Goal: Communication & Community: Answer question/provide support

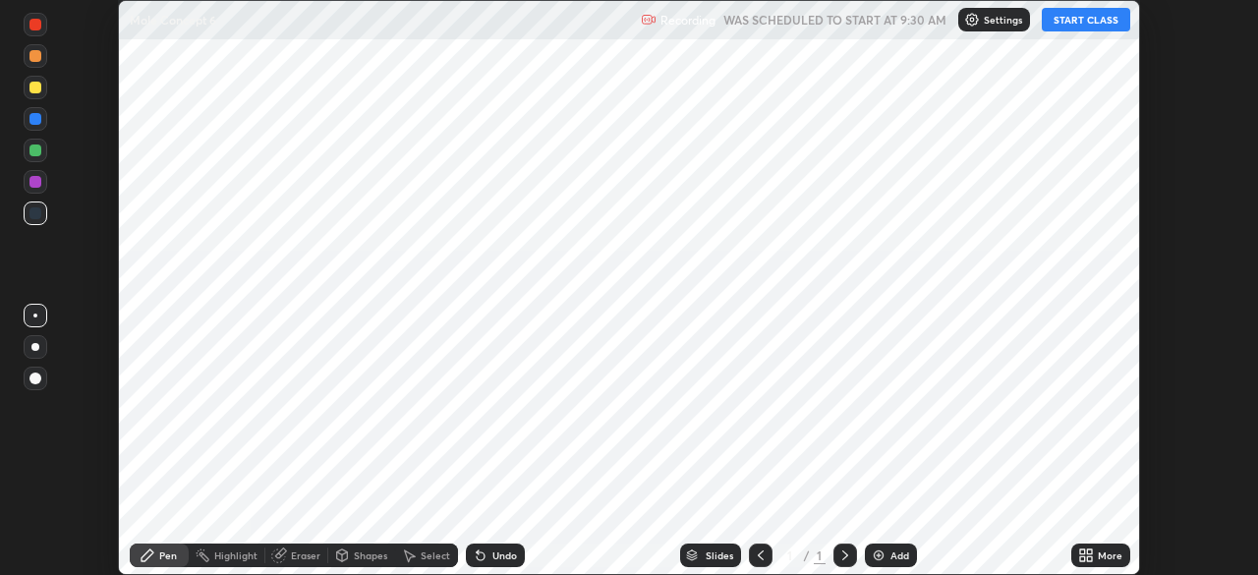
scroll to position [575, 1257]
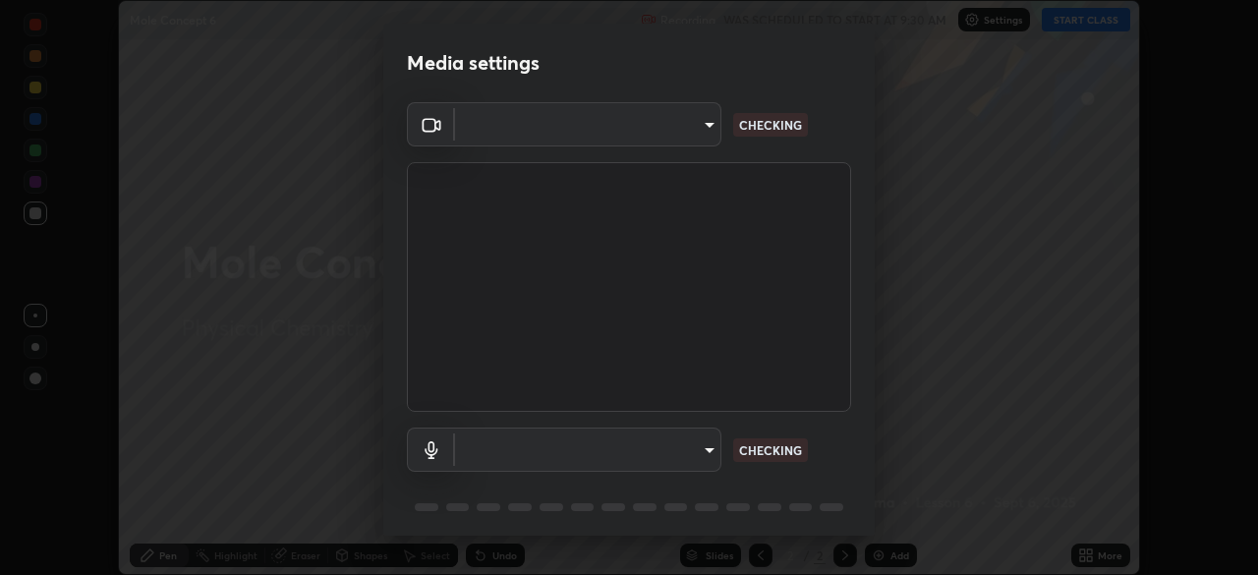
type input "51d019597c161c0694d5583d1f2c643560fde39fe8f4b4da8ea140d4d4830f4c"
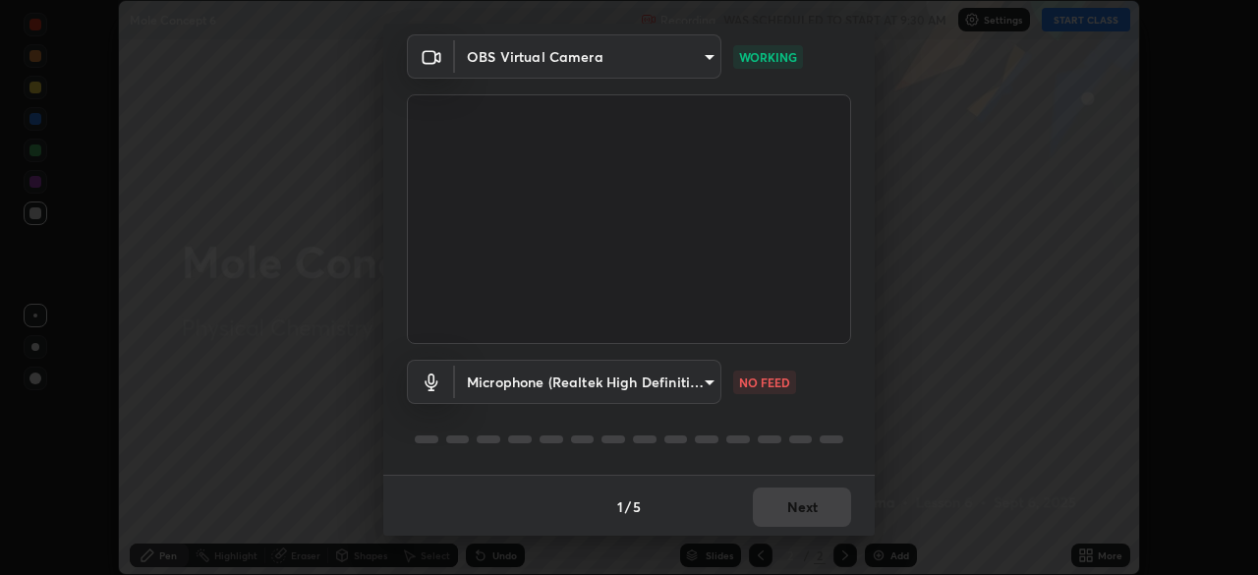
scroll to position [70, 0]
click at [709, 378] on body "Erase all Mole Concept 6 Recording WAS SCHEDULED TO START AT 9:30 AM Settings S…" at bounding box center [629, 287] width 1258 height 575
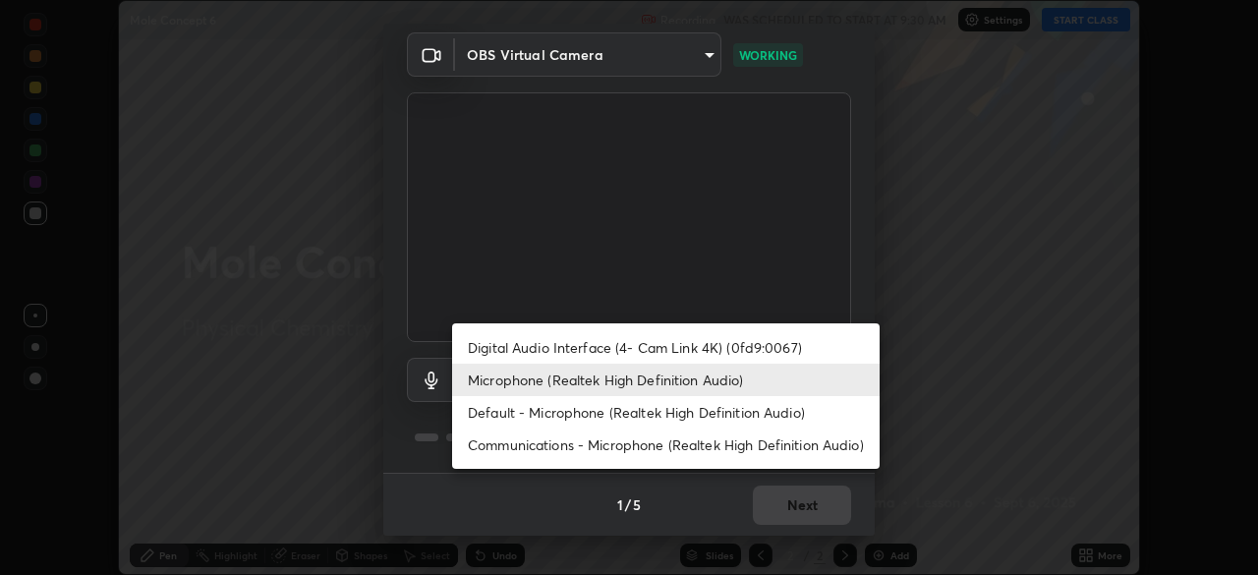
click at [715, 345] on li "Digital Audio Interface (4- Cam Link 4K) (0fd9:0067)" at bounding box center [666, 347] width 428 height 32
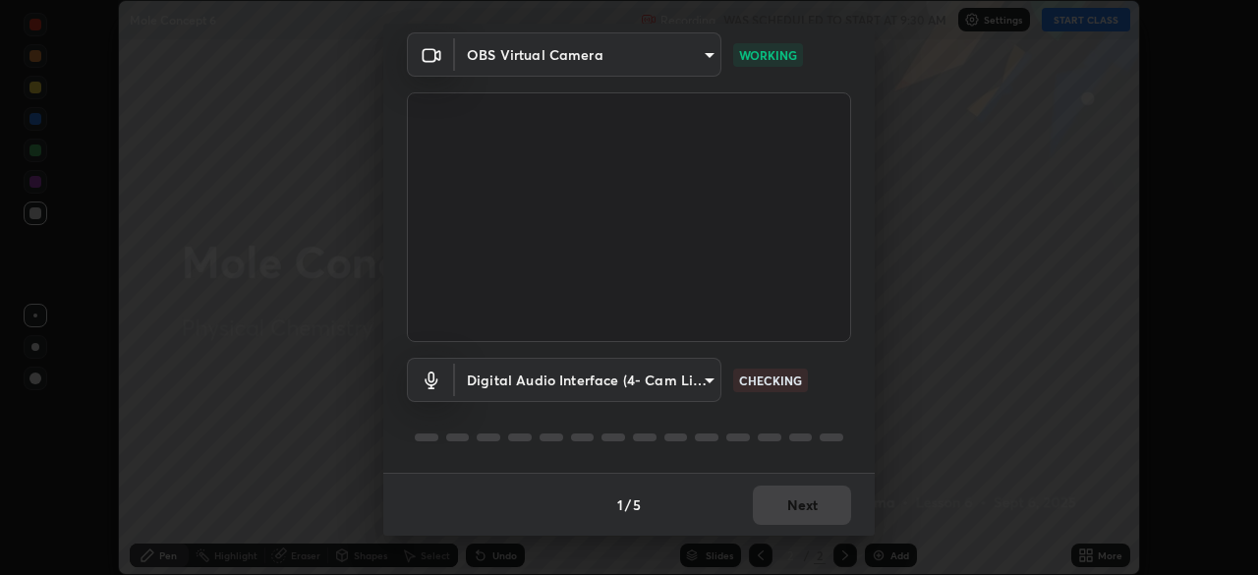
click at [690, 371] on body "Erase all Mole Concept 6 Recording WAS SCHEDULED TO START AT 9:30 AM Settings S…" at bounding box center [629, 287] width 1258 height 575
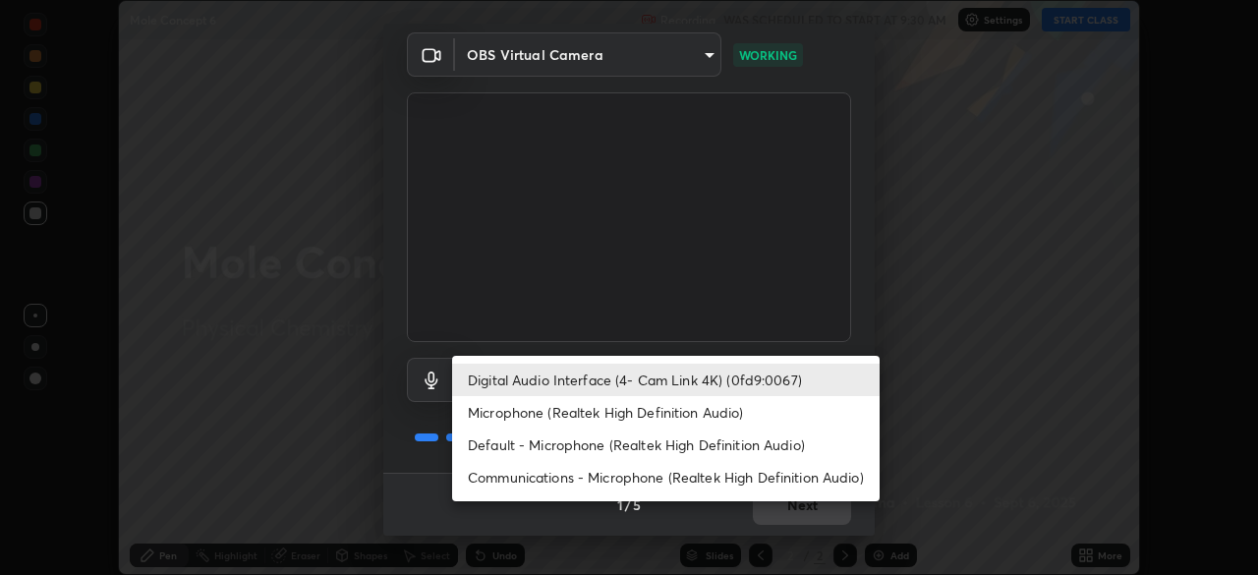
click at [735, 413] on li "Microphone (Realtek High Definition Audio)" at bounding box center [666, 412] width 428 height 32
type input "c6780f4c857a8b81e5497564d4ed67de36d612a8279d52ba4dbf449da7be3efb"
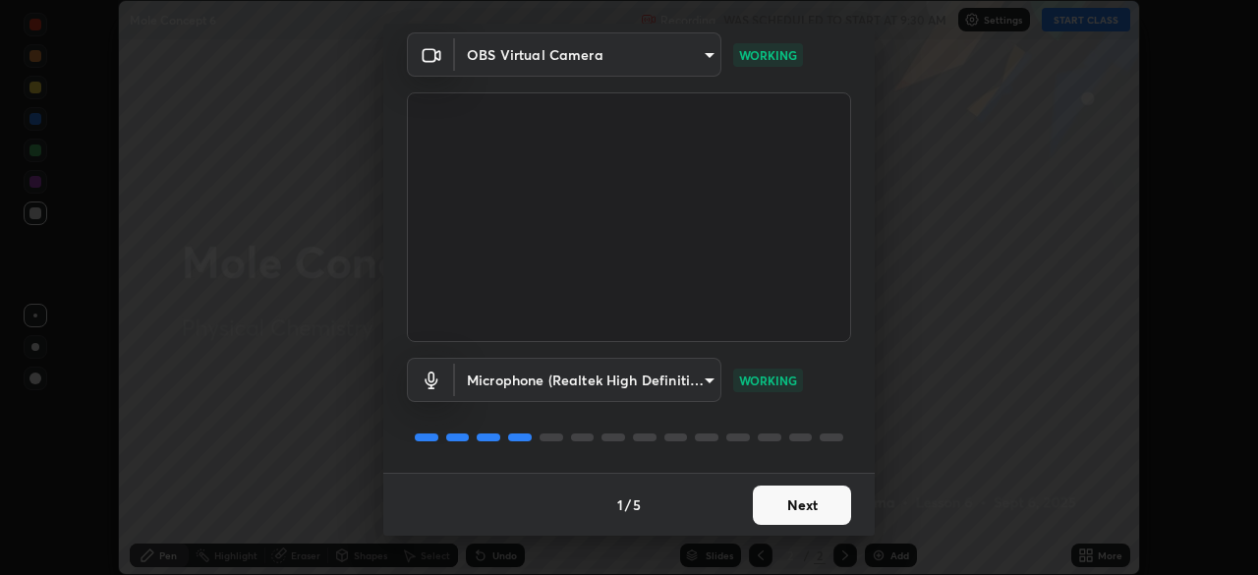
click at [786, 503] on button "Next" at bounding box center [802, 505] width 98 height 39
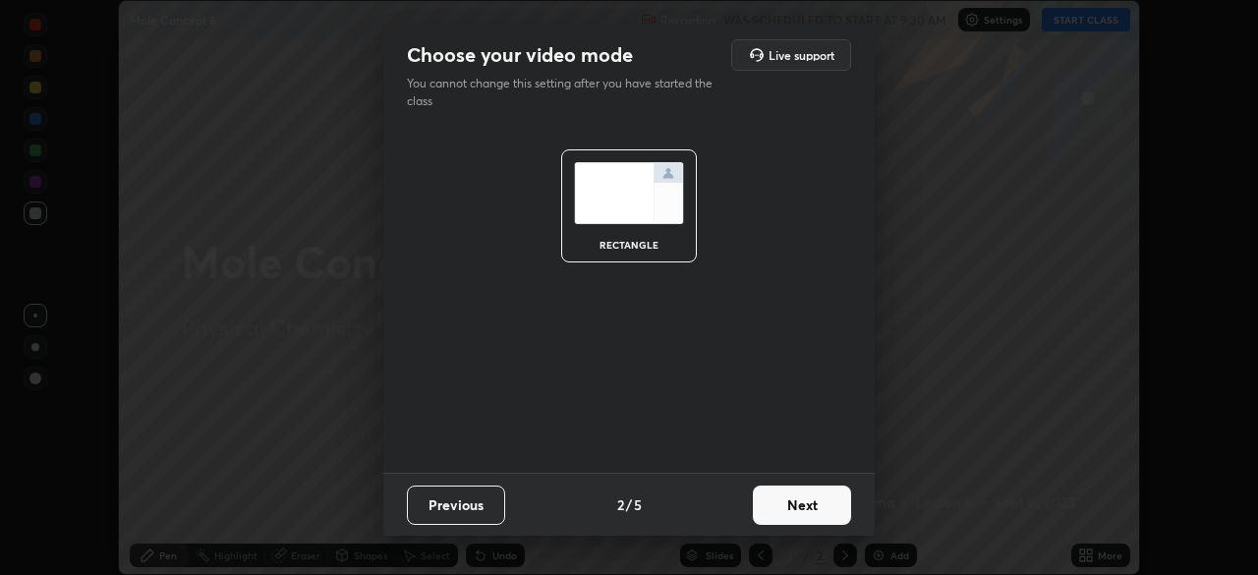
scroll to position [0, 0]
click at [794, 502] on button "Next" at bounding box center [802, 505] width 98 height 39
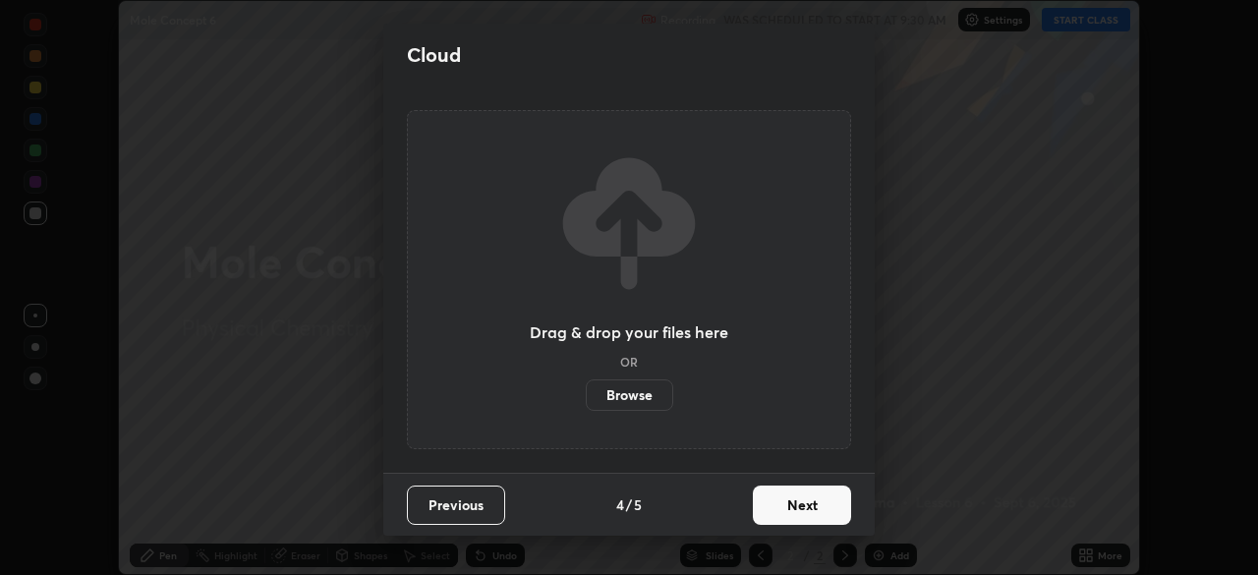
click at [787, 515] on button "Next" at bounding box center [802, 505] width 98 height 39
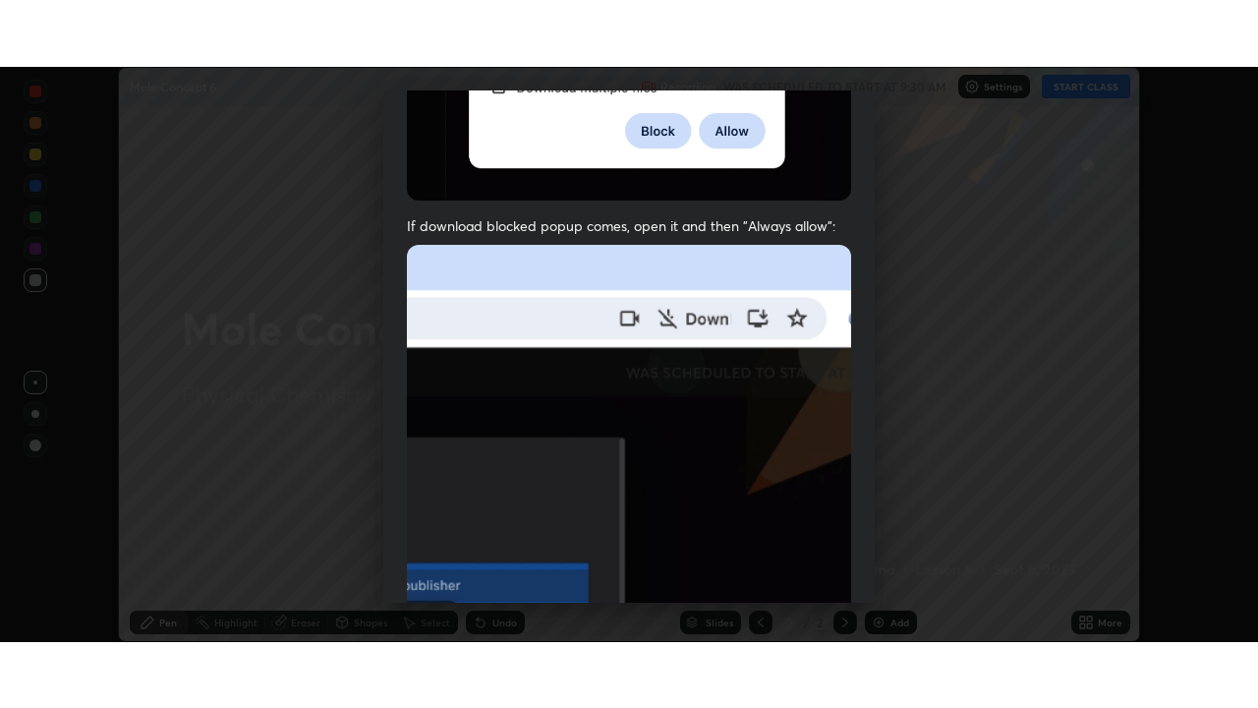
scroll to position [471, 0]
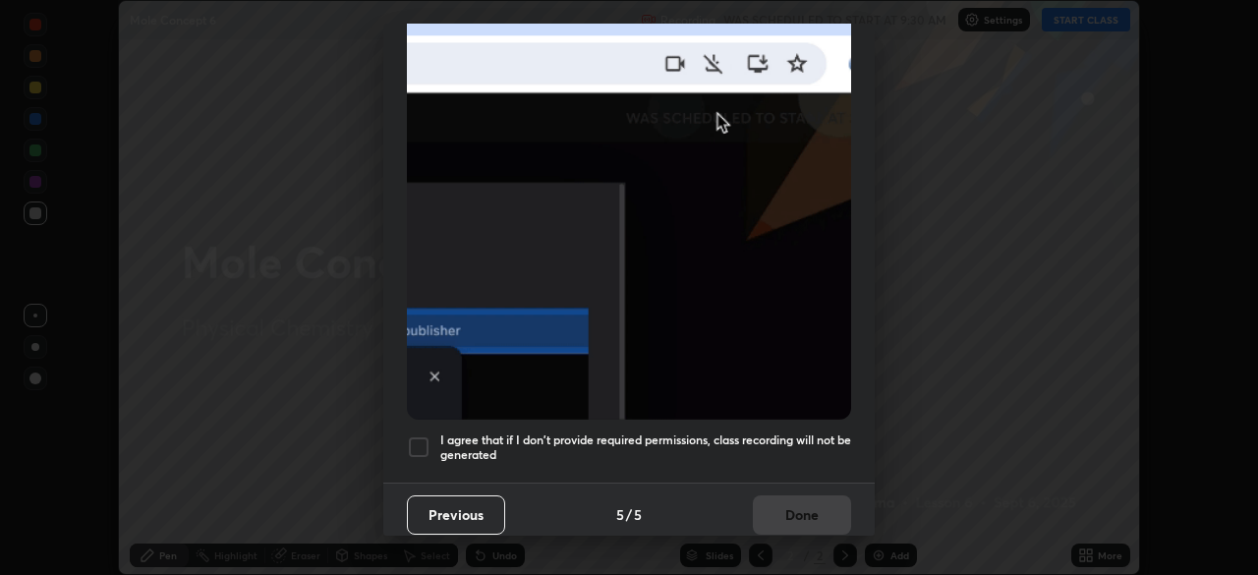
click at [793, 433] on h5 "I agree that if I don't provide required permissions, class recording will not …" at bounding box center [645, 448] width 411 height 30
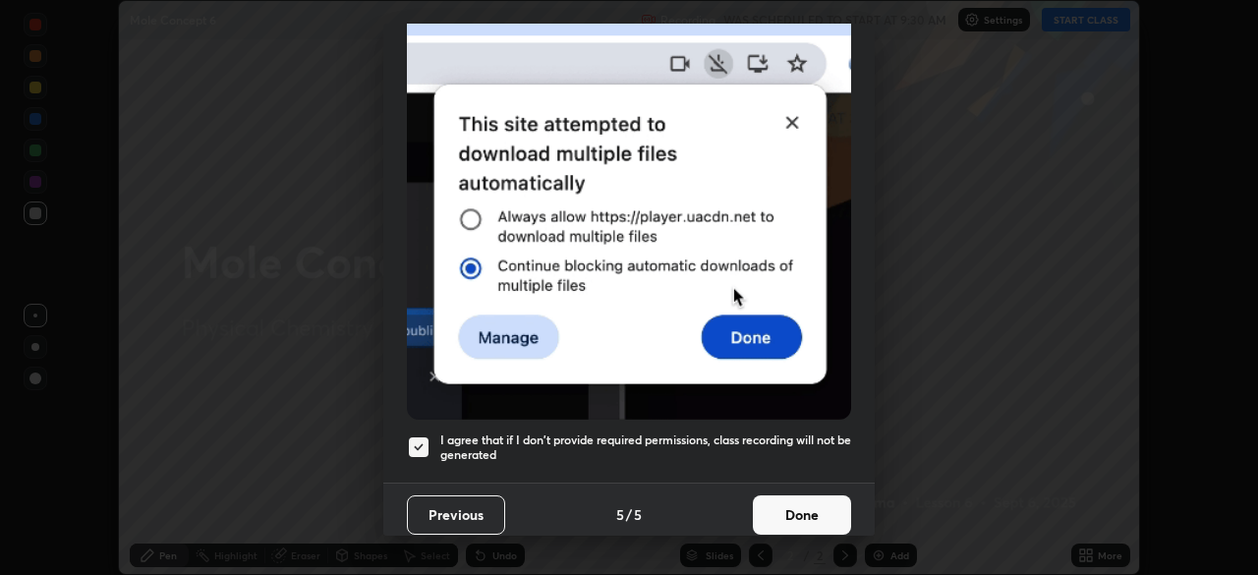
click at [801, 503] on button "Done" at bounding box center [802, 514] width 98 height 39
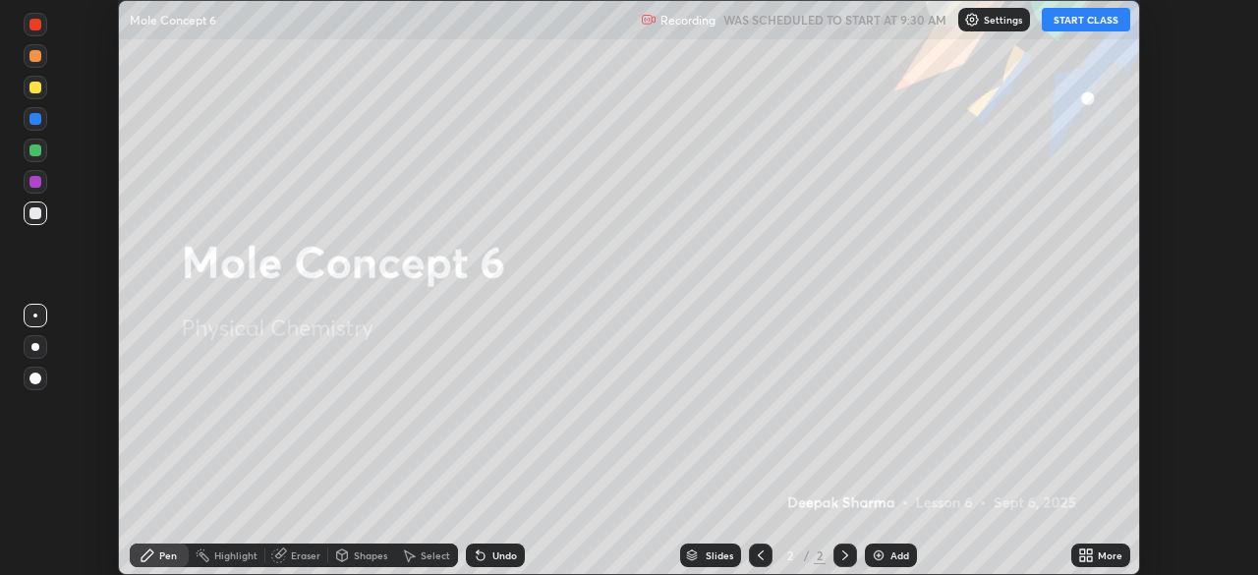
click at [1104, 18] on button "START CLASS" at bounding box center [1086, 20] width 88 height 24
click at [1094, 556] on div "More" at bounding box center [1101, 556] width 59 height 24
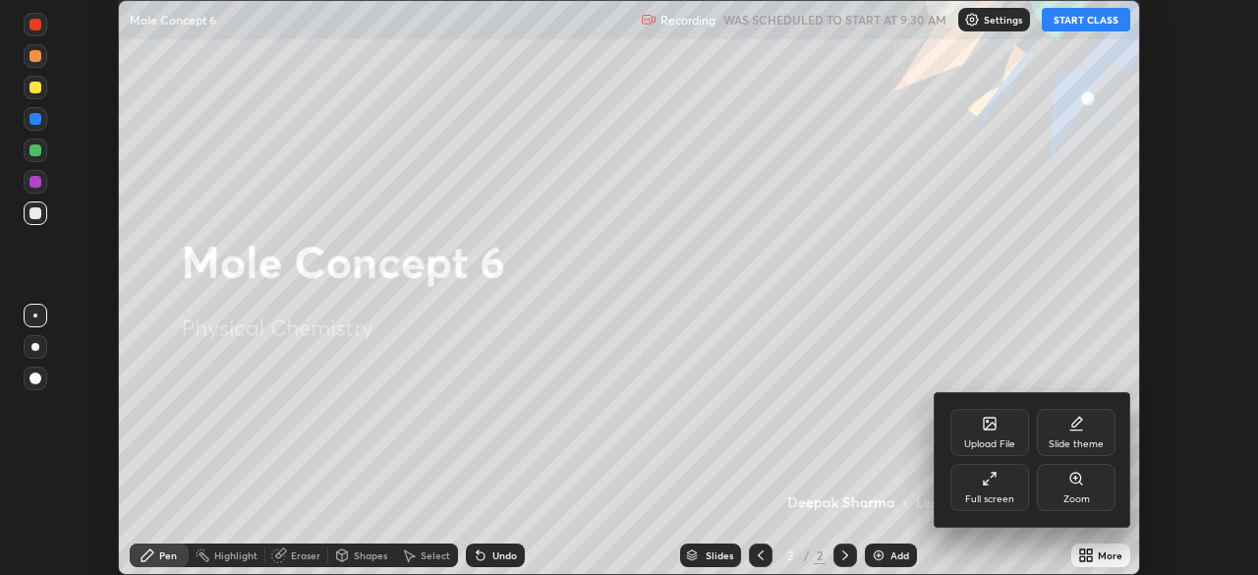
click at [1003, 495] on div "Full screen" at bounding box center [989, 500] width 49 height 10
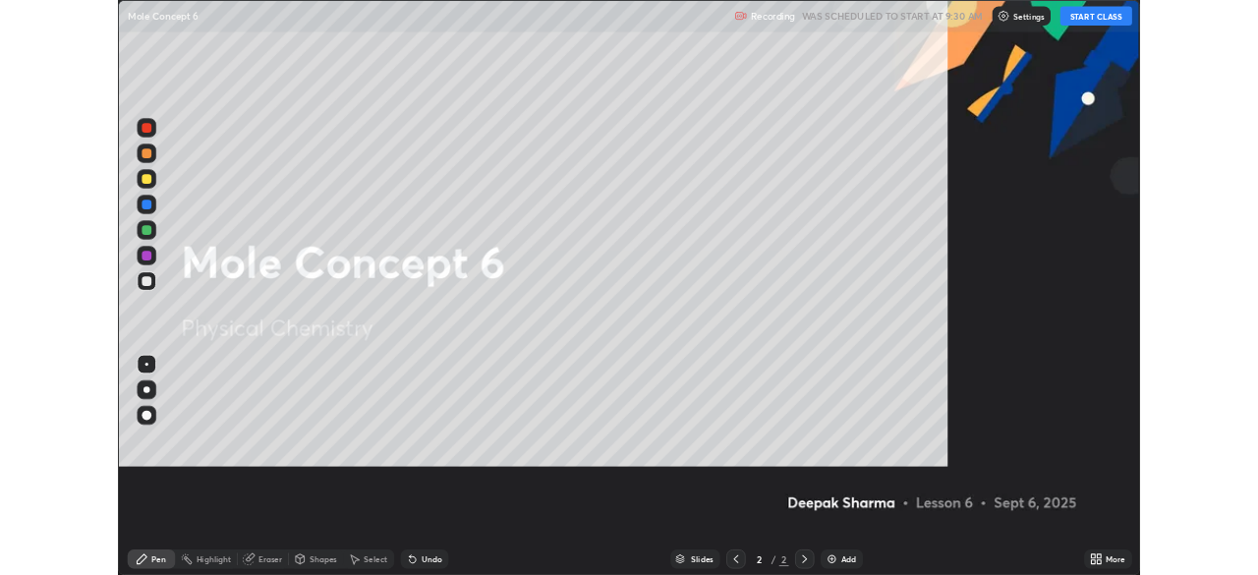
scroll to position [708, 1258]
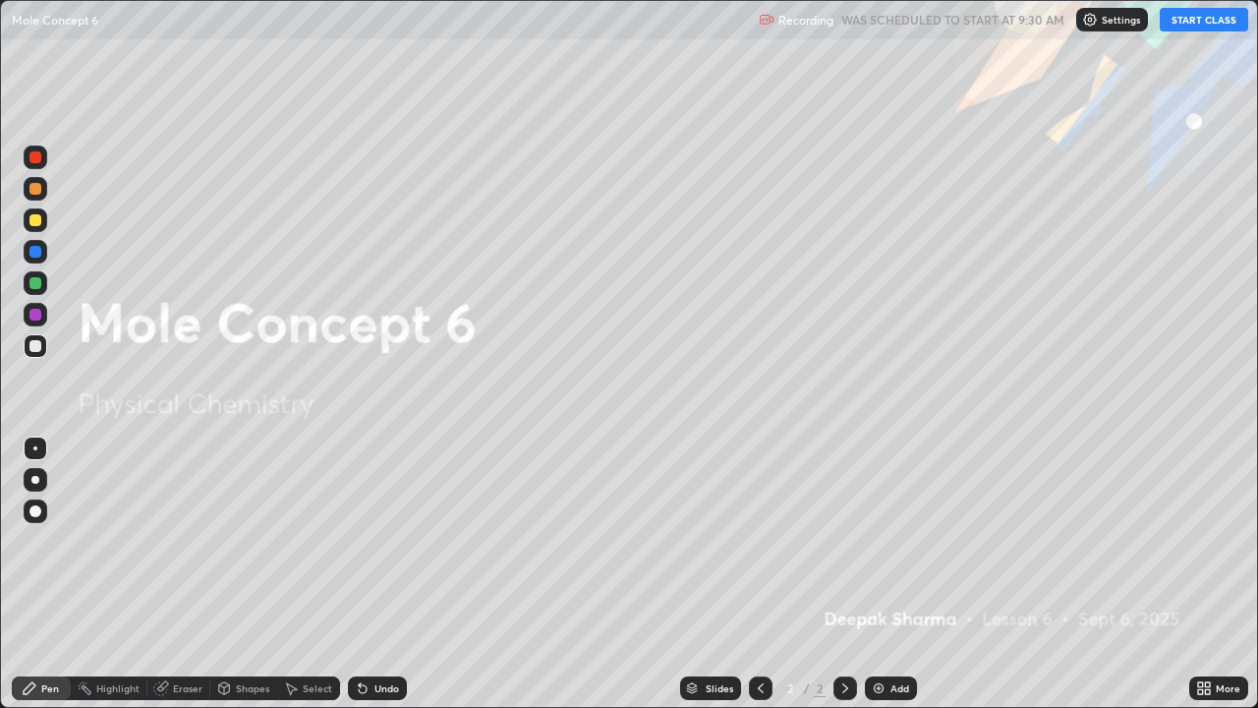
click at [893, 574] on div "Add" at bounding box center [900, 688] width 19 height 10
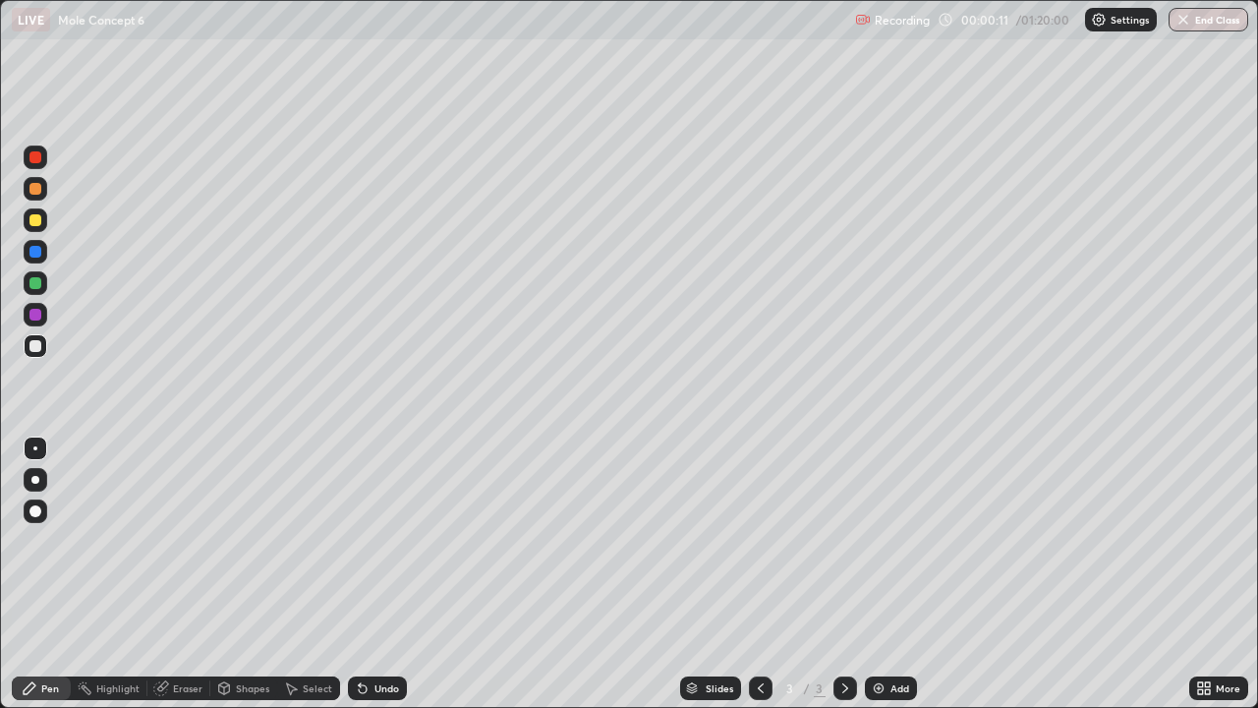
click at [36, 220] on div at bounding box center [35, 220] width 12 height 12
click at [237, 574] on div "Shapes" at bounding box center [252, 688] width 33 height 10
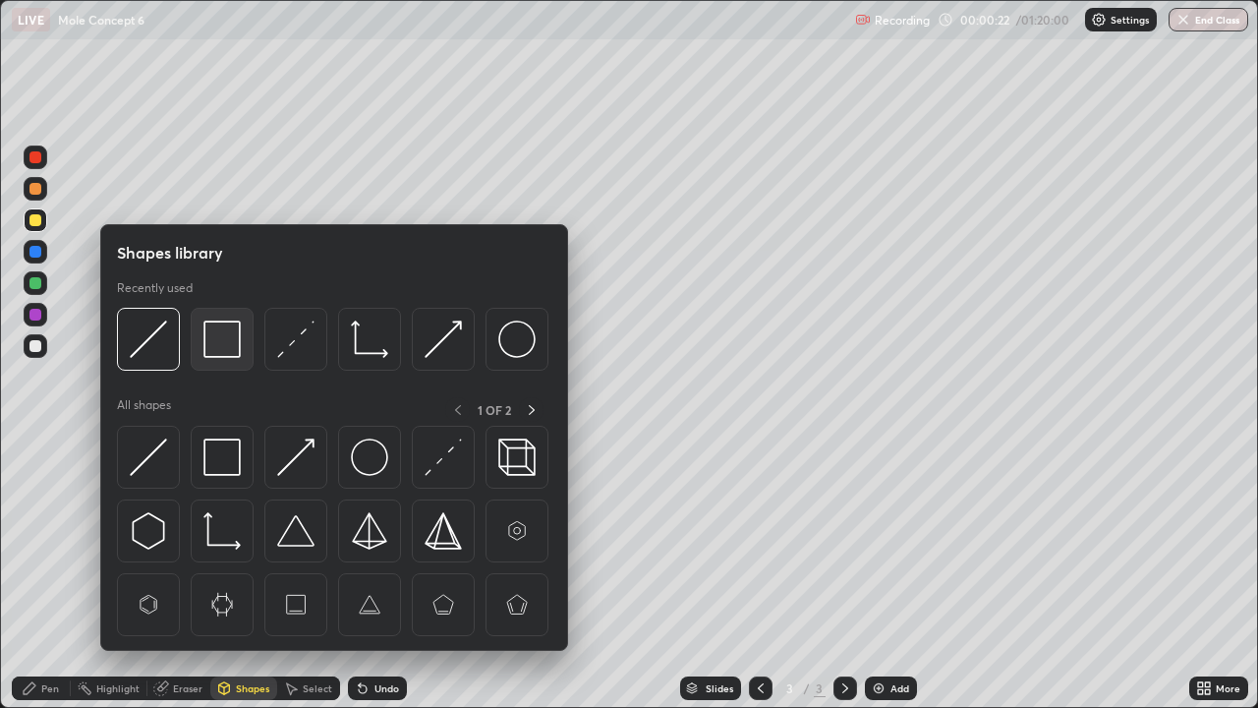
click at [222, 332] on img at bounding box center [222, 338] width 37 height 37
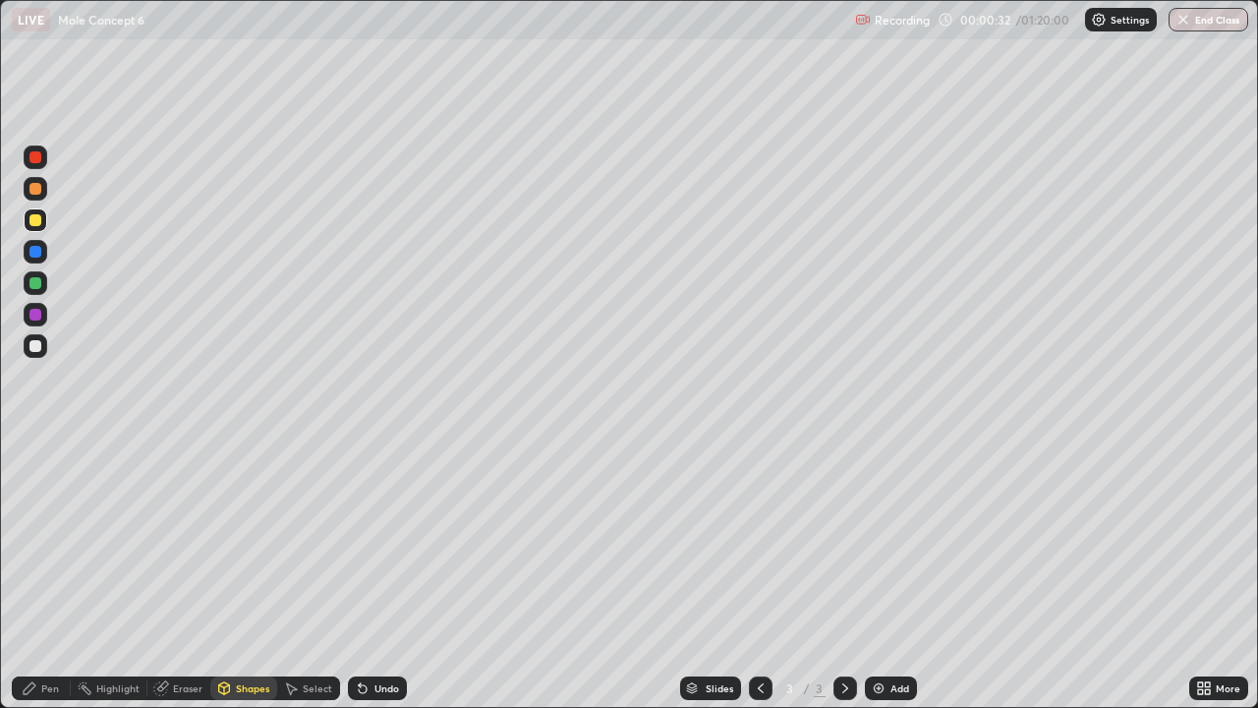
click at [183, 574] on div "Eraser" at bounding box center [187, 688] width 29 height 10
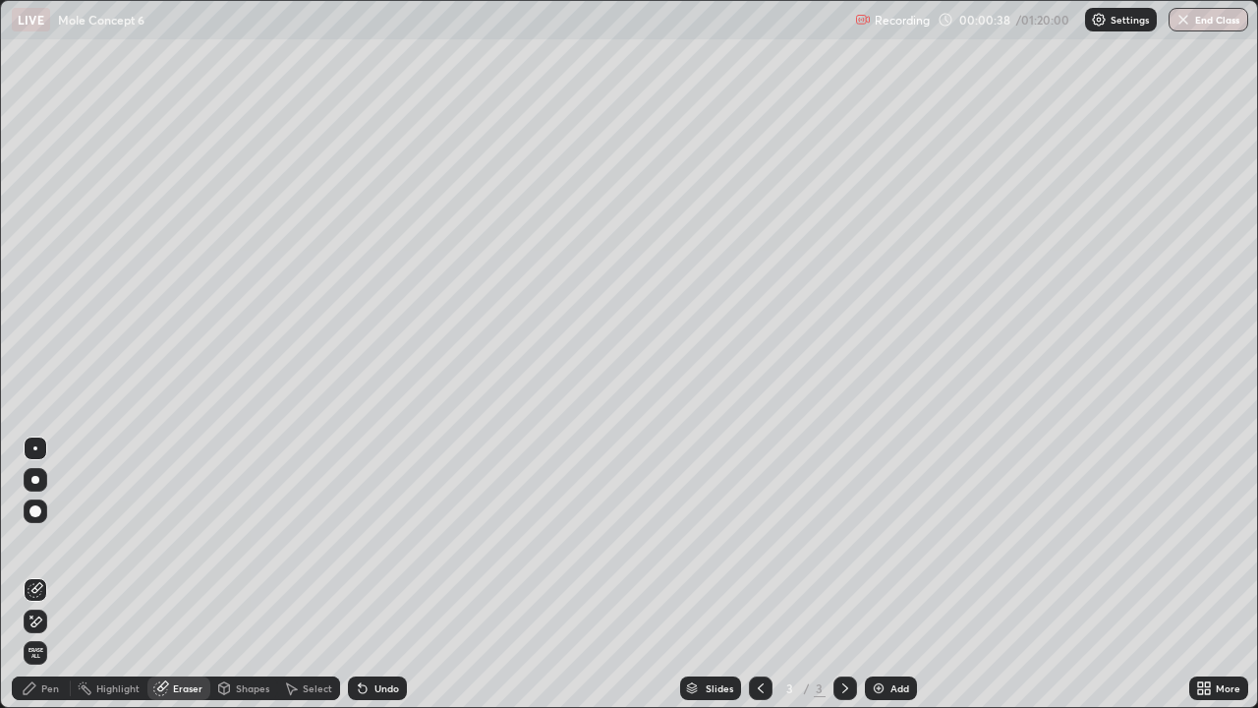
click at [48, 574] on div "Pen" at bounding box center [50, 688] width 18 height 10
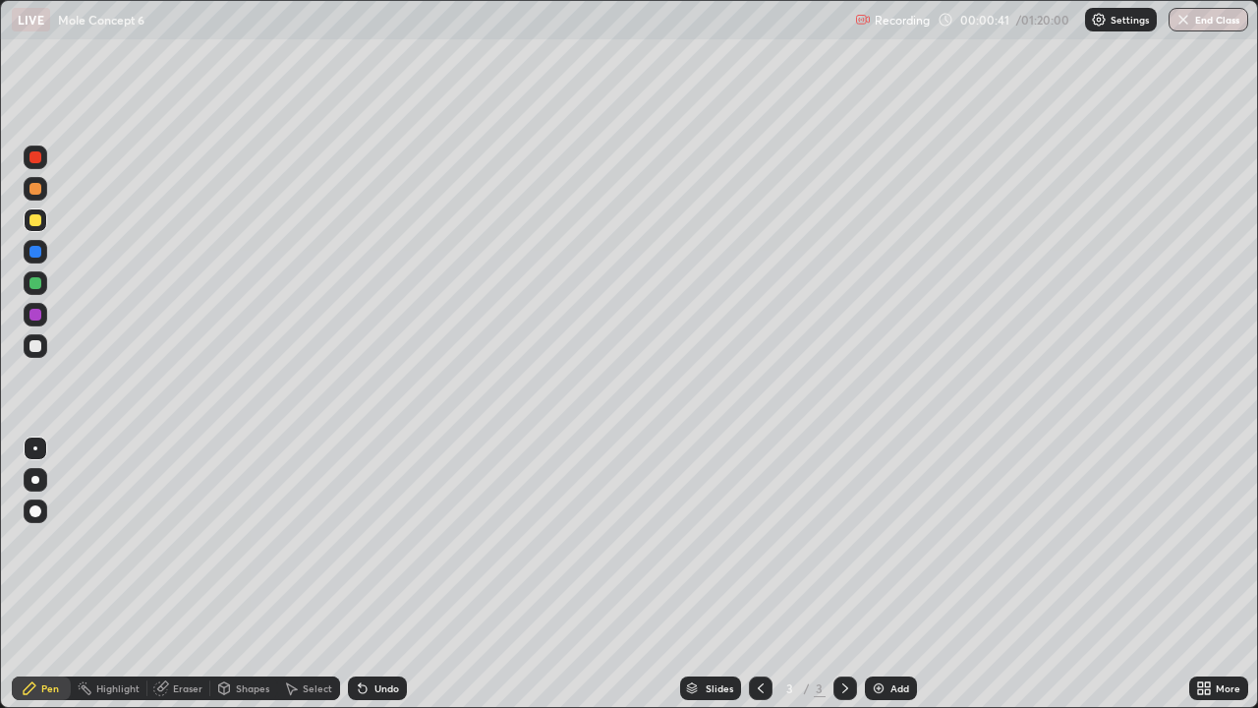
click at [373, 574] on div "Undo" at bounding box center [377, 688] width 59 height 24
click at [245, 574] on div "Shapes" at bounding box center [252, 688] width 33 height 10
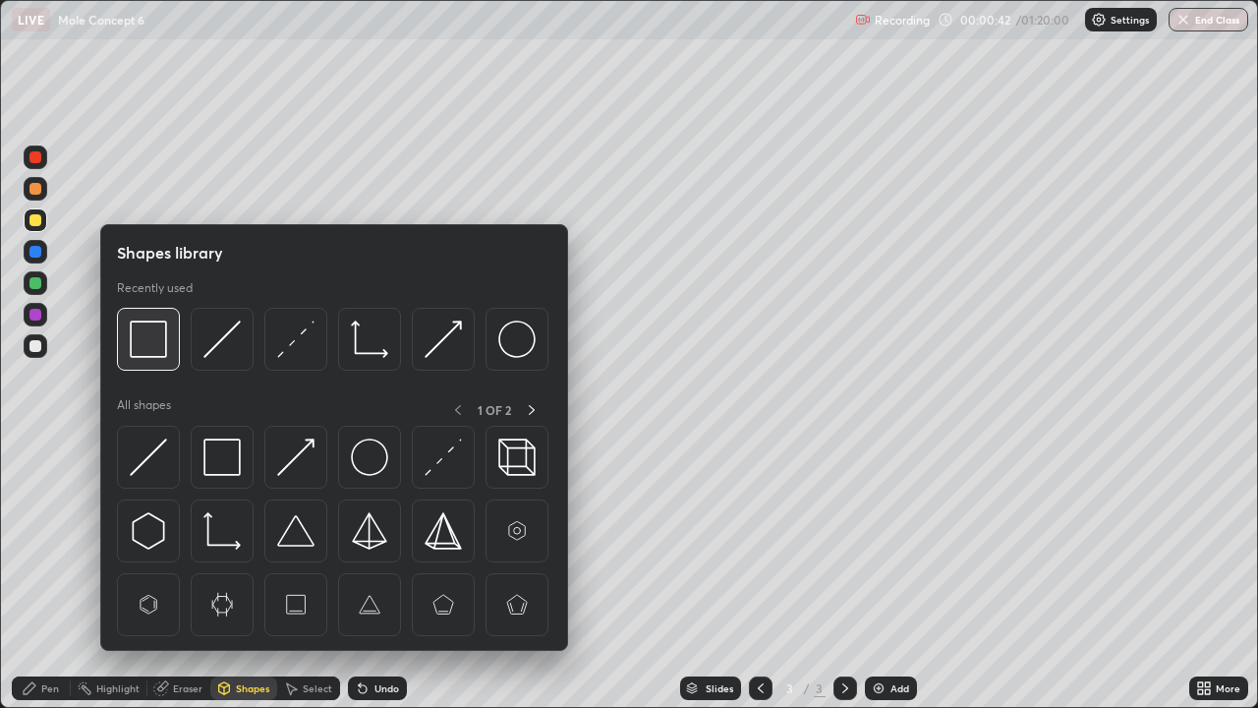
click at [156, 339] on img at bounding box center [148, 338] width 37 height 37
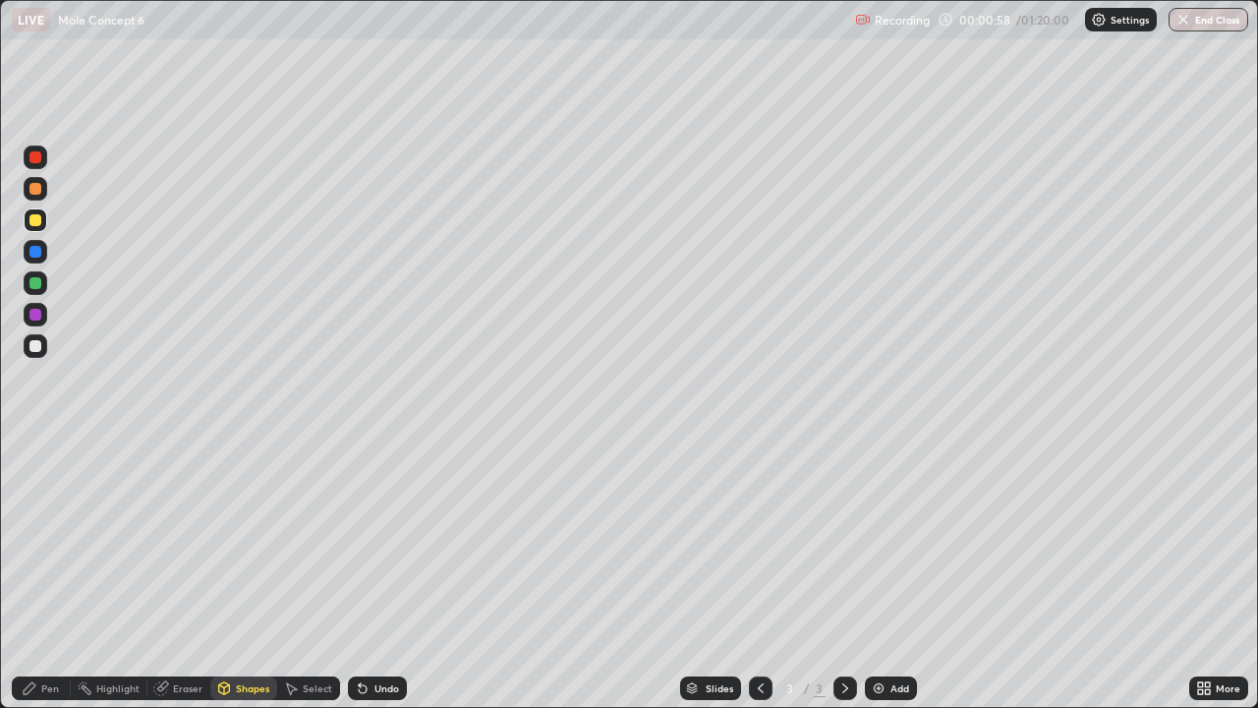
click at [174, 574] on div "Eraser" at bounding box center [187, 688] width 29 height 10
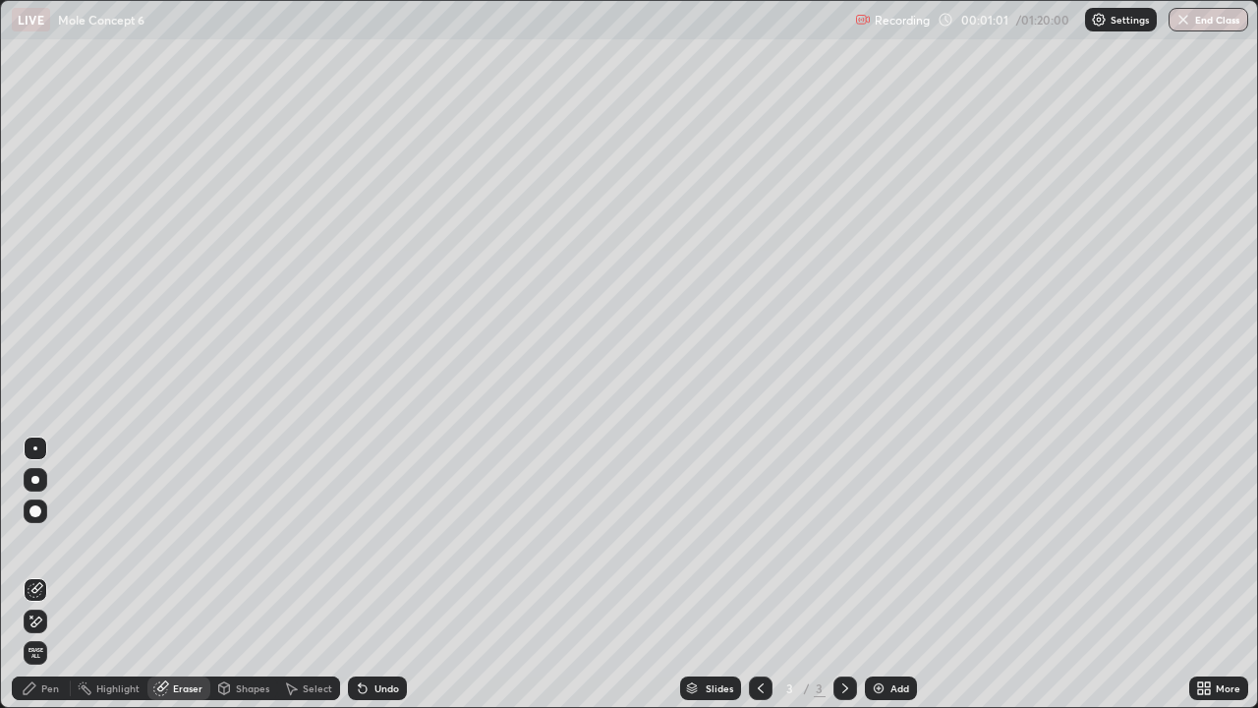
click at [43, 574] on div "Pen" at bounding box center [50, 688] width 18 height 10
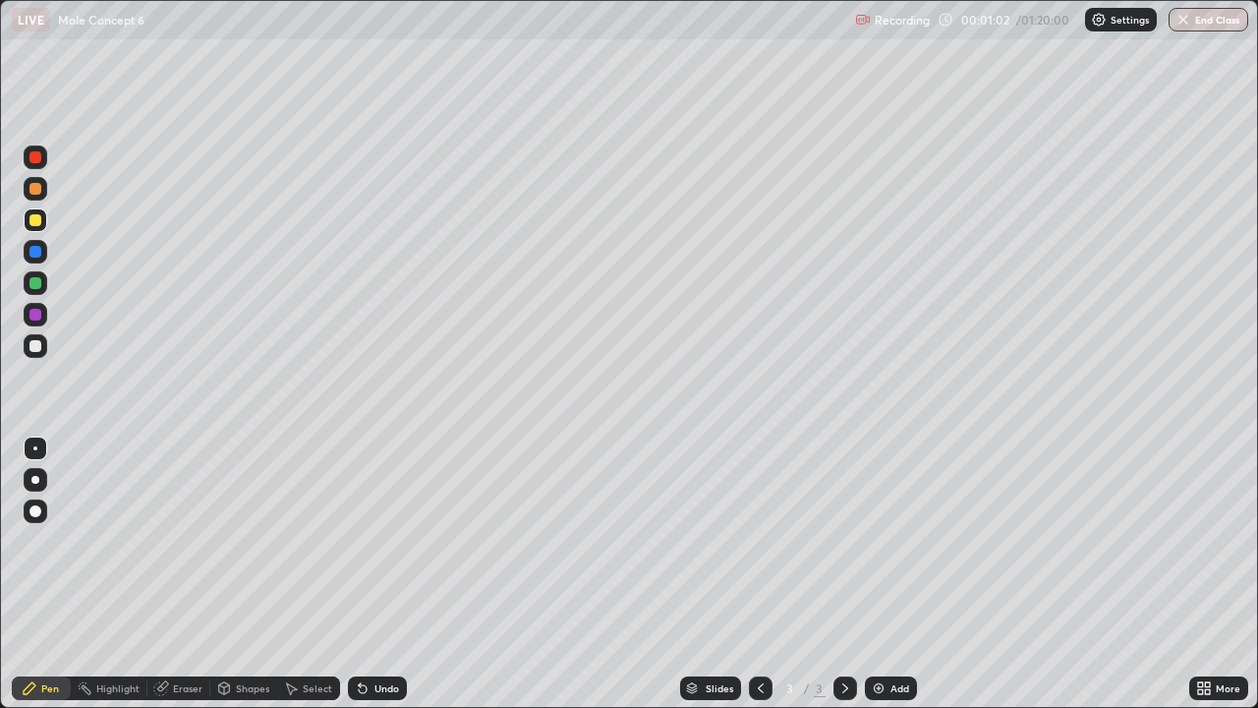
click at [36, 189] on div at bounding box center [35, 189] width 12 height 12
click at [239, 574] on div "Shapes" at bounding box center [252, 688] width 33 height 10
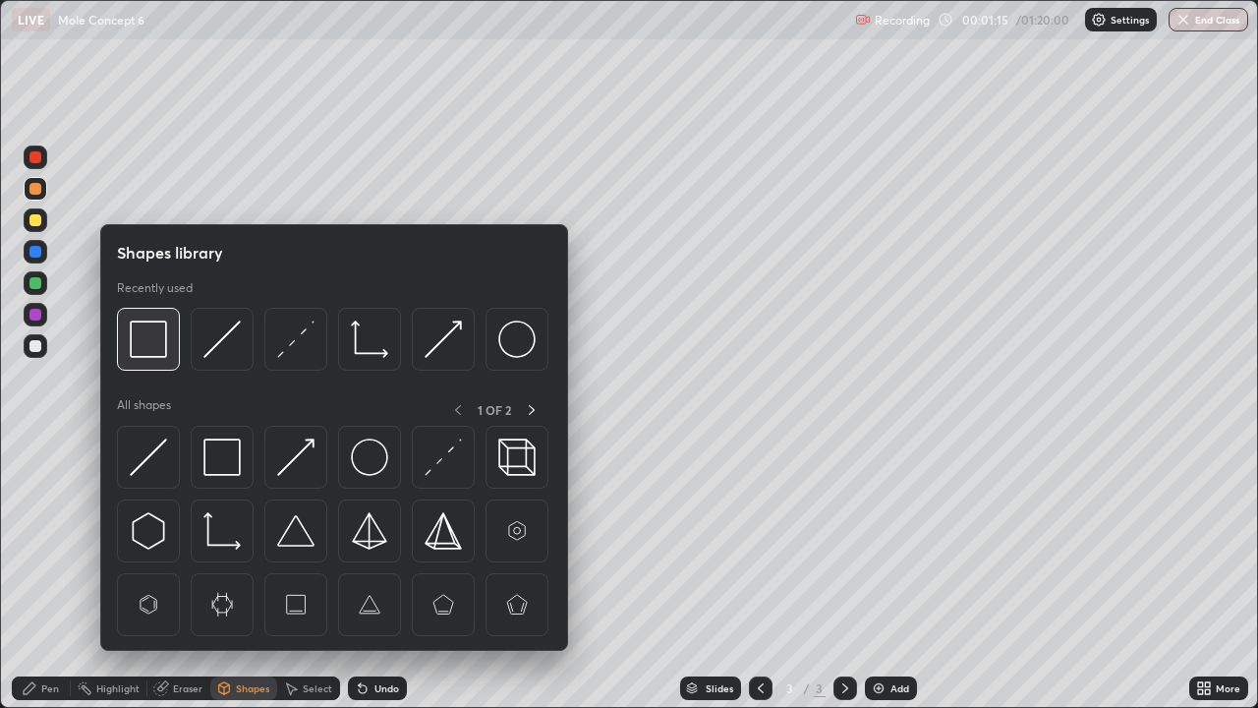
click at [155, 325] on img at bounding box center [148, 338] width 37 height 37
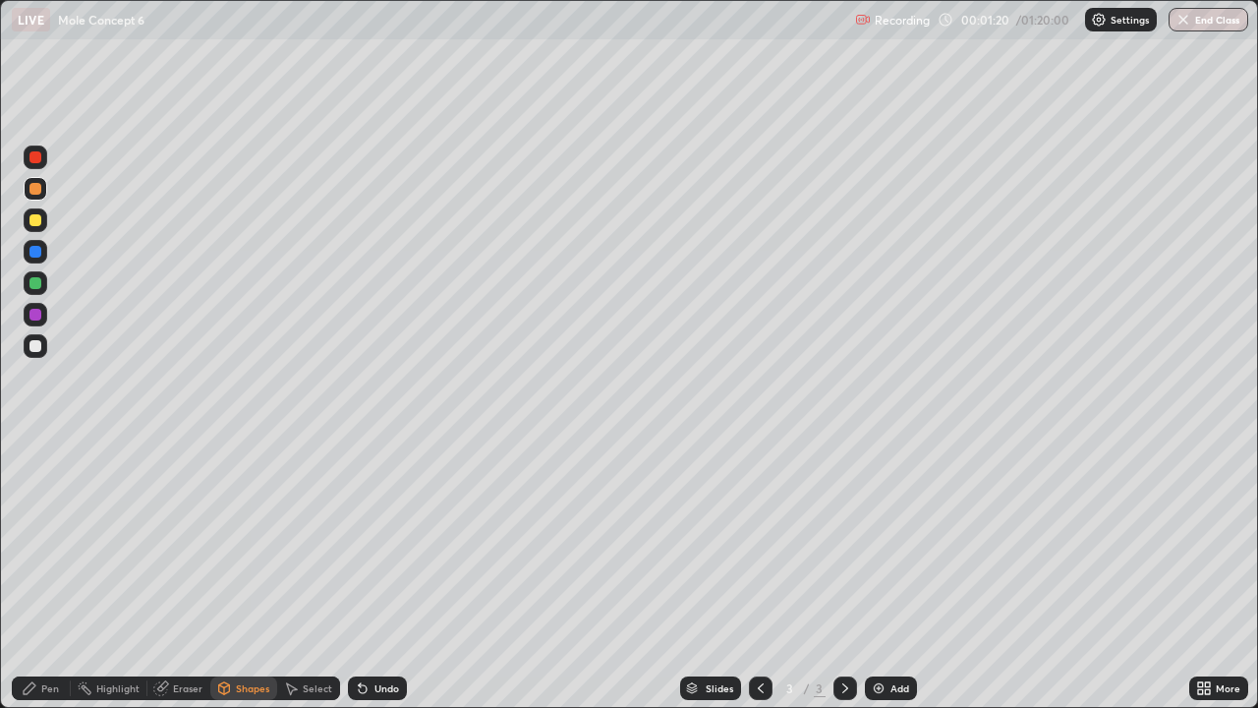
click at [361, 574] on icon at bounding box center [363, 689] width 8 height 8
click at [50, 574] on div "Pen" at bounding box center [50, 688] width 18 height 10
click at [45, 278] on div at bounding box center [36, 283] width 24 height 24
click at [250, 574] on div "Shapes" at bounding box center [252, 688] width 33 height 10
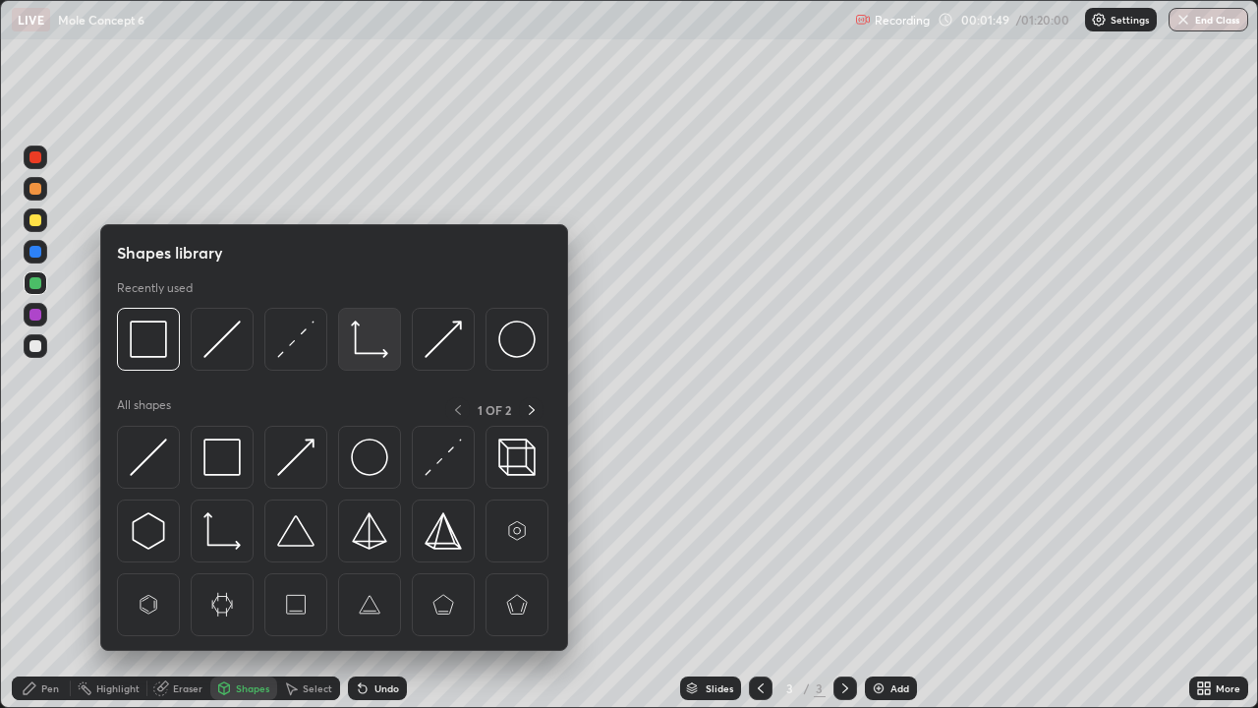
click at [377, 337] on img at bounding box center [369, 338] width 37 height 37
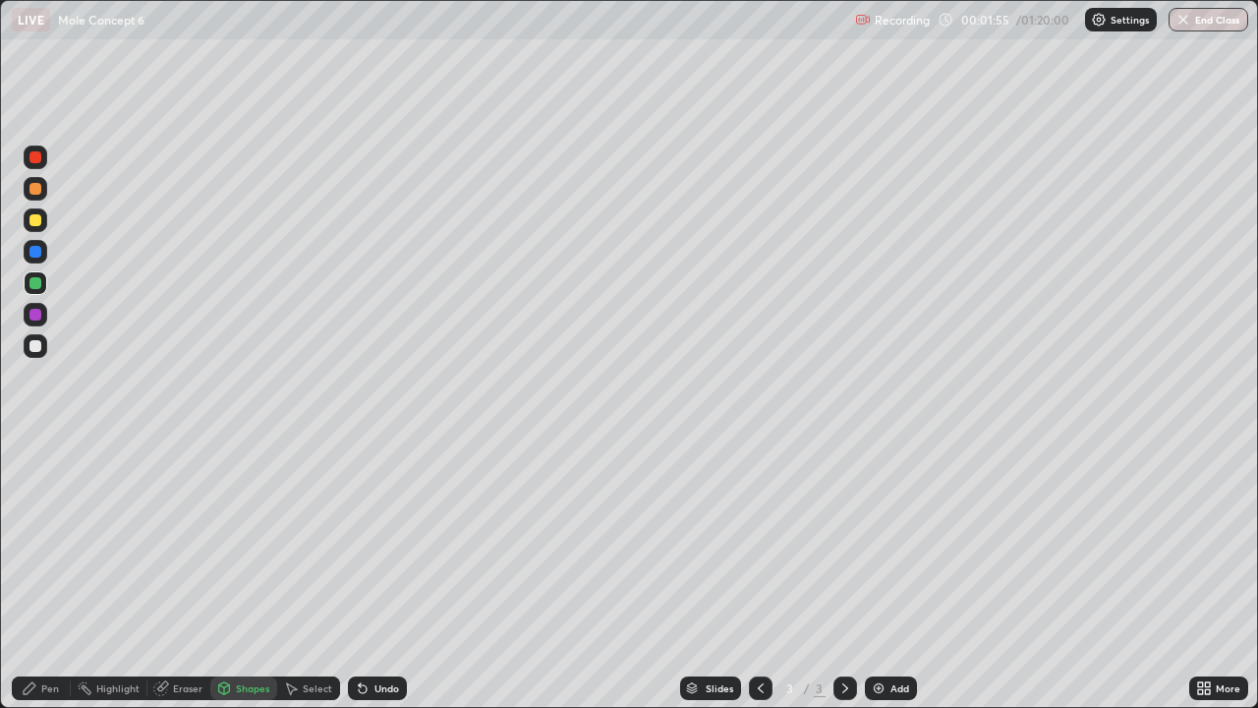
click at [245, 574] on div "Shapes" at bounding box center [252, 688] width 33 height 10
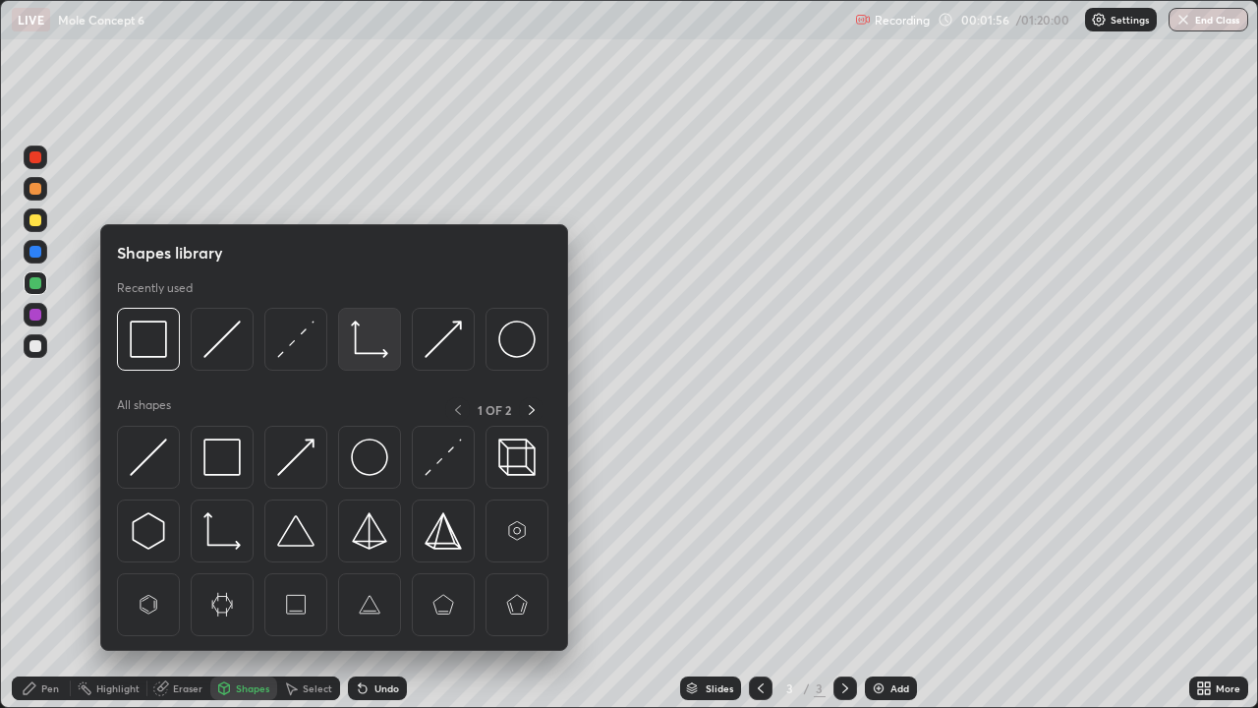
click at [374, 339] on img at bounding box center [369, 338] width 37 height 37
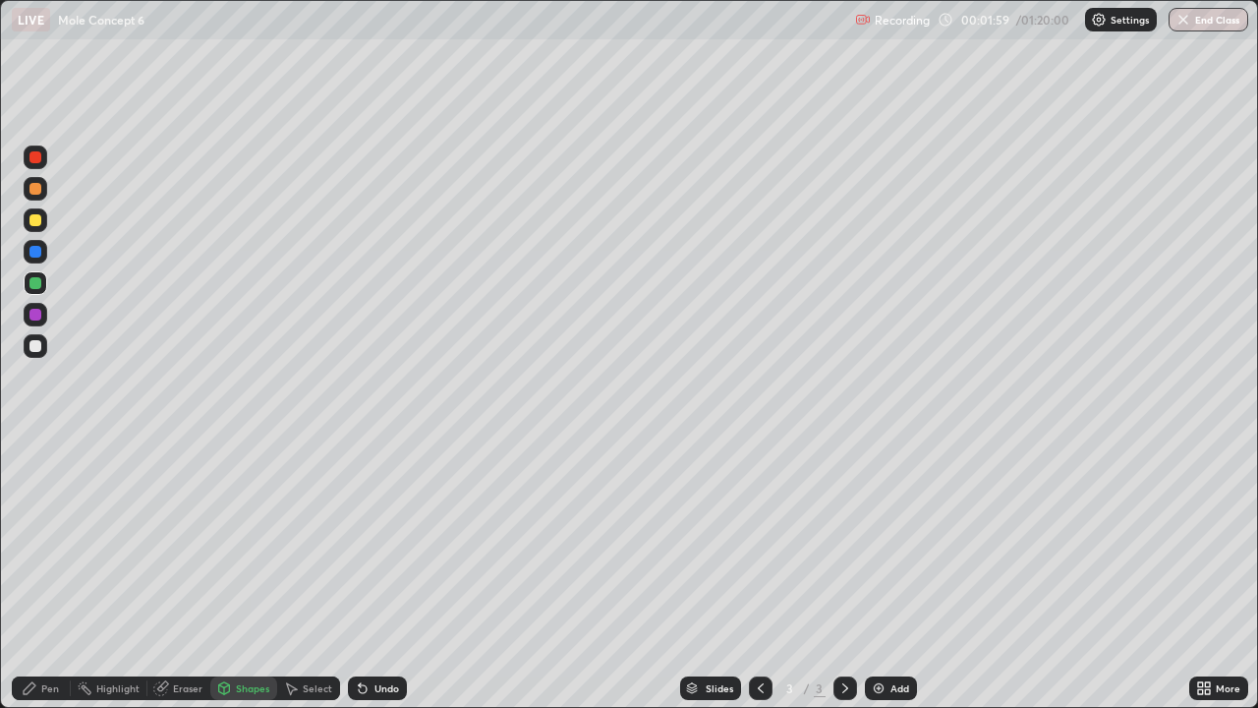
click at [43, 218] on div at bounding box center [36, 220] width 24 height 24
click at [48, 574] on div "Pen" at bounding box center [50, 688] width 18 height 10
click at [293, 574] on icon at bounding box center [291, 688] width 16 height 16
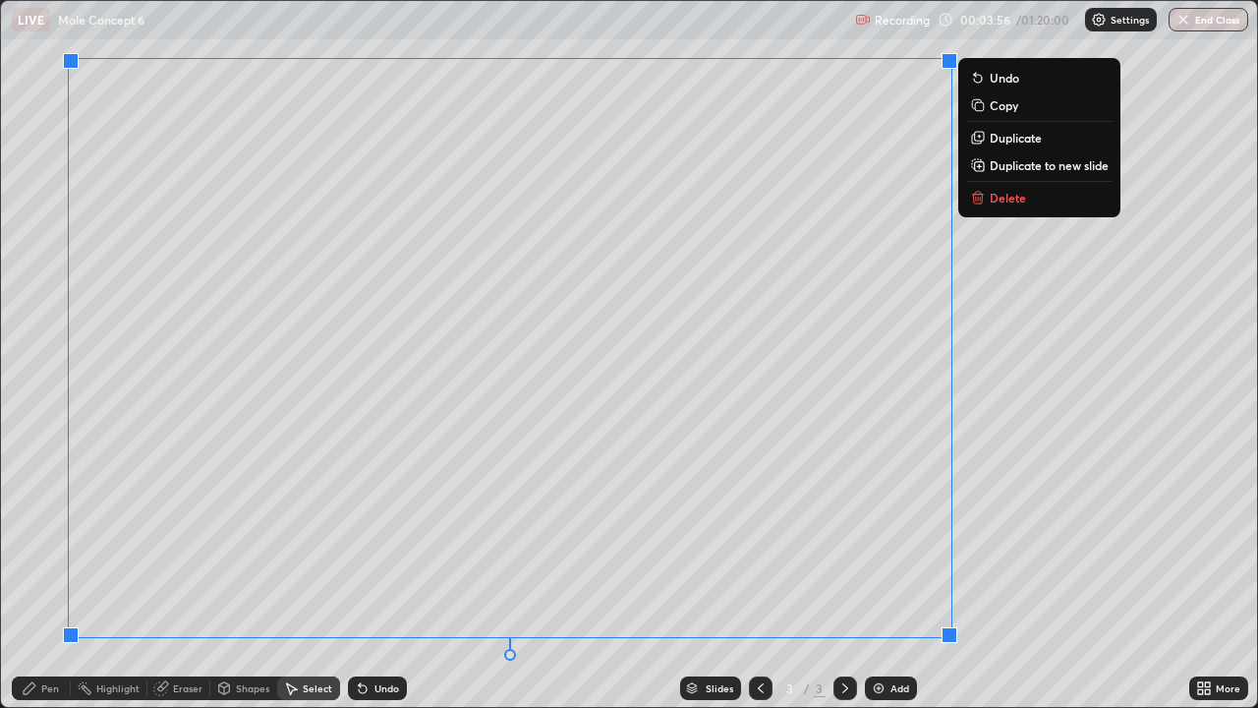
click at [1006, 109] on p "Copy" at bounding box center [1004, 105] width 29 height 16
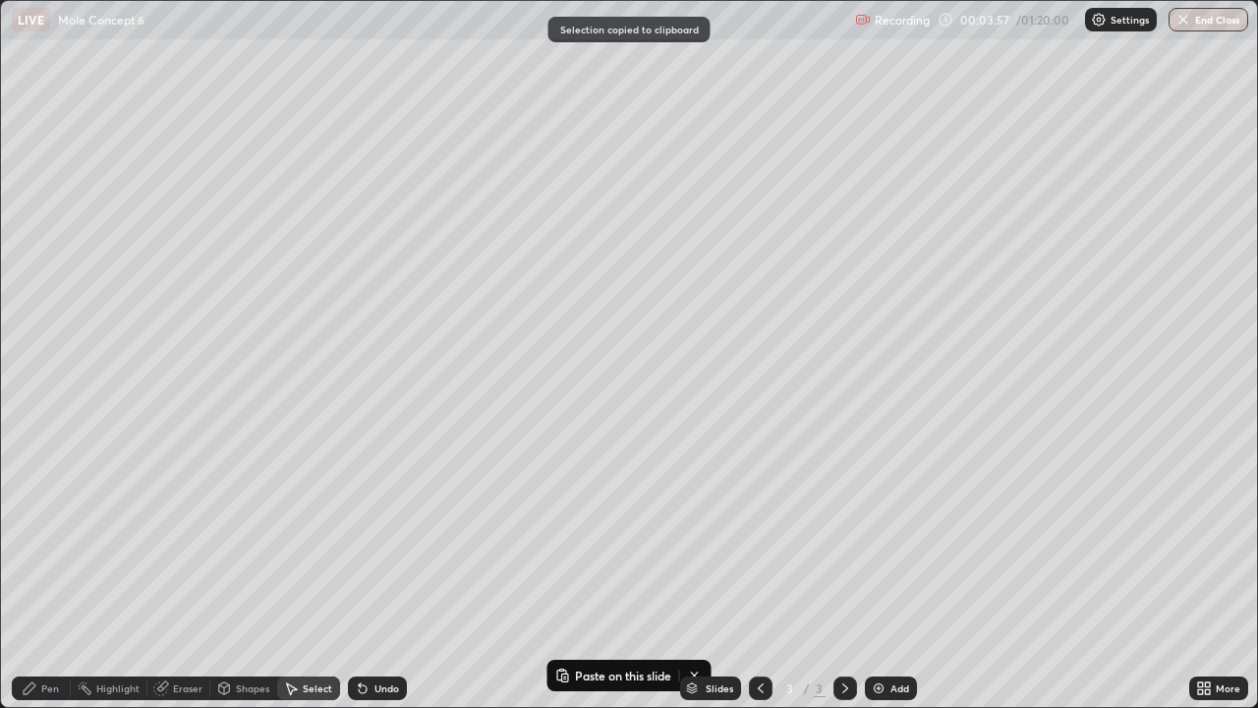
click at [879, 574] on img at bounding box center [879, 688] width 16 height 16
click at [49, 57] on div "Erase all" at bounding box center [35, 353] width 47 height 629
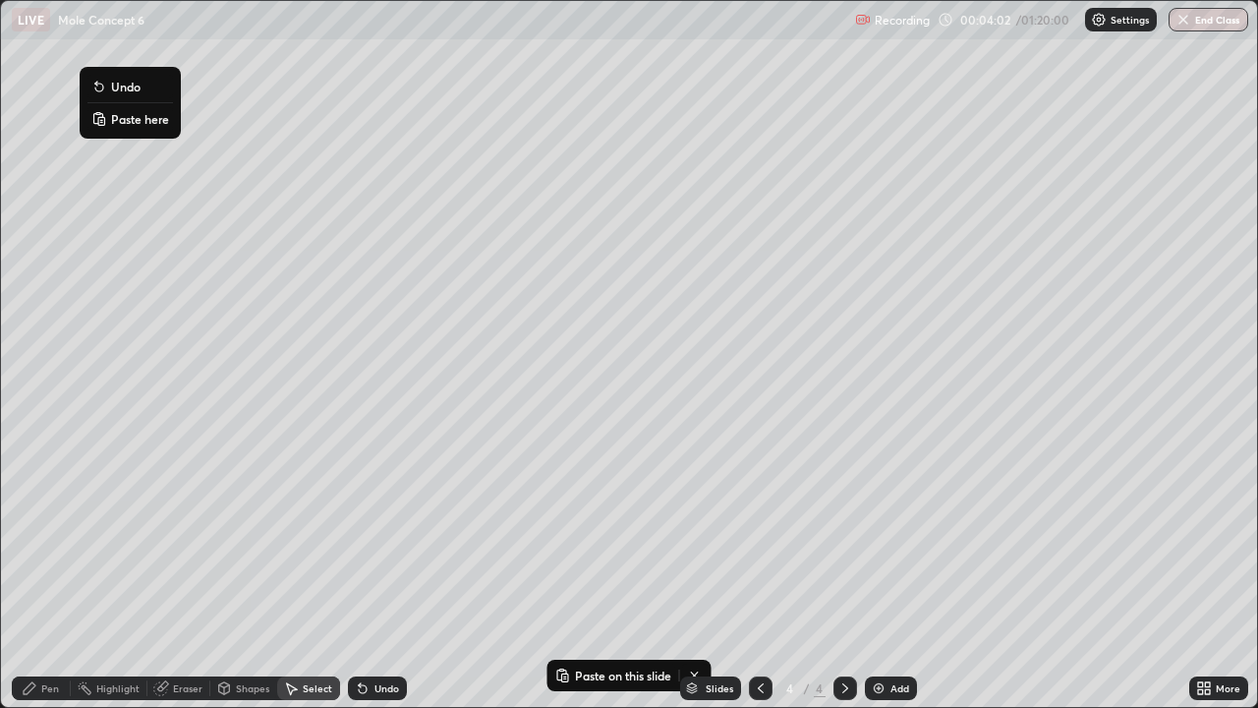
click at [136, 118] on p "Paste here" at bounding box center [140, 119] width 58 height 16
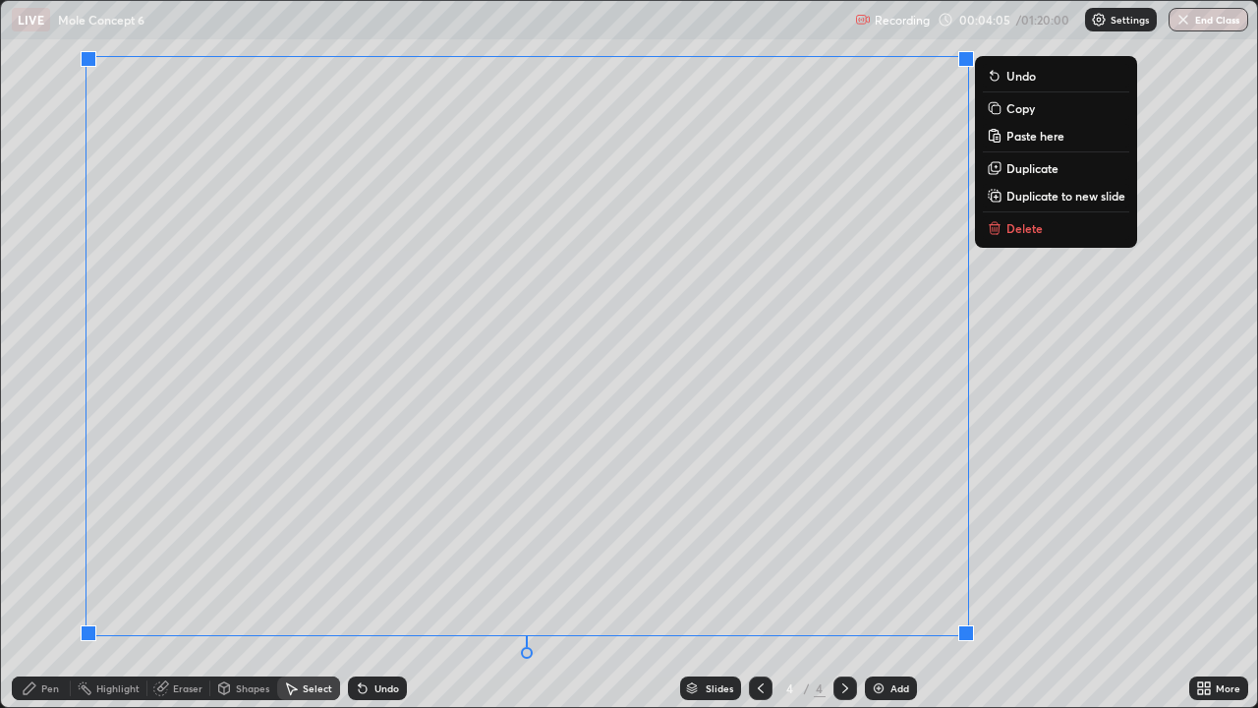
click at [70, 470] on div "0 ° Undo Copy Paste here Duplicate Duplicate to new slide Delete" at bounding box center [629, 354] width 1256 height 706
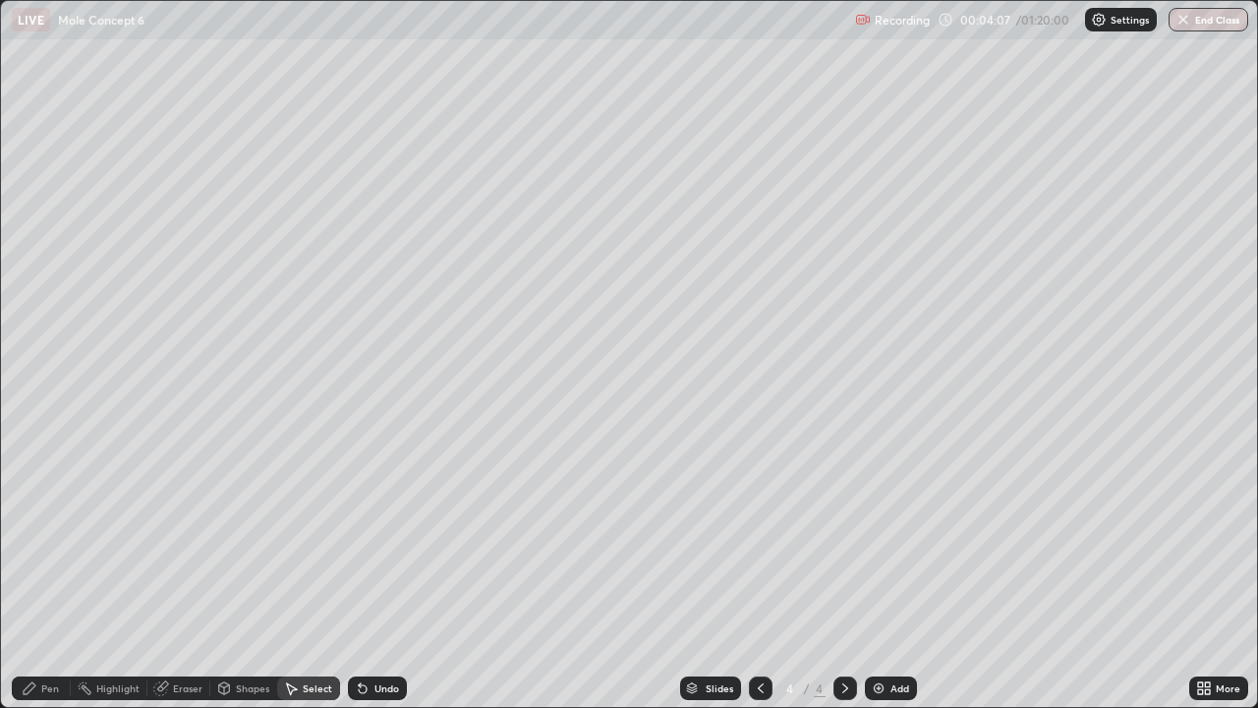
click at [187, 574] on div "Eraser" at bounding box center [187, 688] width 29 height 10
click at [40, 509] on div at bounding box center [35, 511] width 12 height 12
click at [43, 574] on div "Pen" at bounding box center [50, 688] width 18 height 10
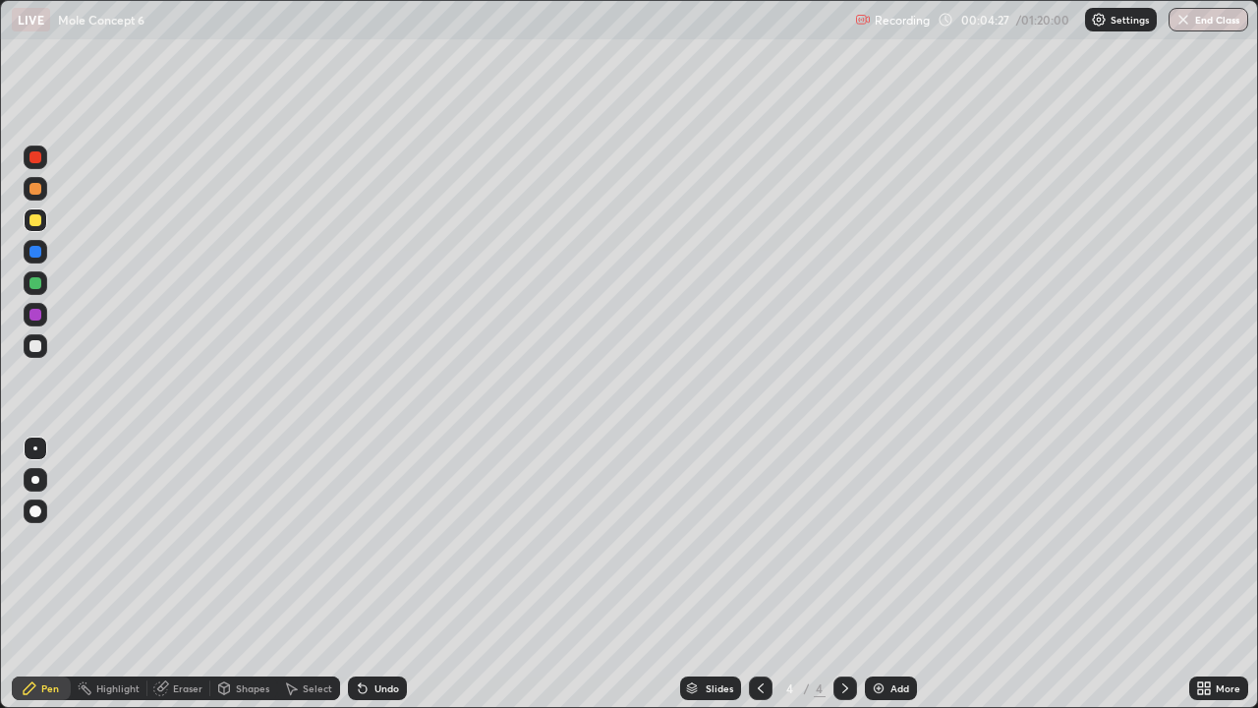
click at [184, 574] on div "Eraser" at bounding box center [187, 688] width 29 height 10
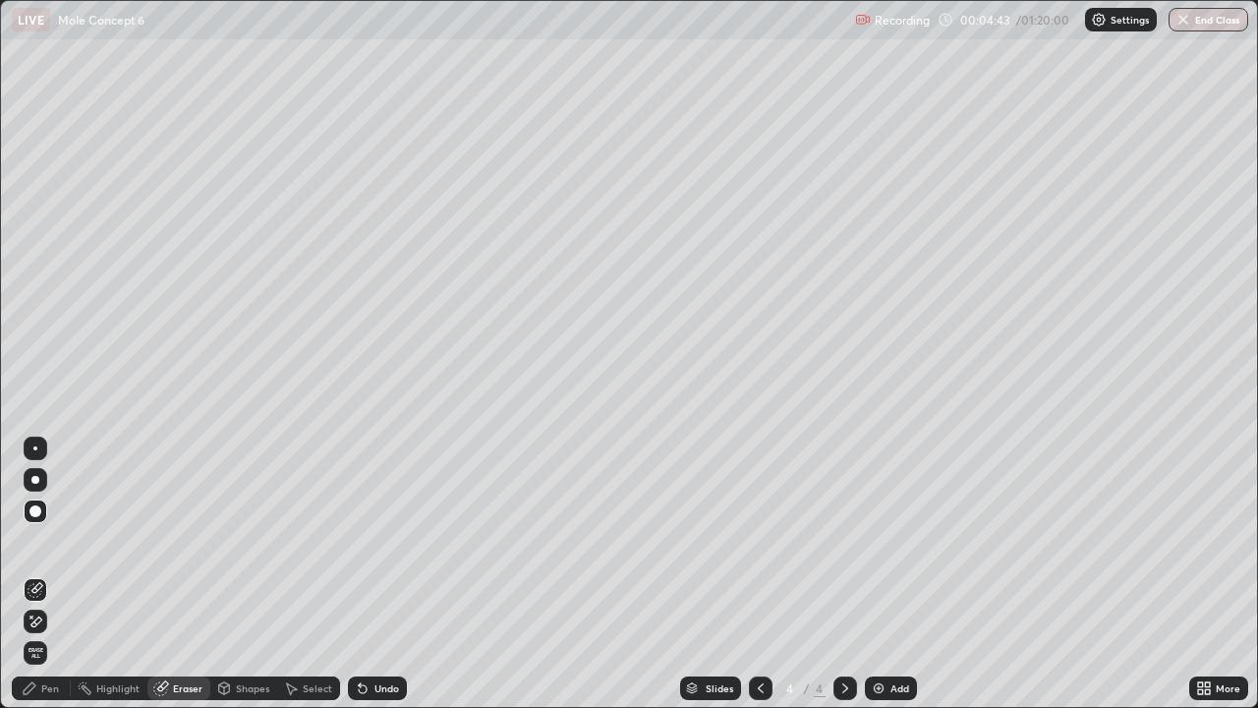
click at [45, 574] on div "Pen" at bounding box center [50, 688] width 18 height 10
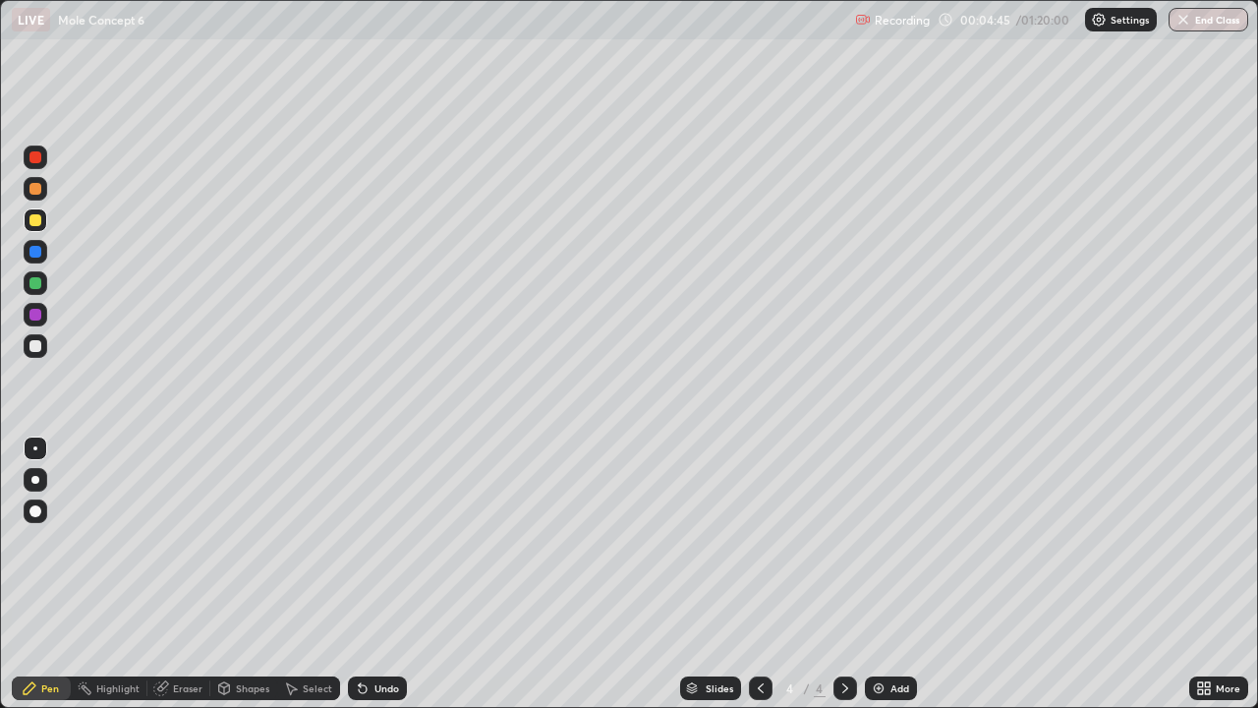
click at [36, 189] on div at bounding box center [35, 189] width 12 height 12
click at [231, 574] on div "Shapes" at bounding box center [243, 688] width 67 height 24
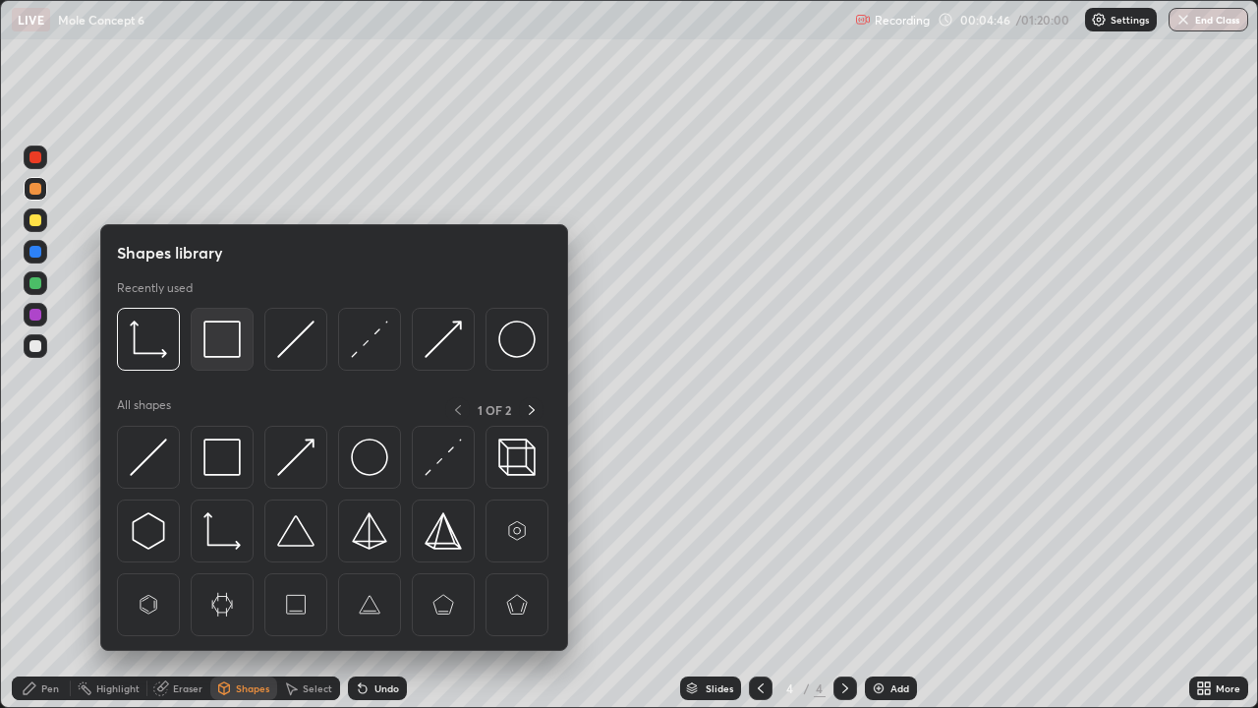
click at [223, 336] on img at bounding box center [222, 338] width 37 height 37
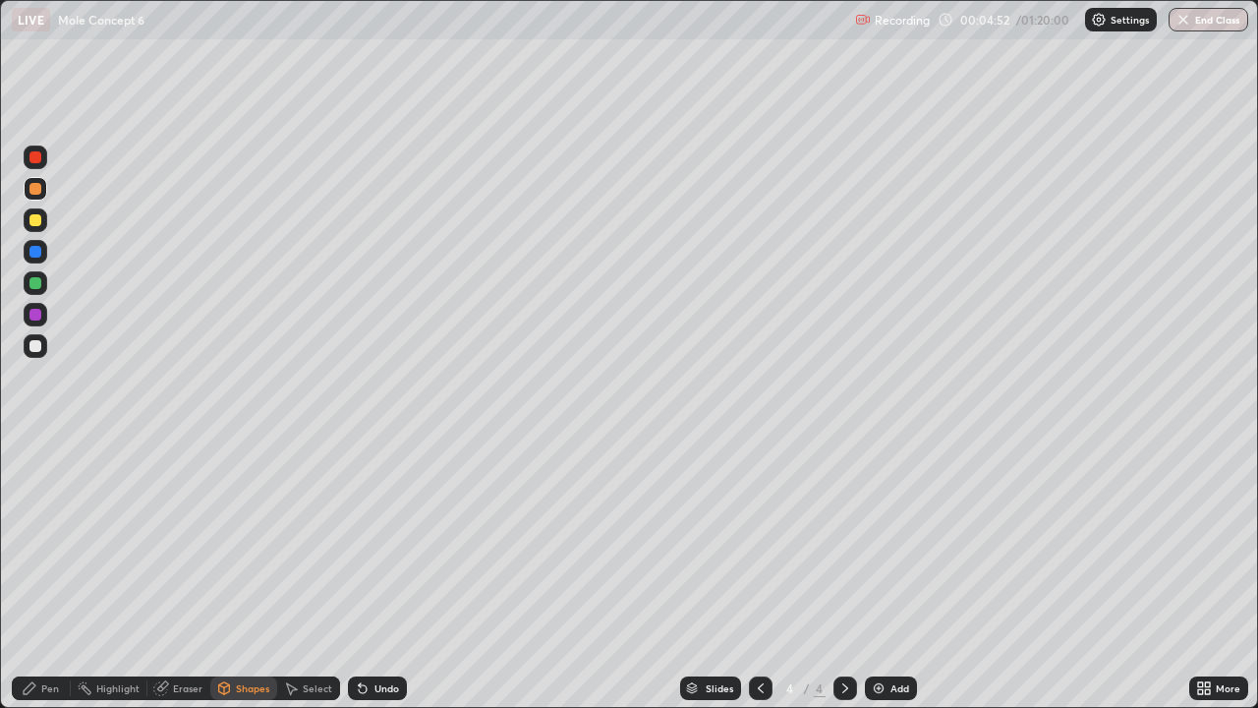
click at [759, 574] on icon at bounding box center [761, 688] width 16 height 16
click at [844, 574] on icon at bounding box center [846, 688] width 16 height 16
click at [42, 574] on div "Pen" at bounding box center [50, 688] width 18 height 10
click at [43, 222] on div at bounding box center [36, 220] width 24 height 24
click at [43, 188] on div at bounding box center [36, 189] width 24 height 24
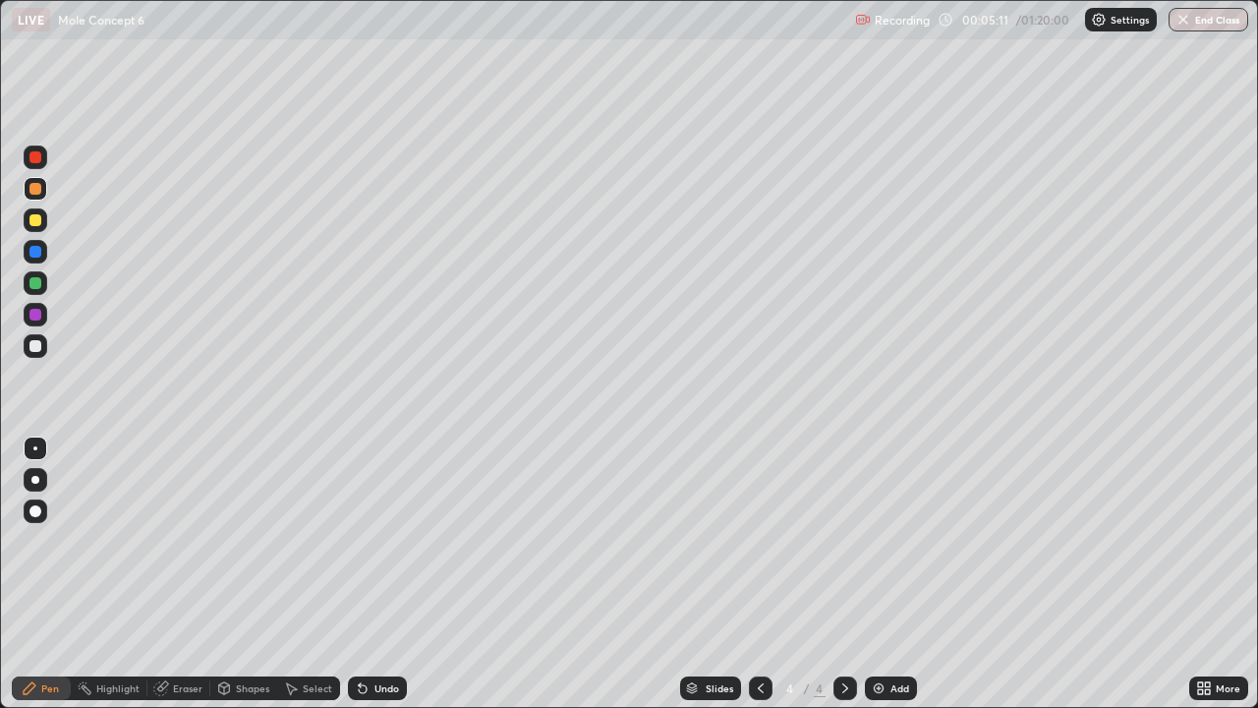
click at [43, 284] on div at bounding box center [36, 283] width 24 height 24
click at [391, 574] on div "Undo" at bounding box center [387, 688] width 25 height 10
click at [42, 344] on div at bounding box center [36, 346] width 24 height 24
click at [177, 574] on div "Eraser" at bounding box center [187, 688] width 29 height 10
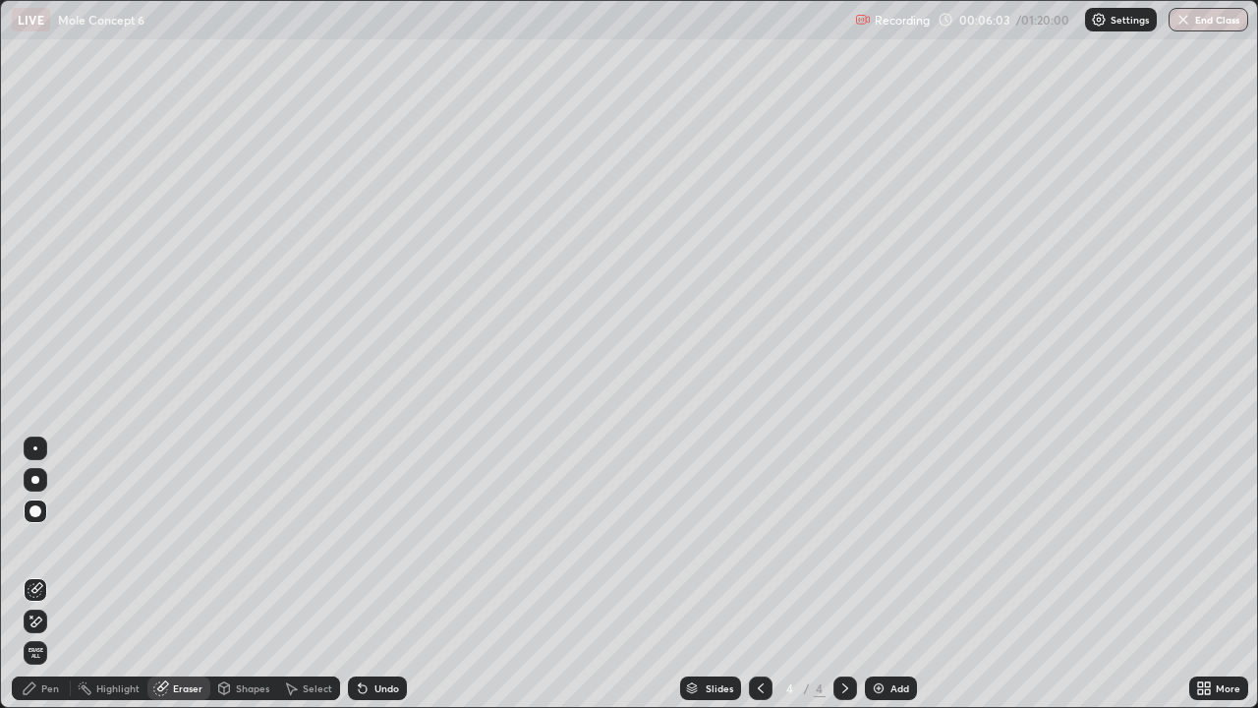
click at [50, 574] on div "Pen" at bounding box center [50, 688] width 18 height 10
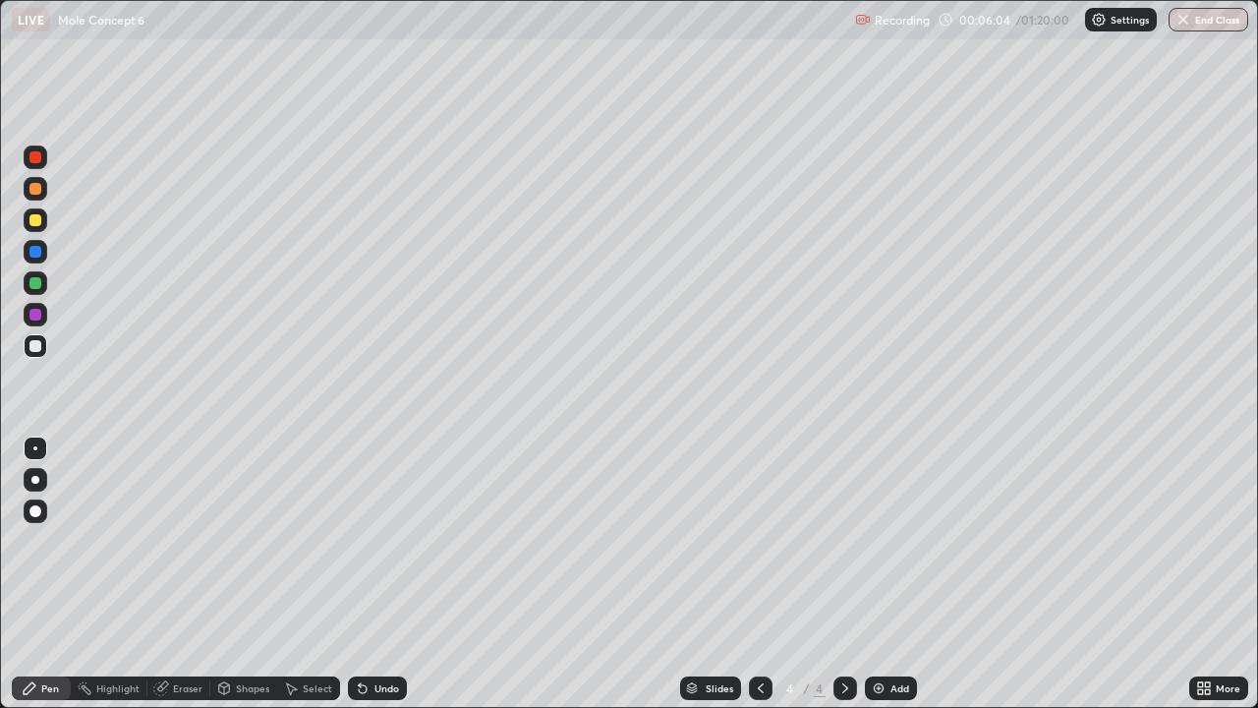
click at [42, 217] on div at bounding box center [36, 220] width 24 height 24
click at [761, 574] on icon at bounding box center [761, 688] width 6 height 10
click at [37, 338] on div at bounding box center [36, 346] width 24 height 24
click at [39, 282] on div at bounding box center [35, 283] width 12 height 12
click at [43, 310] on div at bounding box center [36, 315] width 24 height 24
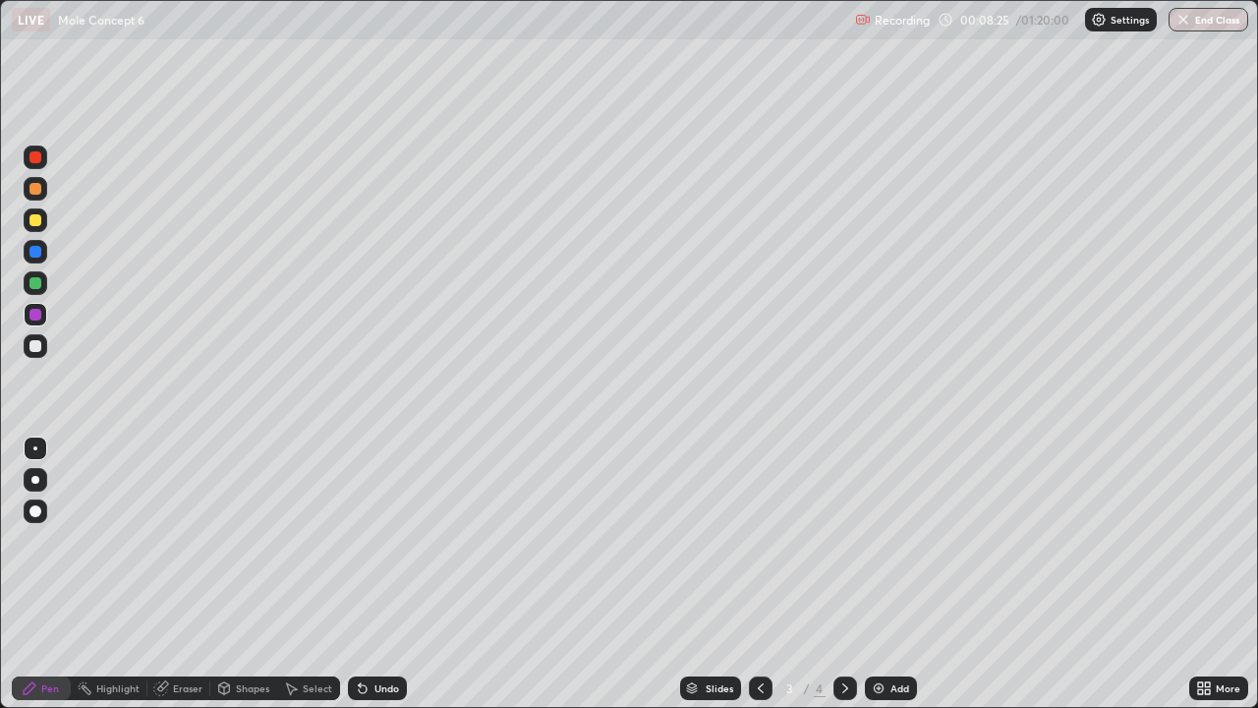
click at [757, 574] on icon at bounding box center [761, 688] width 16 height 16
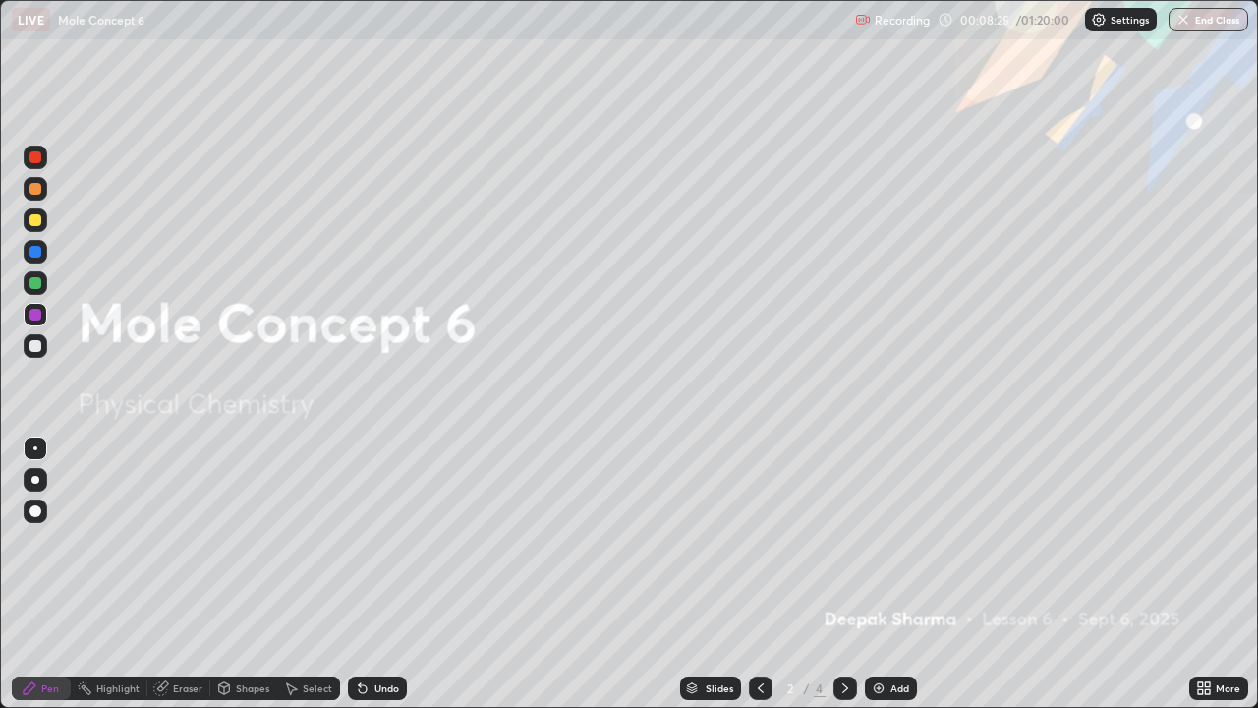
click at [868, 574] on div "Add" at bounding box center [891, 688] width 52 height 24
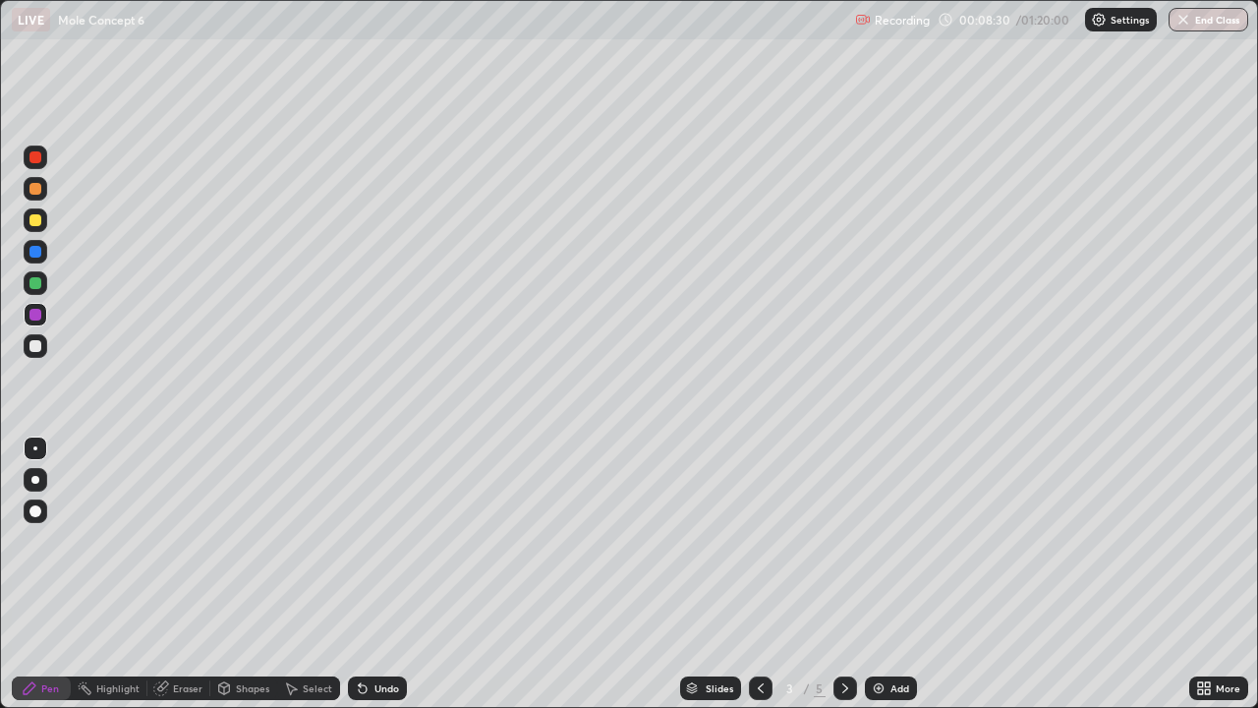
click at [44, 186] on div at bounding box center [36, 189] width 24 height 24
click at [45, 286] on div at bounding box center [36, 283] width 24 height 24
click at [844, 574] on div at bounding box center [846, 688] width 24 height 24
click at [755, 574] on icon at bounding box center [761, 688] width 16 height 16
click at [844, 574] on icon at bounding box center [846, 688] width 16 height 16
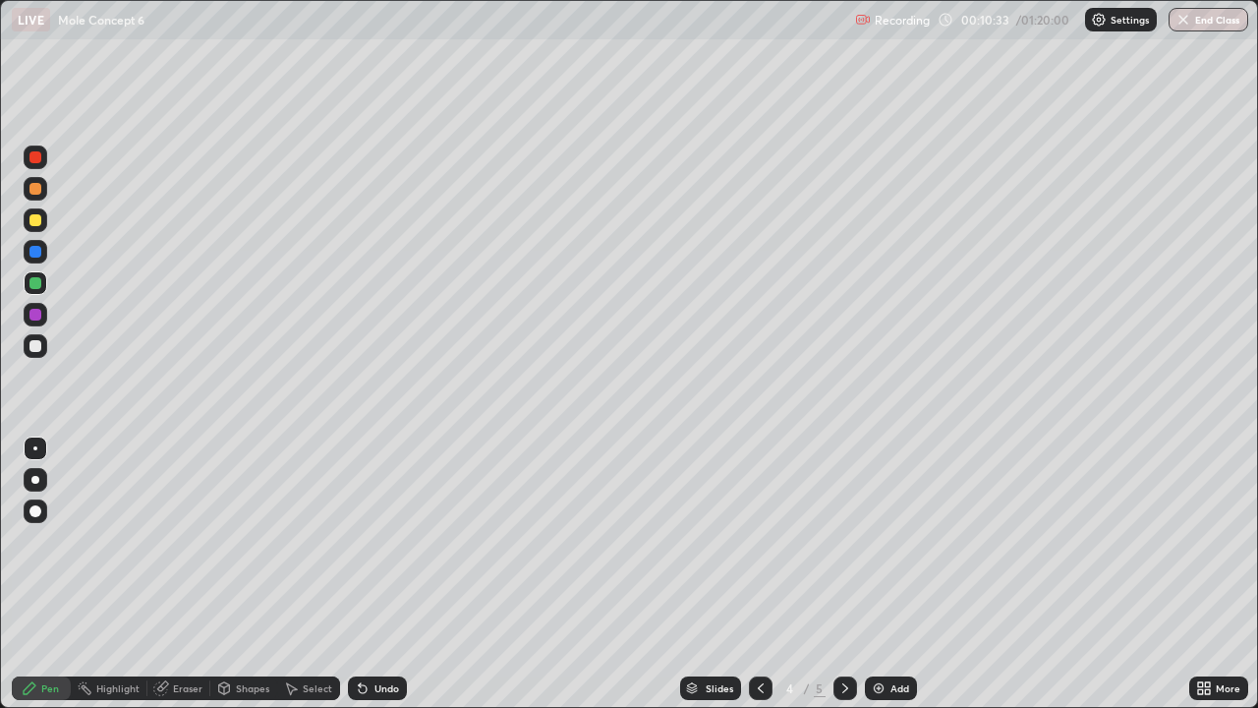
click at [34, 153] on div at bounding box center [35, 157] width 12 height 12
click at [761, 574] on div at bounding box center [761, 688] width 24 height 24
click at [173, 574] on div "Eraser" at bounding box center [187, 688] width 29 height 10
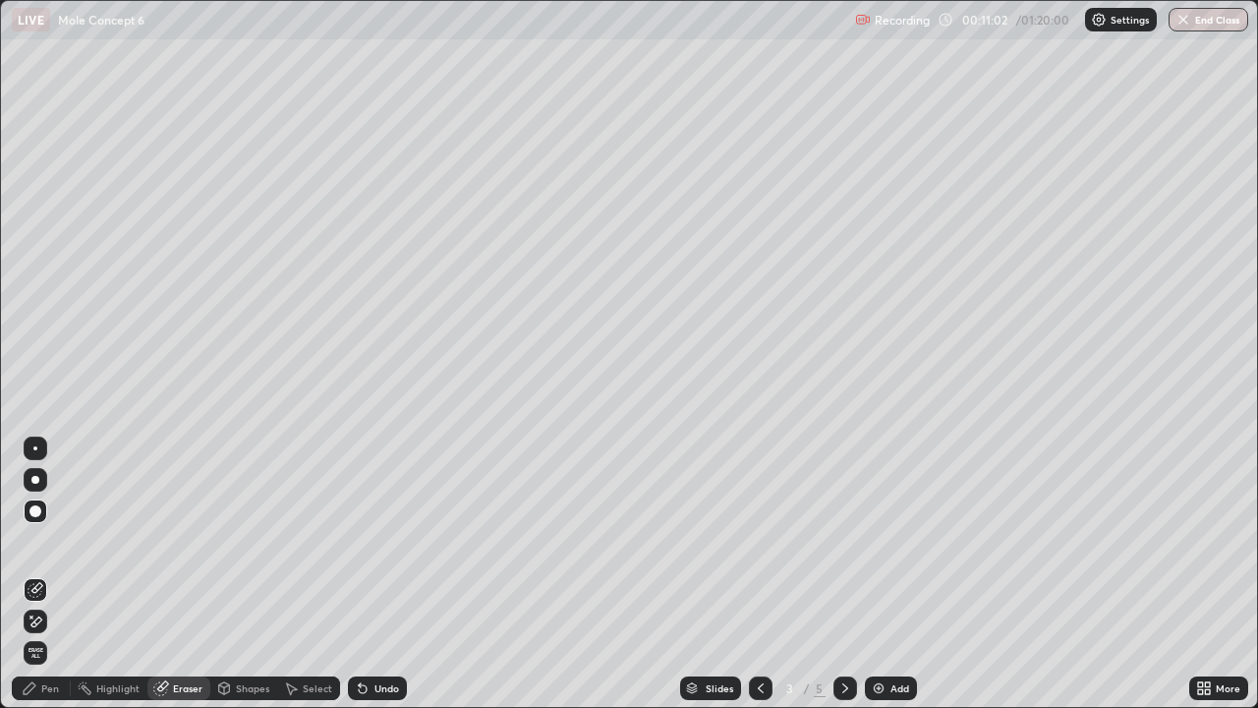
click at [51, 574] on div "Pen" at bounding box center [50, 688] width 18 height 10
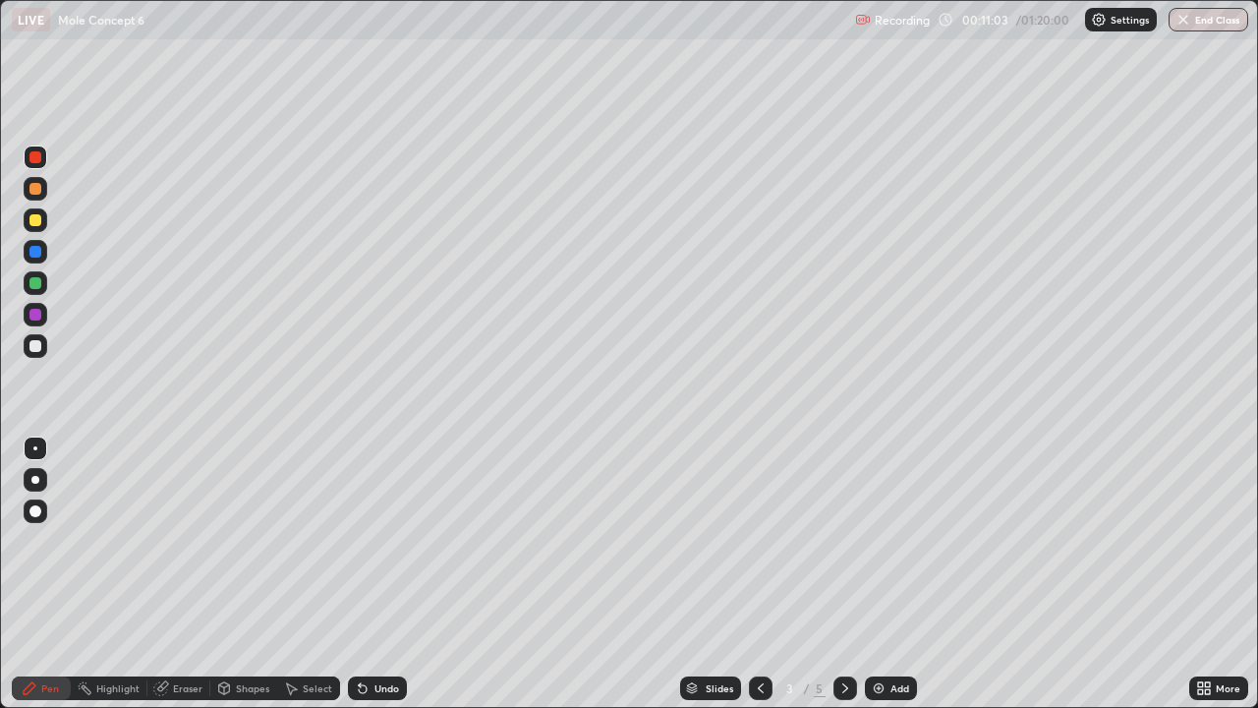
click at [43, 218] on div at bounding box center [36, 220] width 24 height 24
click at [843, 574] on icon at bounding box center [846, 688] width 6 height 10
click at [761, 574] on icon at bounding box center [761, 688] width 16 height 16
click at [845, 574] on icon at bounding box center [846, 688] width 16 height 16
click at [760, 574] on icon at bounding box center [761, 688] width 16 height 16
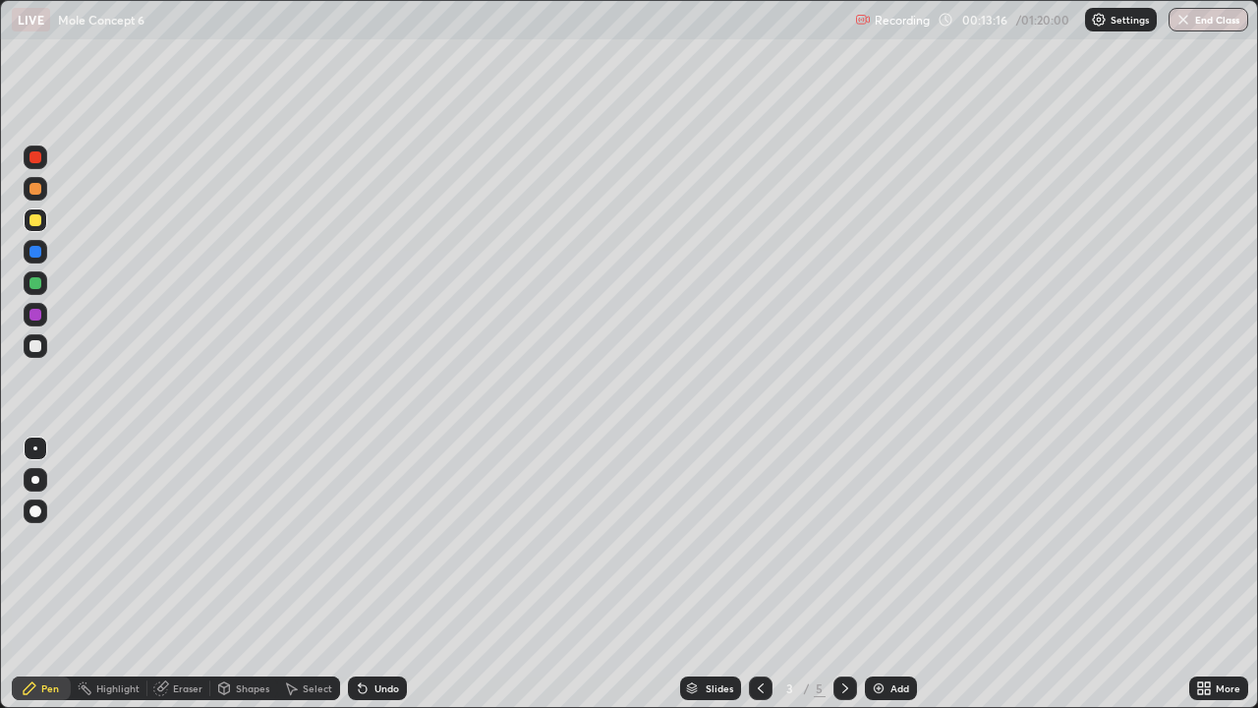
click at [763, 574] on icon at bounding box center [761, 688] width 16 height 16
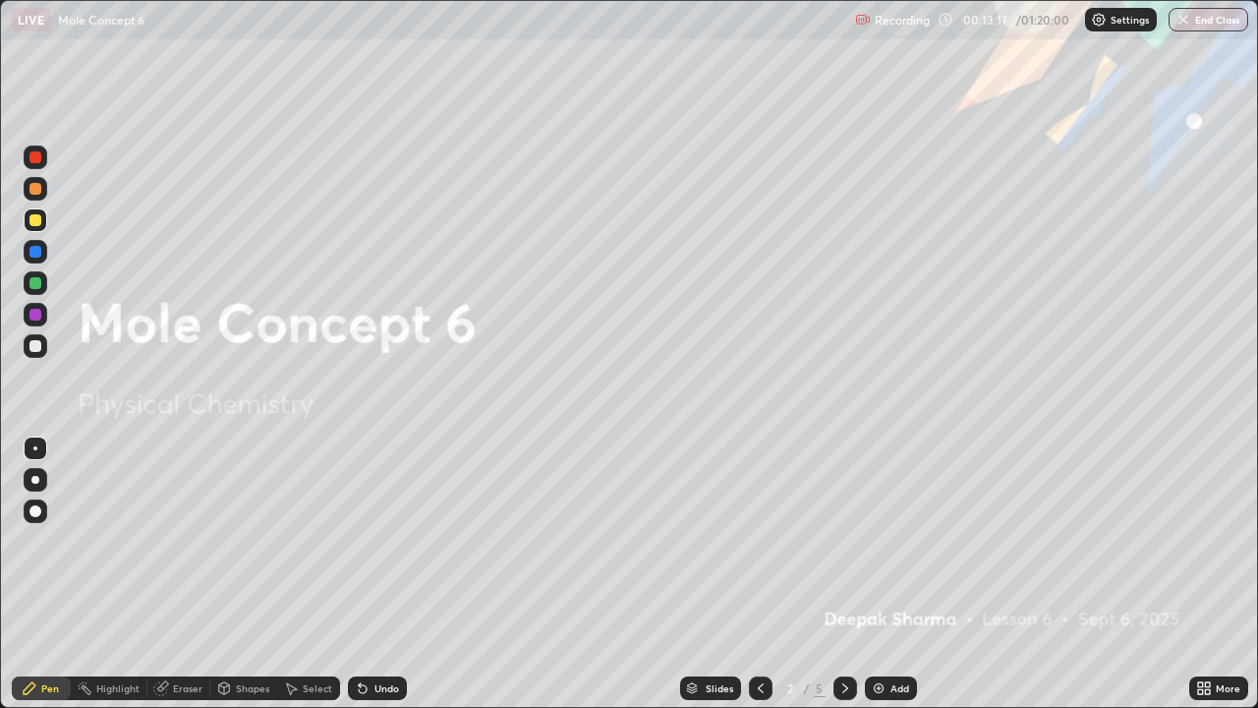
click at [844, 574] on icon at bounding box center [846, 688] width 16 height 16
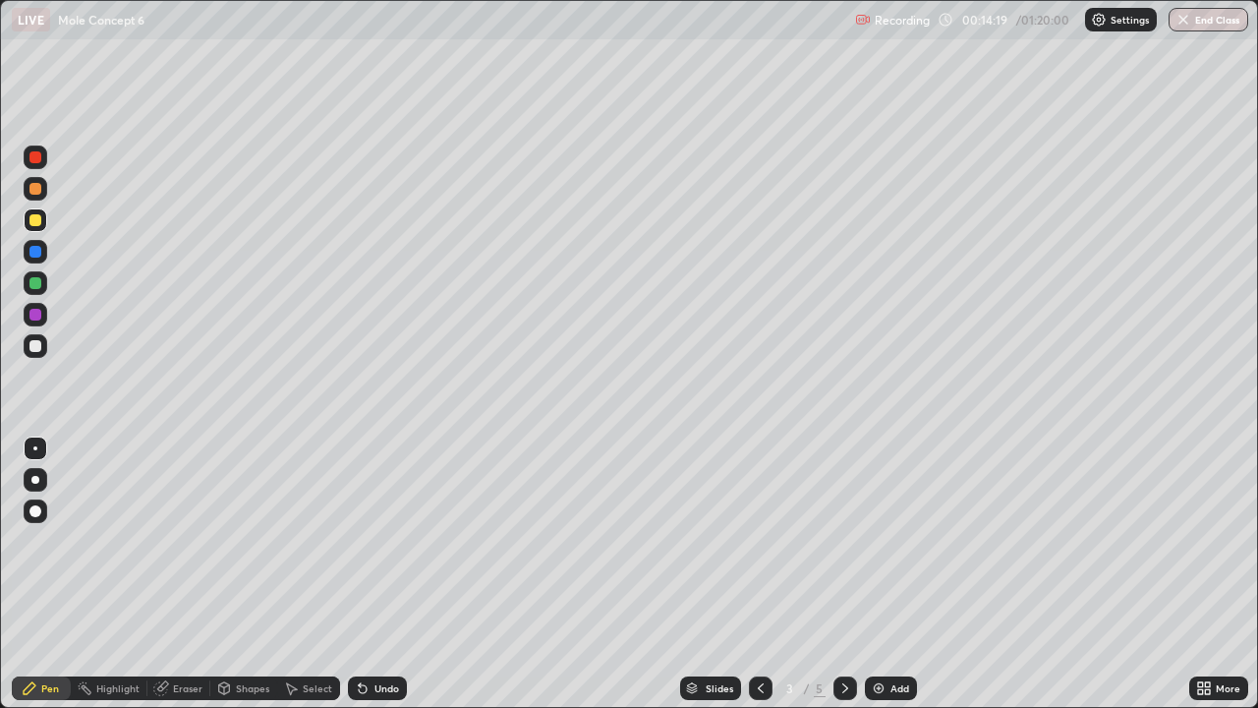
click at [45, 282] on div at bounding box center [36, 283] width 24 height 24
click at [843, 574] on icon at bounding box center [846, 688] width 16 height 16
click at [750, 574] on div at bounding box center [761, 688] width 24 height 24
click at [851, 574] on div at bounding box center [846, 688] width 24 height 24
click at [174, 574] on div "Eraser" at bounding box center [187, 688] width 29 height 10
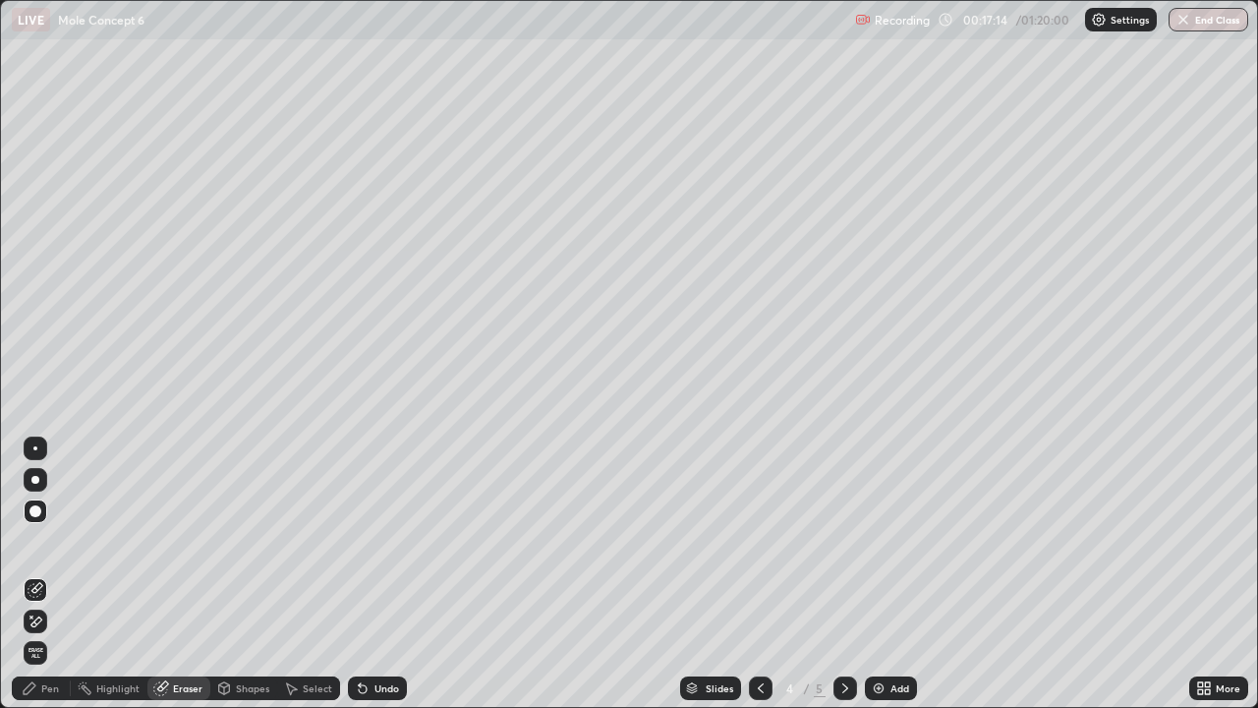
click at [41, 574] on div "Pen" at bounding box center [50, 688] width 18 height 10
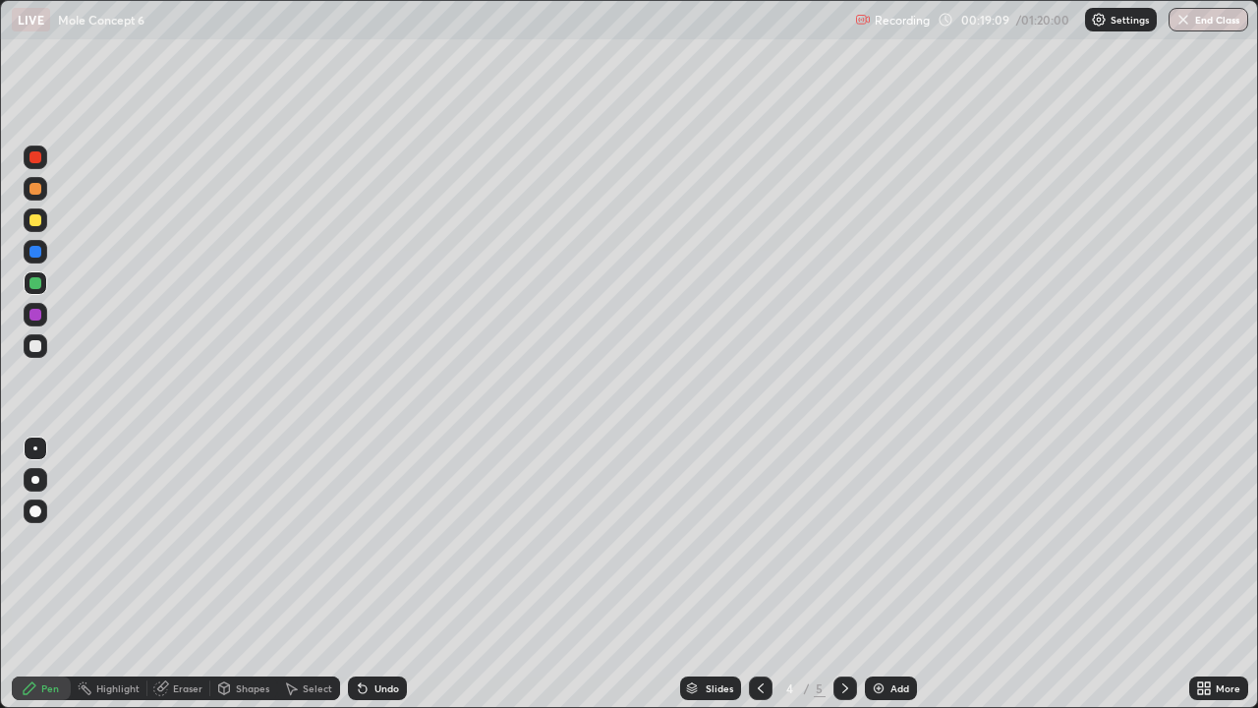
click at [363, 574] on icon at bounding box center [363, 689] width 8 height 8
click at [42, 158] on div at bounding box center [36, 158] width 24 height 24
click at [33, 287] on div at bounding box center [35, 283] width 12 height 12
click at [754, 574] on div at bounding box center [761, 688] width 24 height 24
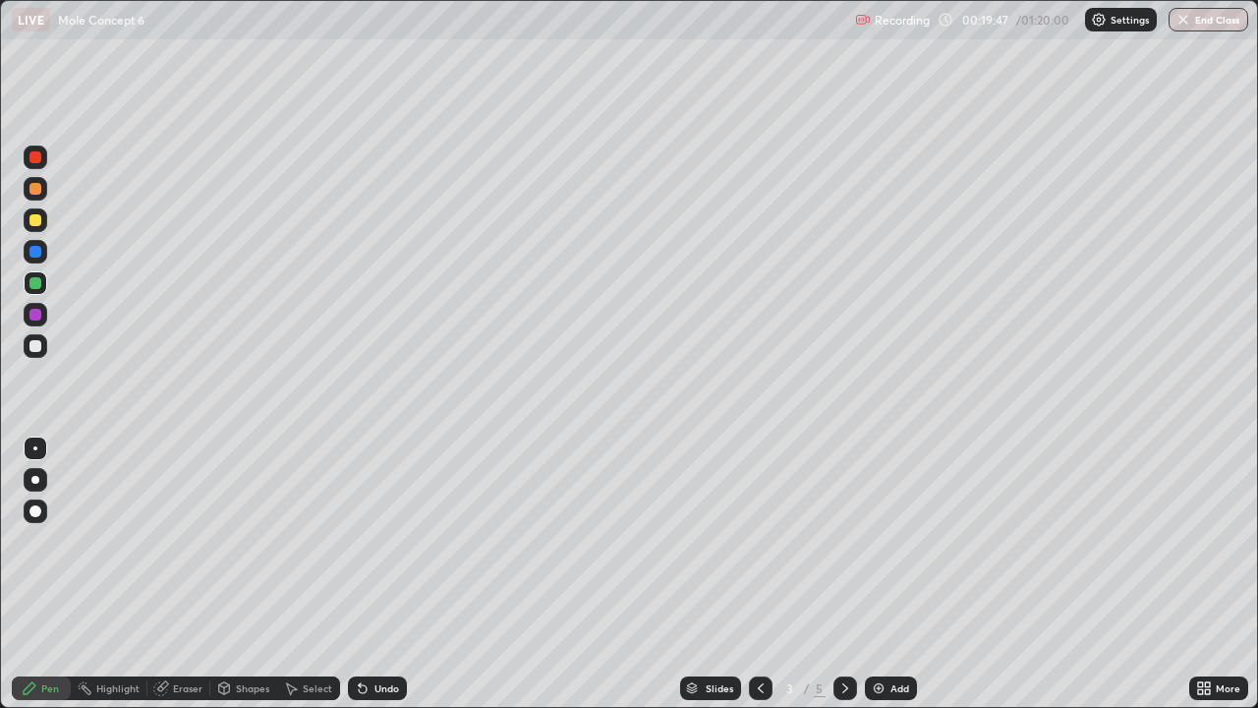
click at [180, 574] on div "Eraser" at bounding box center [187, 688] width 29 height 10
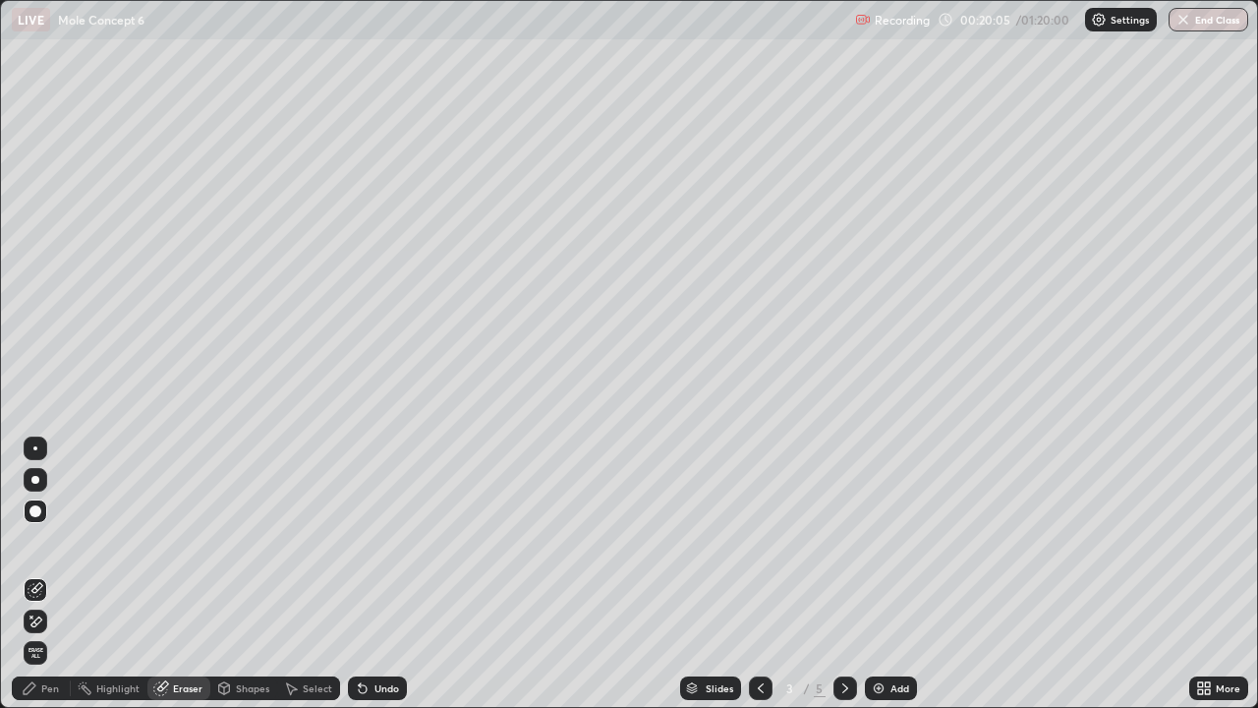
click at [35, 574] on icon at bounding box center [30, 688] width 16 height 16
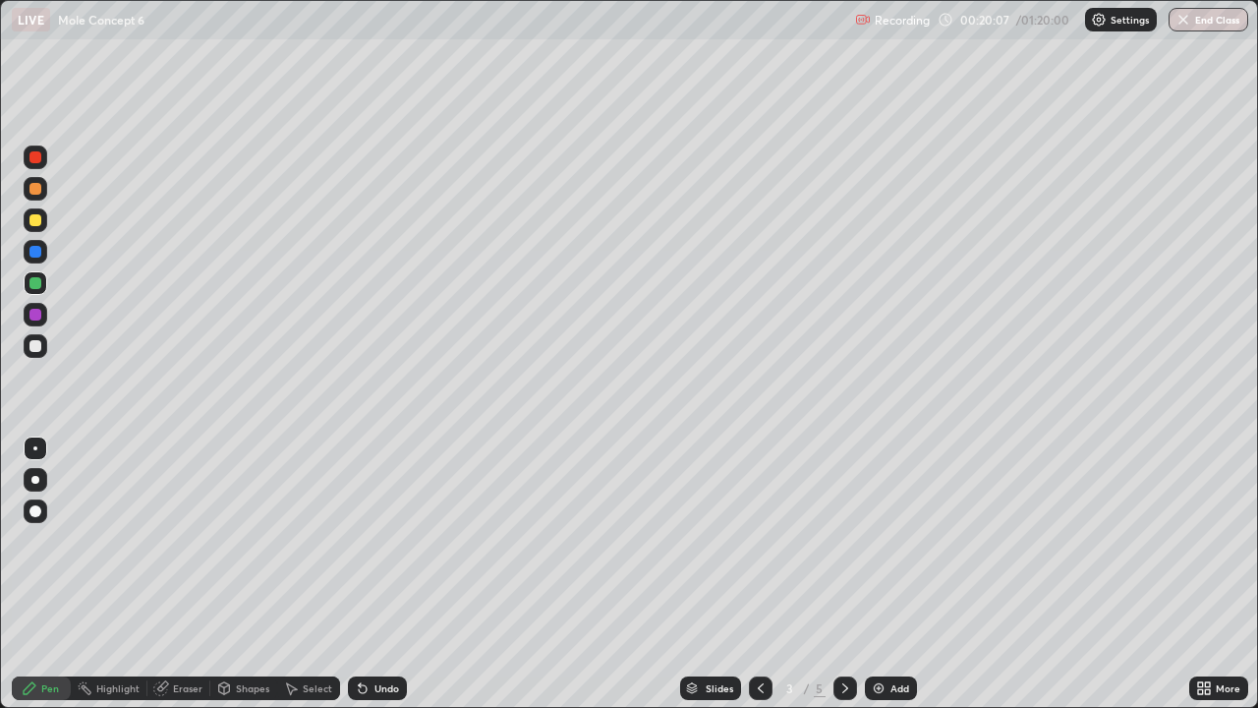
click at [52, 574] on div "Pen" at bounding box center [41, 688] width 59 height 24
click at [42, 218] on div at bounding box center [36, 220] width 24 height 24
click at [375, 574] on div "Undo" at bounding box center [387, 688] width 25 height 10
click at [376, 574] on div "Undo" at bounding box center [377, 688] width 59 height 24
click at [366, 574] on icon at bounding box center [363, 688] width 16 height 16
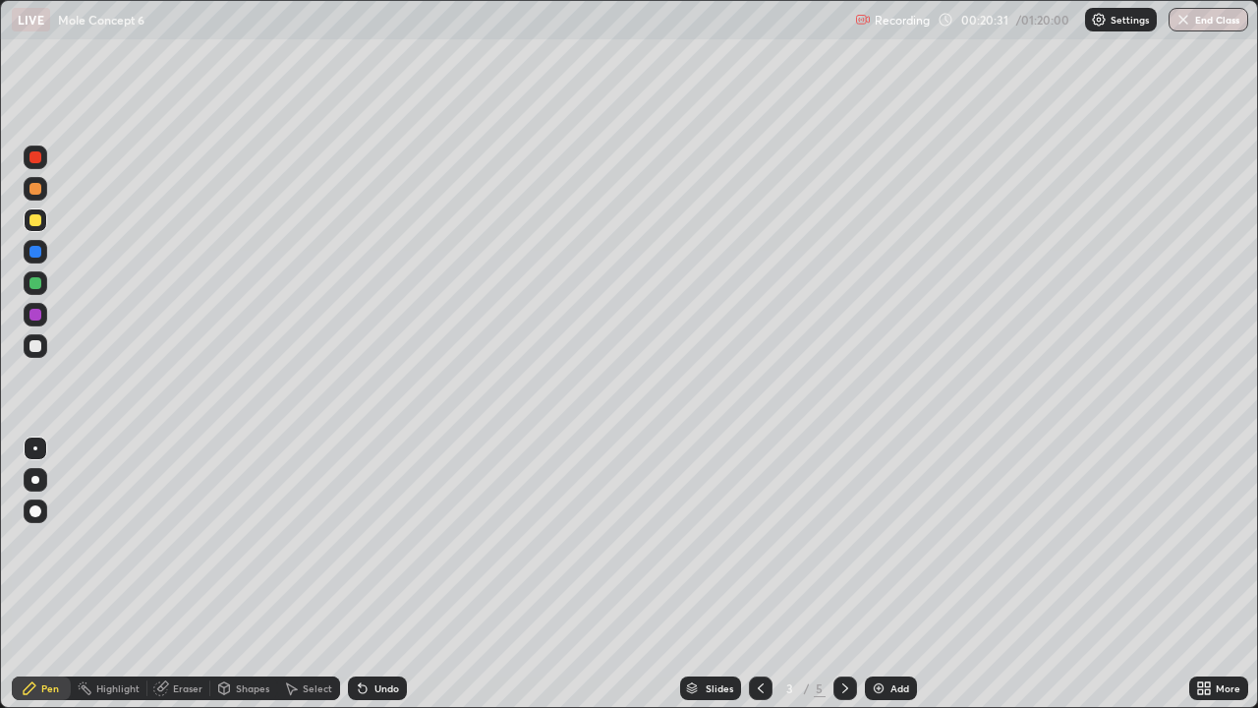
click at [359, 574] on icon at bounding box center [363, 689] width 8 height 8
click at [1201, 574] on icon at bounding box center [1200, 684] width 5 height 5
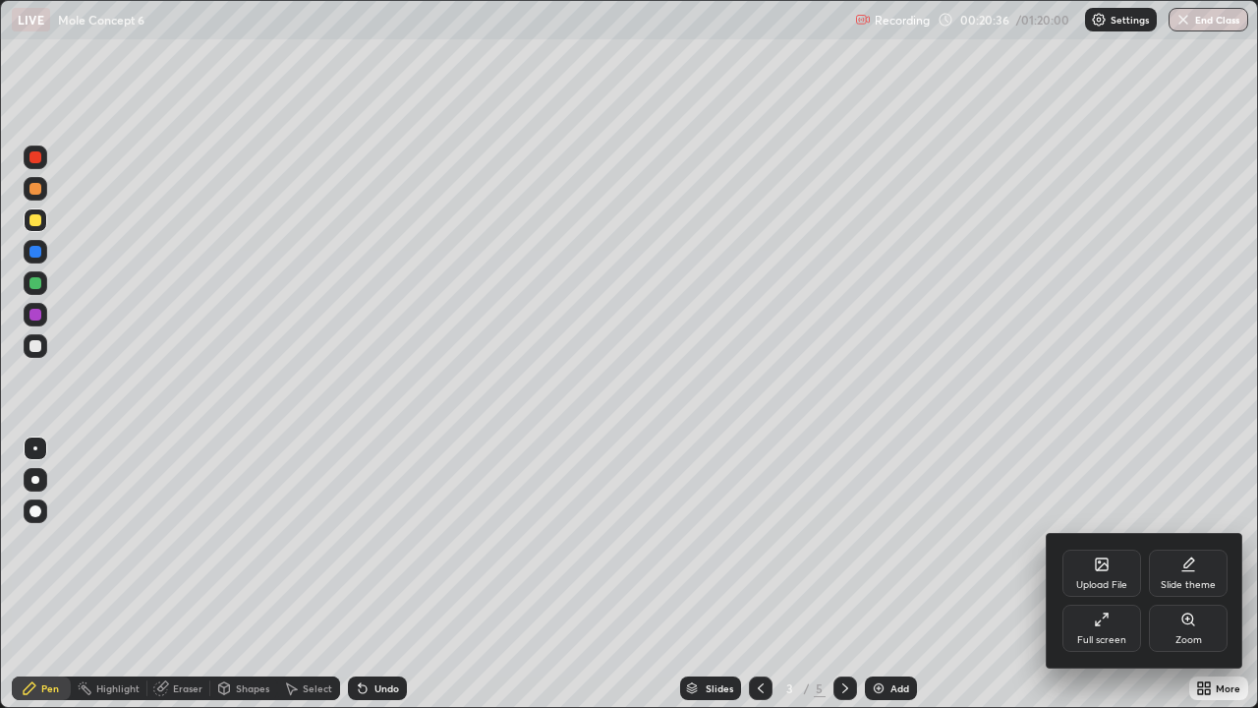
click at [1215, 574] on div at bounding box center [629, 354] width 1258 height 708
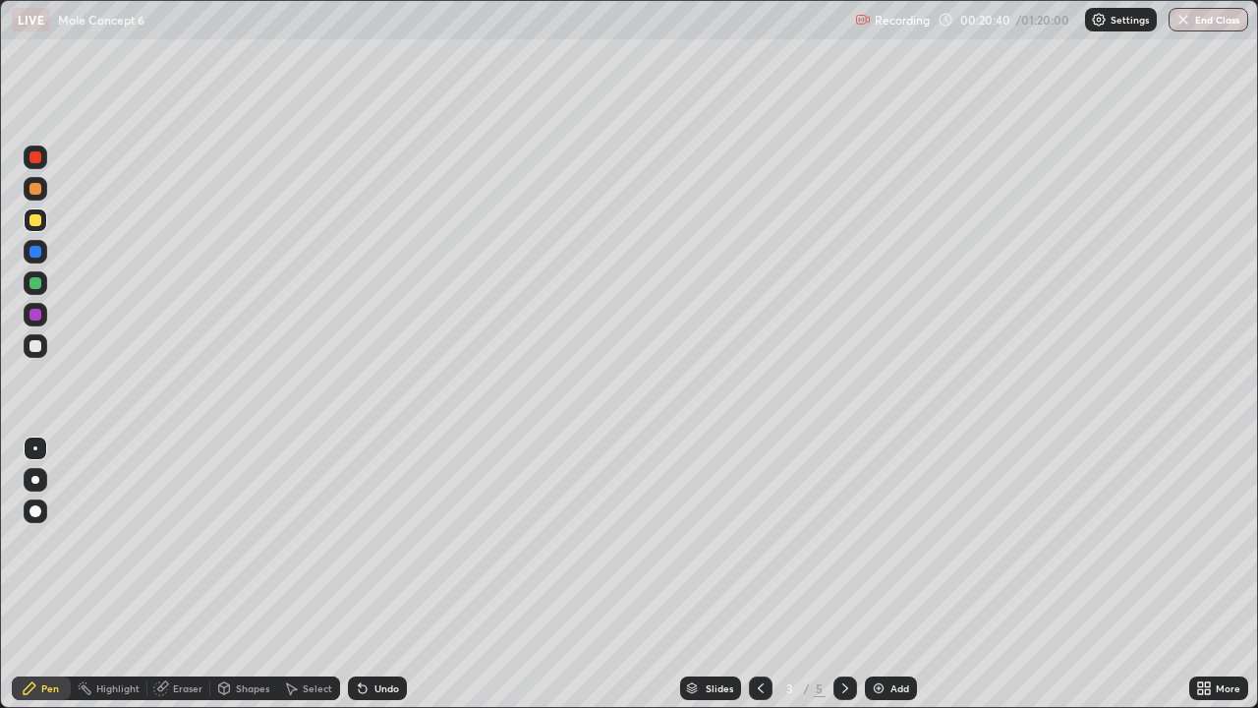
click at [1206, 574] on icon at bounding box center [1204, 688] width 16 height 16
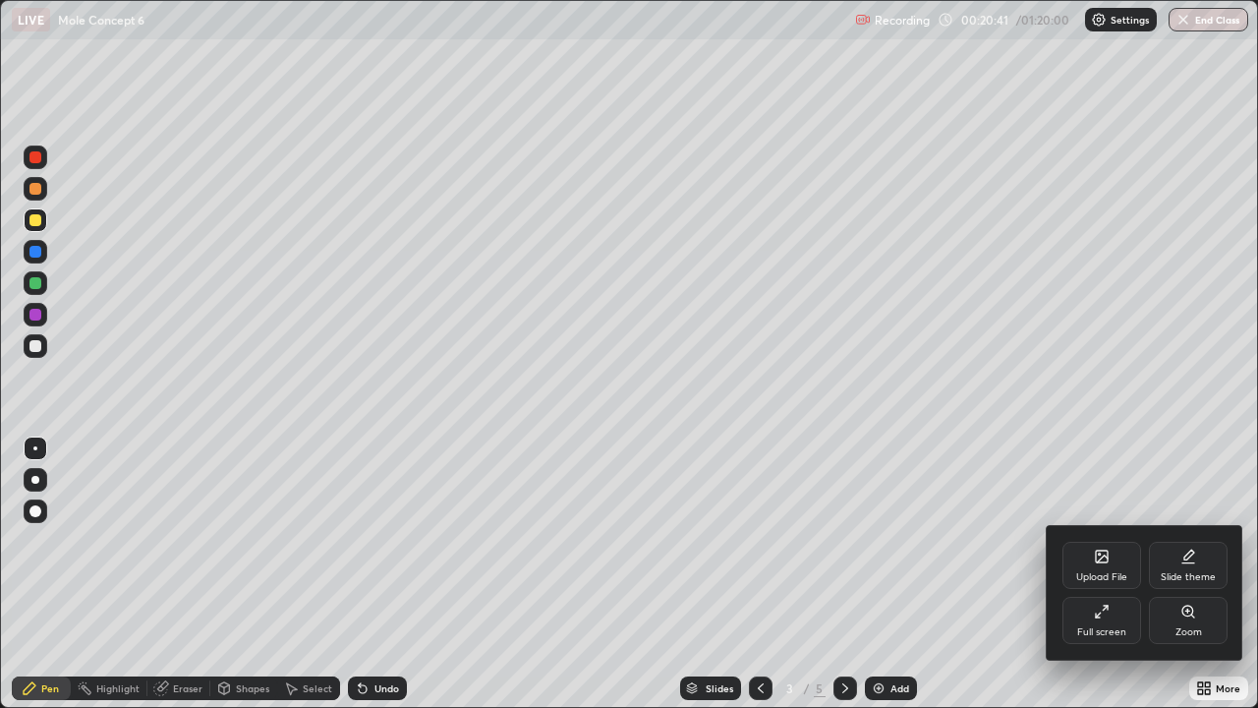
click at [1099, 574] on div "Full screen" at bounding box center [1102, 620] width 79 height 47
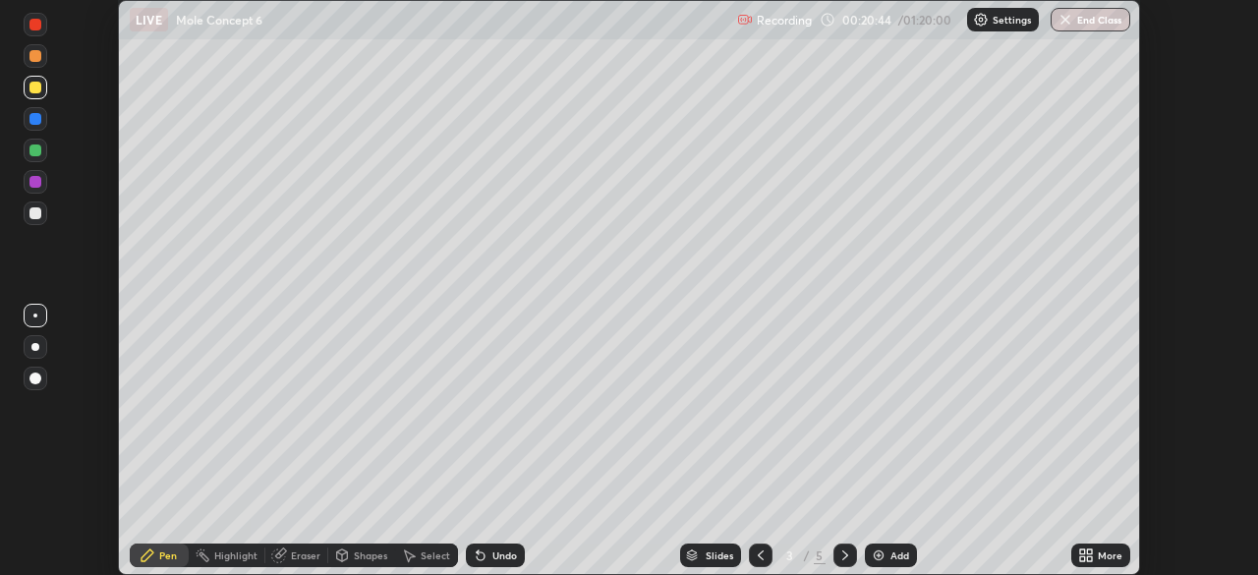
scroll to position [97736, 97053]
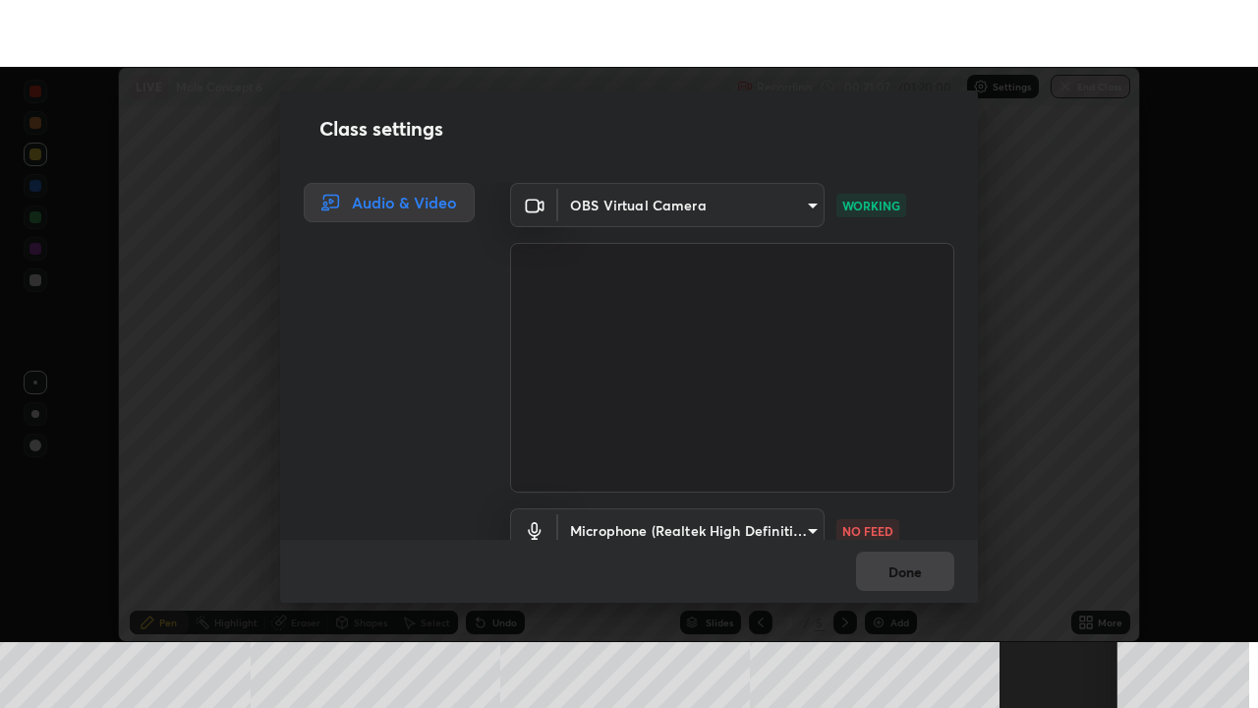
scroll to position [89, 0]
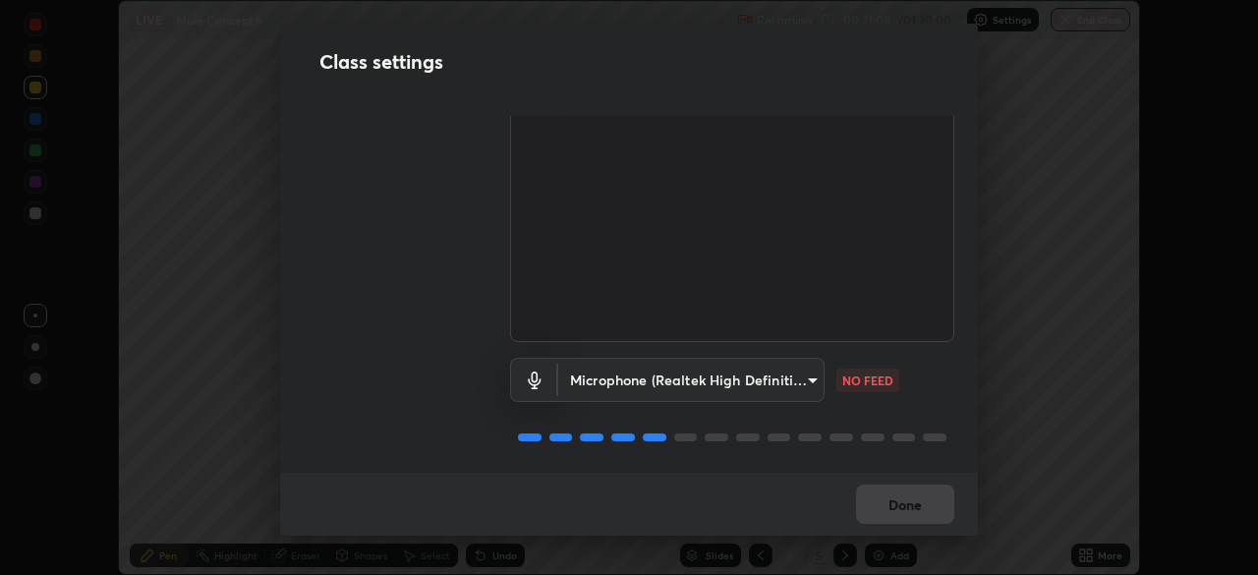
click at [807, 373] on body "Erase all LIVE Mole Concept 6 Recording 00:21:08 / 01:20:00 Settings End Class …" at bounding box center [629, 287] width 1258 height 575
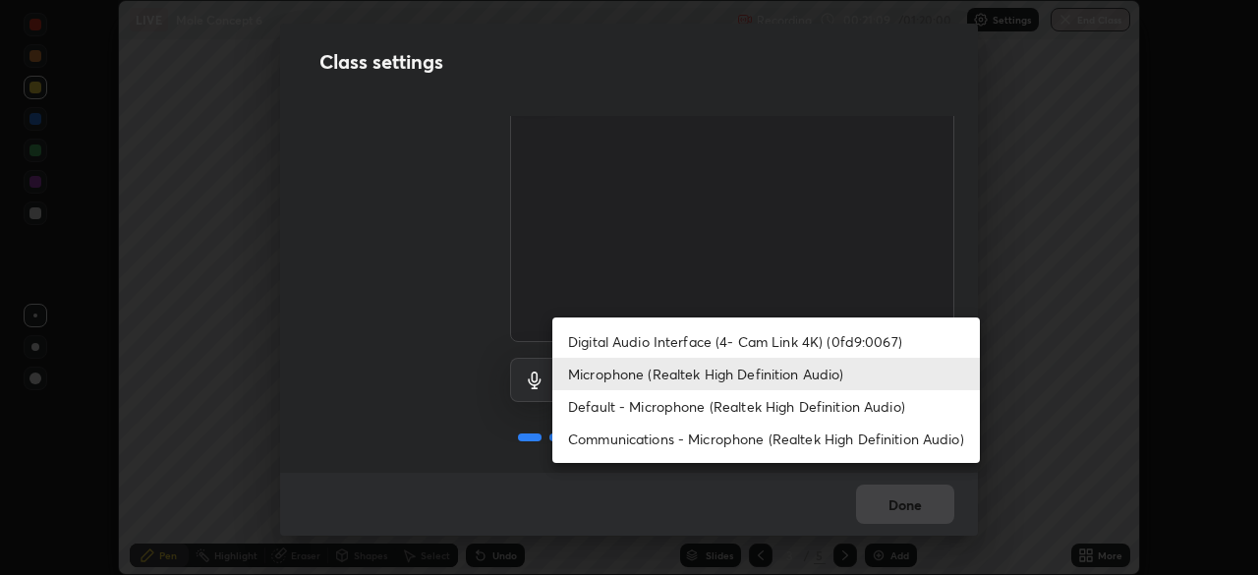
click at [823, 344] on li "Digital Audio Interface (4- Cam Link 4K) (0fd9:0067)" at bounding box center [767, 341] width 428 height 32
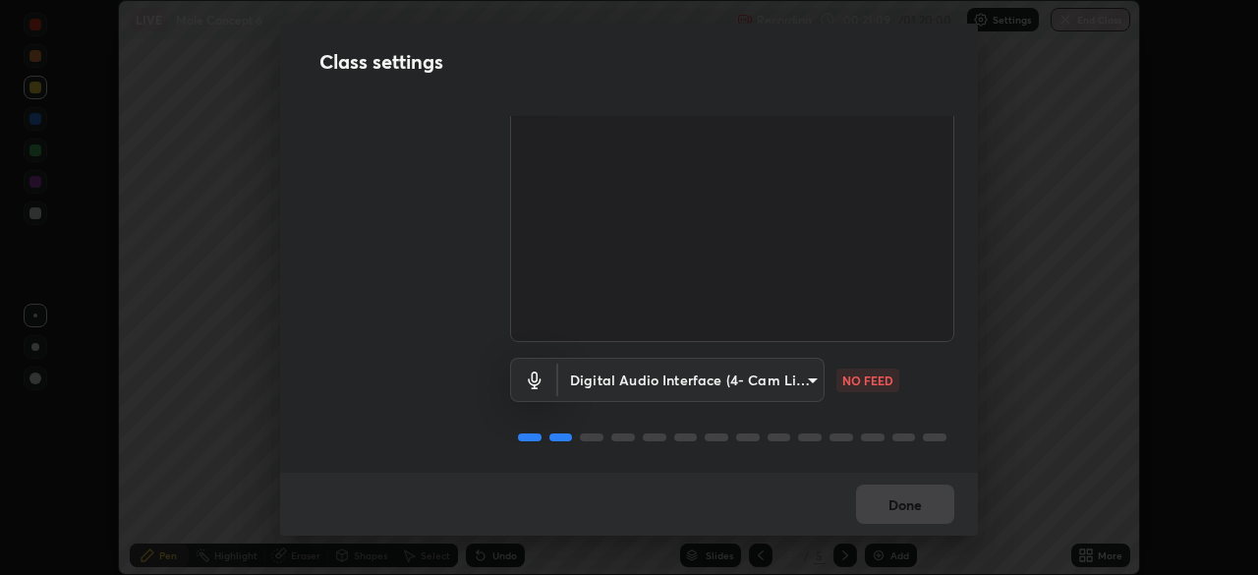
click at [787, 378] on body "Erase all LIVE Mole Concept 6 Recording 00:21:09 / 01:20:00 Settings End Class …" at bounding box center [629, 287] width 1258 height 575
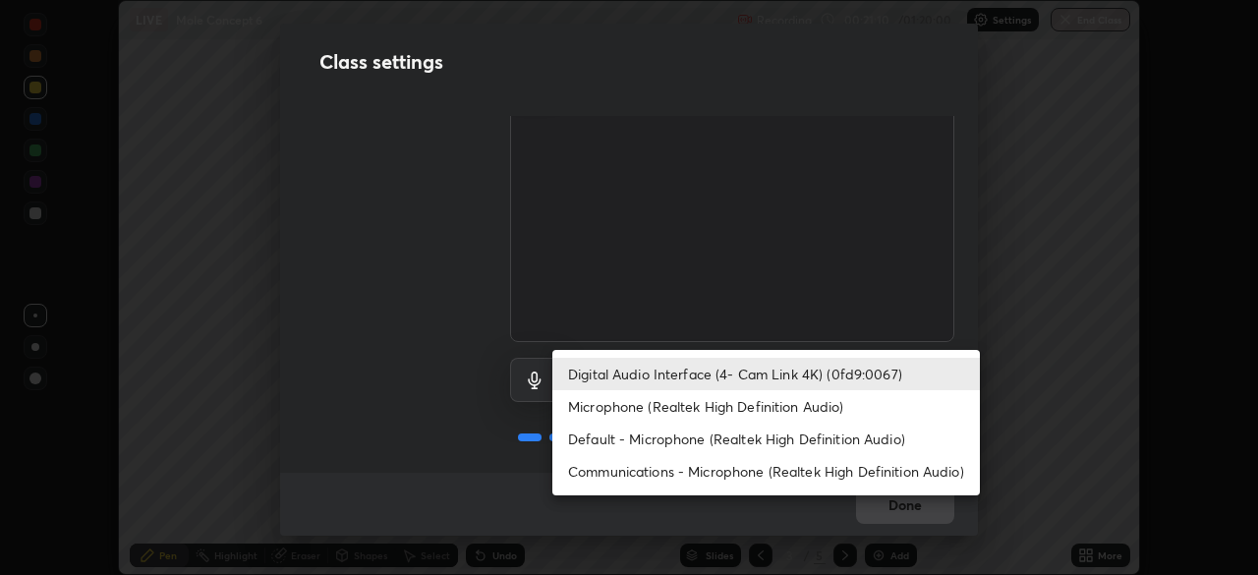
click at [803, 409] on li "Microphone (Realtek High Definition Audio)" at bounding box center [767, 406] width 428 height 32
type input "c6780f4c857a8b81e5497564d4ed67de36d612a8279d52ba4dbf449da7be3efb"
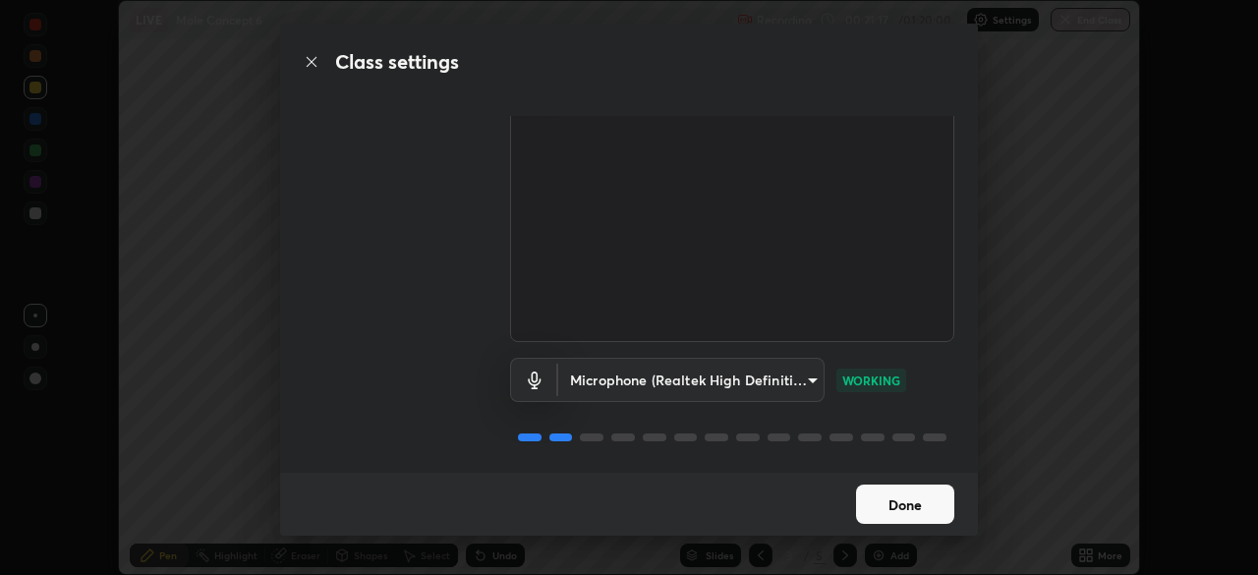
click at [929, 495] on button "Done" at bounding box center [905, 504] width 98 height 39
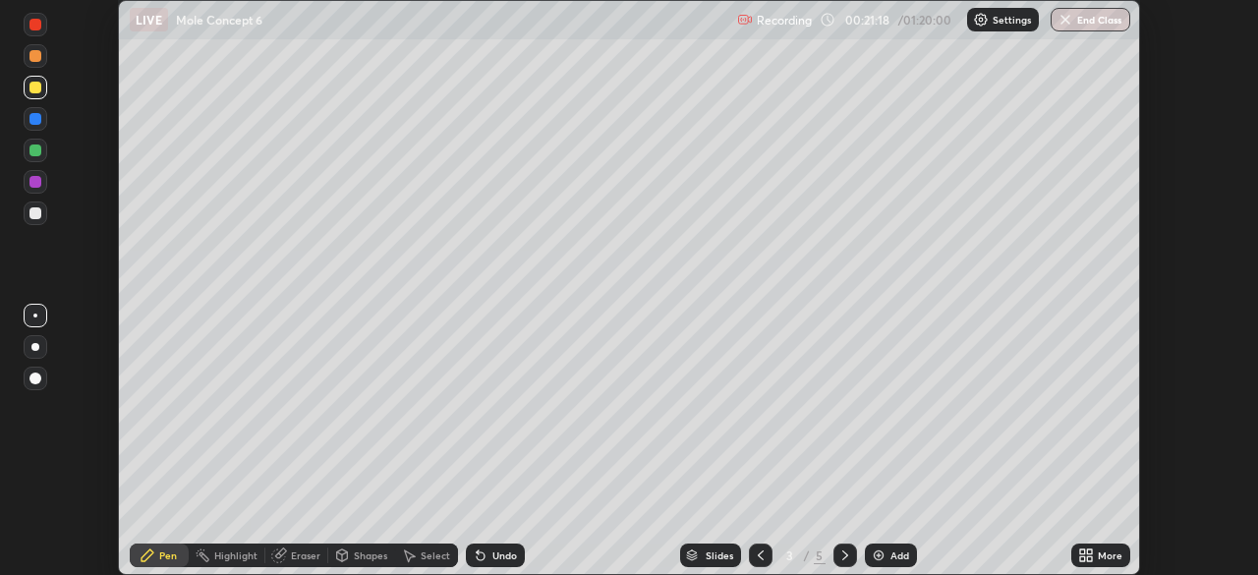
click at [1089, 555] on icon at bounding box center [1086, 556] width 16 height 16
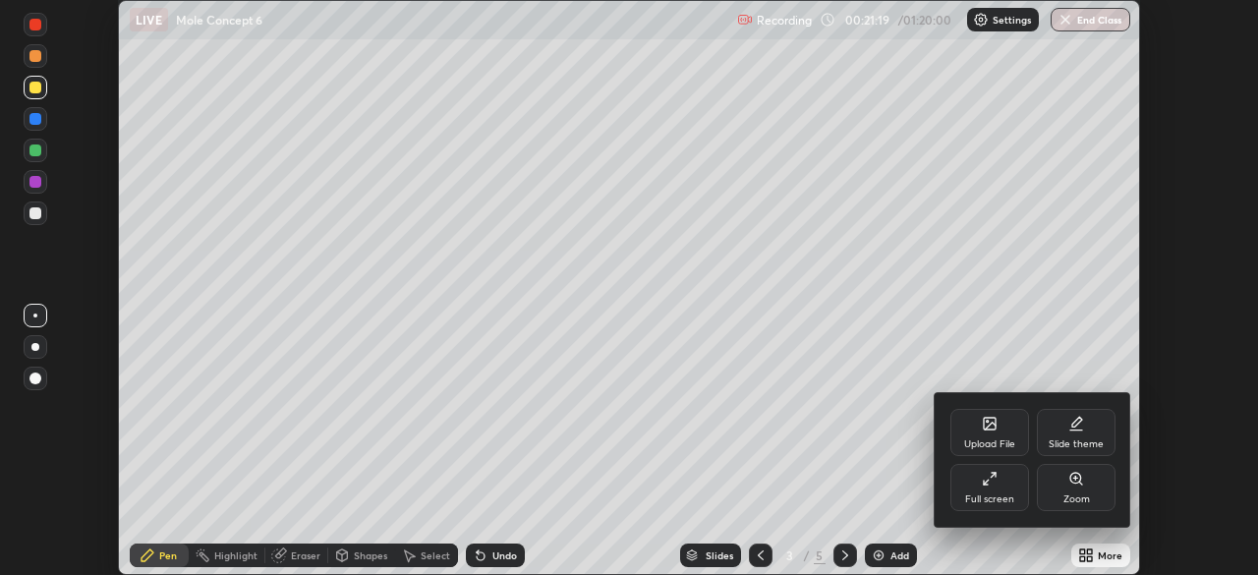
click at [985, 492] on div "Full screen" at bounding box center [990, 487] width 79 height 47
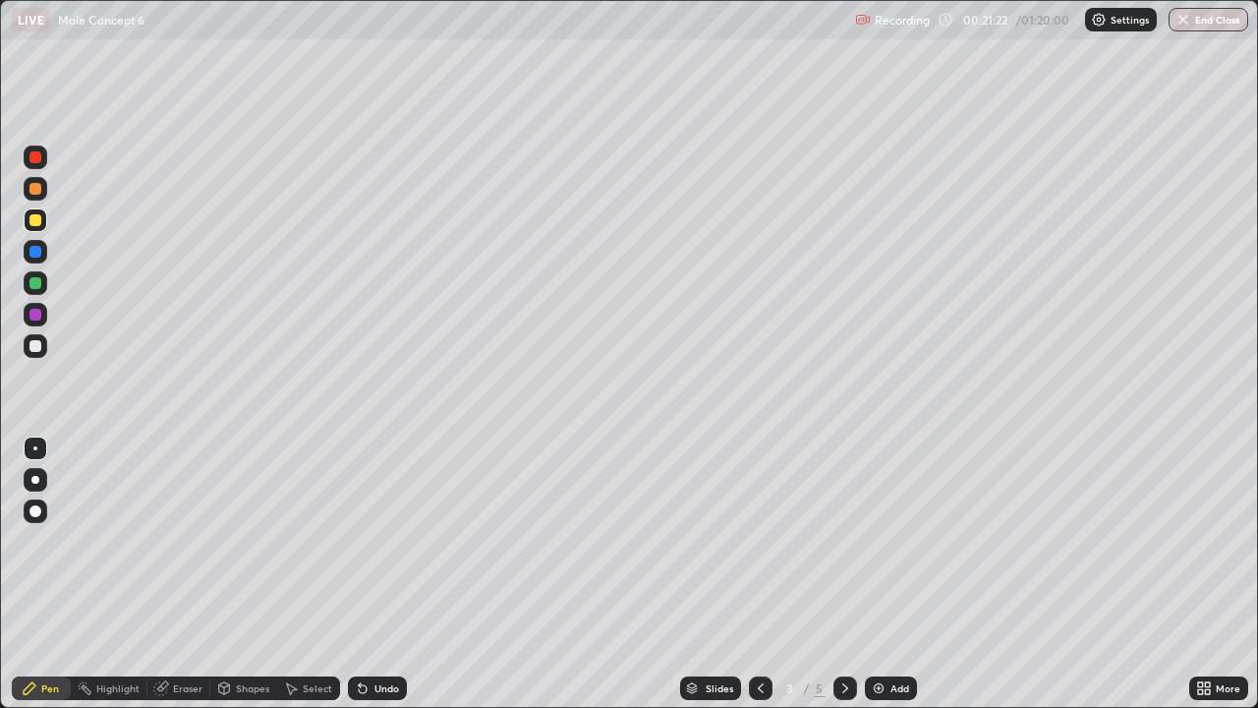
scroll to position [708, 1258]
click at [49, 286] on div at bounding box center [35, 282] width 31 height 31
click at [843, 574] on icon at bounding box center [846, 688] width 6 height 10
click at [759, 574] on icon at bounding box center [761, 688] width 16 height 16
click at [841, 574] on icon at bounding box center [846, 688] width 16 height 16
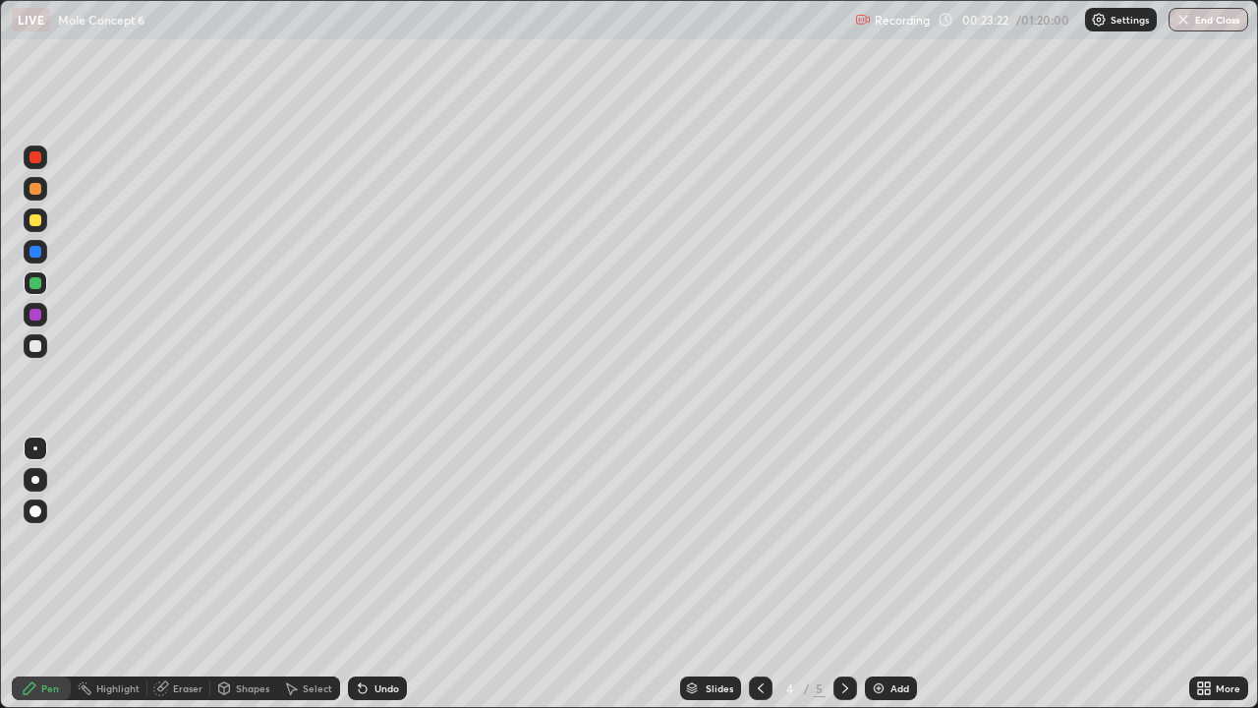
click at [383, 574] on div "Undo" at bounding box center [387, 688] width 25 height 10
click at [759, 574] on icon at bounding box center [761, 688] width 16 height 16
click at [844, 574] on icon at bounding box center [846, 688] width 6 height 10
click at [365, 574] on div "Undo" at bounding box center [377, 688] width 59 height 24
click at [754, 574] on div at bounding box center [761, 688] width 24 height 24
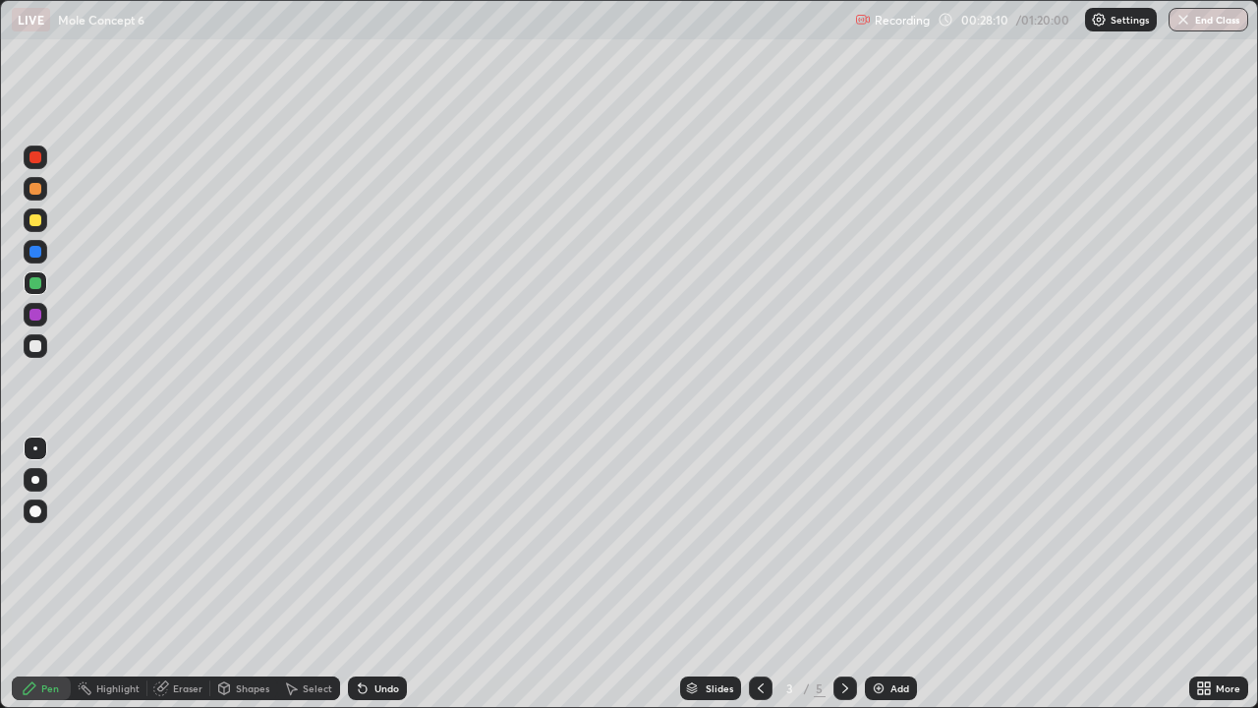
click at [171, 574] on div "Eraser" at bounding box center [178, 688] width 63 height 24
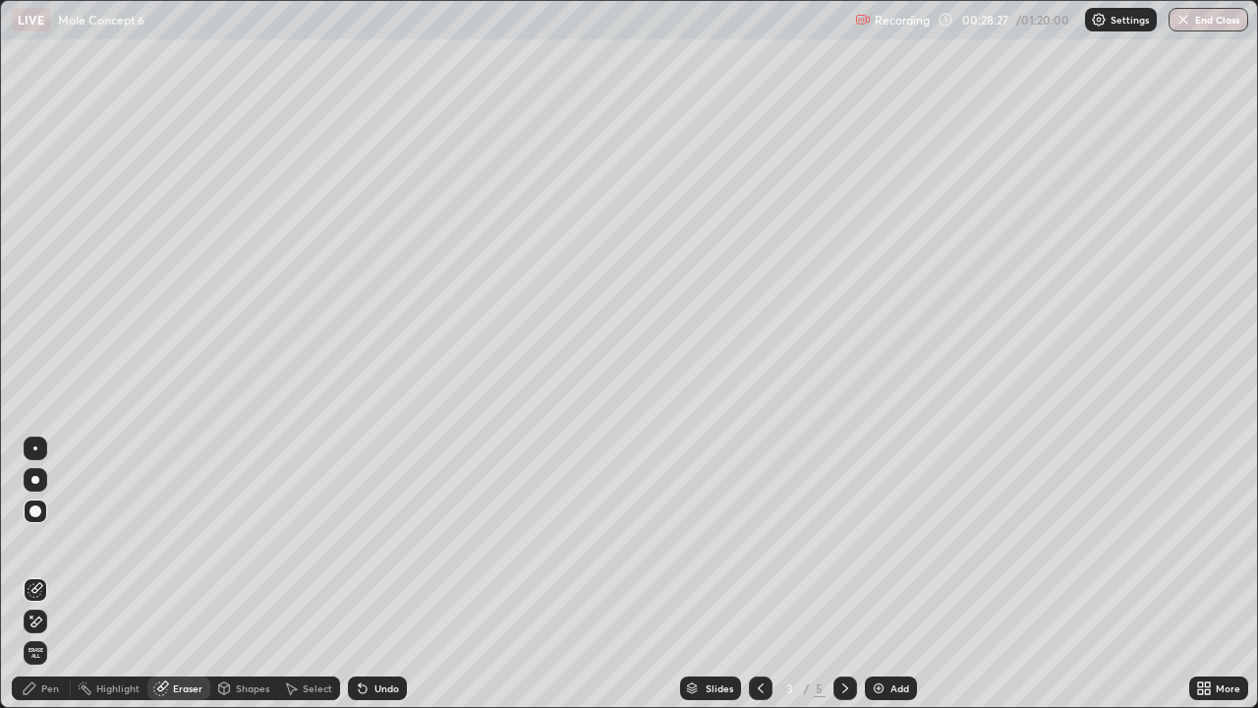
click at [844, 574] on icon at bounding box center [846, 688] width 16 height 16
click at [45, 574] on div "Pen" at bounding box center [50, 688] width 18 height 10
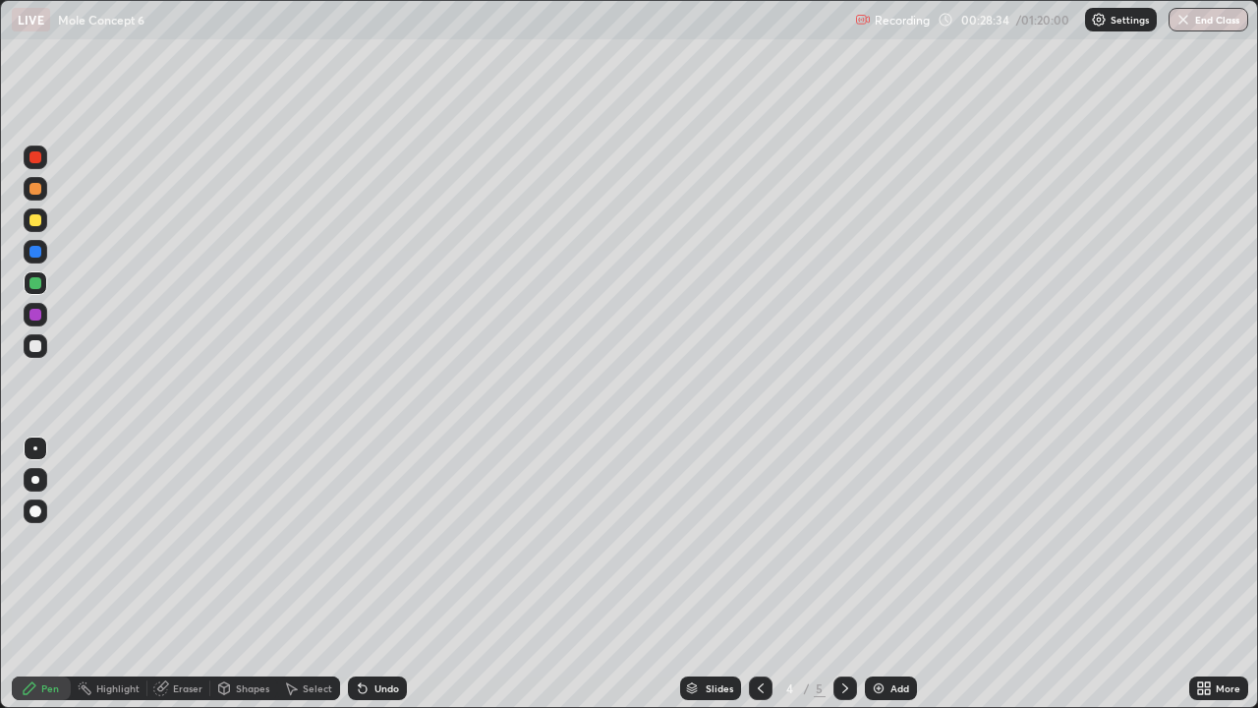
click at [841, 574] on icon at bounding box center [846, 688] width 16 height 16
click at [36, 157] on div at bounding box center [35, 157] width 12 height 12
click at [43, 287] on div at bounding box center [36, 283] width 24 height 24
click at [370, 574] on div "Undo" at bounding box center [377, 688] width 59 height 24
click at [368, 574] on div "Undo" at bounding box center [377, 688] width 59 height 24
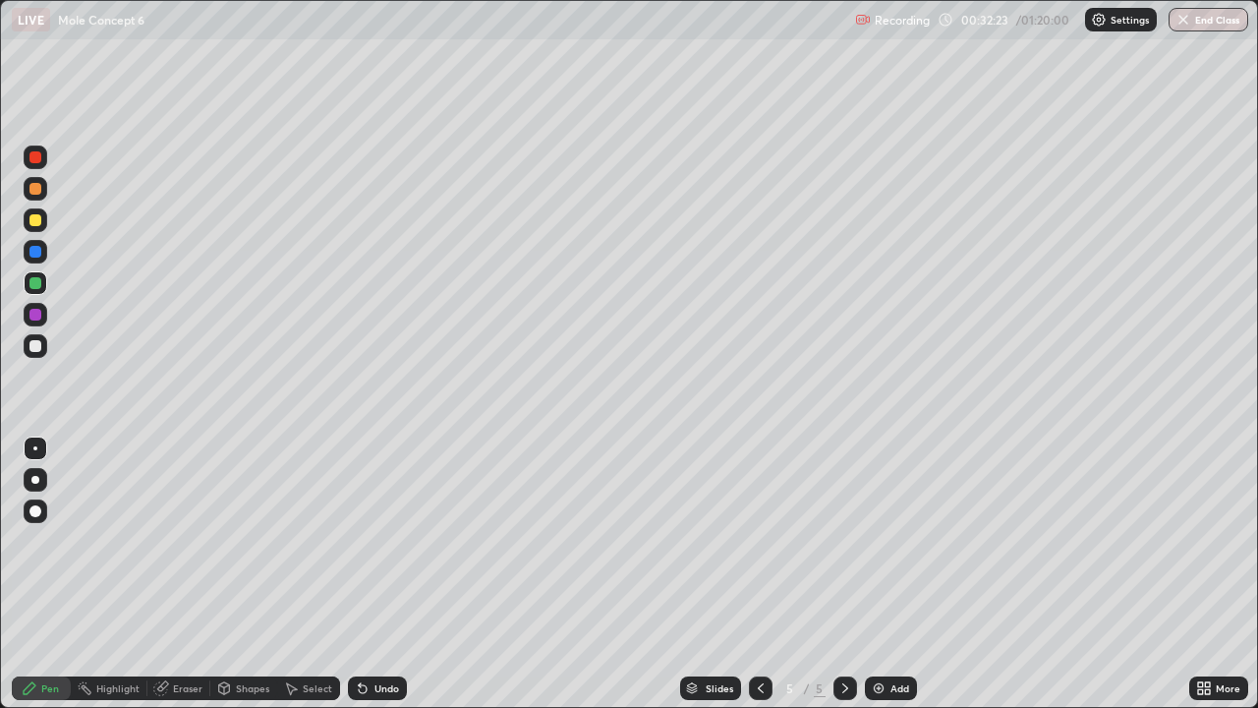
click at [46, 152] on div at bounding box center [36, 158] width 24 height 24
click at [42, 285] on div at bounding box center [36, 283] width 24 height 24
click at [890, 574] on div "Add" at bounding box center [891, 688] width 52 height 24
click at [43, 220] on div at bounding box center [36, 220] width 24 height 24
click at [44, 282] on div at bounding box center [36, 283] width 24 height 24
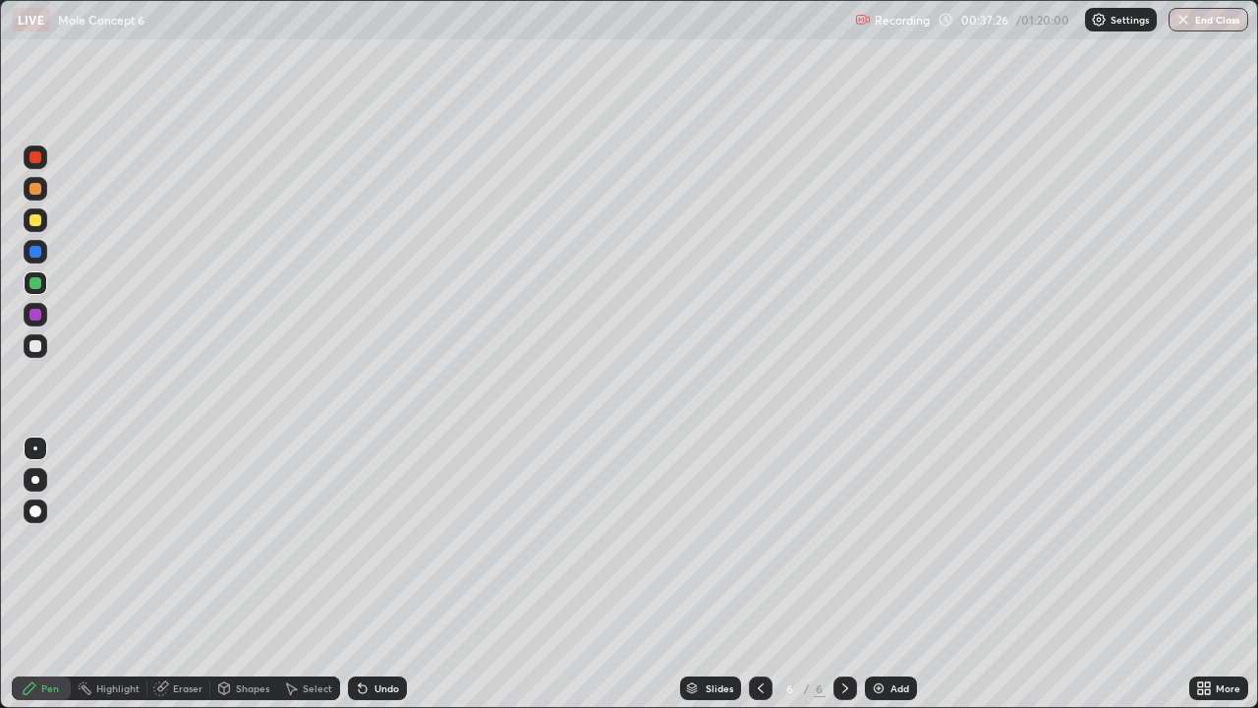
click at [375, 574] on div "Undo" at bounding box center [387, 688] width 25 height 10
click at [42, 222] on div at bounding box center [36, 220] width 24 height 24
click at [36, 346] on div at bounding box center [35, 346] width 12 height 12
click at [43, 220] on div at bounding box center [36, 220] width 24 height 24
click at [759, 574] on icon at bounding box center [761, 688] width 16 height 16
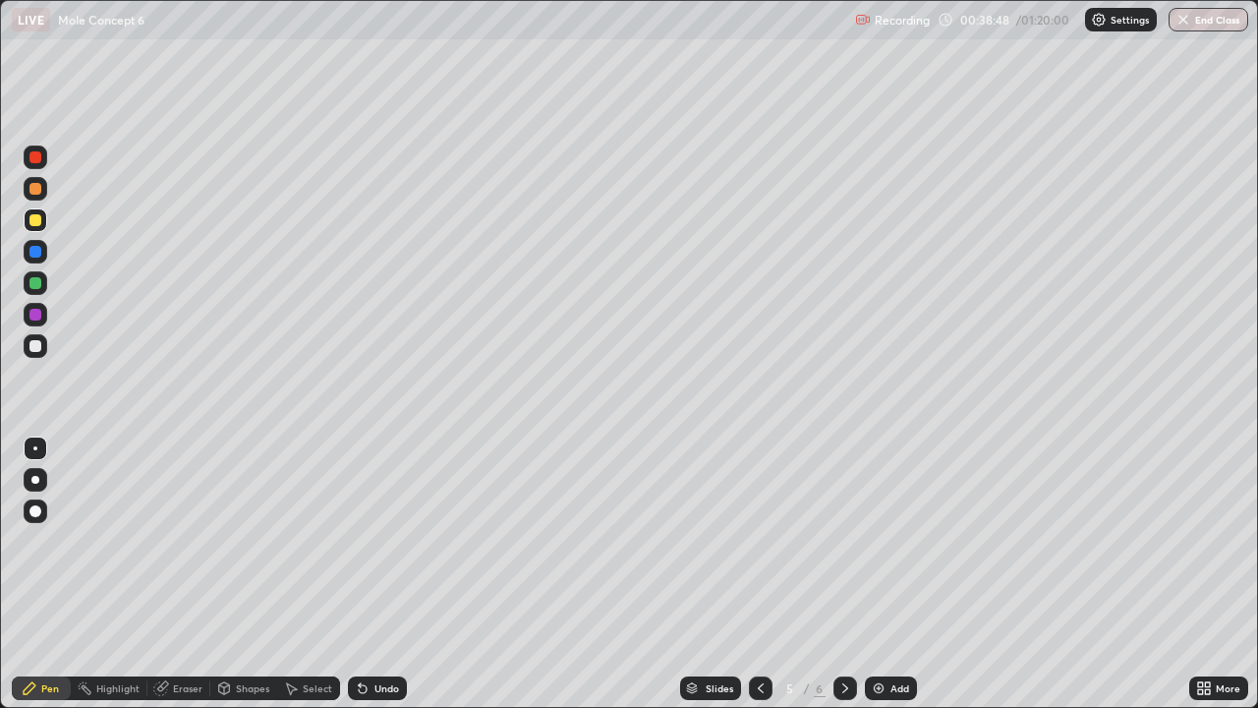
click at [844, 574] on icon at bounding box center [846, 688] width 16 height 16
click at [44, 317] on div at bounding box center [36, 315] width 24 height 24
click at [43, 255] on div at bounding box center [36, 252] width 24 height 24
click at [173, 574] on div "Eraser" at bounding box center [187, 688] width 29 height 10
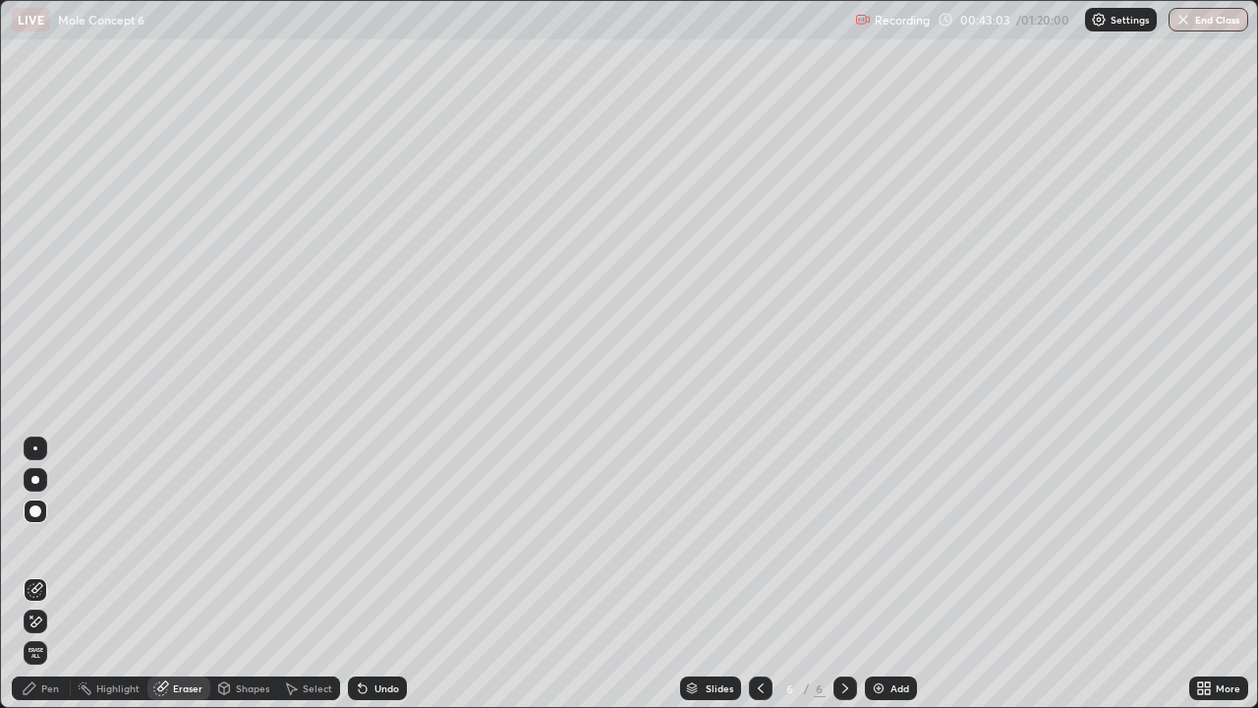
click at [41, 574] on div "Pen" at bounding box center [50, 688] width 18 height 10
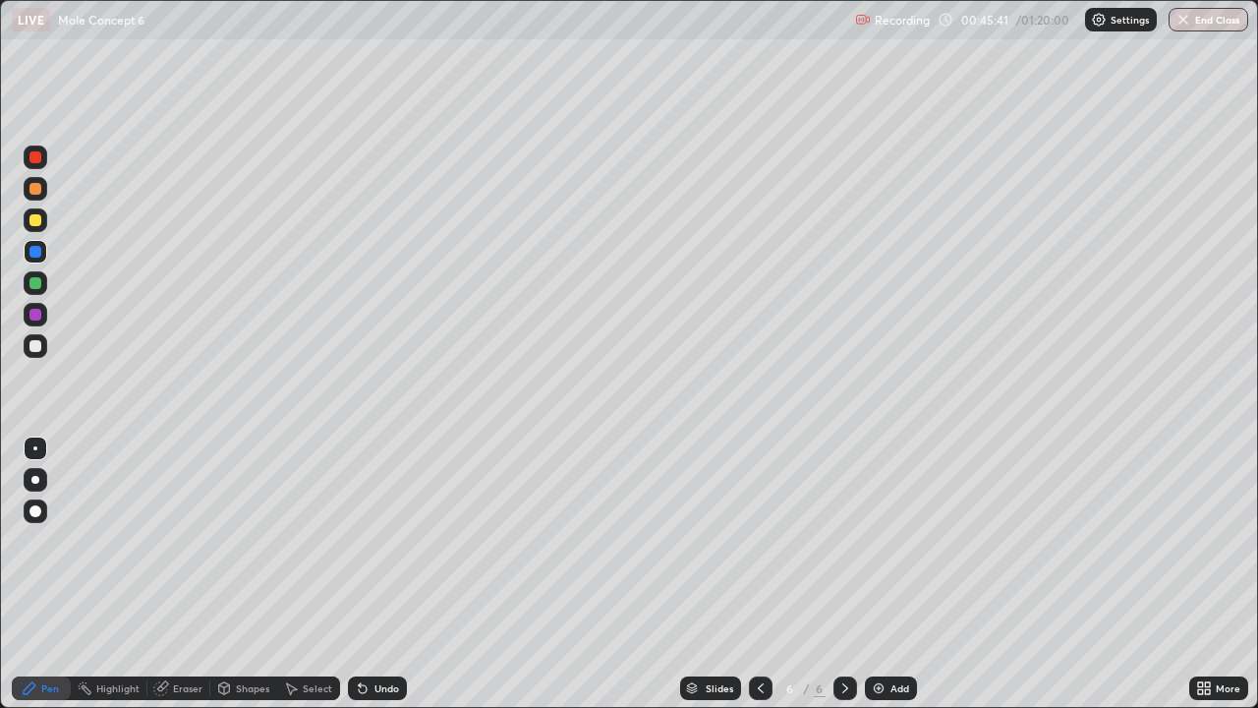
click at [36, 346] on div at bounding box center [35, 346] width 12 height 12
click at [881, 574] on div "Add" at bounding box center [891, 688] width 52 height 24
click at [43, 216] on div at bounding box center [36, 220] width 24 height 24
click at [46, 281] on div at bounding box center [36, 283] width 24 height 24
click at [44, 190] on div at bounding box center [36, 189] width 24 height 24
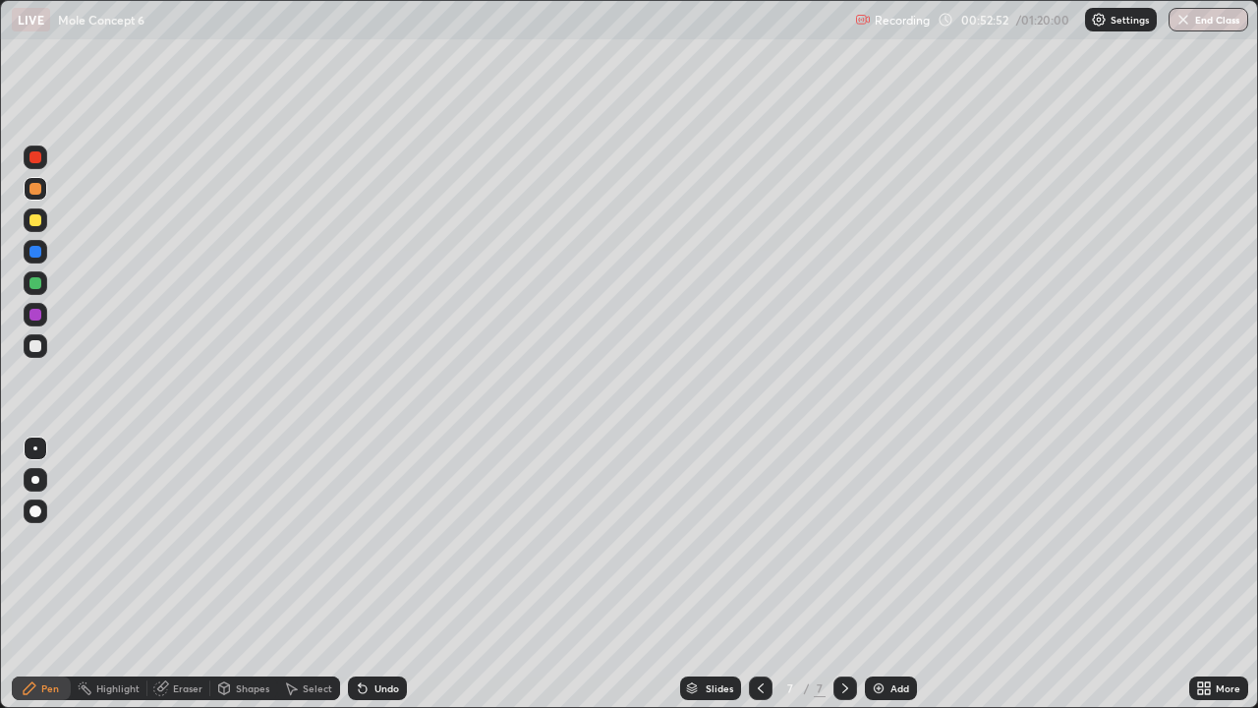
click at [42, 317] on div at bounding box center [36, 315] width 24 height 24
click at [45, 250] on div at bounding box center [36, 252] width 24 height 24
click at [878, 574] on img at bounding box center [879, 688] width 16 height 16
click at [43, 217] on div at bounding box center [36, 220] width 24 height 24
click at [46, 279] on div at bounding box center [36, 283] width 24 height 24
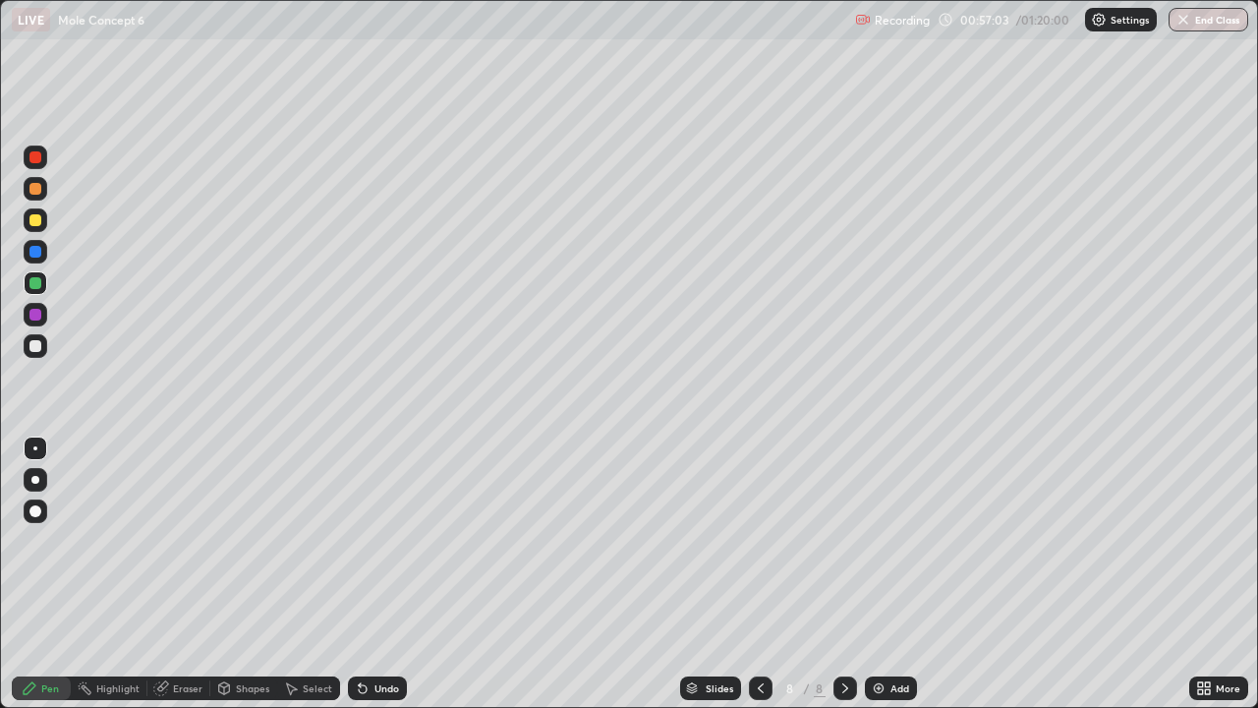
click at [244, 574] on div "Shapes" at bounding box center [243, 688] width 67 height 24
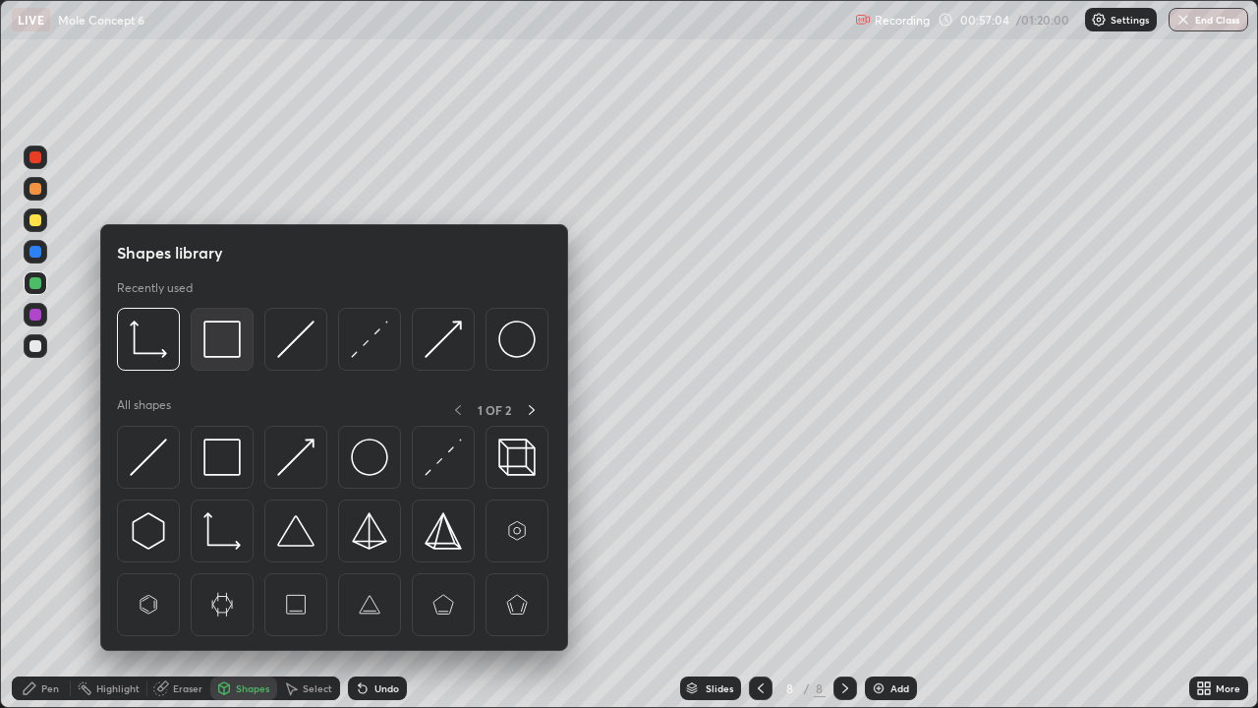
click at [220, 335] on img at bounding box center [222, 338] width 37 height 37
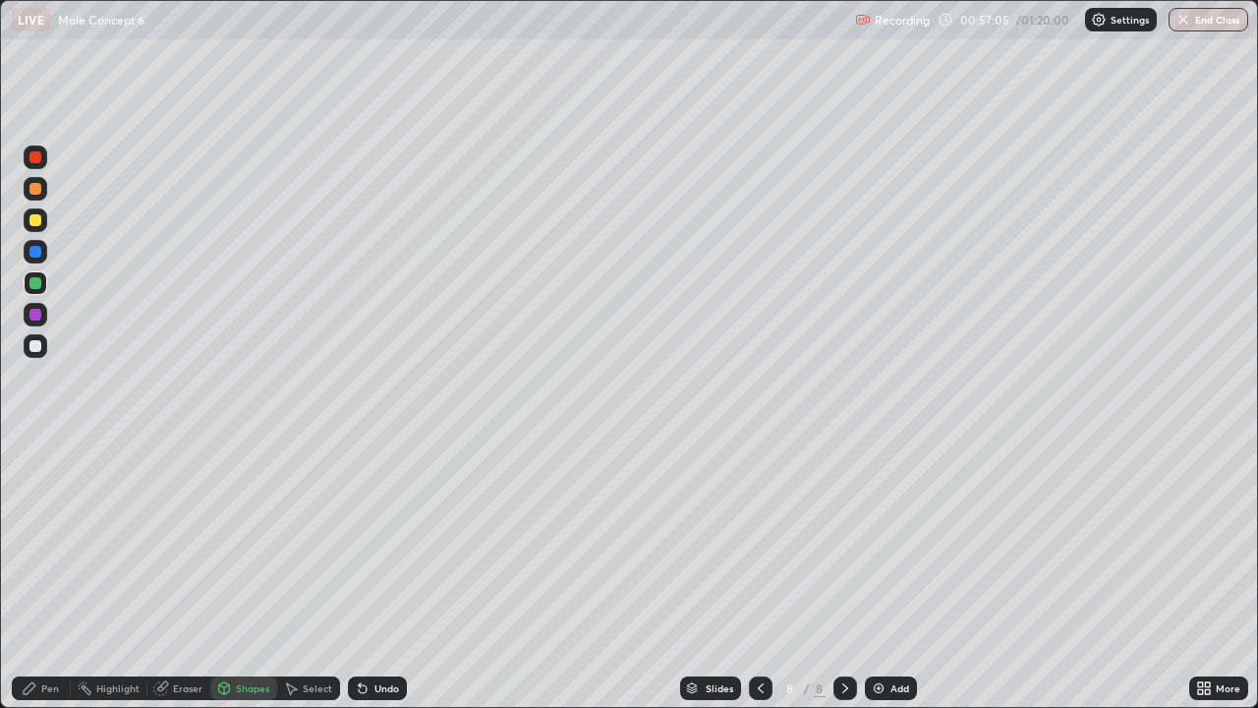
click at [44, 222] on div at bounding box center [36, 220] width 24 height 24
click at [173, 574] on div "Eraser" at bounding box center [187, 688] width 29 height 10
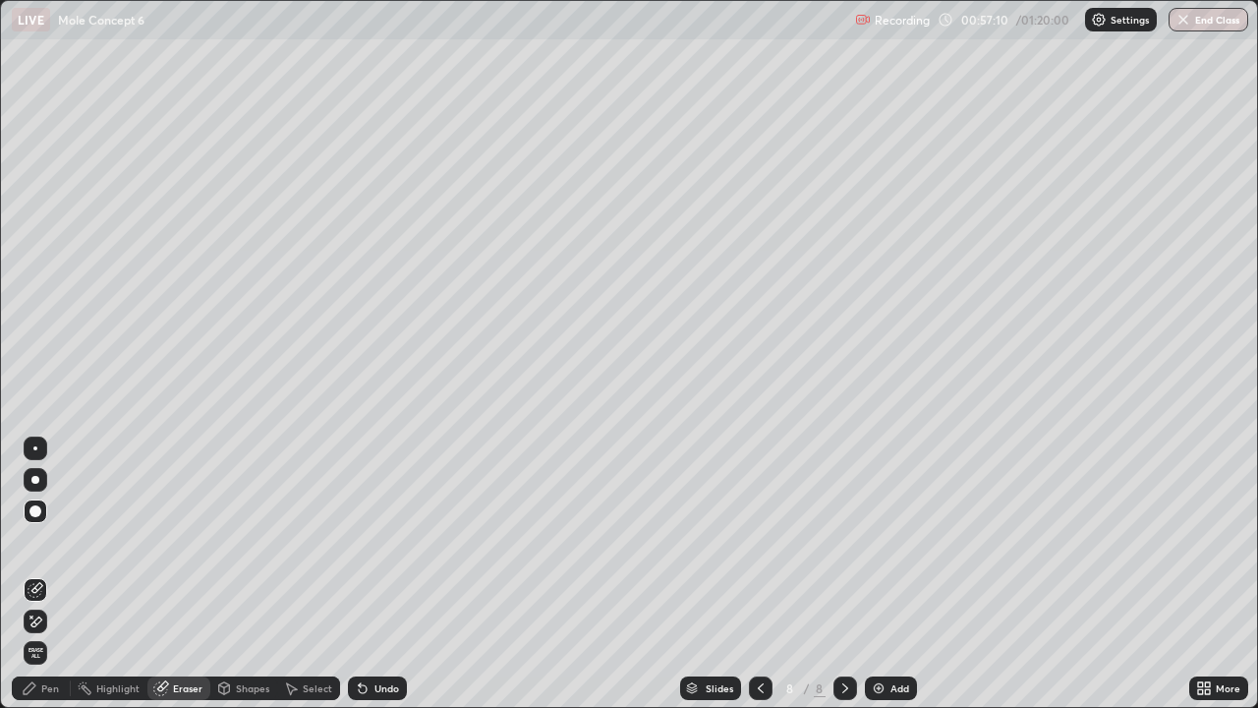
click at [236, 574] on div "Shapes" at bounding box center [252, 688] width 33 height 10
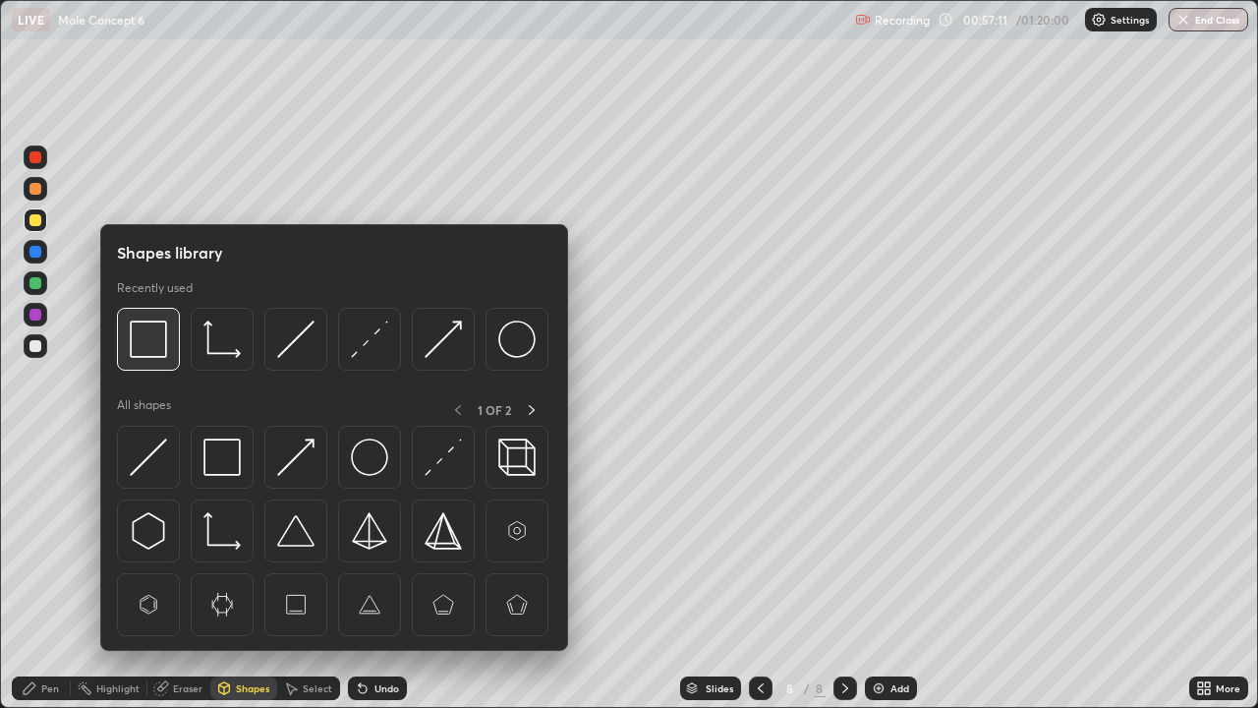
click at [153, 330] on img at bounding box center [148, 338] width 37 height 37
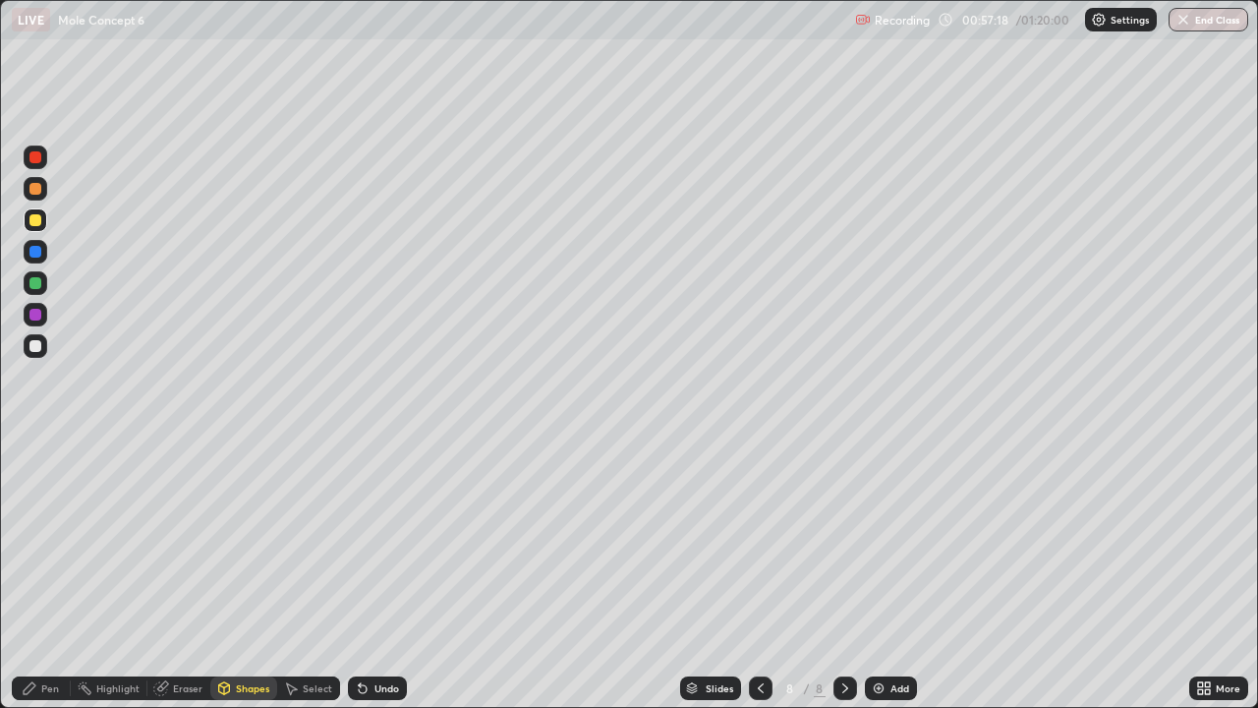
click at [179, 574] on div "Eraser" at bounding box center [187, 688] width 29 height 10
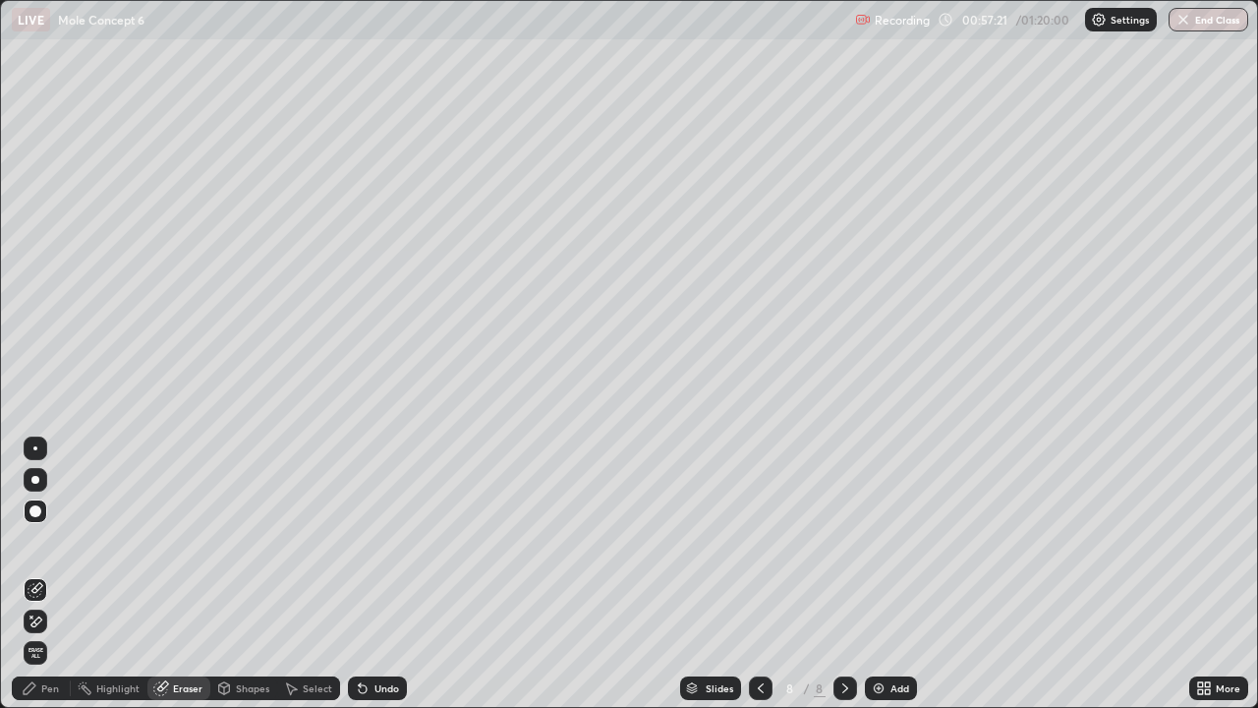
click at [382, 574] on div "Undo" at bounding box center [377, 688] width 59 height 24
click at [43, 574] on div "Pen" at bounding box center [41, 688] width 59 height 24
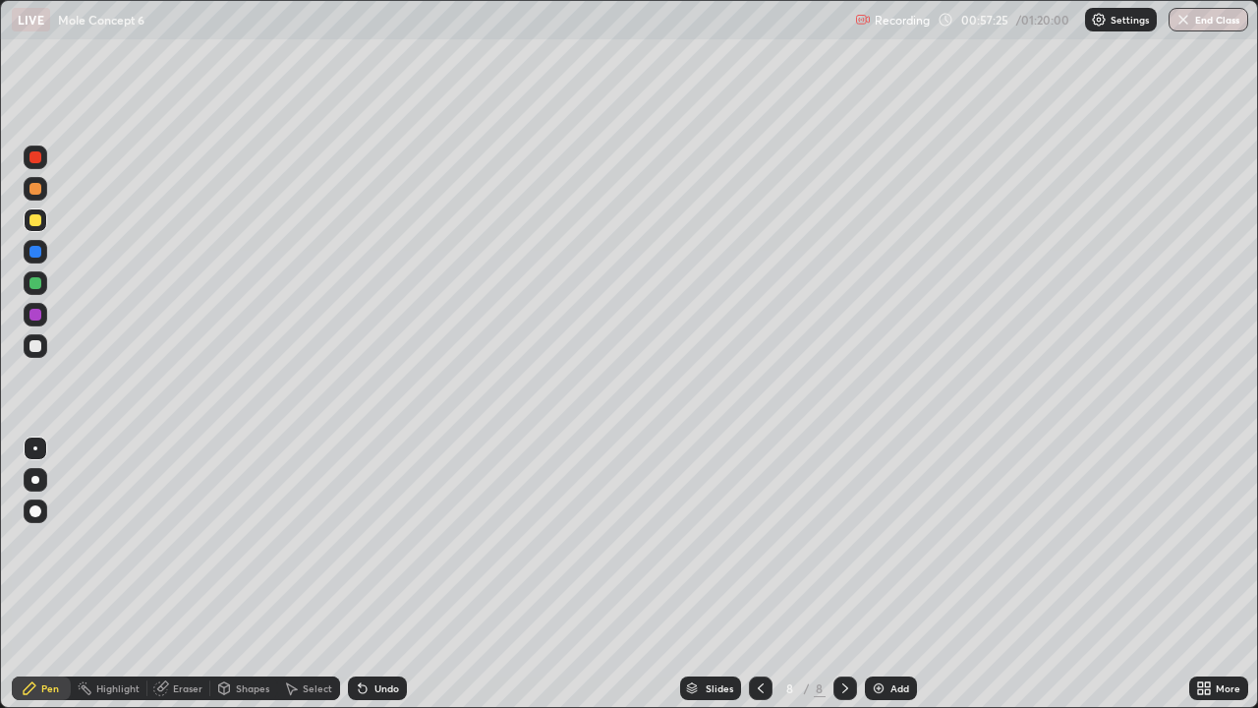
click at [36, 212] on div at bounding box center [36, 220] width 24 height 24
click at [39, 190] on div at bounding box center [35, 189] width 12 height 12
click at [43, 337] on div at bounding box center [36, 346] width 24 height 24
click at [388, 574] on div "Undo" at bounding box center [377, 688] width 59 height 24
click at [237, 574] on div "Shapes" at bounding box center [252, 688] width 33 height 10
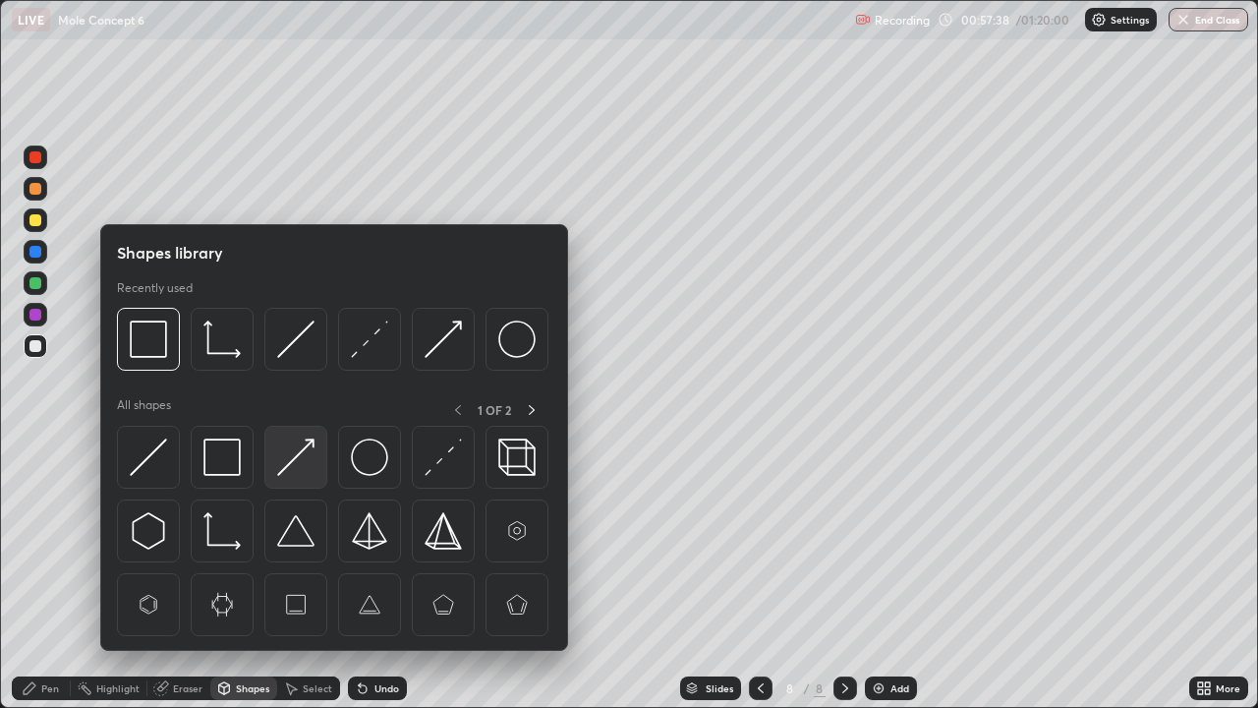
click at [312, 453] on img at bounding box center [295, 456] width 37 height 37
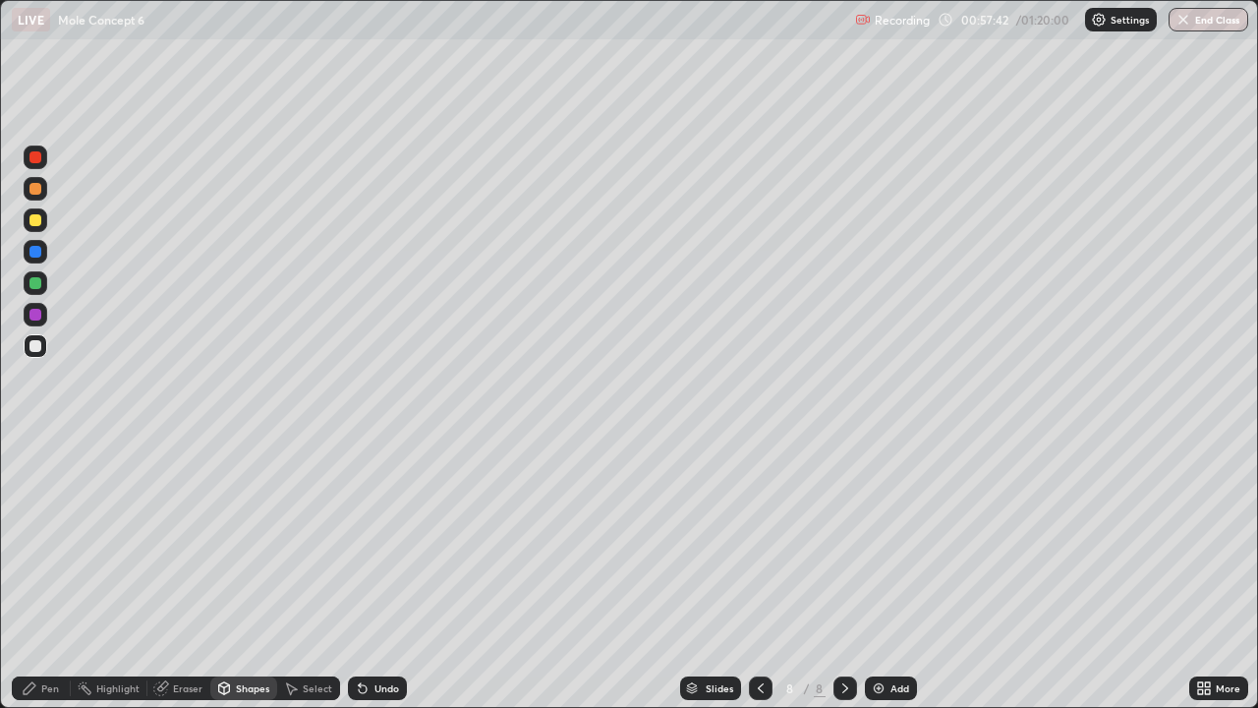
click at [40, 315] on div at bounding box center [35, 315] width 12 height 12
click at [51, 574] on div "Pen" at bounding box center [50, 688] width 18 height 10
click at [46, 348] on div at bounding box center [36, 346] width 24 height 24
click at [234, 574] on div "Shapes" at bounding box center [243, 688] width 67 height 24
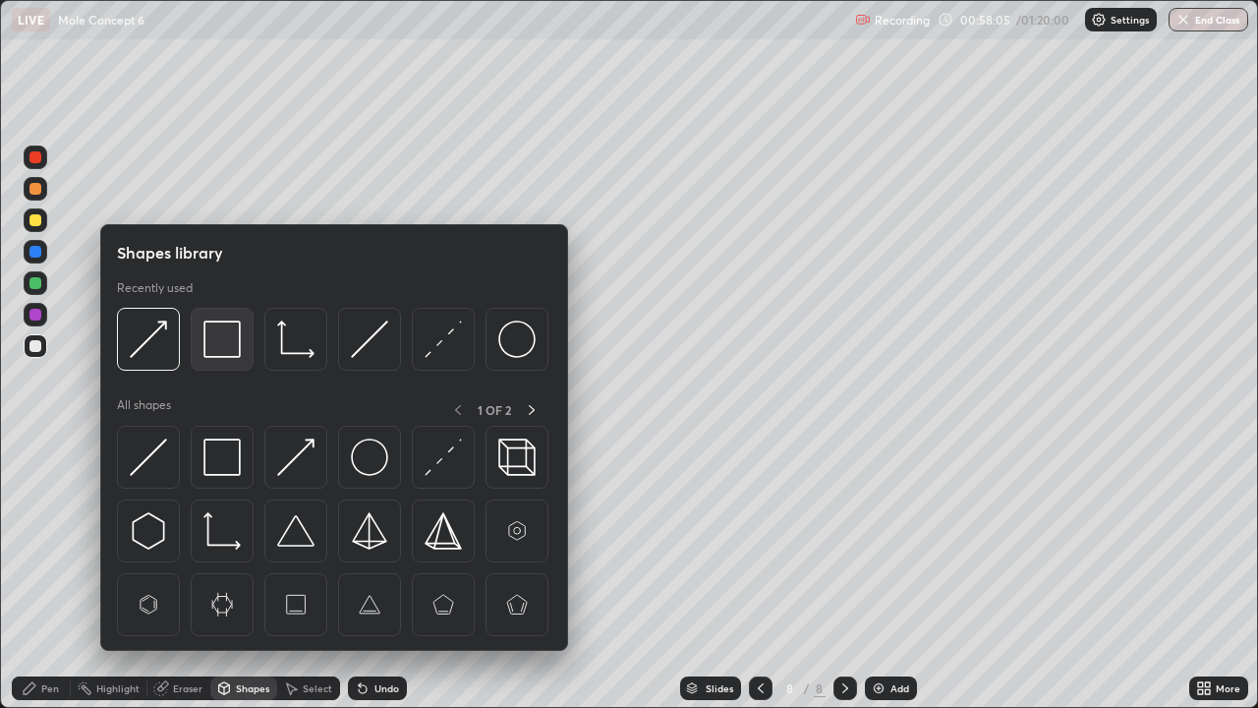
click at [214, 342] on img at bounding box center [222, 338] width 37 height 37
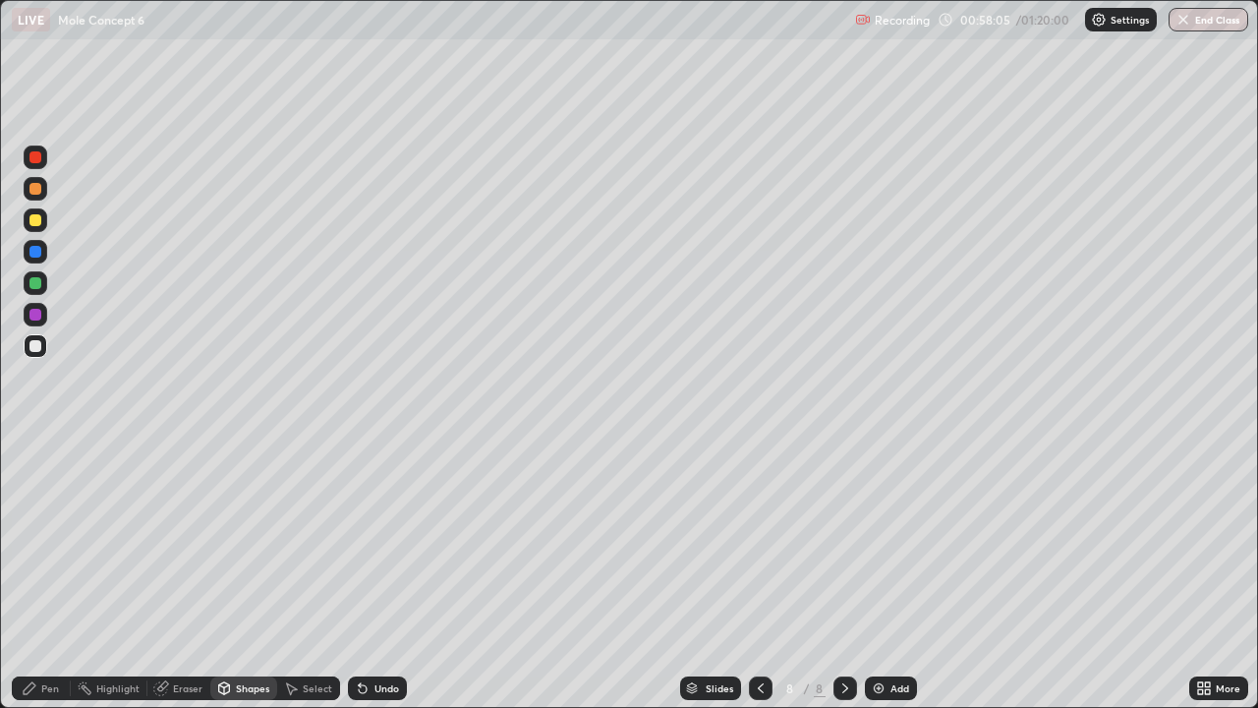
click at [32, 320] on div at bounding box center [35, 315] width 12 height 12
click at [38, 574] on div "Pen" at bounding box center [41, 688] width 59 height 24
click at [255, 574] on div "Shapes" at bounding box center [252, 688] width 33 height 10
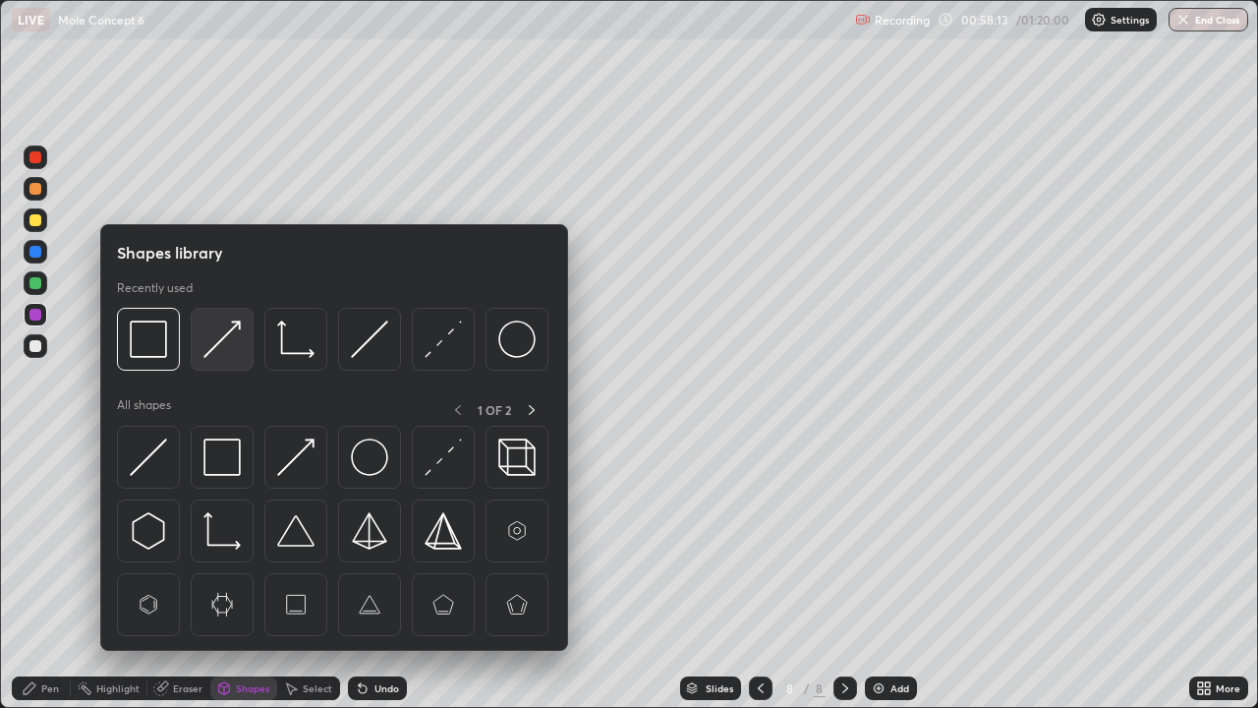
click at [229, 332] on img at bounding box center [222, 338] width 37 height 37
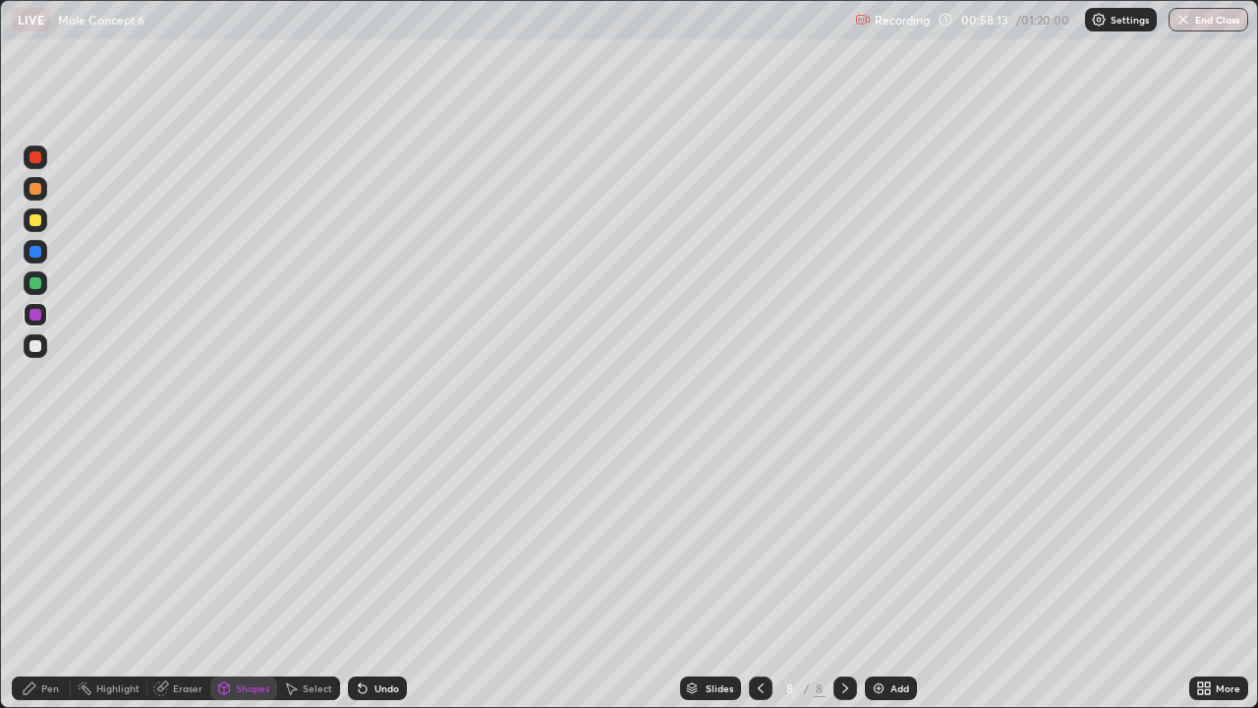
click at [42, 348] on div at bounding box center [36, 346] width 24 height 24
click at [35, 574] on icon at bounding box center [30, 688] width 16 height 16
click at [35, 284] on div at bounding box center [35, 283] width 12 height 12
click at [43, 185] on div at bounding box center [36, 189] width 24 height 24
click at [179, 574] on div "Eraser" at bounding box center [187, 688] width 29 height 10
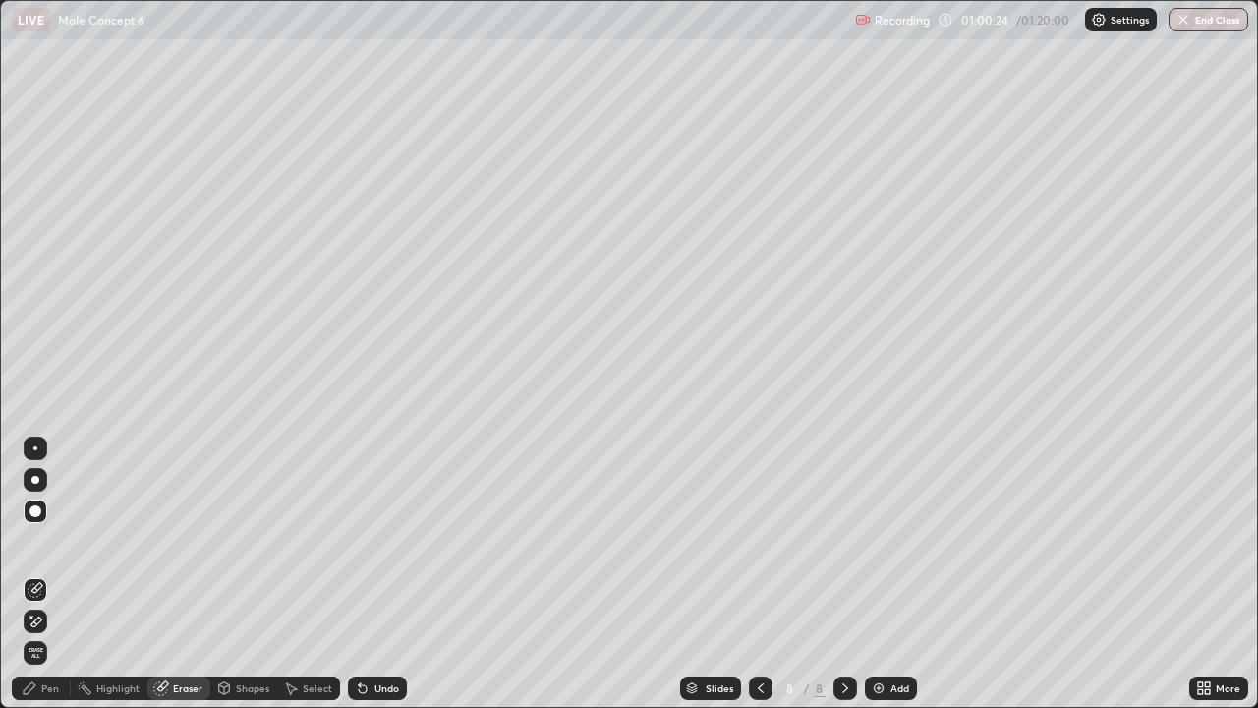
click at [46, 574] on div "Pen" at bounding box center [50, 688] width 18 height 10
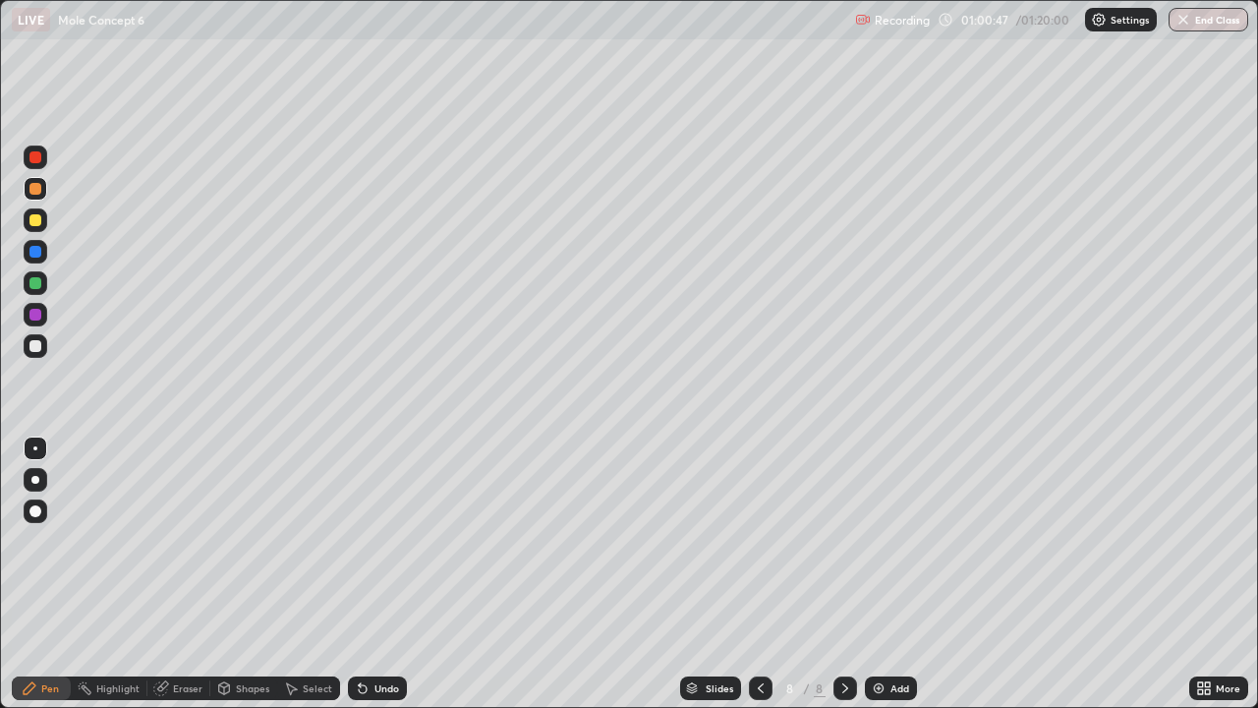
click at [379, 574] on div "Undo" at bounding box center [377, 688] width 59 height 24
click at [377, 574] on div "Undo" at bounding box center [377, 688] width 59 height 24
click at [369, 574] on div "Undo" at bounding box center [377, 688] width 59 height 24
click at [377, 574] on div "Undo" at bounding box center [387, 688] width 25 height 10
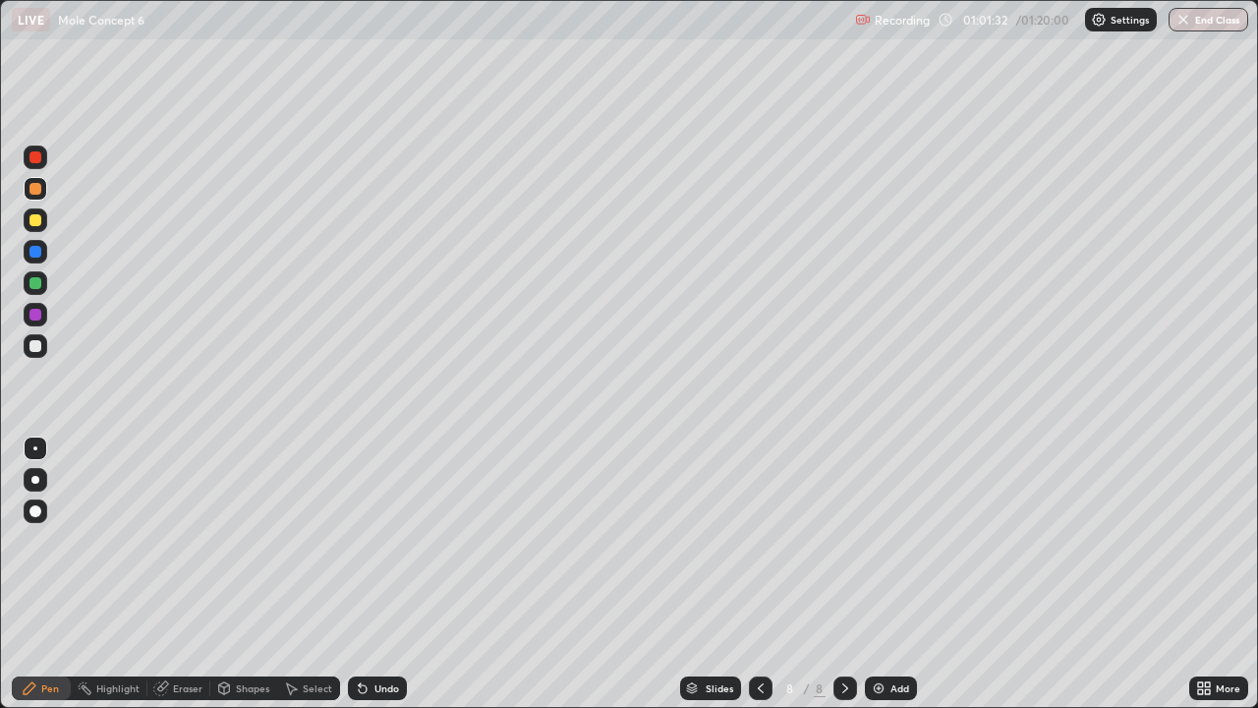
click at [381, 574] on div "Undo" at bounding box center [387, 688] width 25 height 10
click at [375, 574] on div "Undo" at bounding box center [387, 688] width 25 height 10
click at [380, 574] on div "Undo" at bounding box center [377, 688] width 59 height 24
click at [44, 343] on div at bounding box center [36, 346] width 24 height 24
click at [894, 574] on div "Add" at bounding box center [900, 688] width 19 height 10
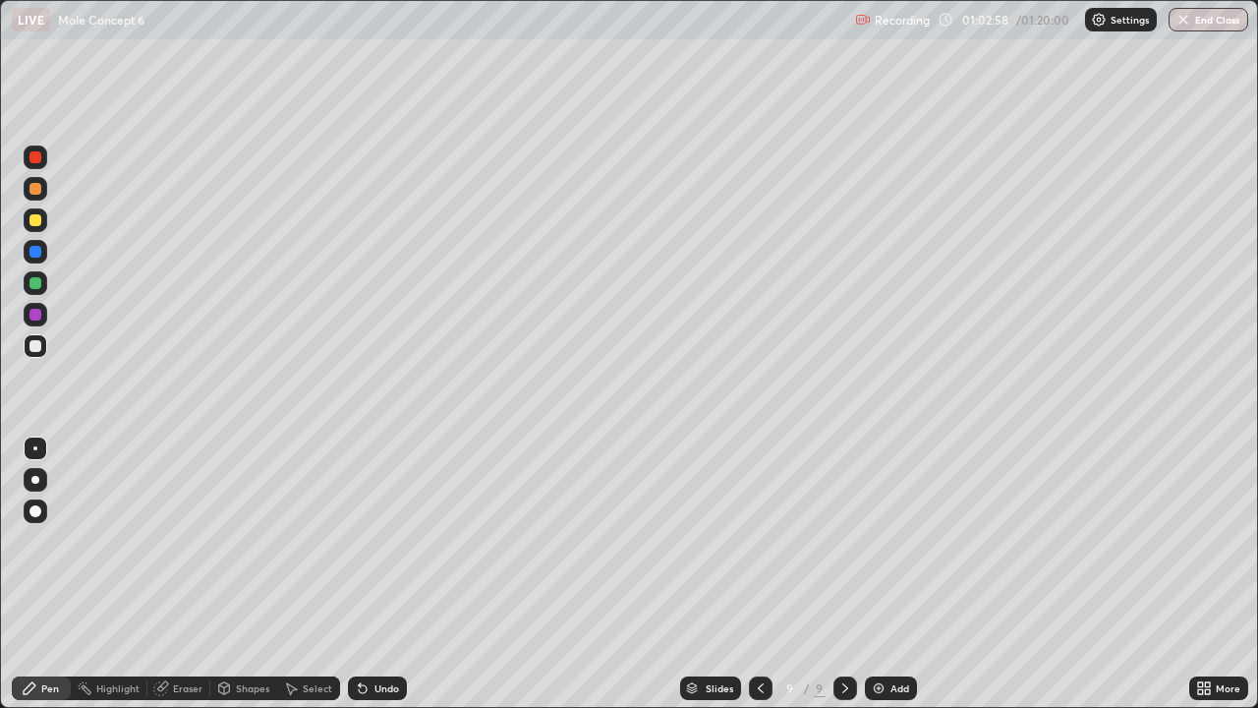
click at [42, 217] on div at bounding box center [36, 220] width 24 height 24
click at [371, 574] on div "Undo" at bounding box center [377, 688] width 59 height 24
click at [231, 574] on div "Shapes" at bounding box center [243, 688] width 67 height 24
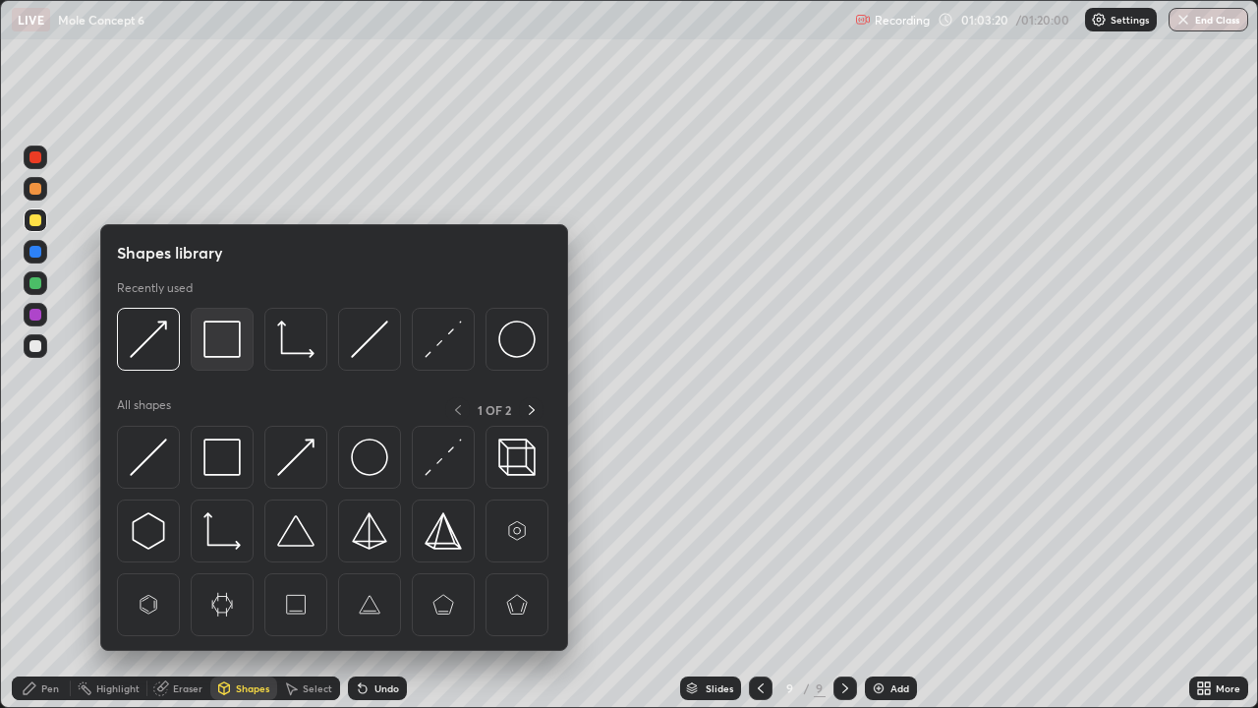
click at [222, 335] on img at bounding box center [222, 338] width 37 height 37
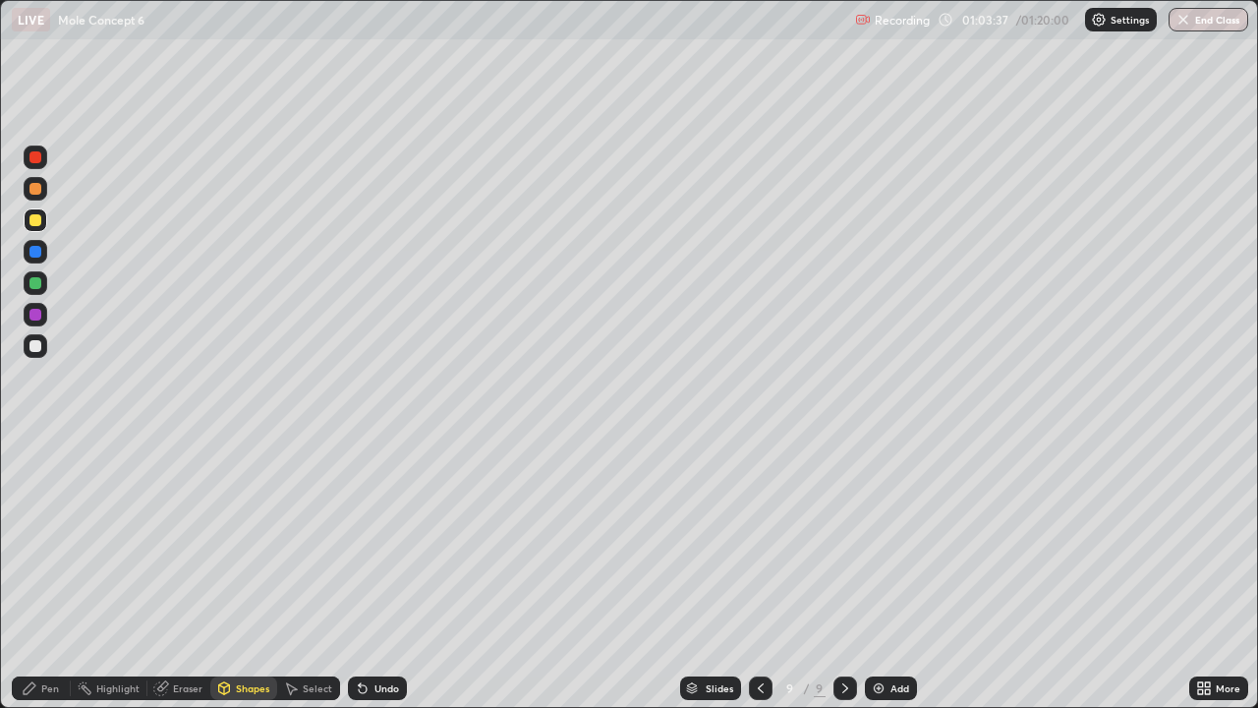
click at [237, 574] on div "Shapes" at bounding box center [252, 688] width 33 height 10
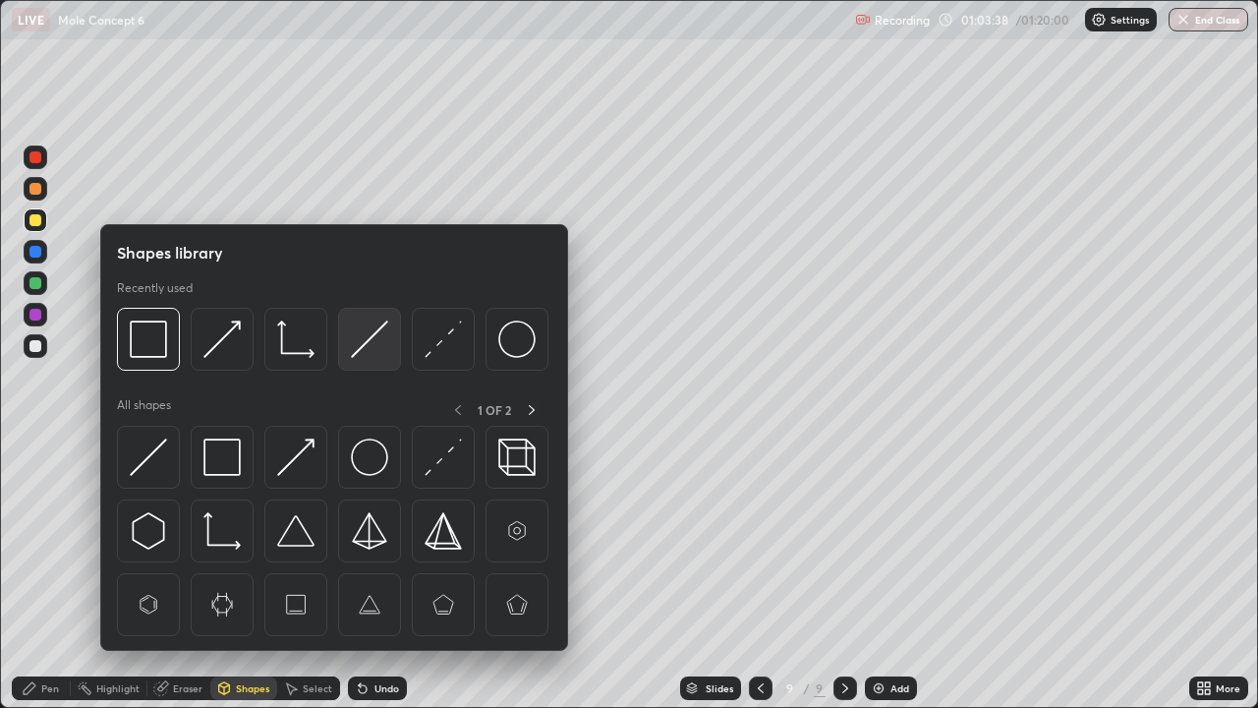
click at [383, 338] on img at bounding box center [369, 338] width 37 height 37
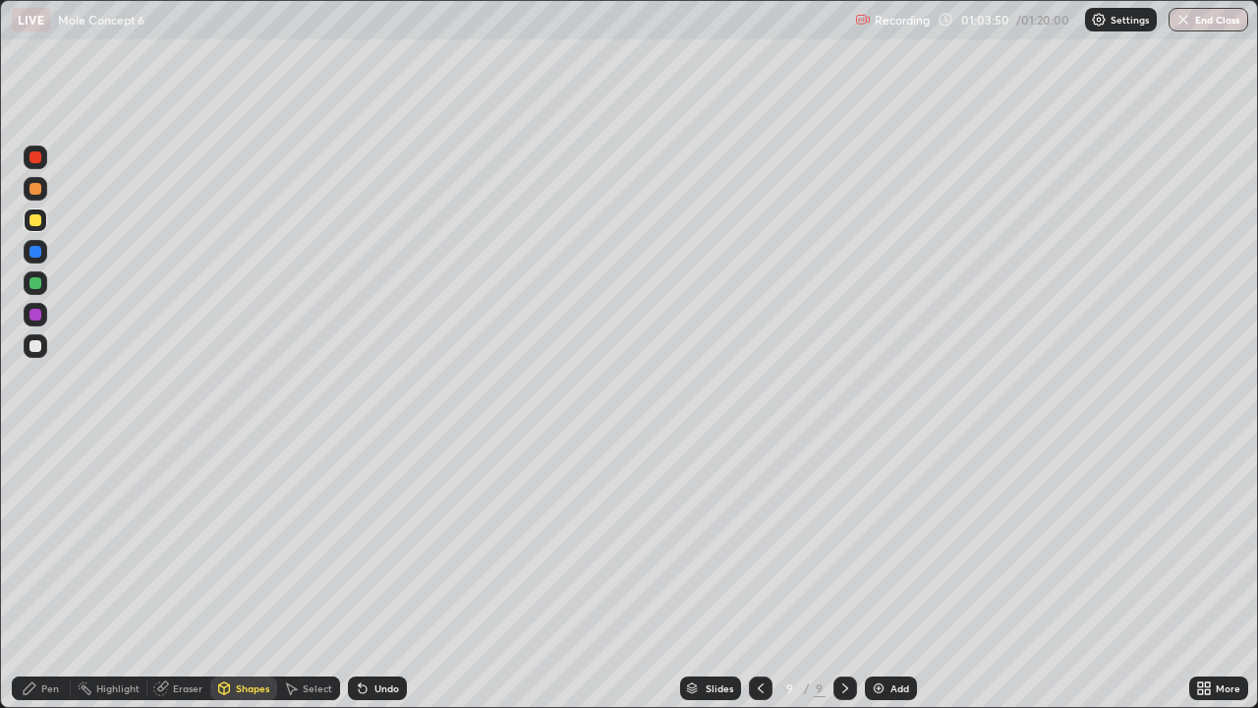
click at [40, 574] on div "Pen" at bounding box center [41, 688] width 59 height 24
click at [759, 574] on icon at bounding box center [761, 688] width 16 height 16
click at [845, 574] on icon at bounding box center [846, 688] width 16 height 16
click at [36, 283] on div at bounding box center [35, 283] width 12 height 12
click at [384, 574] on div "Undo" at bounding box center [387, 688] width 25 height 10
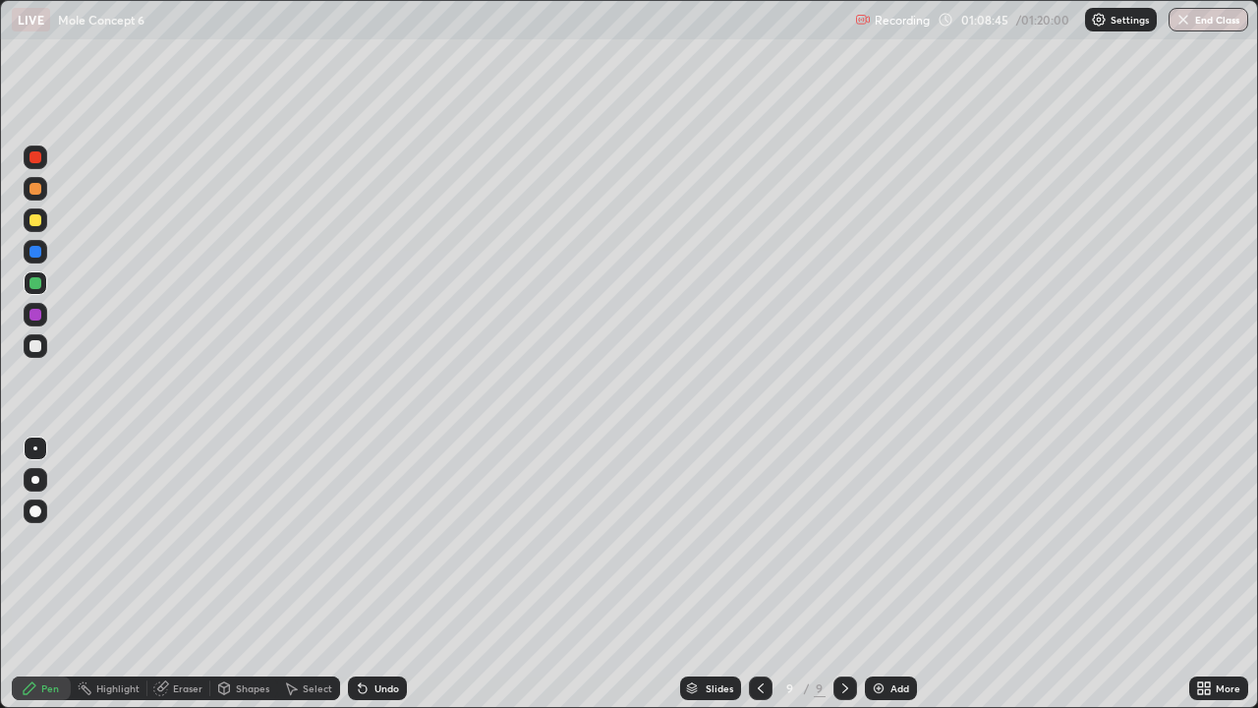
click at [711, 574] on div "Slides" at bounding box center [720, 688] width 28 height 10
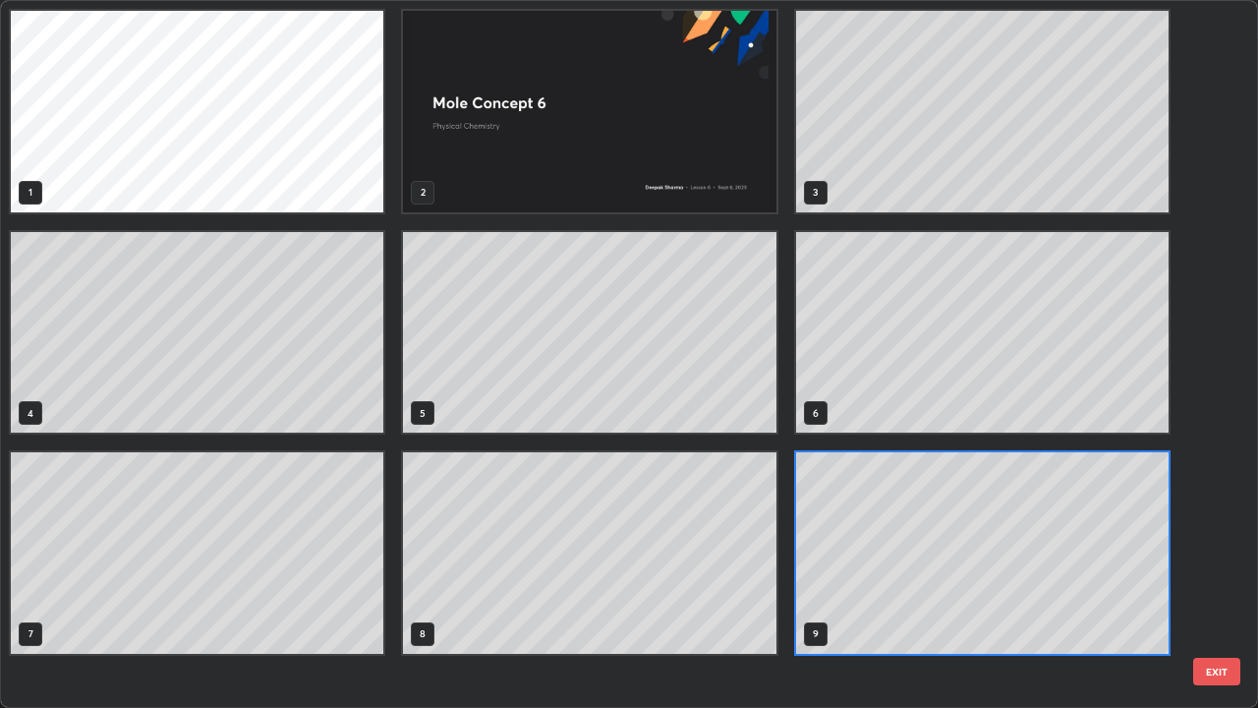
scroll to position [700, 1247]
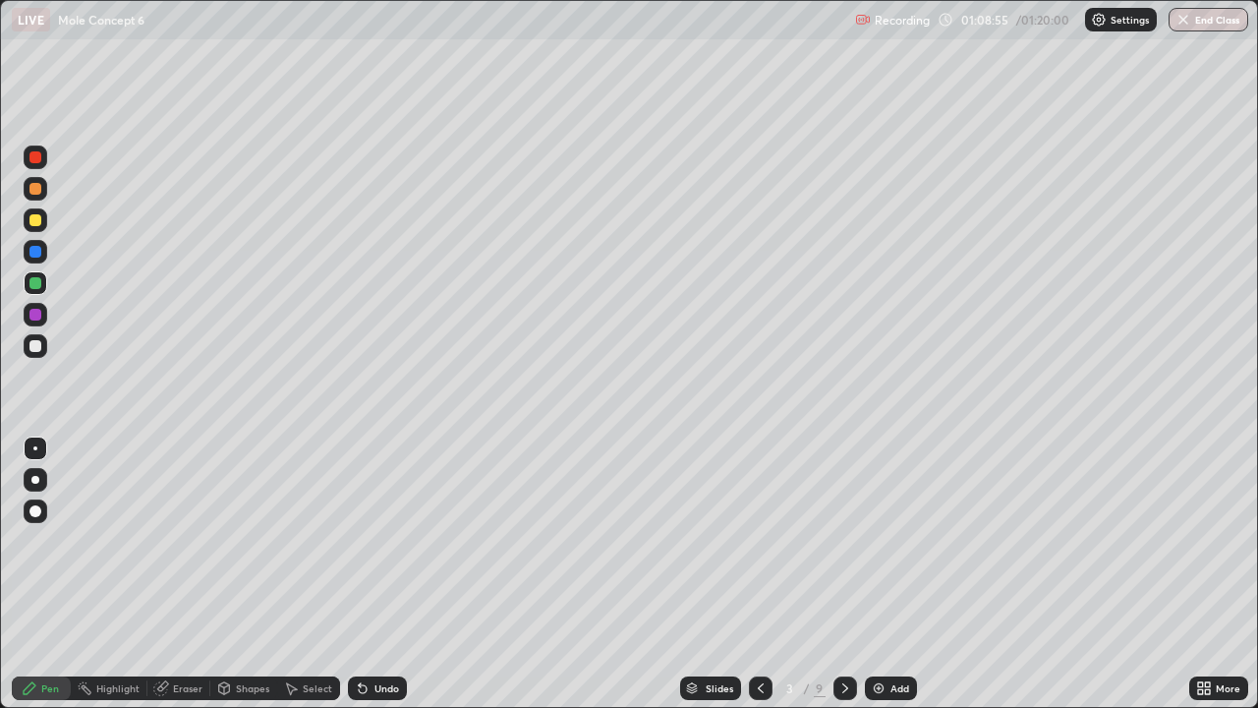
click at [1137, 1] on div at bounding box center [629, 1] width 1256 height 0
click at [1133, 1] on div at bounding box center [629, 1] width 1256 height 0
click at [710, 574] on div "Slides" at bounding box center [720, 688] width 28 height 10
click at [40, 197] on div at bounding box center [36, 189] width 24 height 24
click at [46, 346] on div at bounding box center [36, 346] width 24 height 24
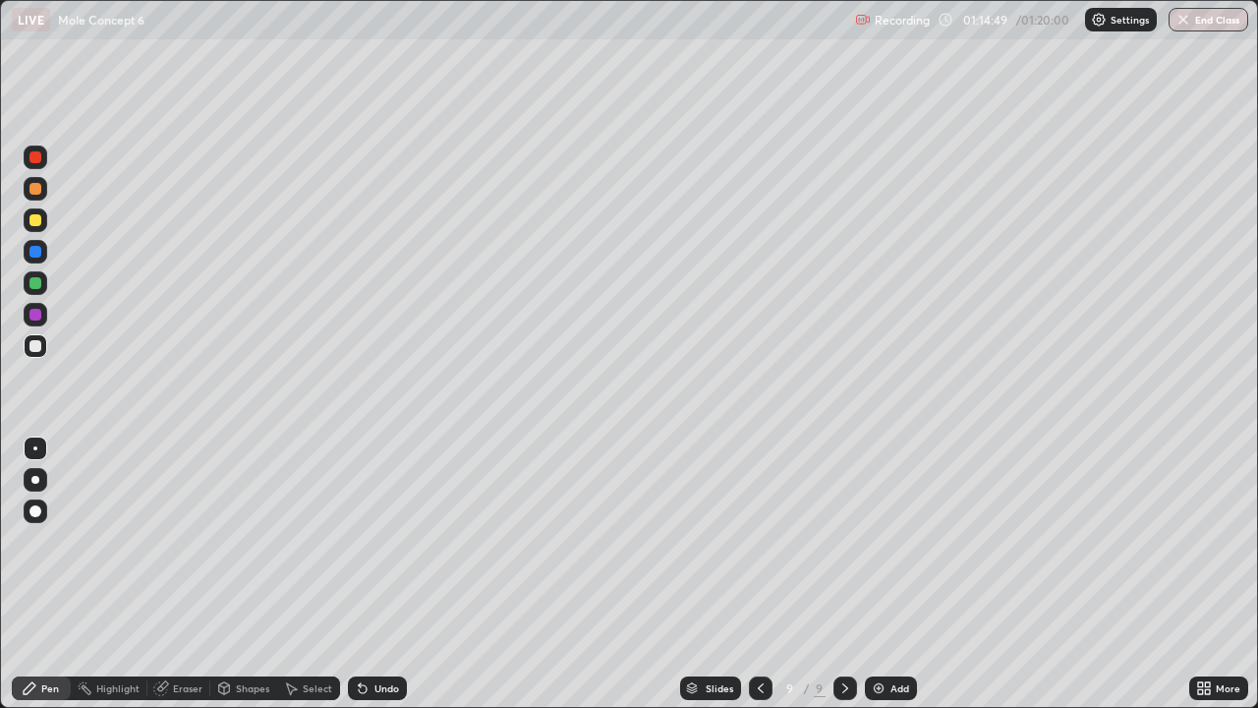
click at [42, 188] on div at bounding box center [36, 189] width 24 height 24
click at [36, 346] on div at bounding box center [35, 346] width 12 height 12
click at [37, 188] on div at bounding box center [35, 189] width 12 height 12
click at [42, 154] on div at bounding box center [36, 158] width 24 height 24
click at [42, 190] on div at bounding box center [36, 189] width 24 height 24
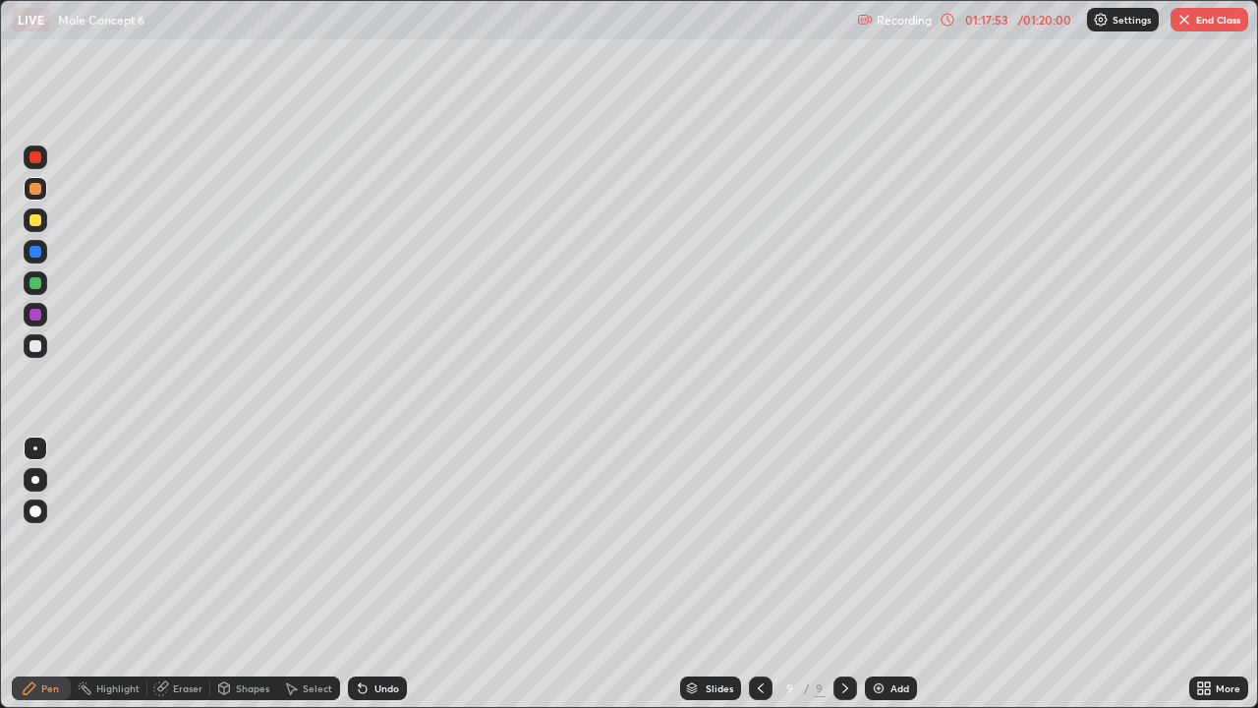
click at [32, 354] on div at bounding box center [36, 346] width 24 height 24
click at [40, 160] on div at bounding box center [35, 157] width 12 height 12
click at [37, 340] on div at bounding box center [35, 346] width 12 height 12
click at [42, 311] on div at bounding box center [36, 315] width 24 height 24
click at [42, 252] on div at bounding box center [36, 252] width 24 height 24
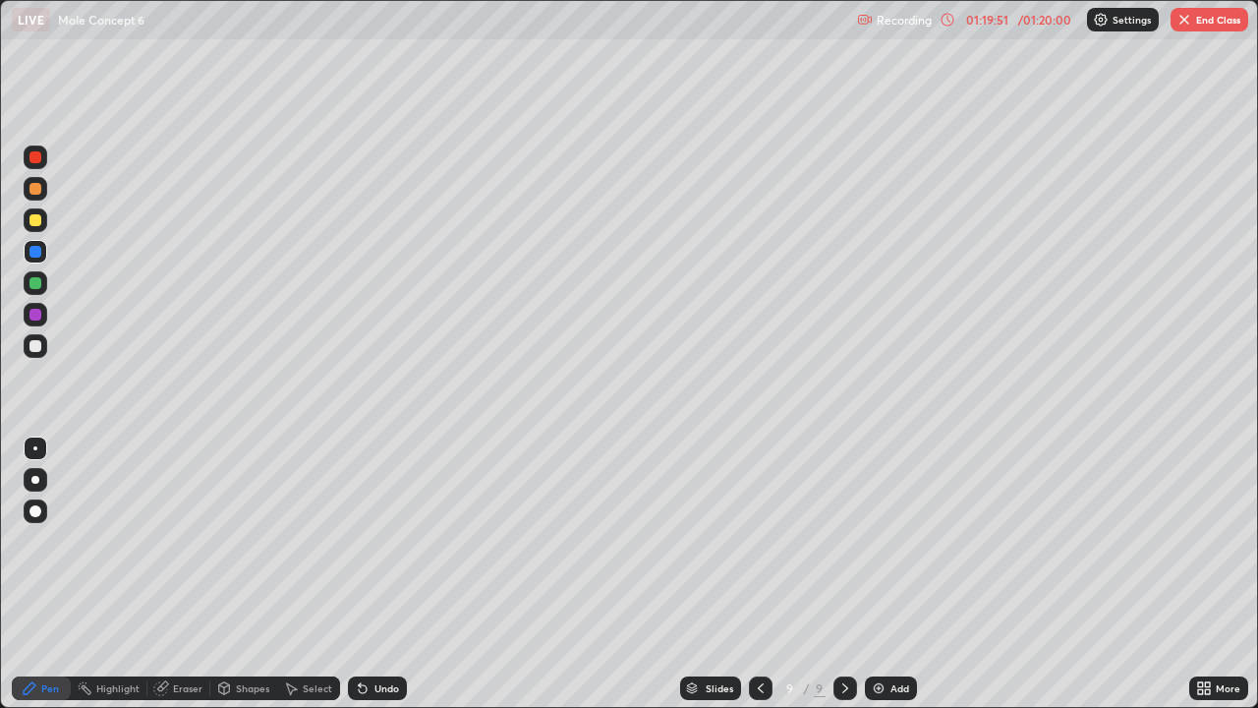
click at [756, 574] on icon at bounding box center [761, 688] width 16 height 16
click at [759, 574] on icon at bounding box center [761, 688] width 16 height 16
click at [761, 574] on icon at bounding box center [761, 688] width 16 height 16
click at [761, 574] on icon at bounding box center [761, 688] width 6 height 10
click at [759, 574] on icon at bounding box center [761, 688] width 16 height 16
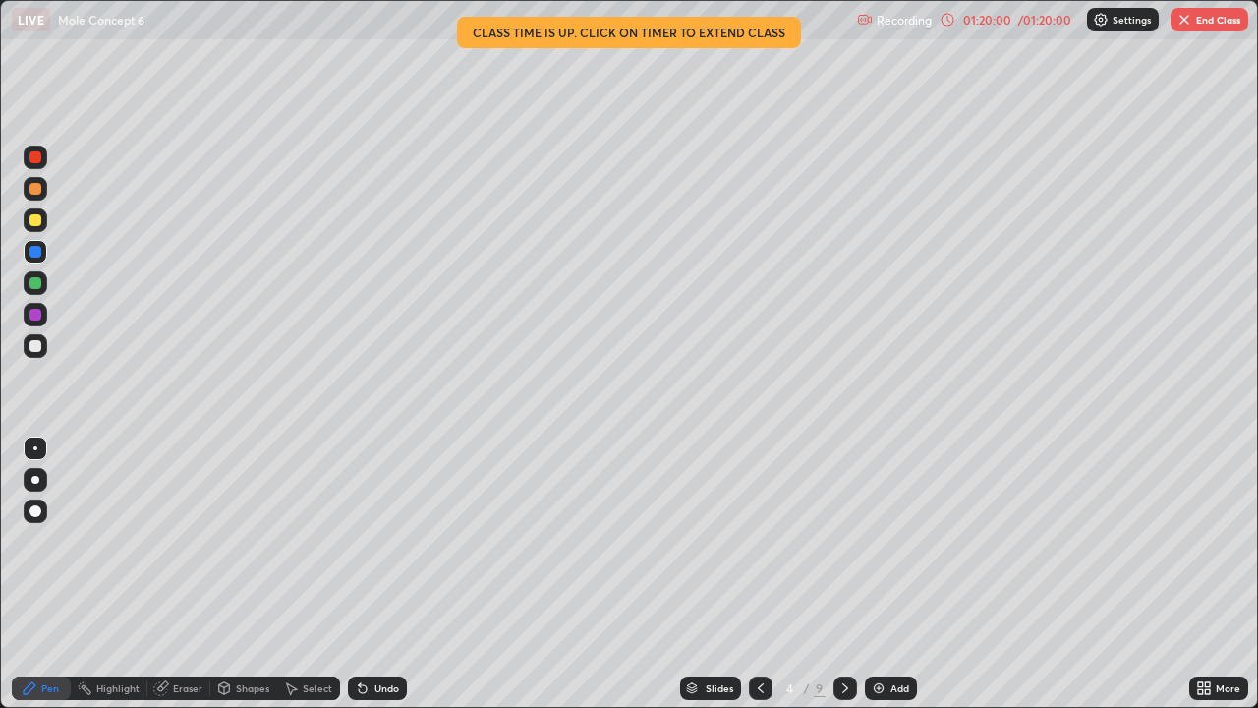
click at [759, 574] on icon at bounding box center [761, 688] width 16 height 16
click at [765, 574] on icon at bounding box center [761, 688] width 16 height 16
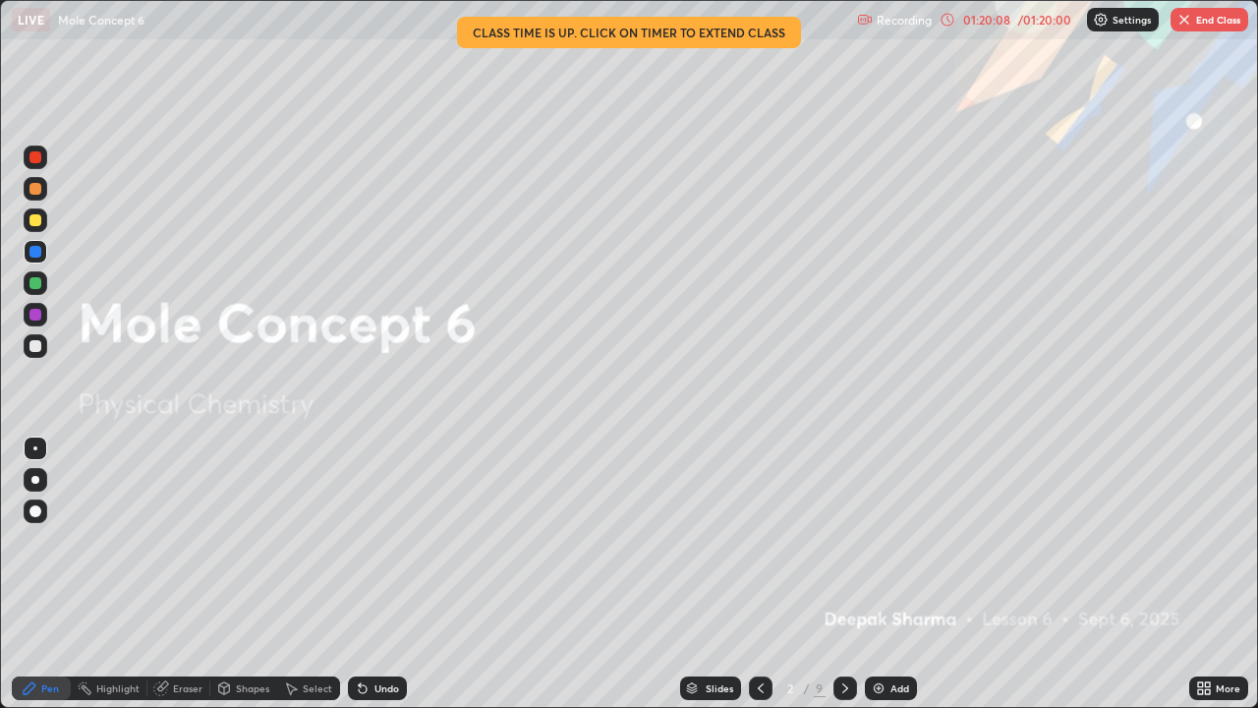
click at [844, 574] on icon at bounding box center [846, 688] width 16 height 16
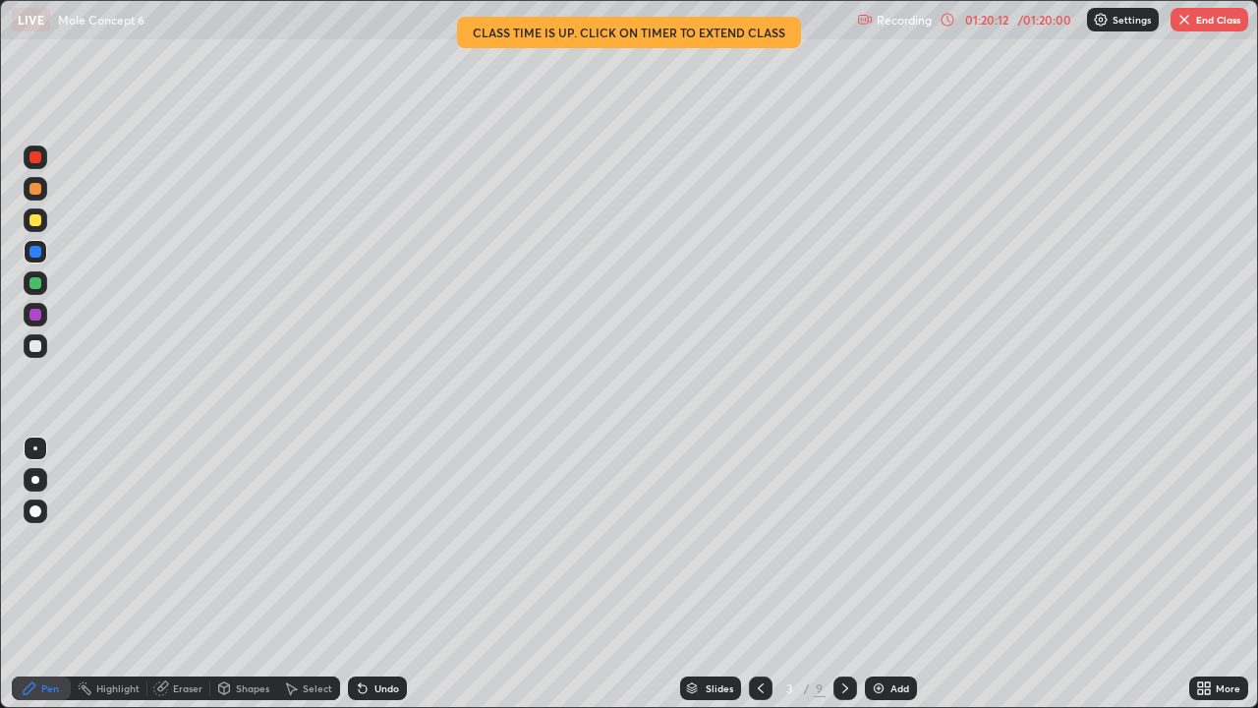
click at [851, 574] on div at bounding box center [846, 688] width 24 height 24
click at [844, 574] on icon at bounding box center [846, 688] width 16 height 16
click at [761, 574] on icon at bounding box center [761, 688] width 16 height 16
click at [841, 574] on icon at bounding box center [846, 688] width 16 height 16
click at [844, 574] on icon at bounding box center [846, 688] width 16 height 16
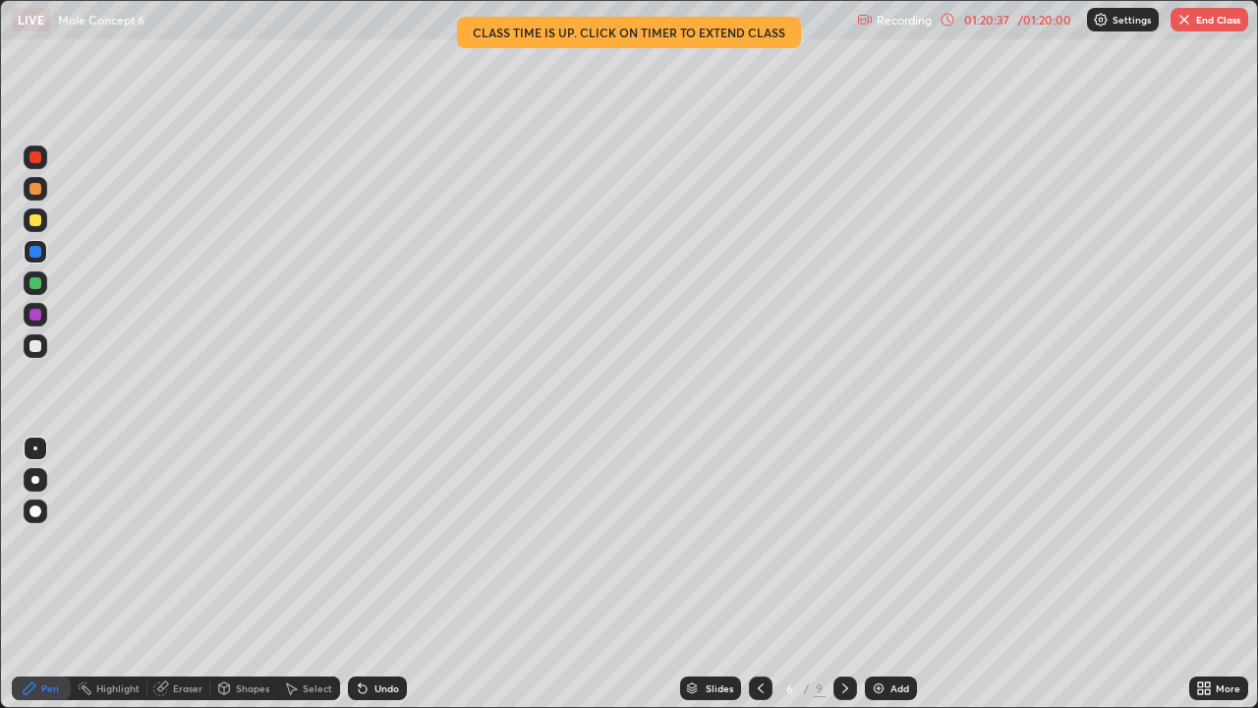
click at [844, 574] on icon at bounding box center [846, 688] width 16 height 16
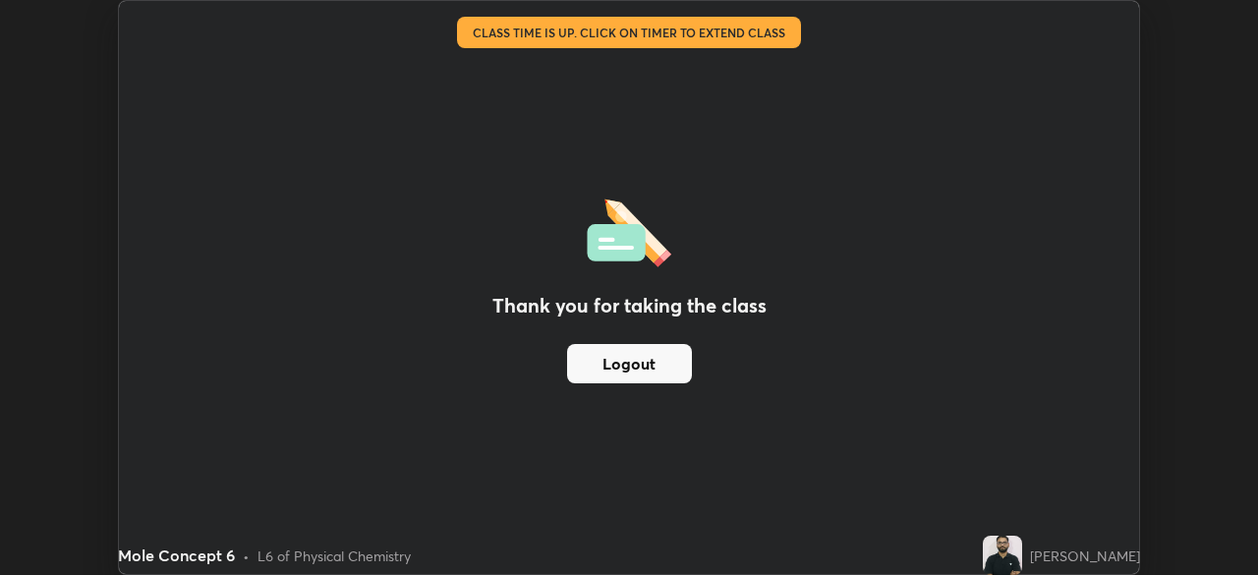
scroll to position [97736, 97053]
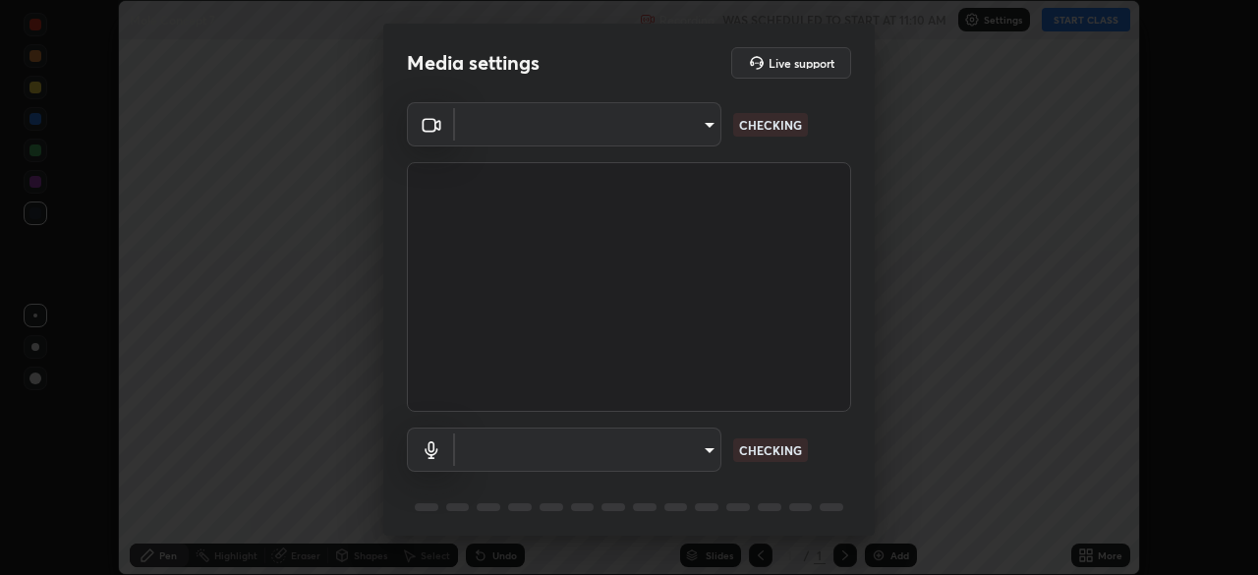
scroll to position [575, 1258]
type input "51d019597c161c0694d5583d1f2c643560fde39fe8f4b4da8ea140d4d4830f4c"
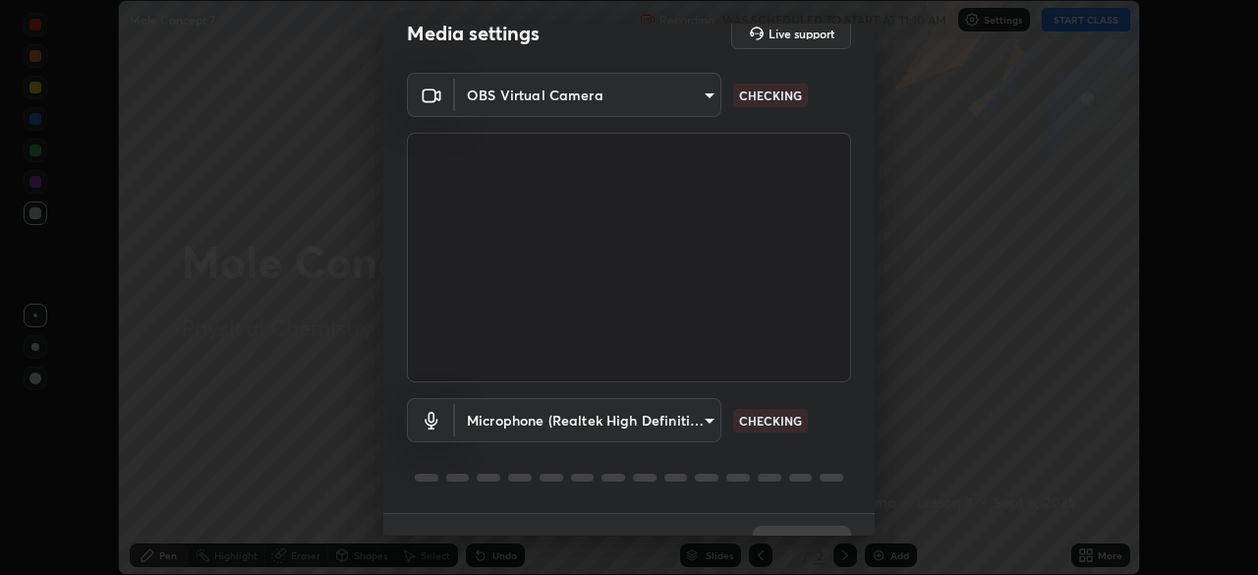
scroll to position [70, 0]
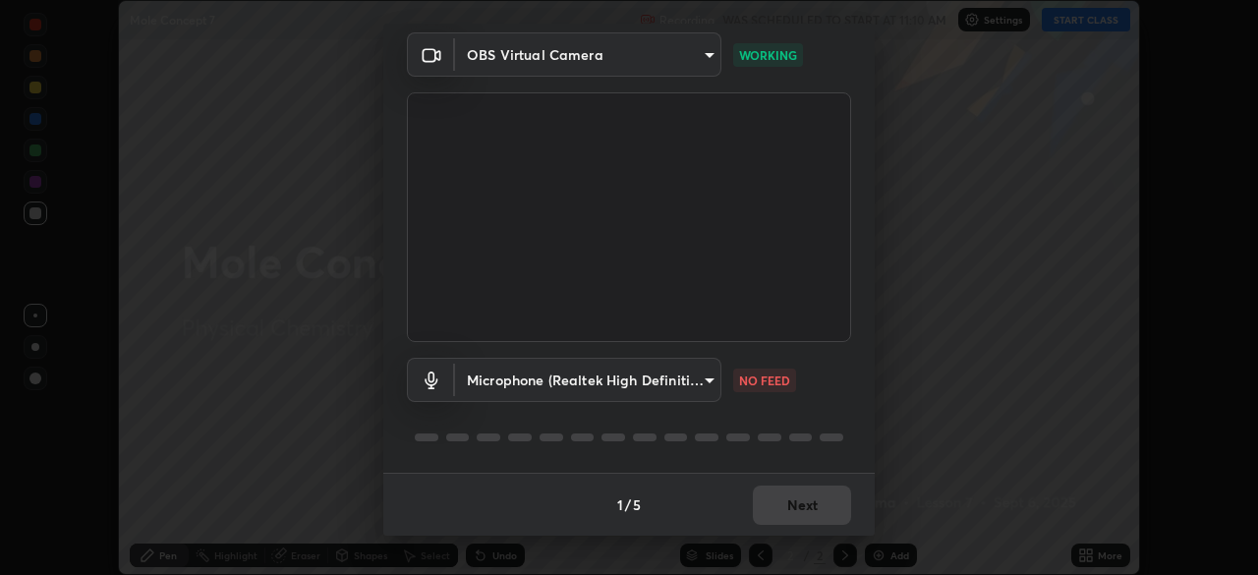
click at [683, 389] on body "Erase all Mole Concept 7 Recording WAS SCHEDULED TO START AT 11:10 AM Settings …" at bounding box center [629, 287] width 1258 height 575
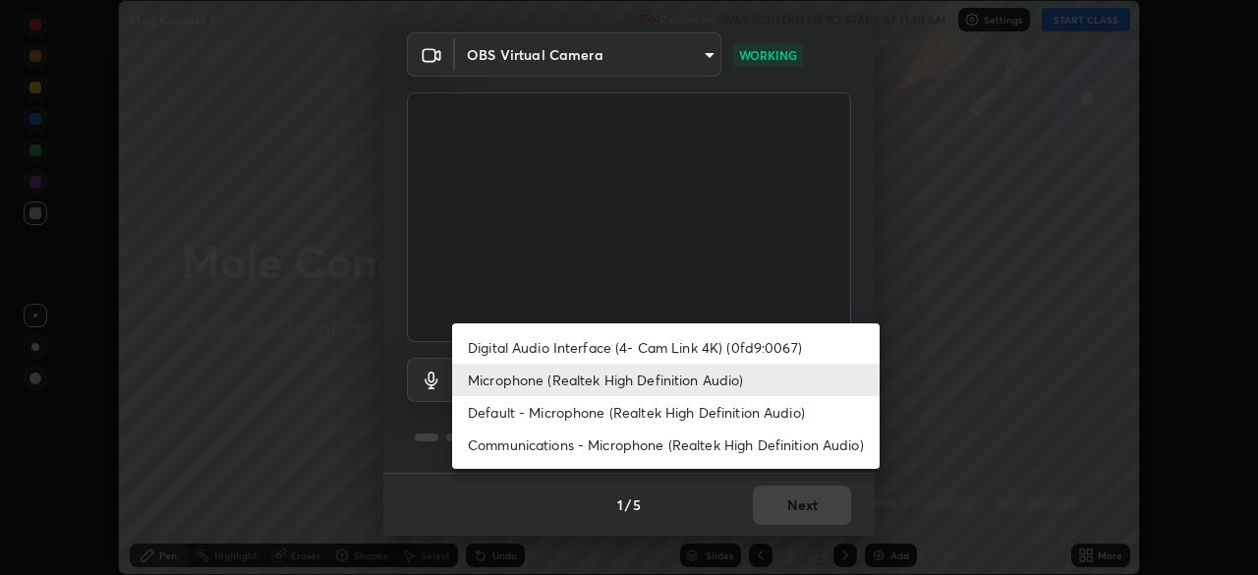
click at [702, 342] on li "Digital Audio Interface (4- Cam Link 4K) (0fd9:0067)" at bounding box center [666, 347] width 428 height 32
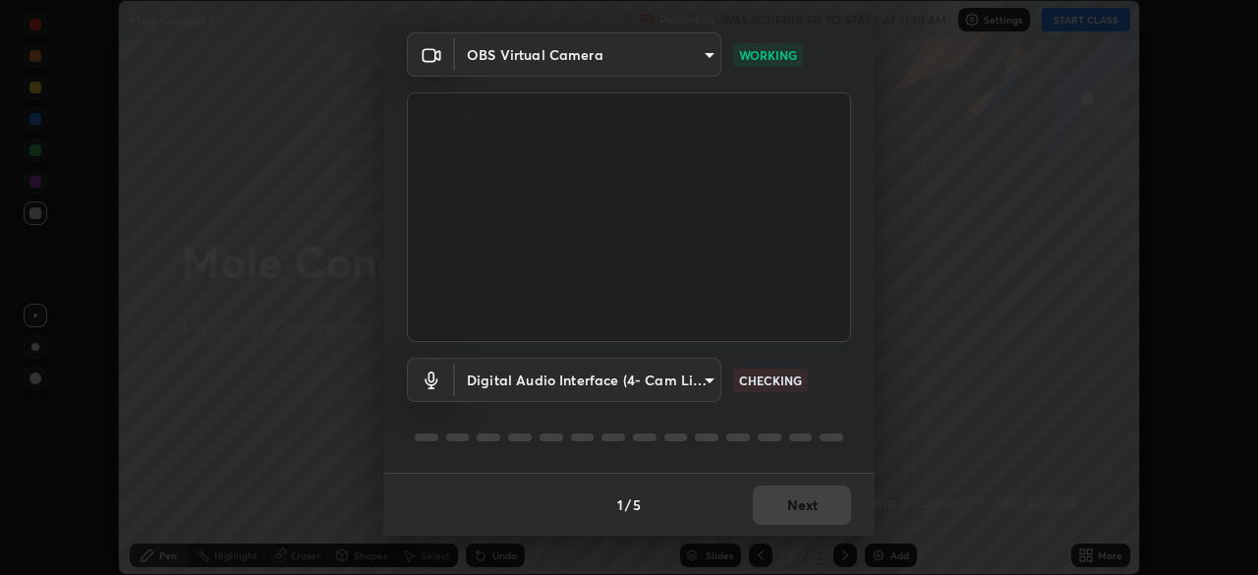
click at [701, 375] on body "Erase all Mole Concept 7 Recording WAS SCHEDULED TO START AT 11:10 AM Settings …" at bounding box center [629, 287] width 1258 height 575
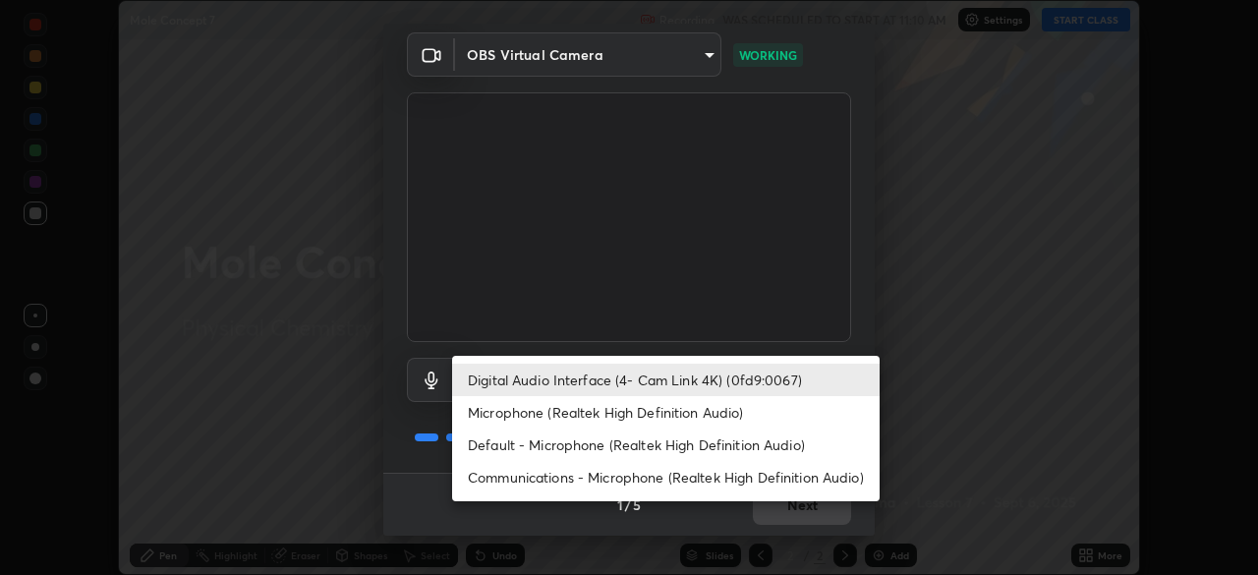
click at [710, 411] on li "Microphone (Realtek High Definition Audio)" at bounding box center [666, 412] width 428 height 32
type input "c6780f4c857a8b81e5497564d4ed67de36d612a8279d52ba4dbf449da7be3efb"
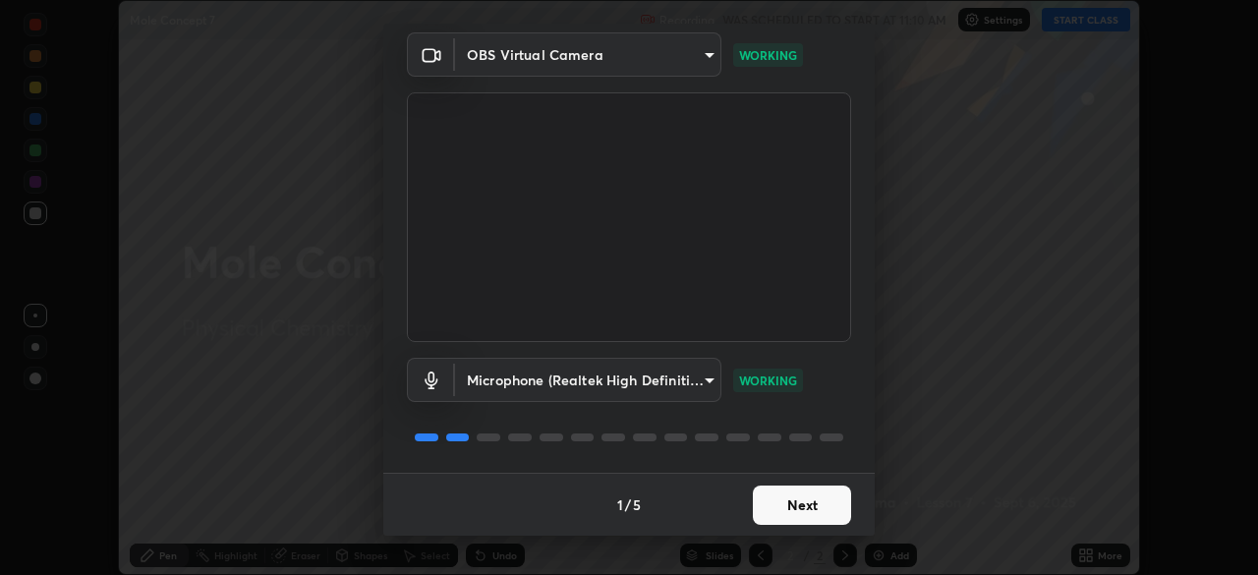
click at [806, 499] on button "Next" at bounding box center [802, 505] width 98 height 39
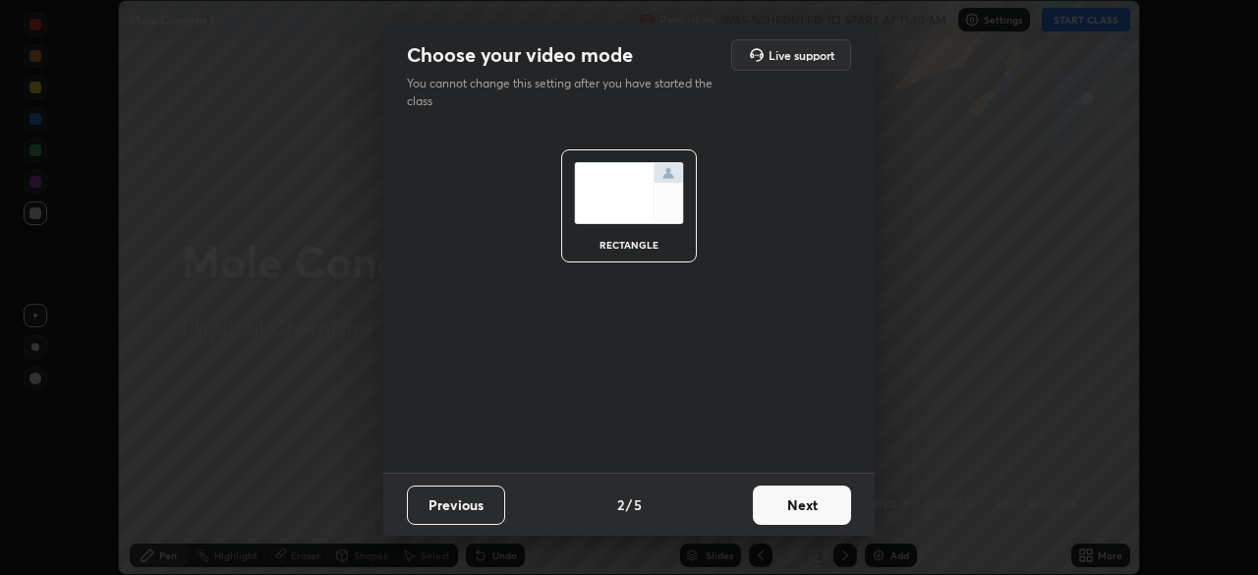
scroll to position [0, 0]
click at [809, 506] on button "Next" at bounding box center [802, 505] width 98 height 39
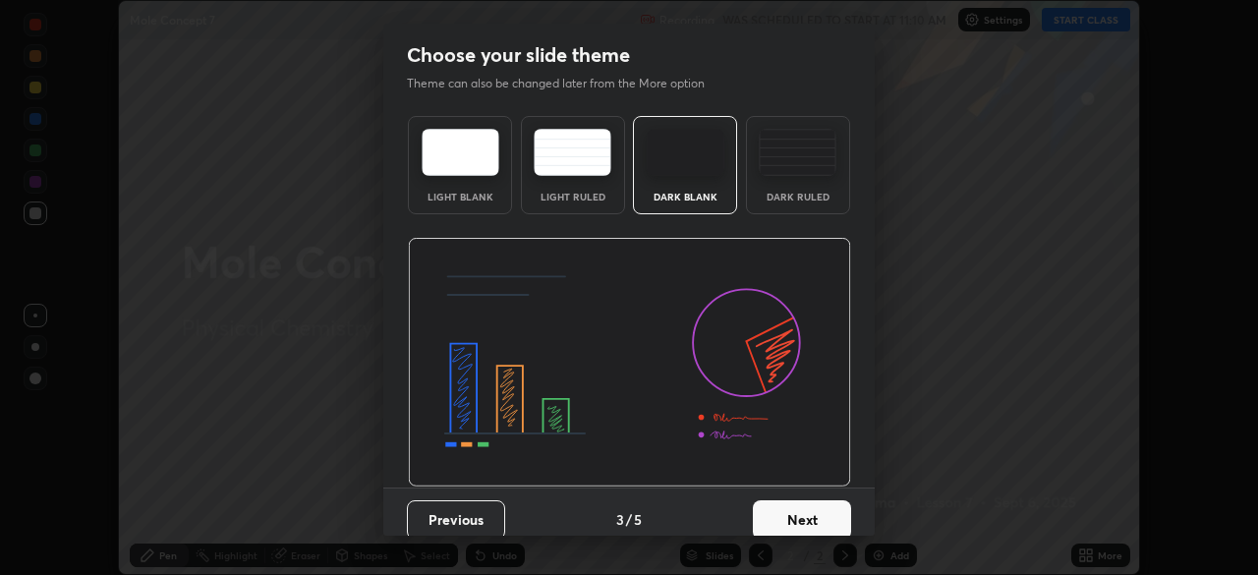
click at [809, 506] on button "Next" at bounding box center [802, 519] width 98 height 39
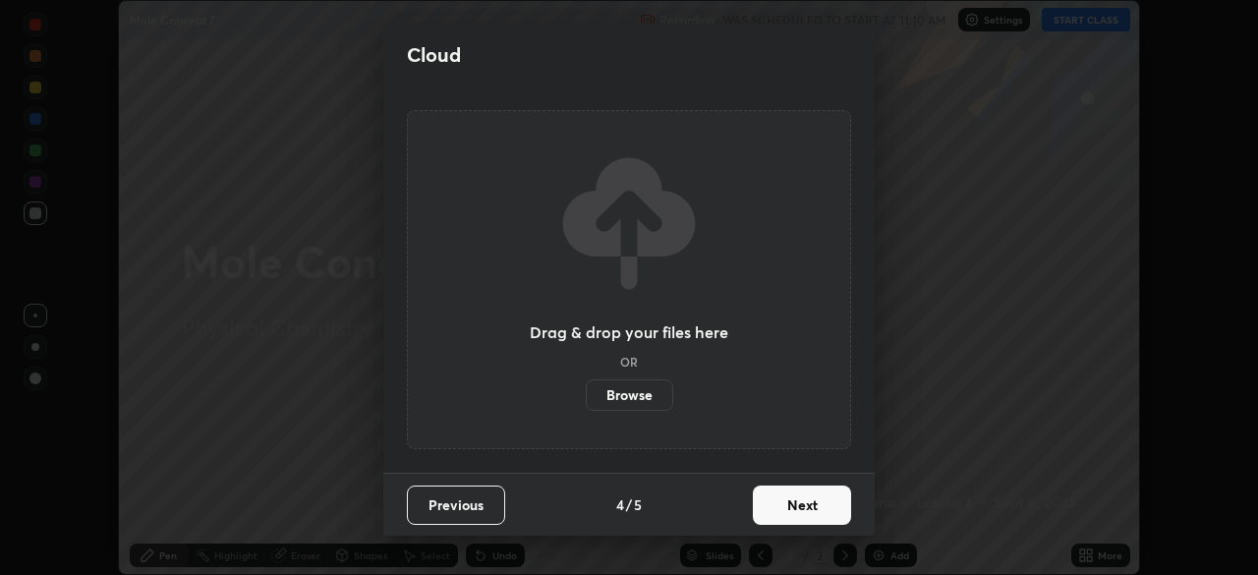
click at [808, 499] on button "Next" at bounding box center [802, 505] width 98 height 39
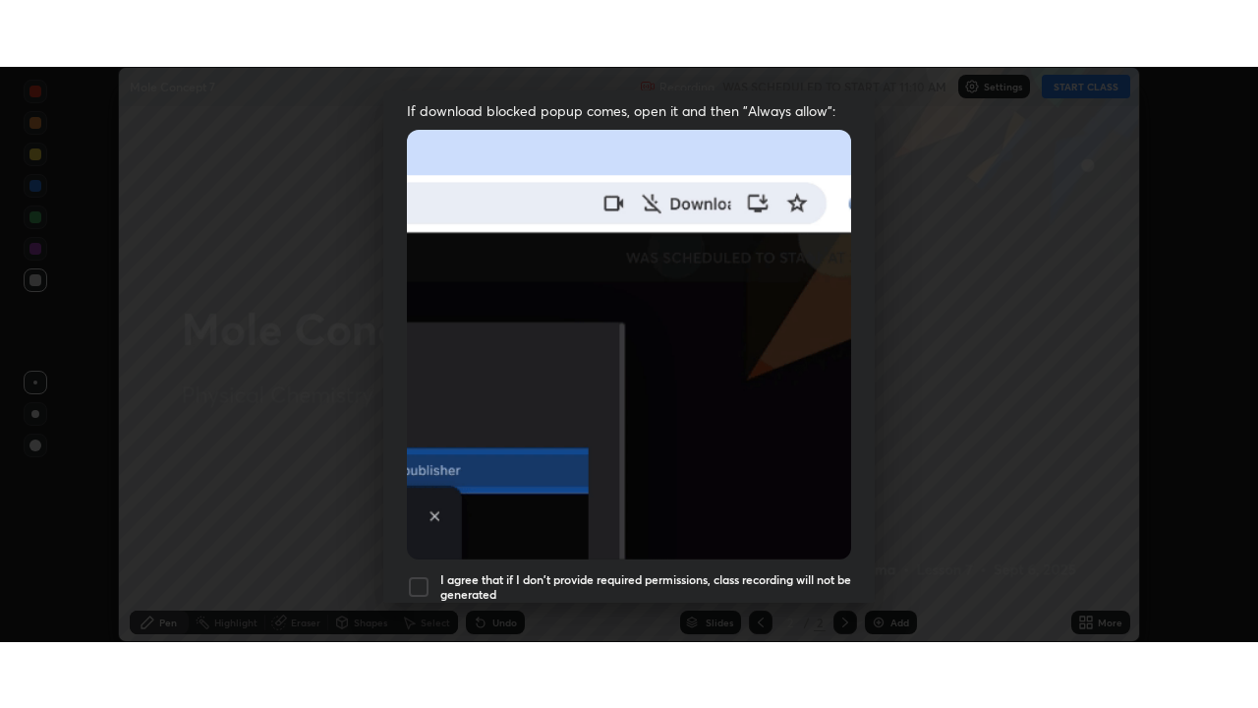
scroll to position [471, 0]
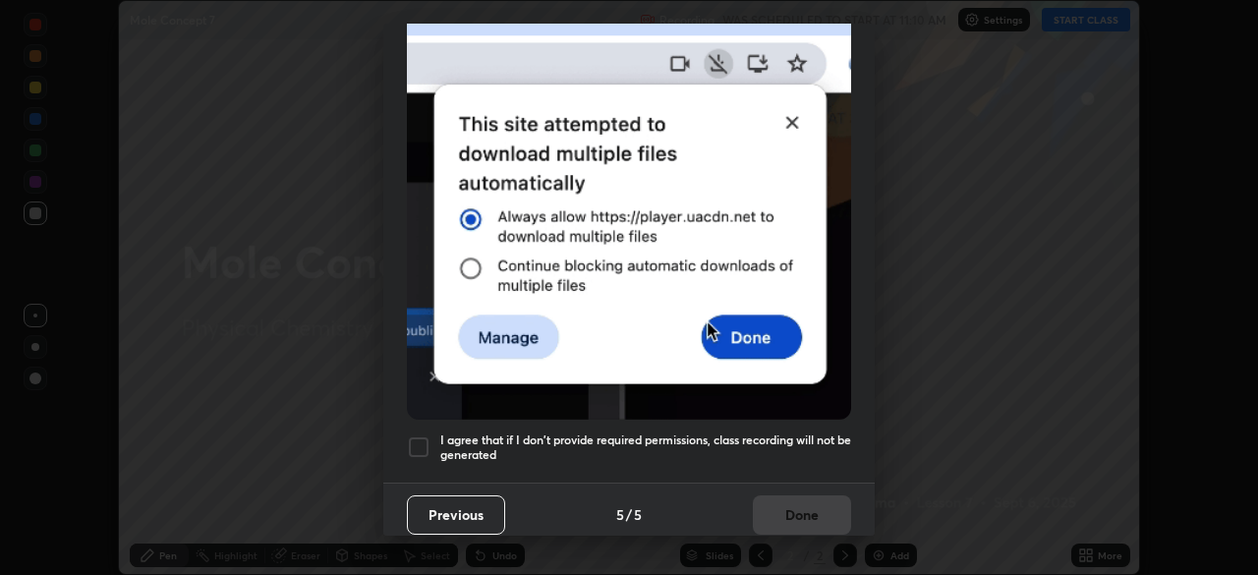
click at [811, 437] on h5 "I agree that if I don't provide required permissions, class recording will not …" at bounding box center [645, 448] width 411 height 30
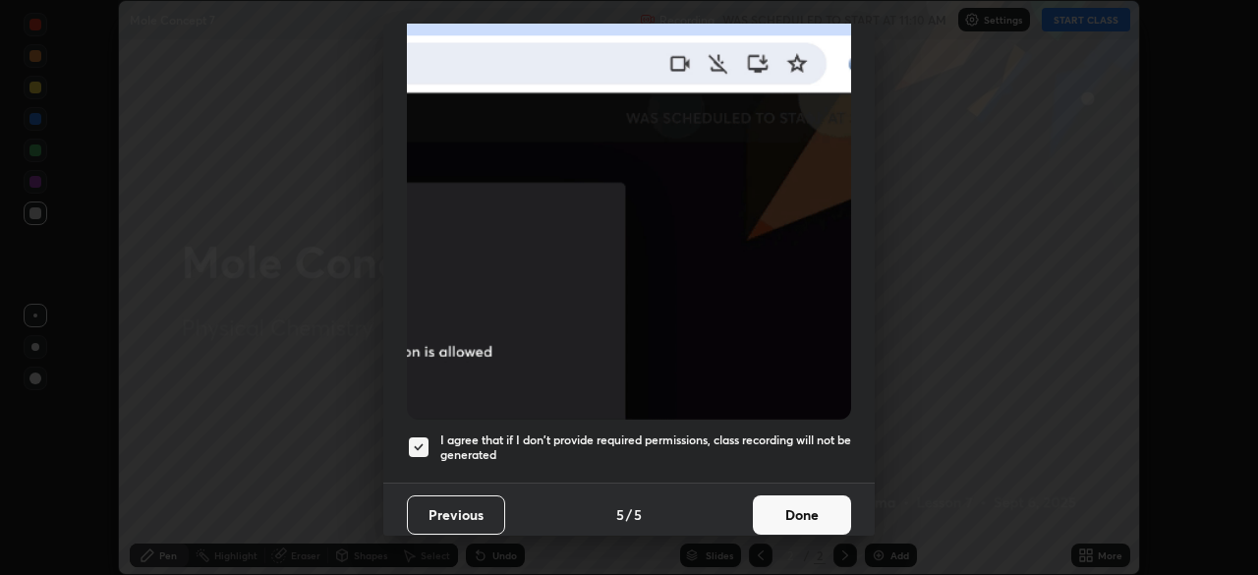
click at [795, 505] on button "Done" at bounding box center [802, 514] width 98 height 39
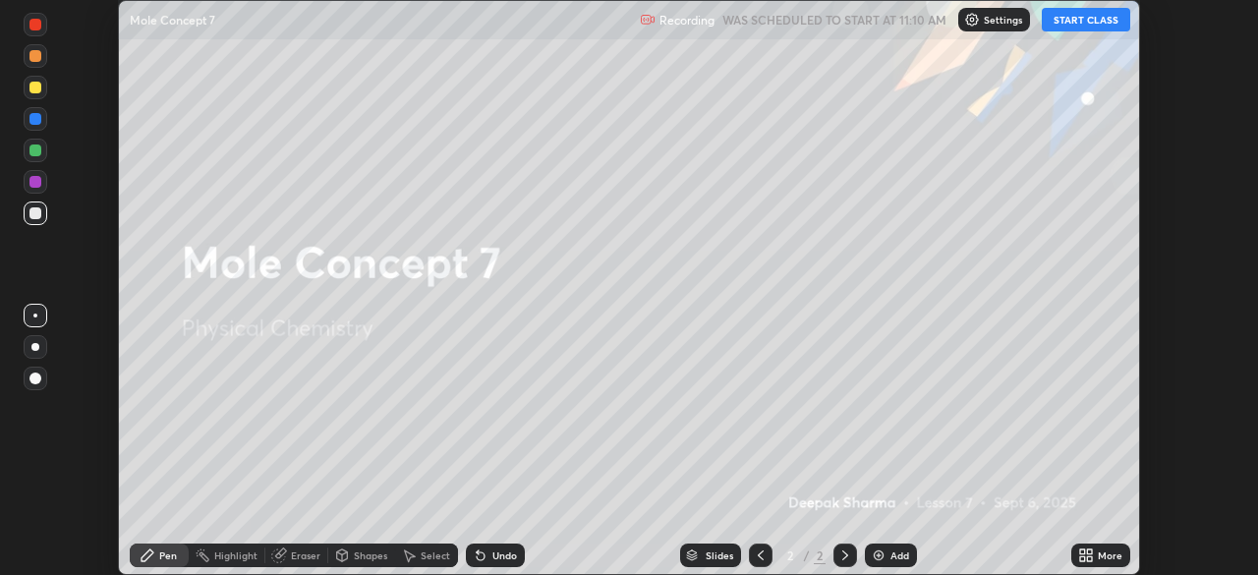
click at [1087, 19] on button "START CLASS" at bounding box center [1086, 20] width 88 height 24
click at [1088, 556] on icon at bounding box center [1089, 558] width 5 height 5
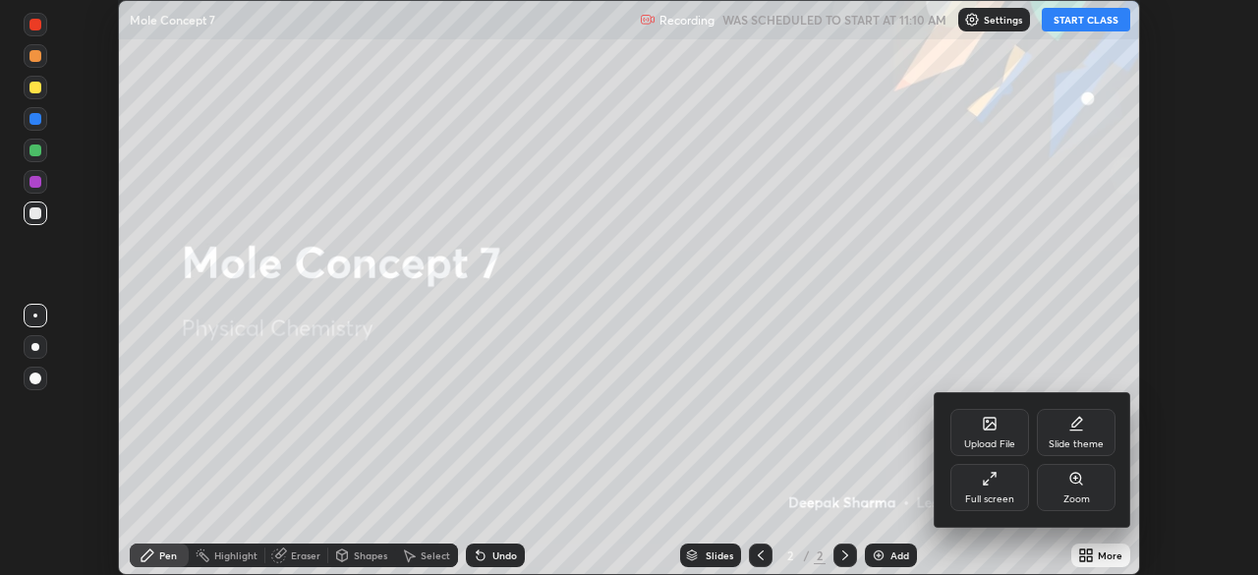
click at [987, 497] on div "Full screen" at bounding box center [989, 500] width 49 height 10
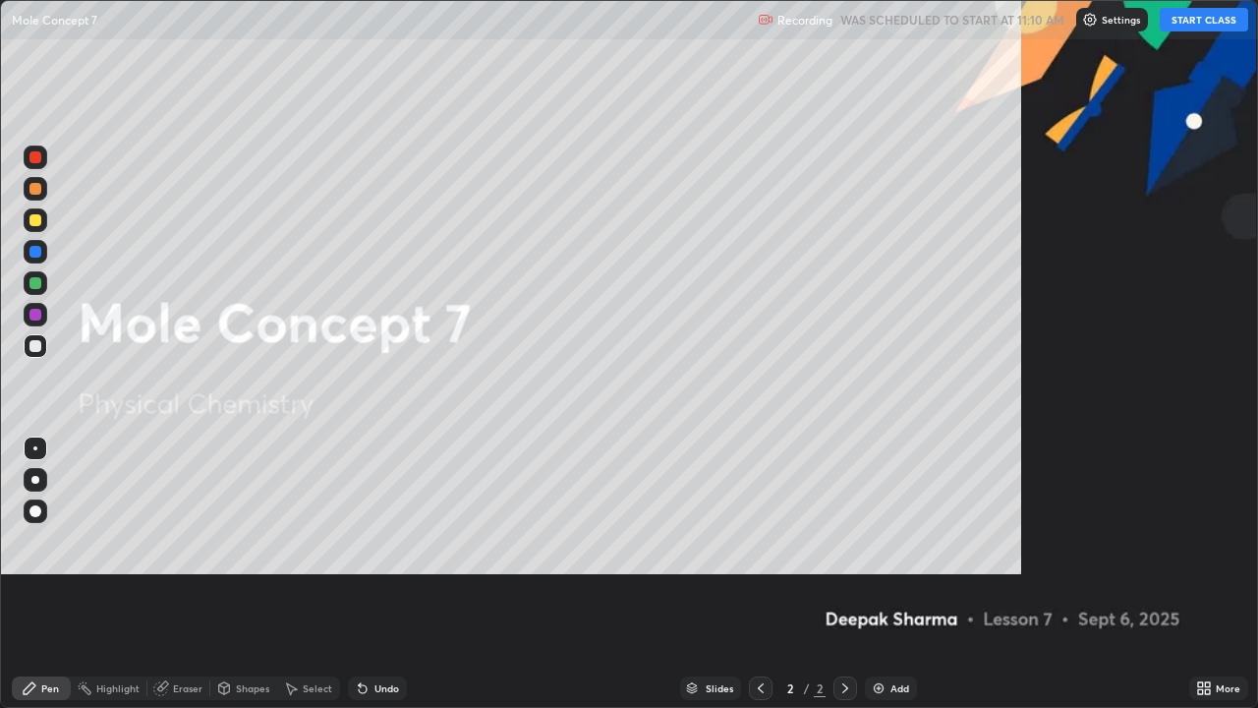
scroll to position [708, 1258]
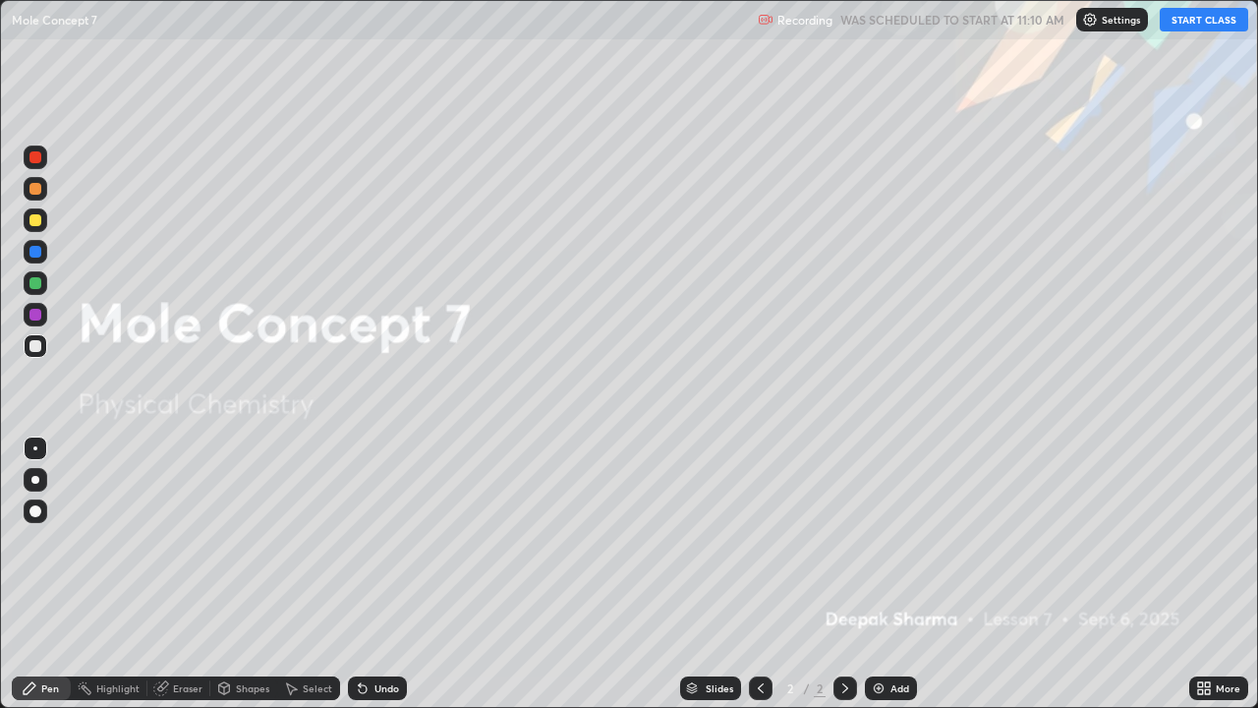
click at [879, 574] on div "Add" at bounding box center [891, 688] width 52 height 24
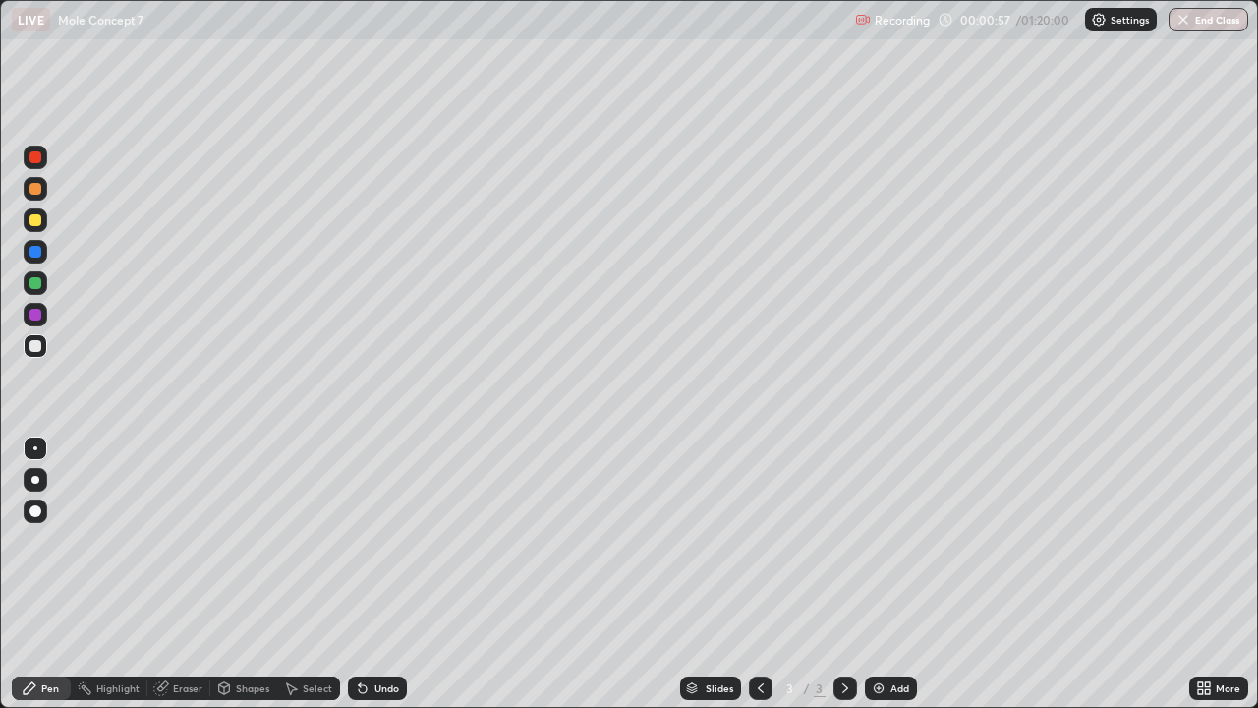
click at [40, 216] on div at bounding box center [35, 220] width 12 height 12
click at [233, 574] on div "Shapes" at bounding box center [243, 688] width 67 height 24
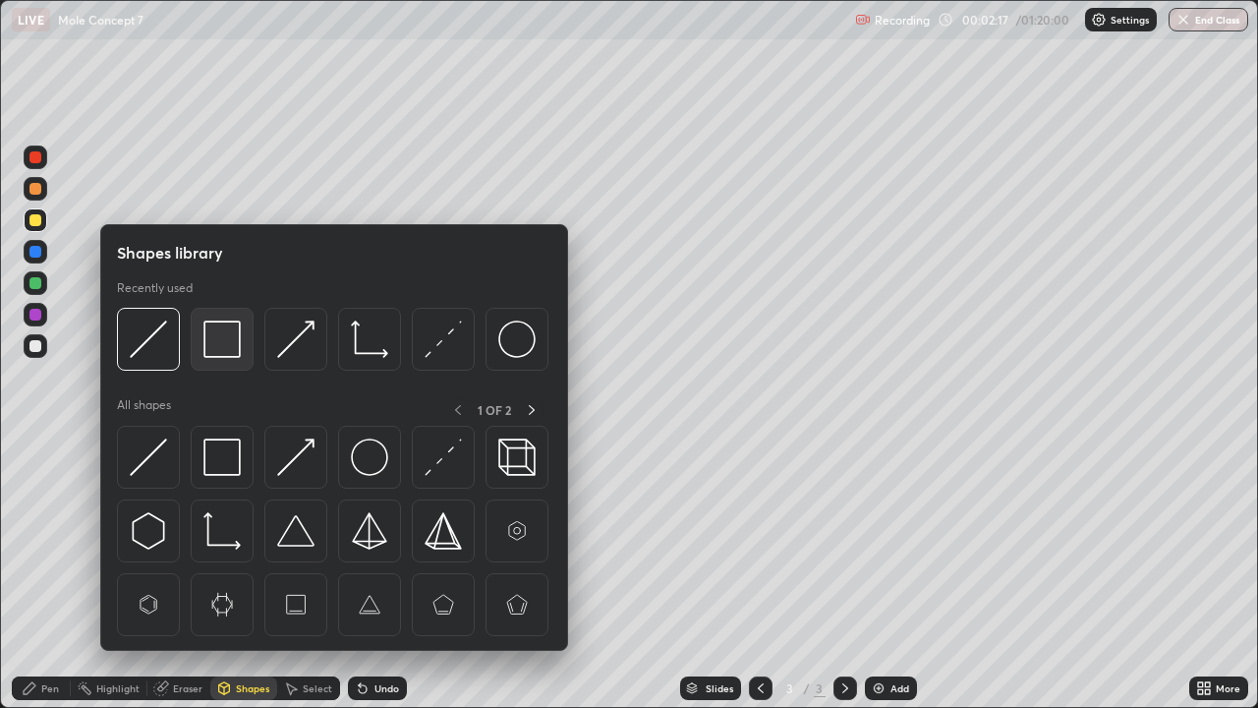
click at [223, 328] on img at bounding box center [222, 338] width 37 height 37
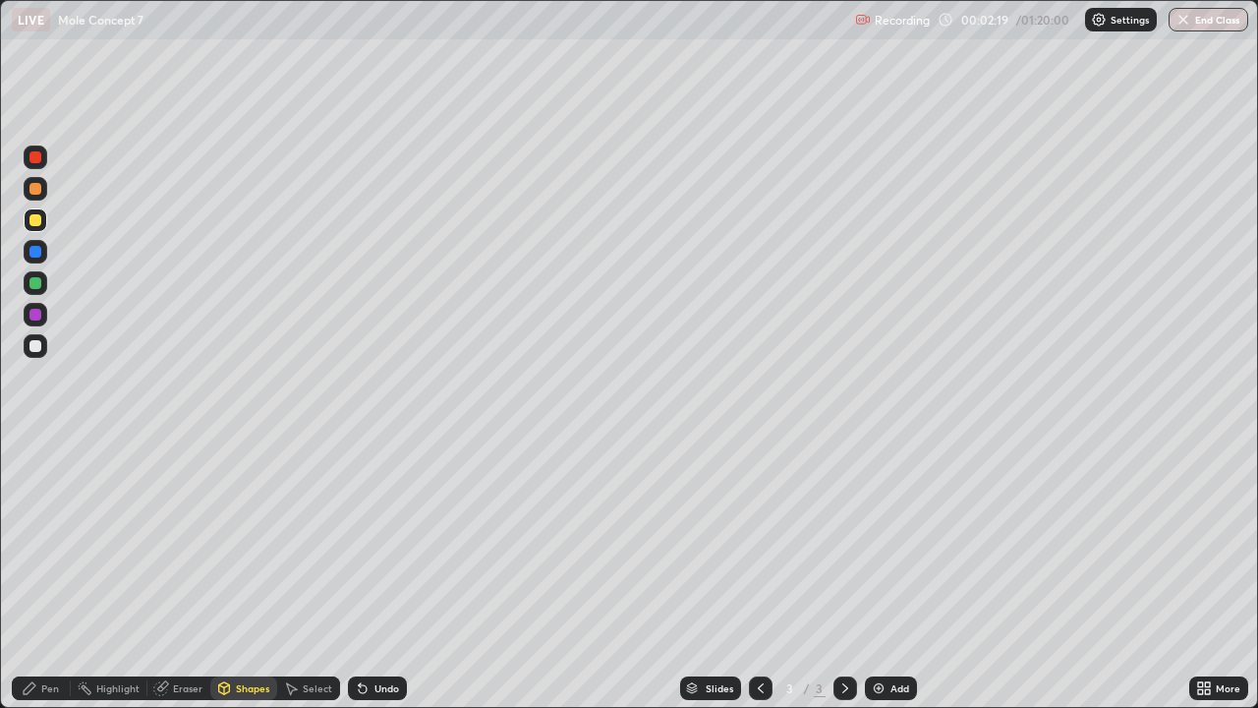
click at [29, 281] on div at bounding box center [35, 283] width 12 height 12
click at [44, 318] on div at bounding box center [36, 315] width 24 height 24
click at [51, 574] on div "Pen" at bounding box center [50, 688] width 18 height 10
click at [46, 346] on div at bounding box center [36, 346] width 24 height 24
click at [45, 248] on div at bounding box center [36, 252] width 24 height 24
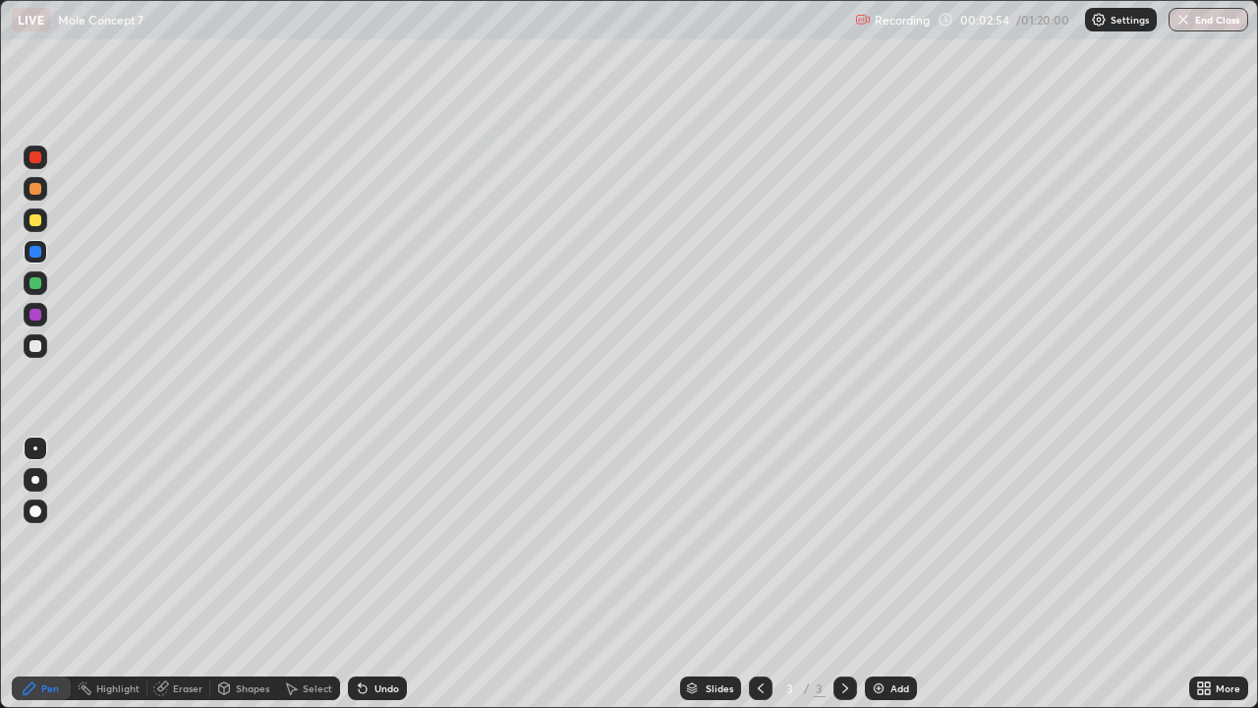
click at [46, 190] on div at bounding box center [36, 189] width 24 height 24
click at [43, 223] on div at bounding box center [36, 220] width 24 height 24
click at [885, 574] on div "Add" at bounding box center [891, 688] width 52 height 24
click at [43, 290] on div at bounding box center [36, 283] width 24 height 24
click at [44, 186] on div at bounding box center [36, 189] width 24 height 24
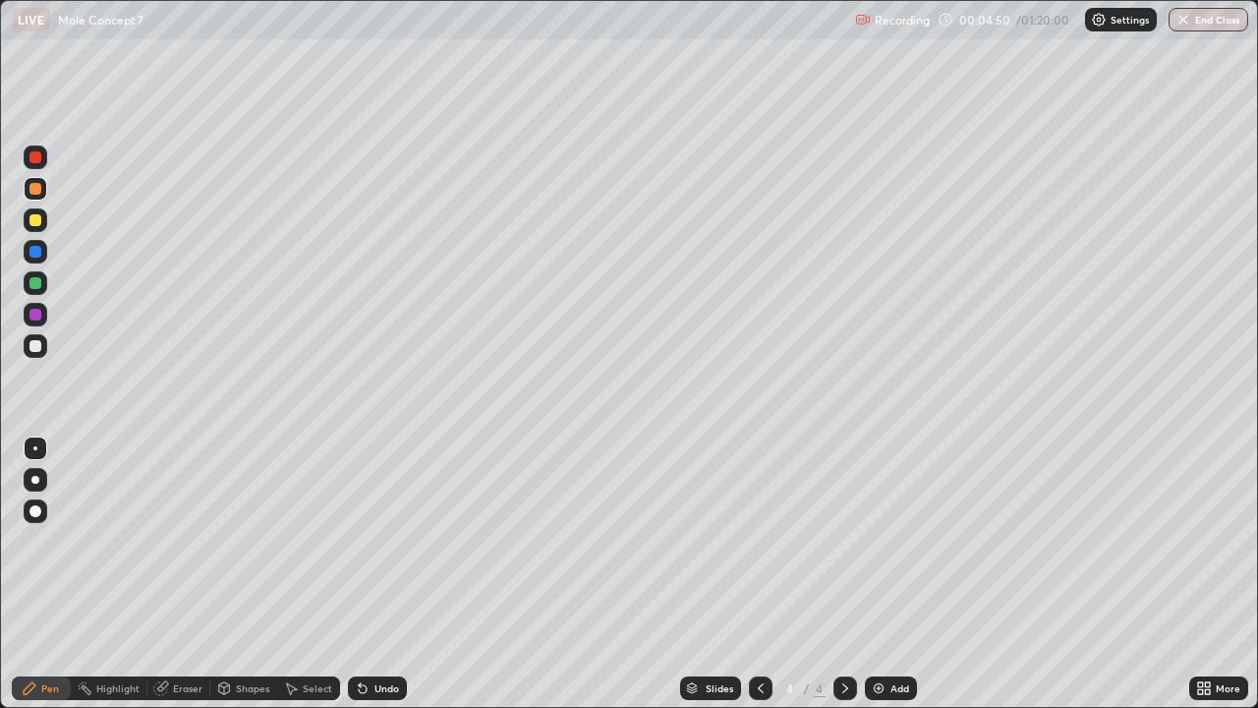
click at [44, 287] on div at bounding box center [36, 283] width 24 height 24
click at [379, 574] on div "Undo" at bounding box center [387, 688] width 25 height 10
click at [43, 219] on div at bounding box center [36, 220] width 24 height 24
click at [238, 574] on div "Shapes" at bounding box center [252, 688] width 33 height 10
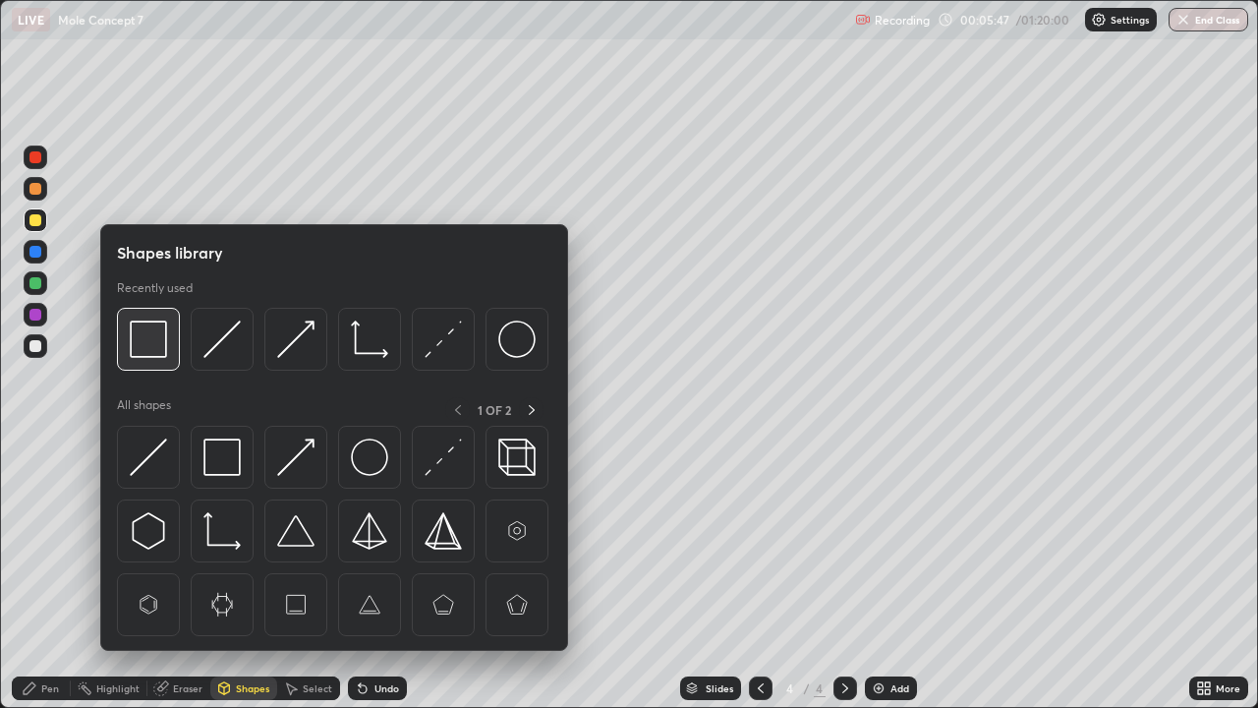
click at [156, 344] on img at bounding box center [148, 338] width 37 height 37
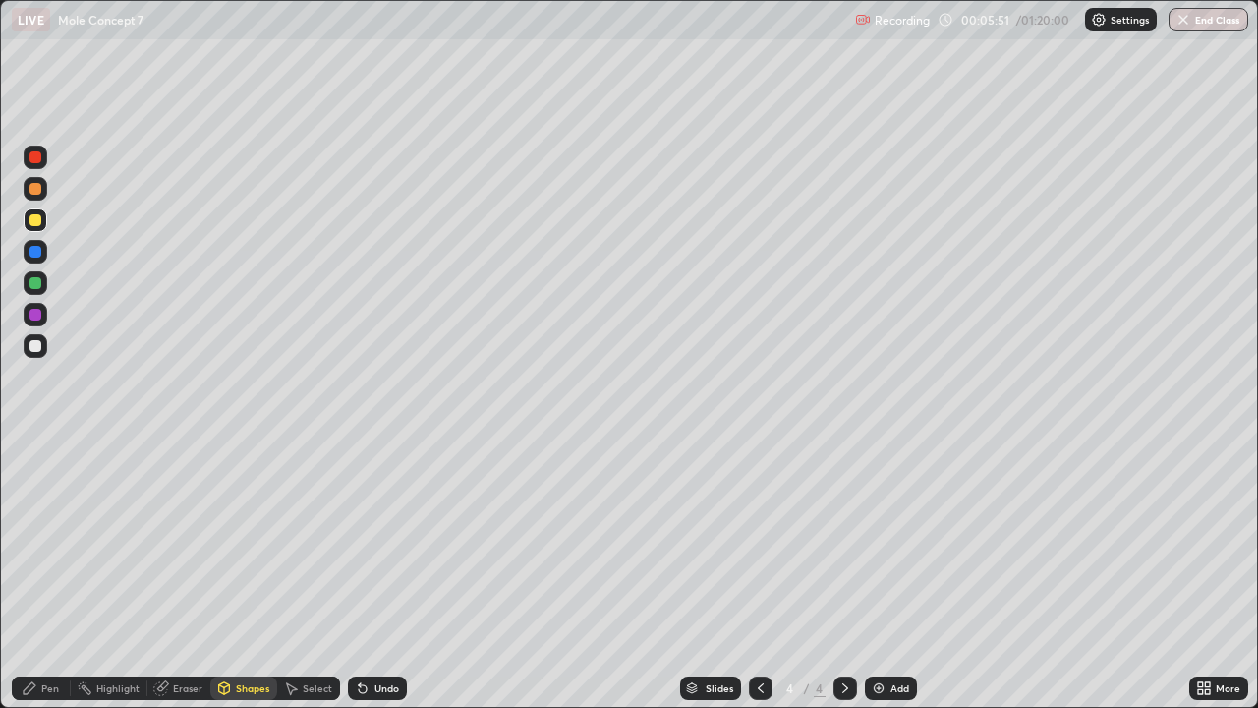
click at [39, 574] on div "Pen" at bounding box center [41, 688] width 59 height 24
click at [243, 574] on div "Shapes" at bounding box center [243, 688] width 67 height 24
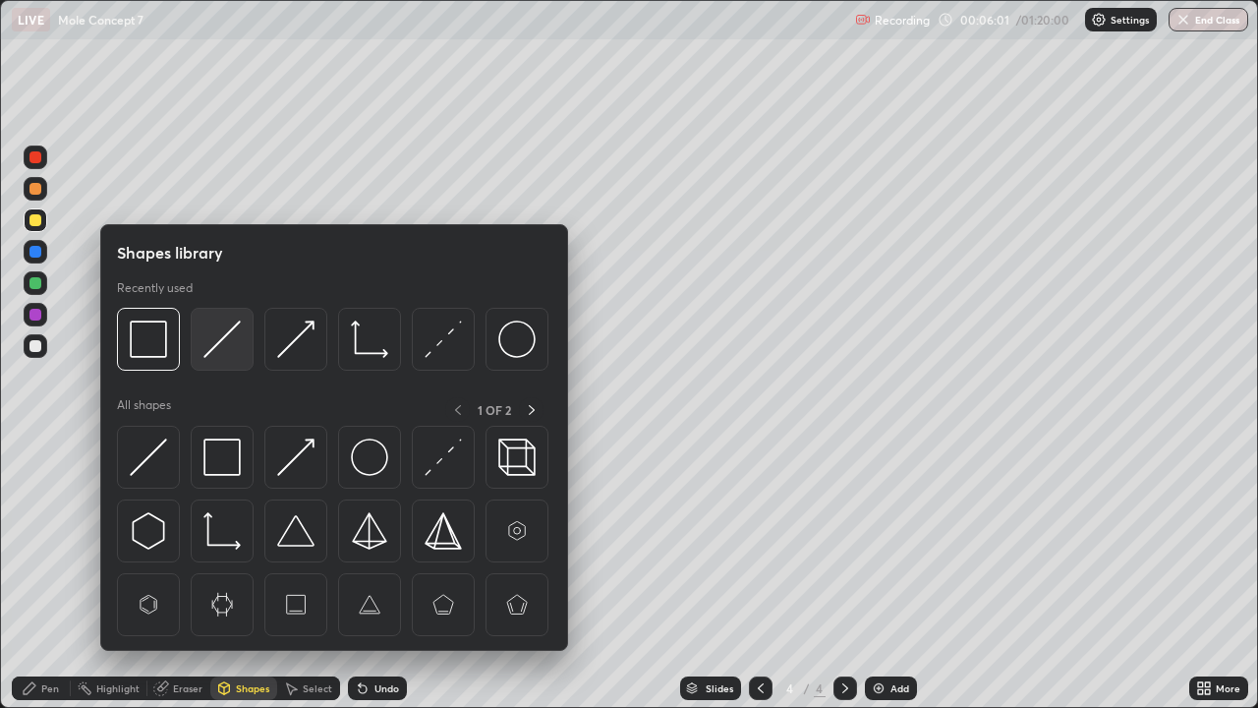
click at [224, 329] on img at bounding box center [222, 338] width 37 height 37
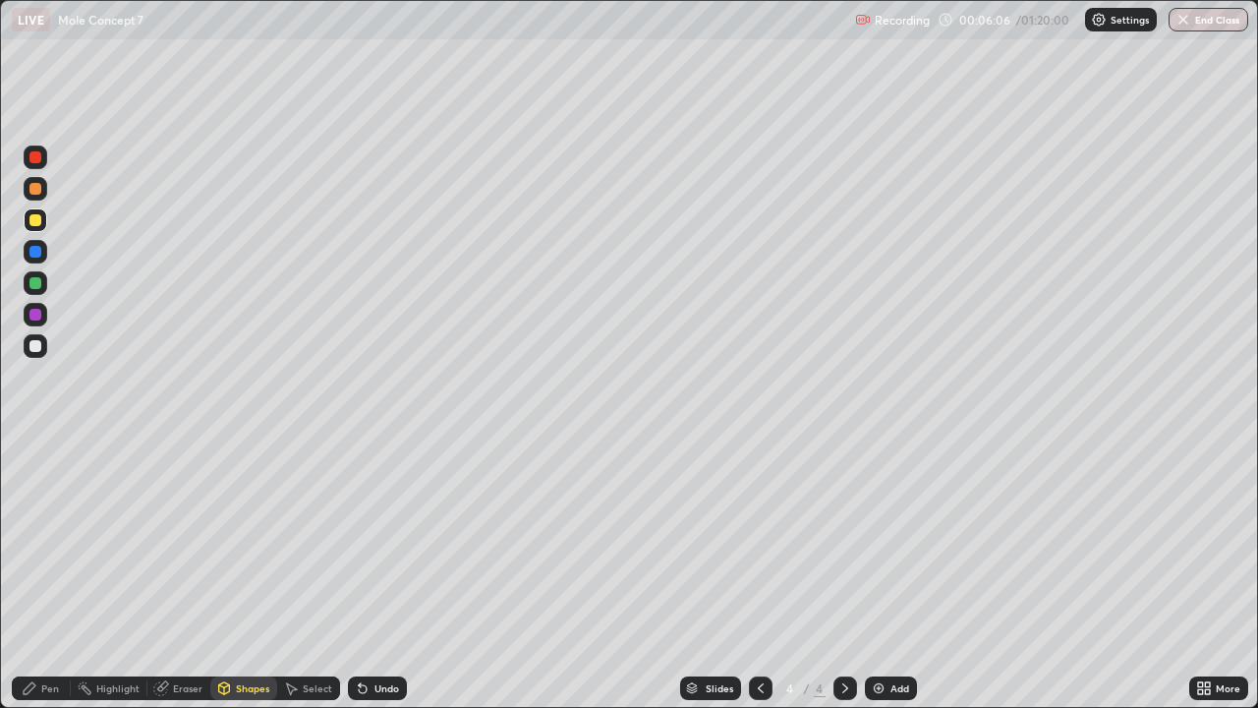
click at [29, 574] on div "Pen" at bounding box center [41, 688] width 59 height 24
click at [769, 574] on div at bounding box center [761, 688] width 24 height 24
click at [844, 574] on icon at bounding box center [846, 688] width 16 height 16
click at [40, 177] on div at bounding box center [36, 189] width 24 height 24
click at [46, 283] on div at bounding box center [36, 283] width 24 height 24
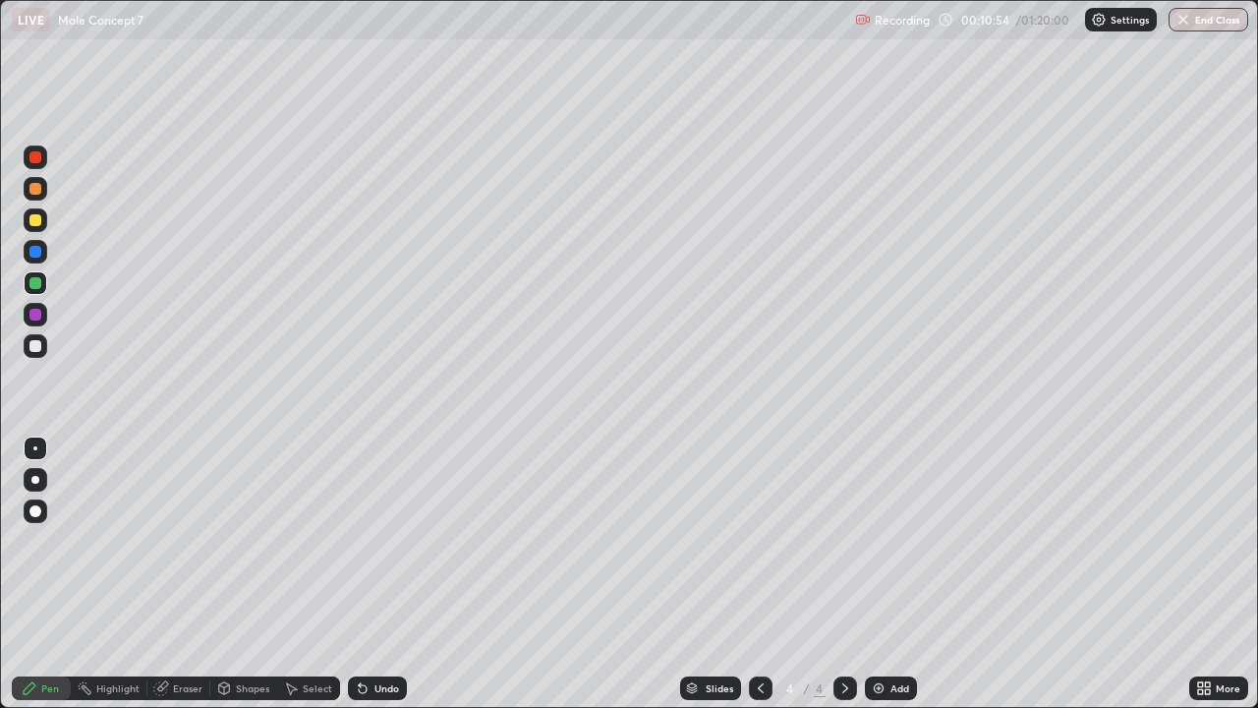
click at [45, 187] on div at bounding box center [36, 189] width 24 height 24
click at [42, 280] on div at bounding box center [36, 283] width 24 height 24
click at [44, 189] on div at bounding box center [36, 189] width 24 height 24
click at [36, 282] on div at bounding box center [35, 283] width 12 height 12
click at [360, 574] on icon at bounding box center [363, 689] width 8 height 8
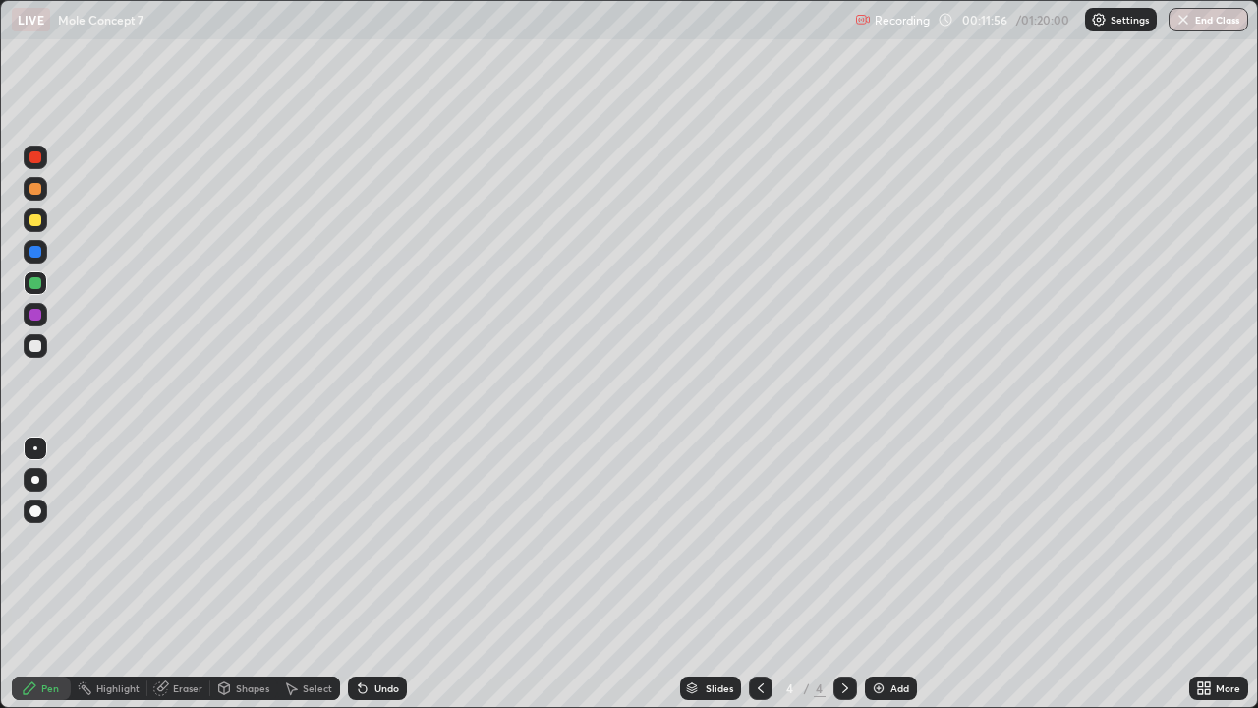
click at [371, 574] on div "Undo" at bounding box center [377, 688] width 59 height 24
click at [370, 574] on div "Undo" at bounding box center [377, 688] width 59 height 24
click at [368, 574] on icon at bounding box center [363, 688] width 16 height 16
click at [38, 351] on div at bounding box center [35, 346] width 12 height 12
click at [42, 159] on div at bounding box center [36, 158] width 24 height 24
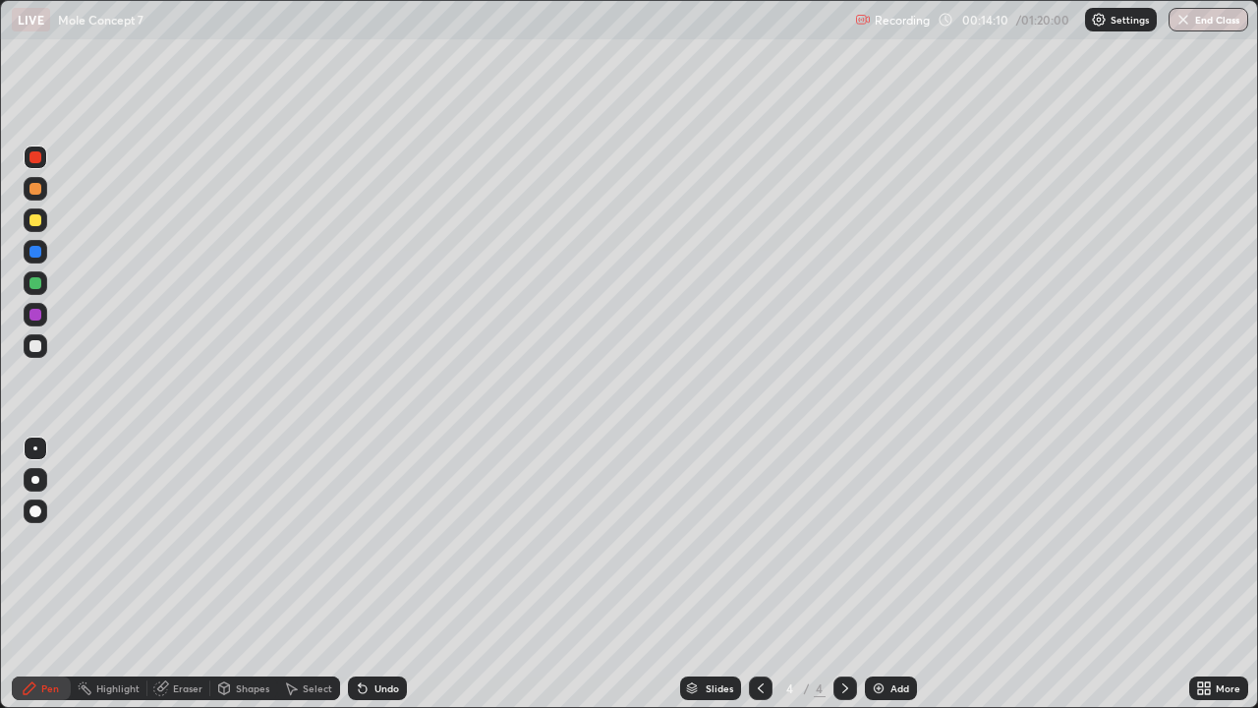
click at [891, 574] on div "Add" at bounding box center [891, 688] width 52 height 24
click at [47, 215] on div at bounding box center [35, 219] width 31 height 31
click at [188, 574] on div "Eraser" at bounding box center [187, 688] width 29 height 10
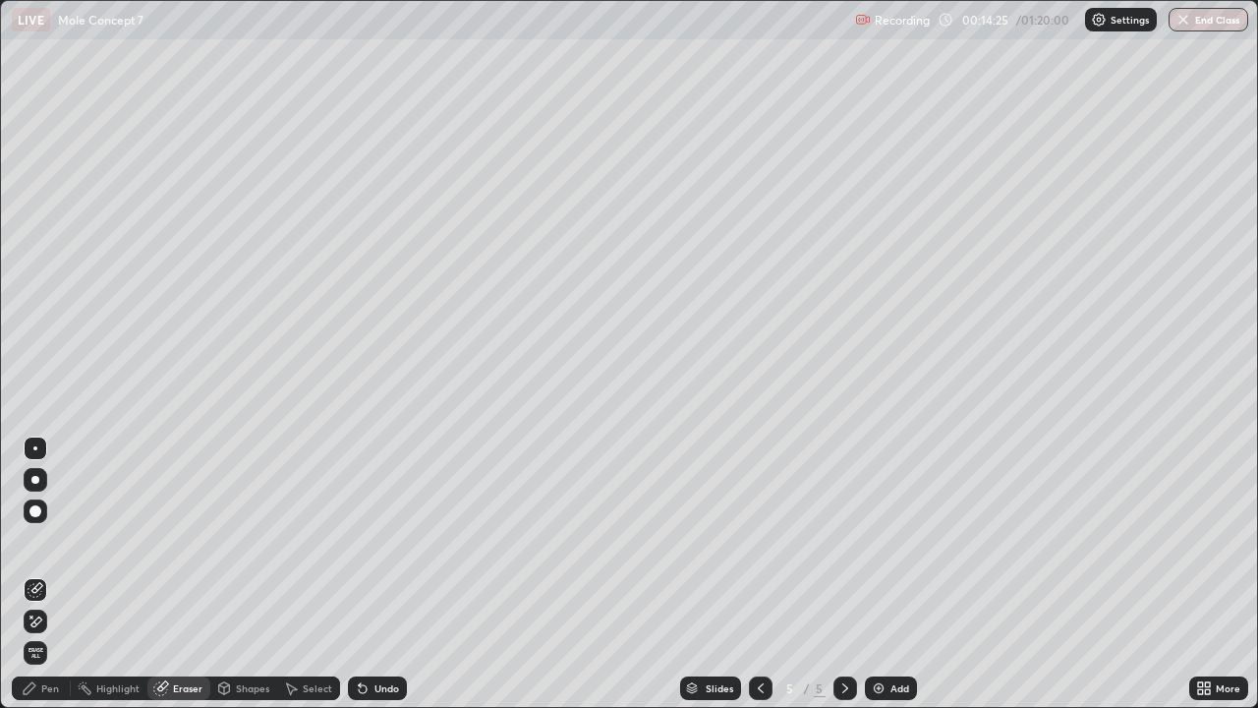
click at [48, 574] on div "Pen" at bounding box center [50, 688] width 18 height 10
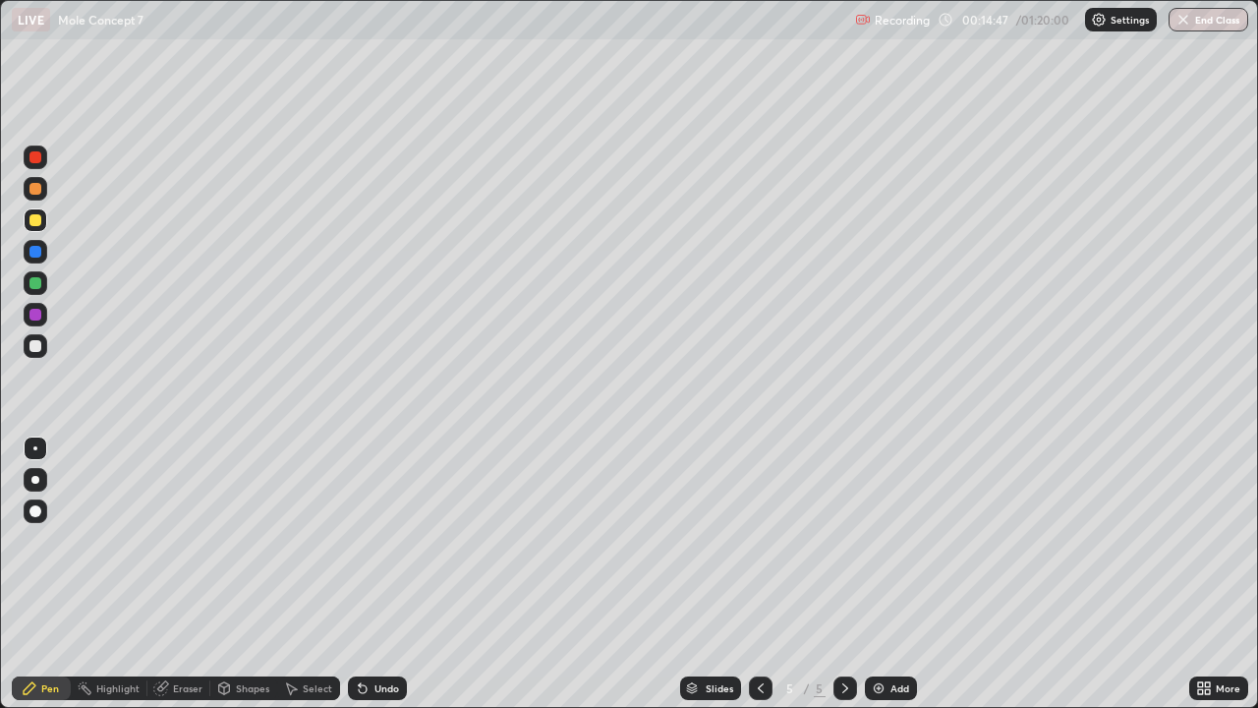
click at [36, 283] on div at bounding box center [35, 283] width 12 height 12
click at [360, 574] on icon at bounding box center [363, 689] width 8 height 8
click at [45, 193] on div at bounding box center [36, 189] width 24 height 24
click at [39, 349] on div at bounding box center [35, 346] width 12 height 12
click at [891, 574] on div "Add" at bounding box center [900, 688] width 19 height 10
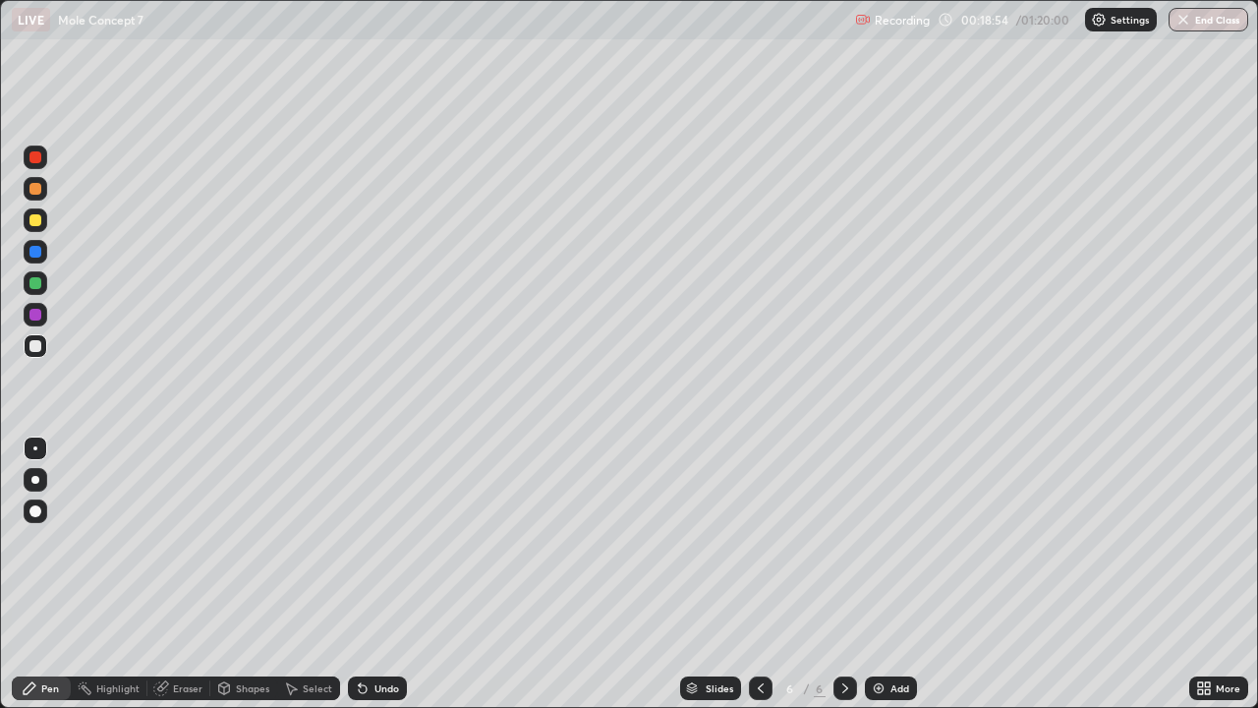
click at [45, 218] on div at bounding box center [36, 220] width 24 height 24
click at [39, 187] on div at bounding box center [35, 189] width 12 height 12
click at [37, 309] on div at bounding box center [35, 315] width 12 height 12
click at [45, 217] on div at bounding box center [36, 220] width 24 height 24
click at [44, 253] on div at bounding box center [36, 252] width 24 height 24
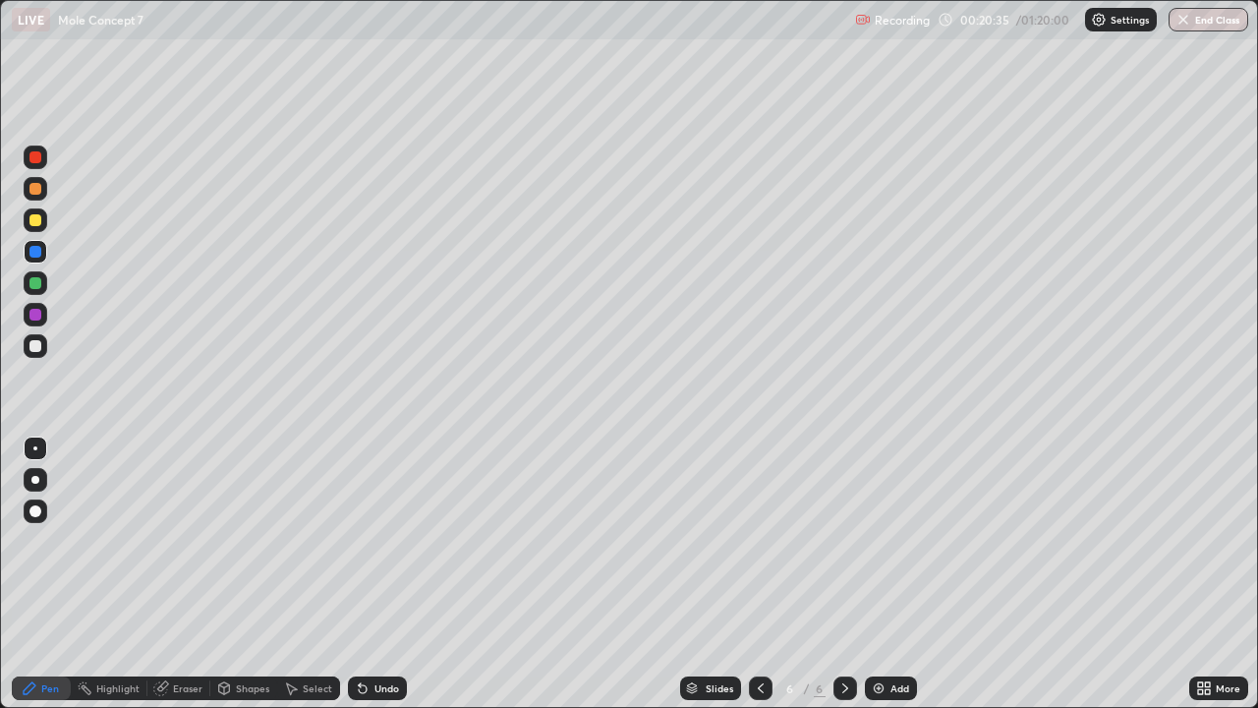
click at [368, 574] on div "Undo" at bounding box center [377, 688] width 59 height 24
click at [367, 574] on icon at bounding box center [363, 688] width 16 height 16
click at [371, 574] on div "Undo" at bounding box center [377, 688] width 59 height 24
click at [360, 574] on icon at bounding box center [363, 689] width 8 height 8
click at [42, 219] on div at bounding box center [36, 220] width 24 height 24
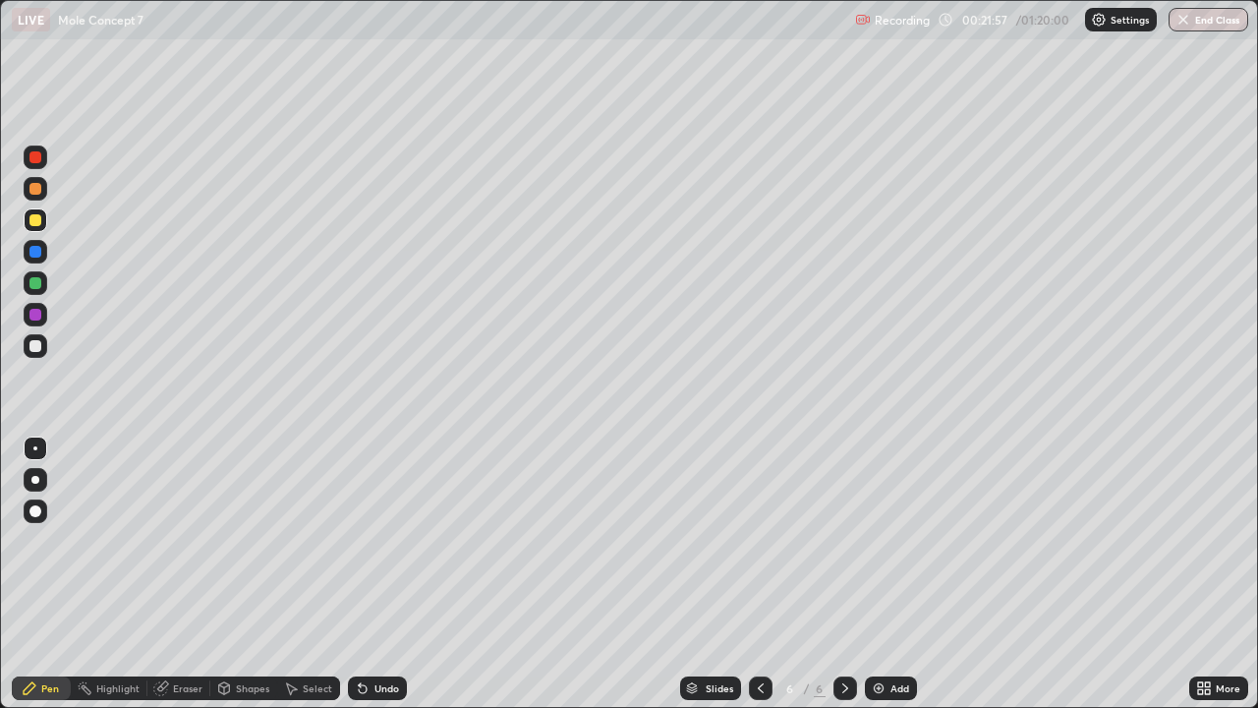
click at [174, 574] on div "Eraser" at bounding box center [187, 688] width 29 height 10
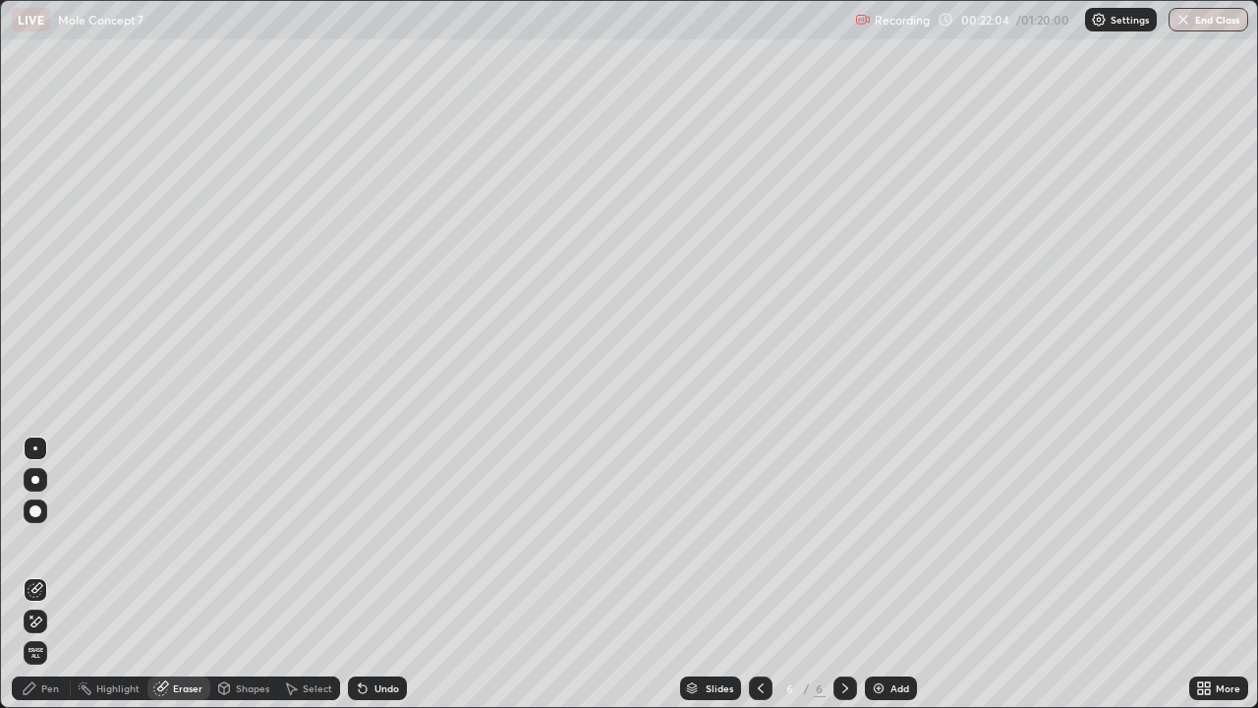
click at [49, 574] on div "Pen" at bounding box center [50, 688] width 18 height 10
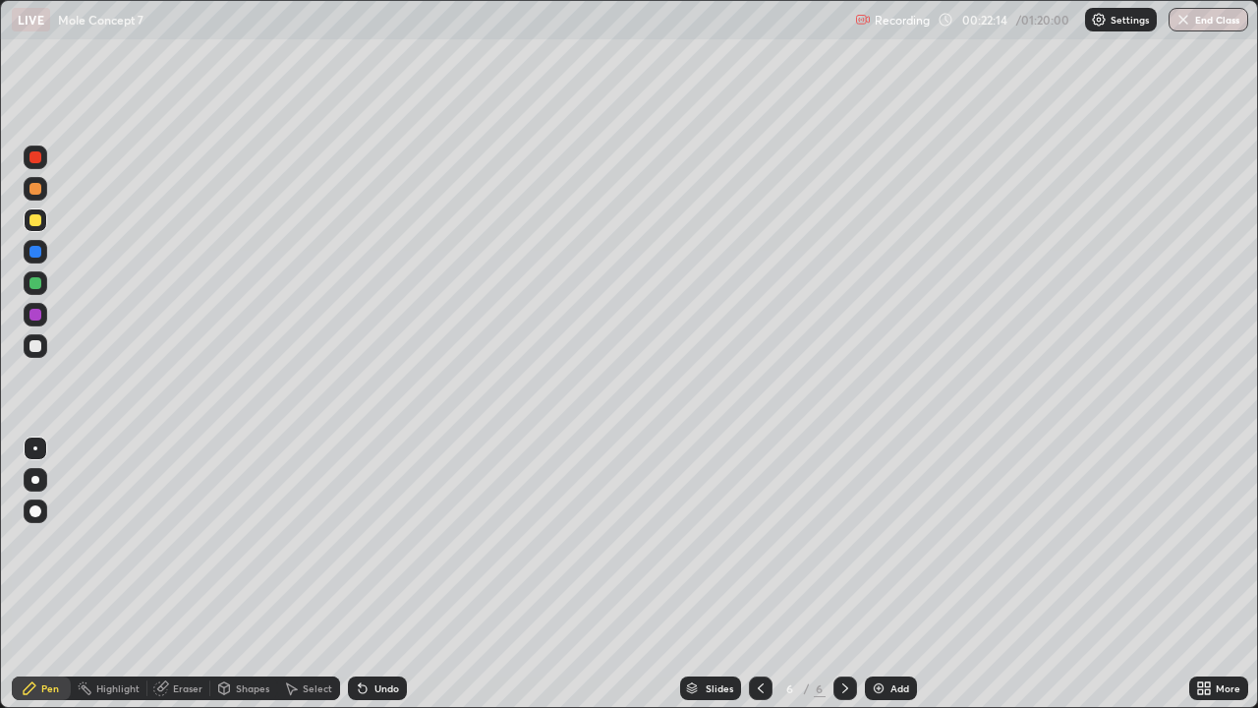
click at [36, 346] on div at bounding box center [35, 346] width 12 height 12
click at [42, 285] on div at bounding box center [36, 283] width 24 height 24
click at [38, 318] on div at bounding box center [35, 315] width 12 height 12
click at [45, 215] on div at bounding box center [36, 220] width 24 height 24
click at [34, 320] on div at bounding box center [35, 315] width 12 height 12
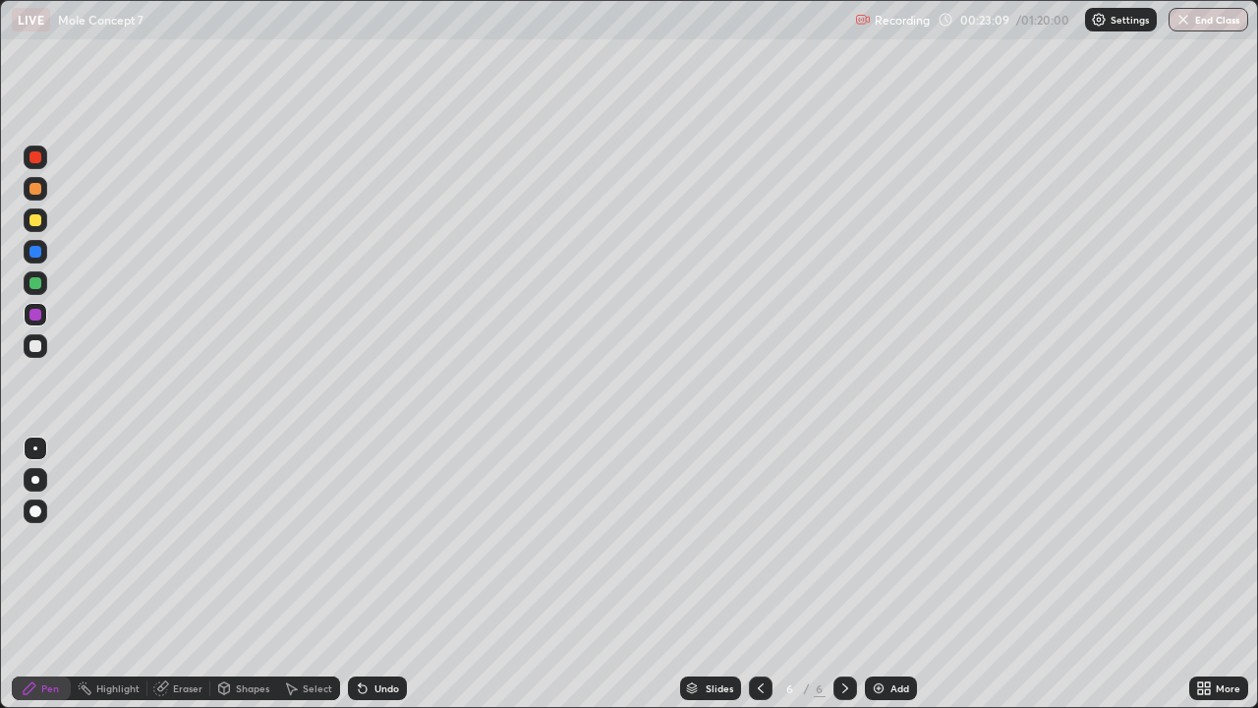
click at [46, 225] on div at bounding box center [36, 220] width 24 height 24
click at [36, 346] on div at bounding box center [35, 346] width 12 height 12
click at [887, 574] on div "Add" at bounding box center [891, 688] width 52 height 24
click at [42, 218] on div at bounding box center [36, 220] width 24 height 24
click at [759, 574] on icon at bounding box center [761, 688] width 16 height 16
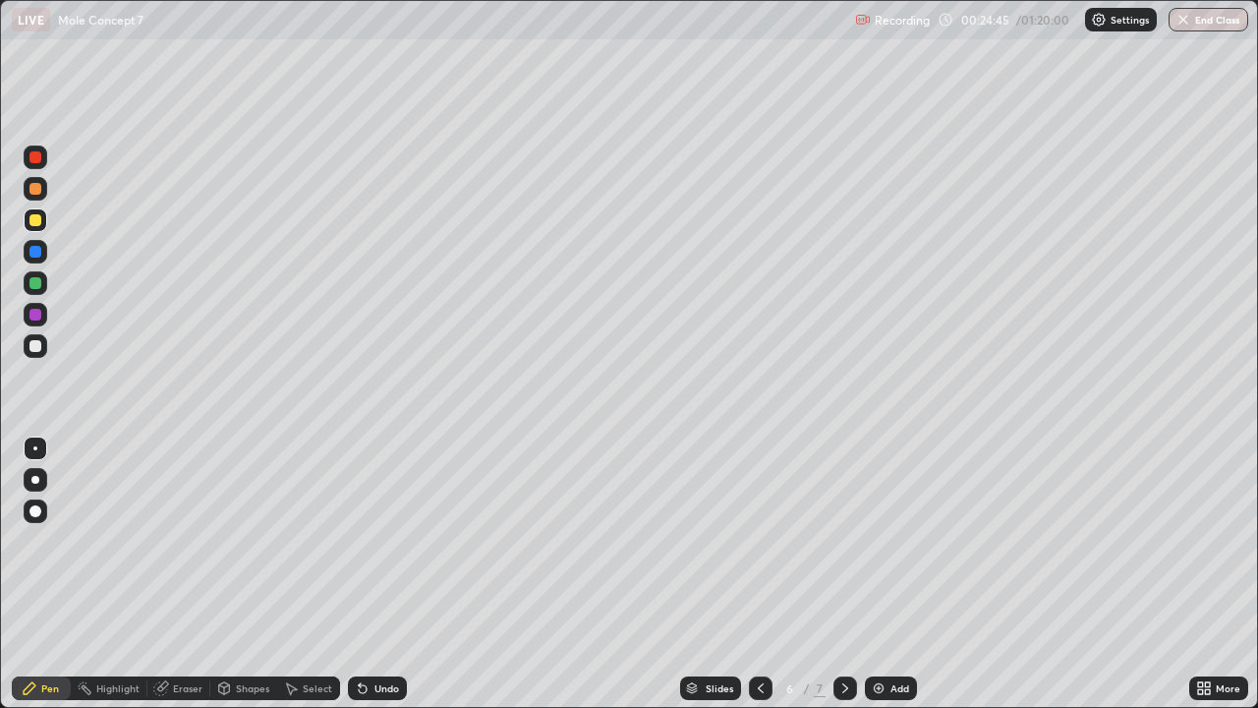
click at [841, 574] on icon at bounding box center [846, 688] width 16 height 16
click at [40, 310] on div at bounding box center [36, 315] width 24 height 24
click at [757, 574] on icon at bounding box center [761, 688] width 16 height 16
click at [844, 574] on icon at bounding box center [846, 688] width 16 height 16
click at [50, 221] on div at bounding box center [35, 219] width 31 height 31
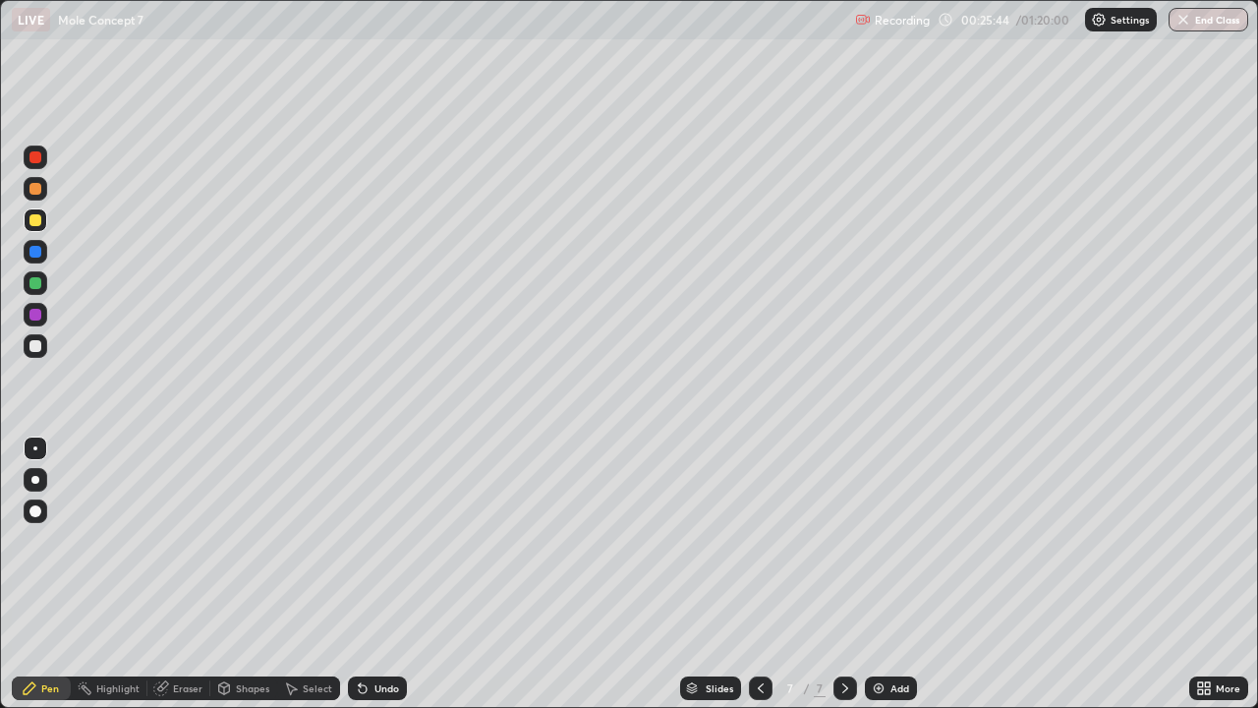
click at [174, 574] on div "Eraser" at bounding box center [187, 688] width 29 height 10
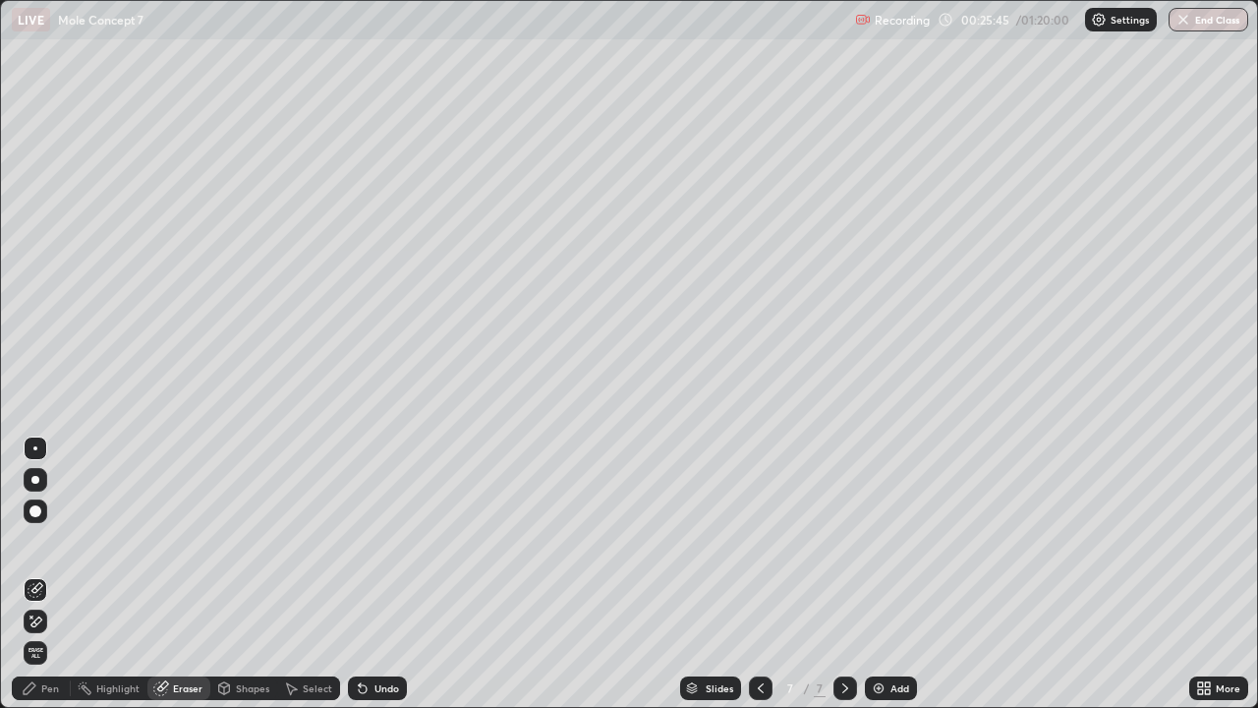
click at [42, 509] on div at bounding box center [36, 511] width 24 height 24
click at [754, 574] on icon at bounding box center [761, 688] width 16 height 16
click at [40, 574] on div "Pen" at bounding box center [41, 688] width 59 height 24
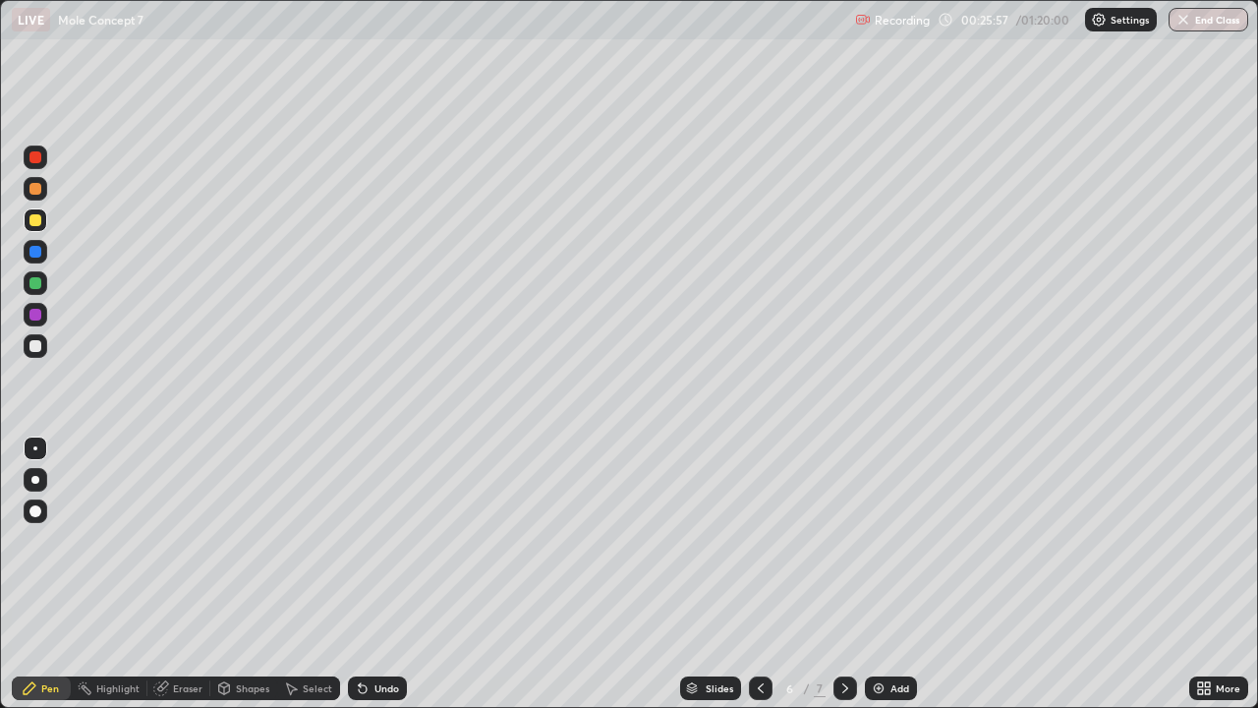
click at [33, 340] on div at bounding box center [35, 346] width 12 height 12
click at [847, 574] on icon at bounding box center [846, 688] width 16 height 16
click at [45, 218] on div at bounding box center [36, 220] width 24 height 24
click at [44, 348] on div at bounding box center [36, 346] width 24 height 24
click at [45, 283] on div at bounding box center [36, 283] width 24 height 24
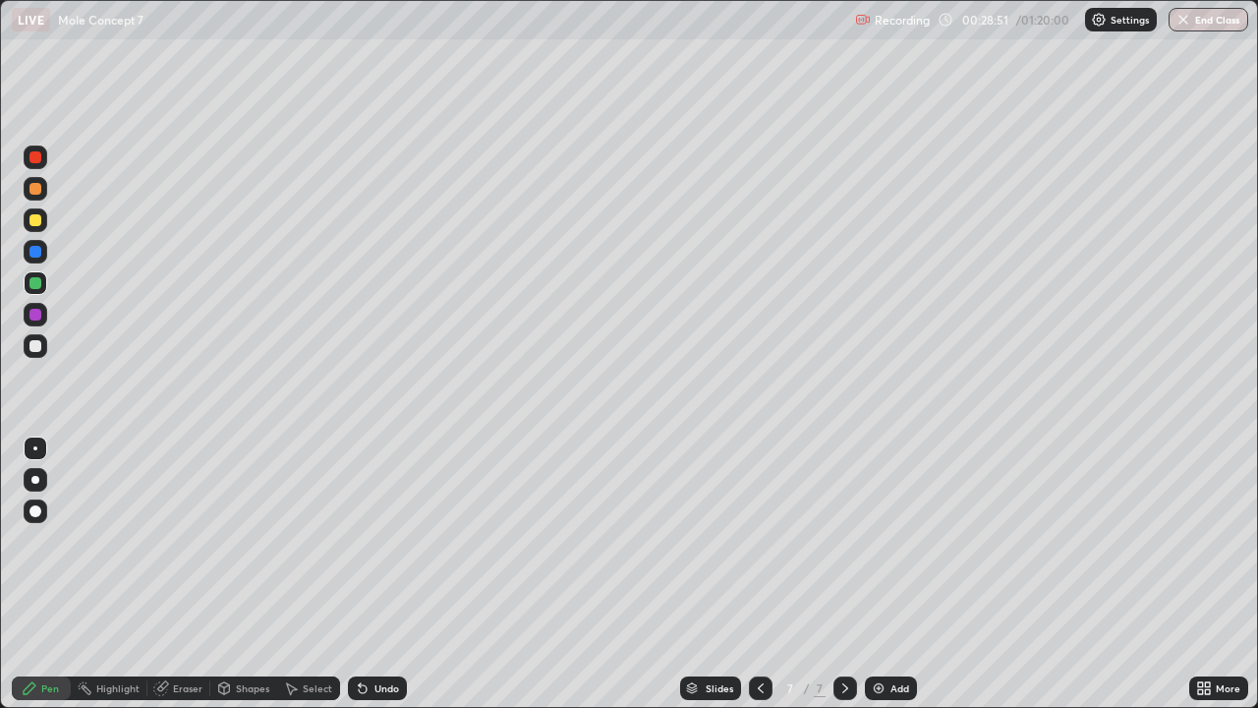
click at [42, 252] on div at bounding box center [36, 252] width 24 height 24
click at [33, 281] on div at bounding box center [35, 283] width 12 height 12
click at [233, 574] on div "Shapes" at bounding box center [243, 688] width 67 height 24
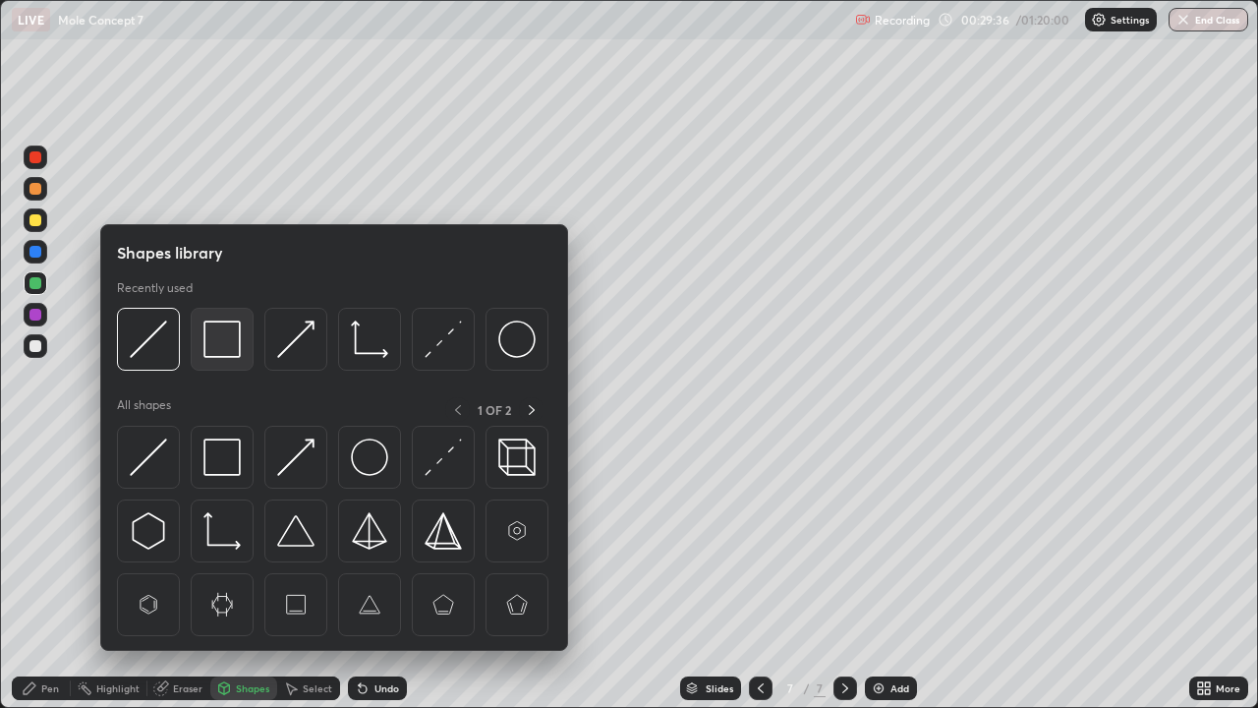
click at [216, 323] on img at bounding box center [222, 338] width 37 height 37
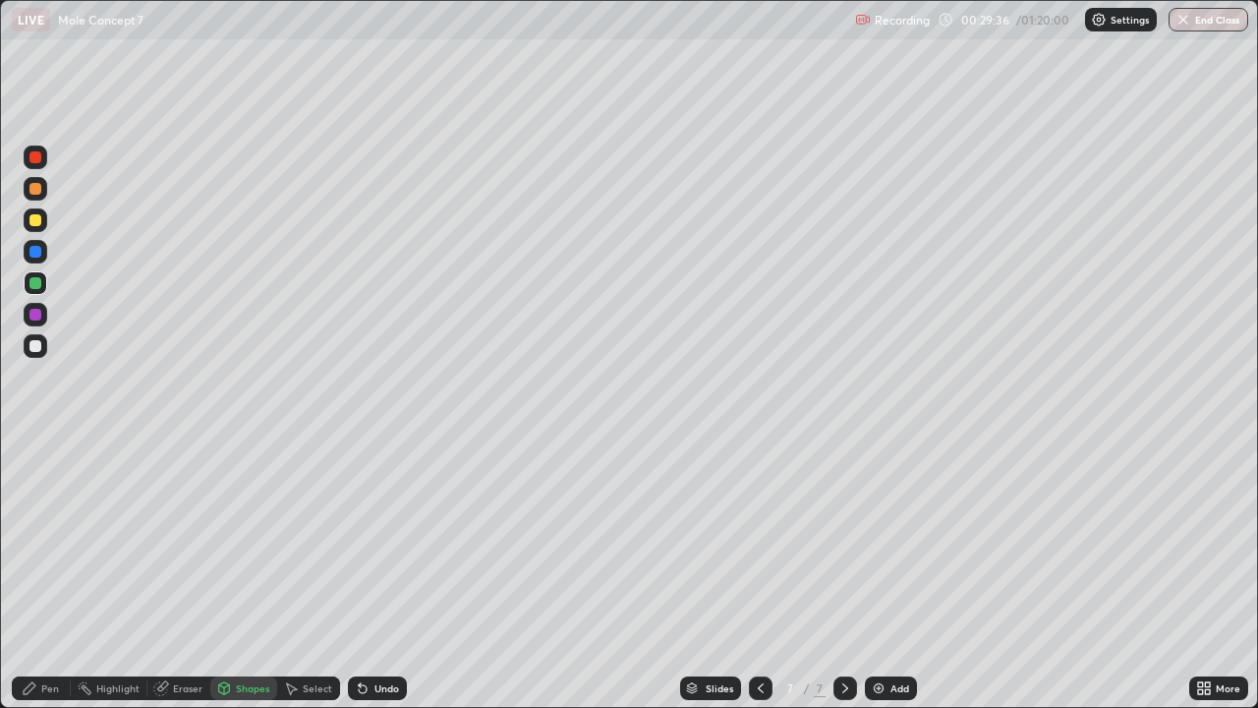
click at [44, 215] on div at bounding box center [36, 220] width 24 height 24
click at [242, 574] on div "Shapes" at bounding box center [252, 688] width 33 height 10
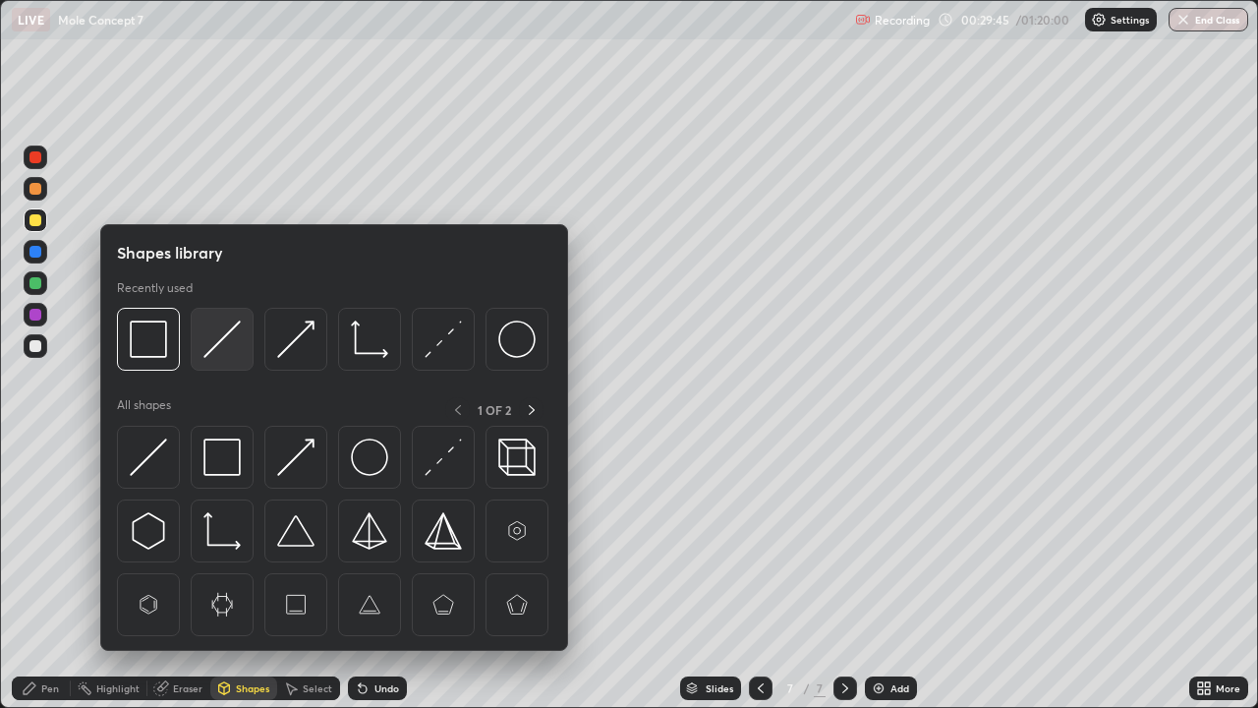
click at [221, 326] on img at bounding box center [222, 338] width 37 height 37
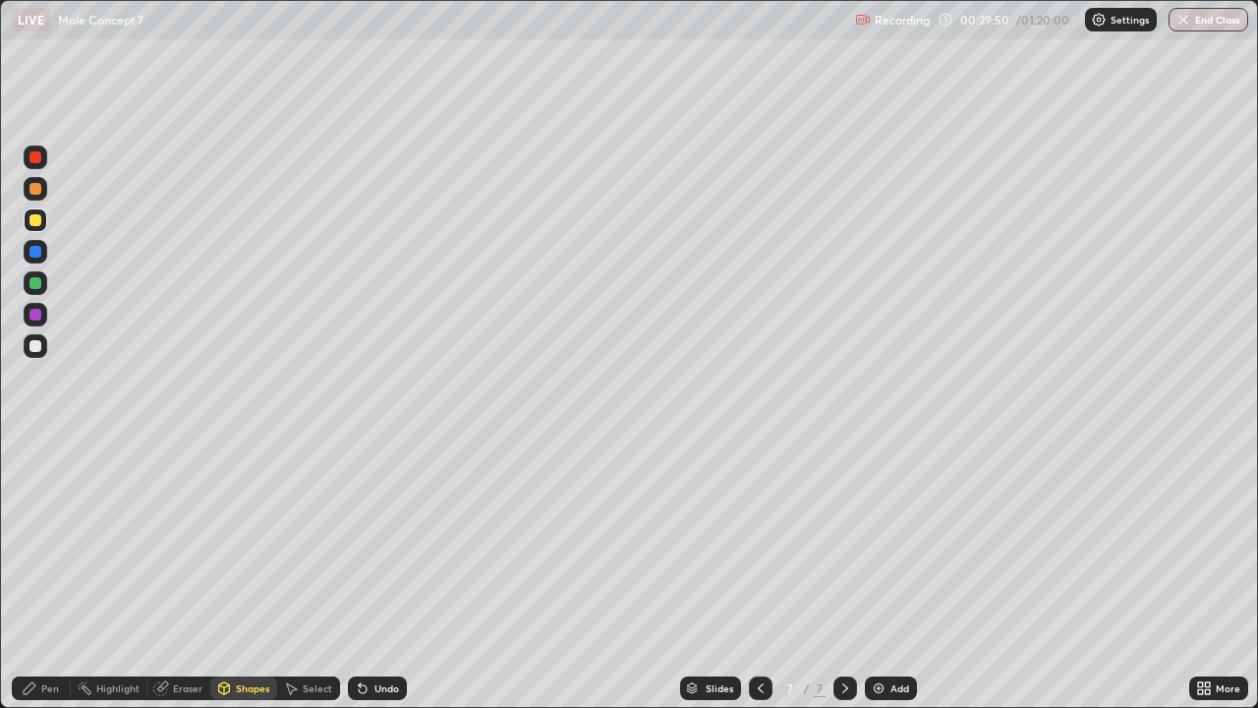
click at [38, 574] on div "Pen" at bounding box center [41, 688] width 59 height 24
click at [40, 190] on div at bounding box center [35, 189] width 12 height 12
click at [36, 283] on div at bounding box center [35, 283] width 12 height 12
click at [46, 305] on div at bounding box center [36, 314] width 24 height 31
click at [45, 282] on div at bounding box center [36, 283] width 24 height 24
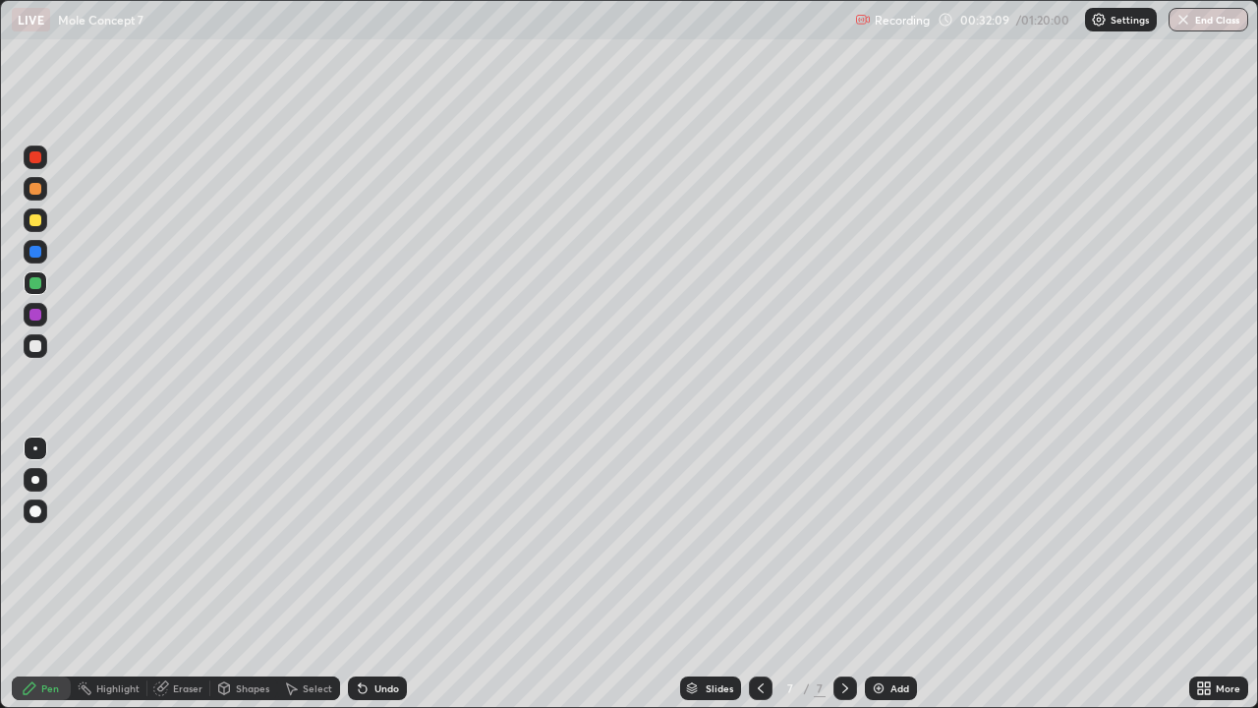
click at [249, 574] on div "Shapes" at bounding box center [243, 688] width 67 height 24
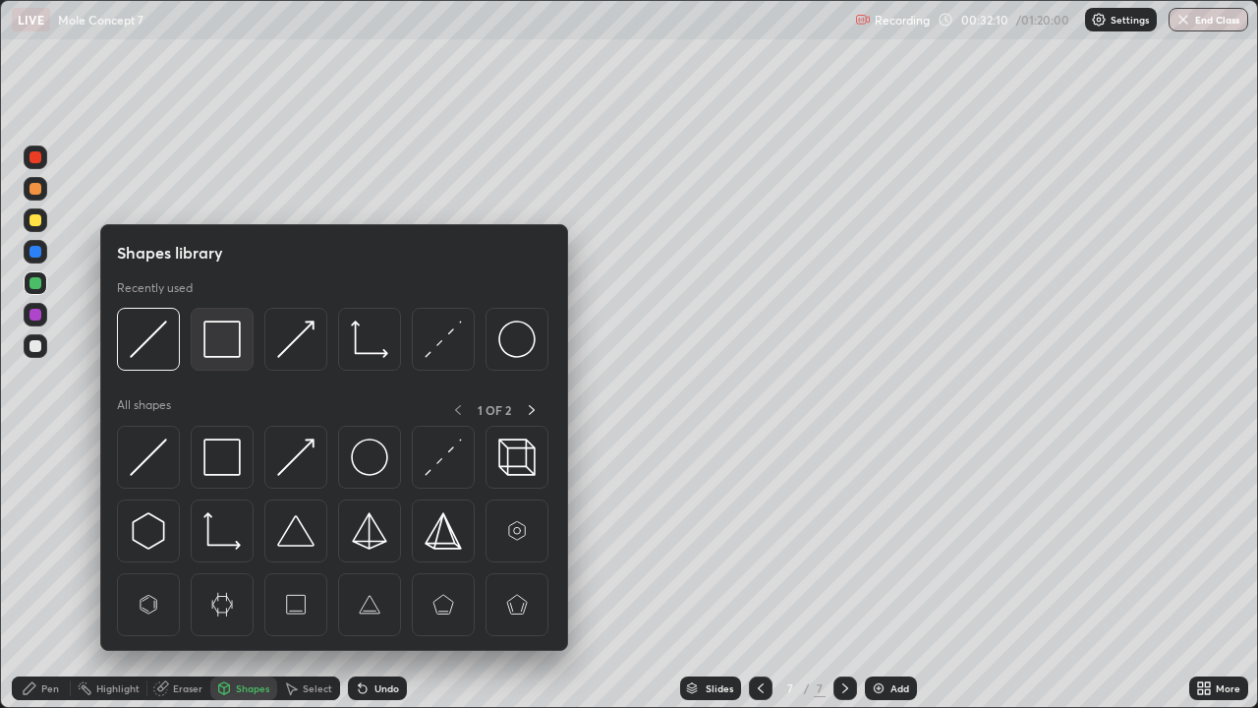
click at [226, 329] on img at bounding box center [222, 338] width 37 height 37
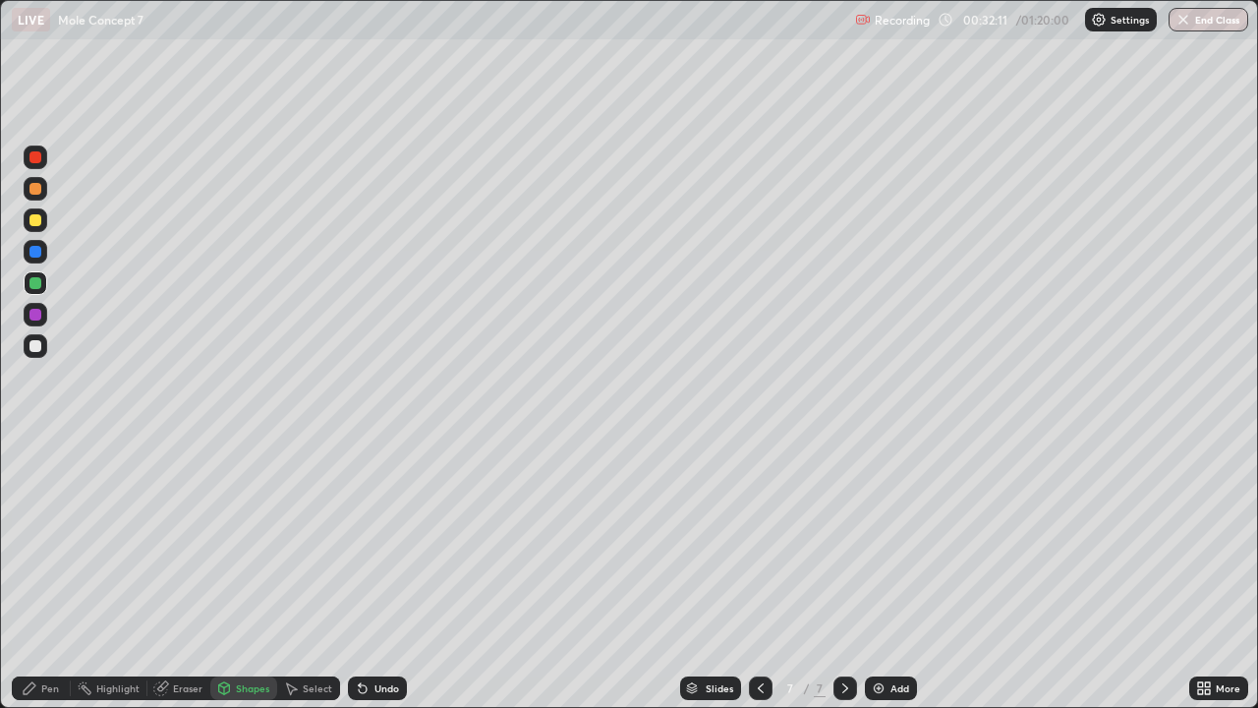
click at [45, 217] on div at bounding box center [36, 220] width 24 height 24
click at [50, 574] on div "Pen" at bounding box center [50, 688] width 18 height 10
click at [46, 184] on div at bounding box center [36, 189] width 24 height 24
click at [34, 153] on div at bounding box center [35, 157] width 12 height 12
click at [36, 314] on div at bounding box center [35, 315] width 12 height 12
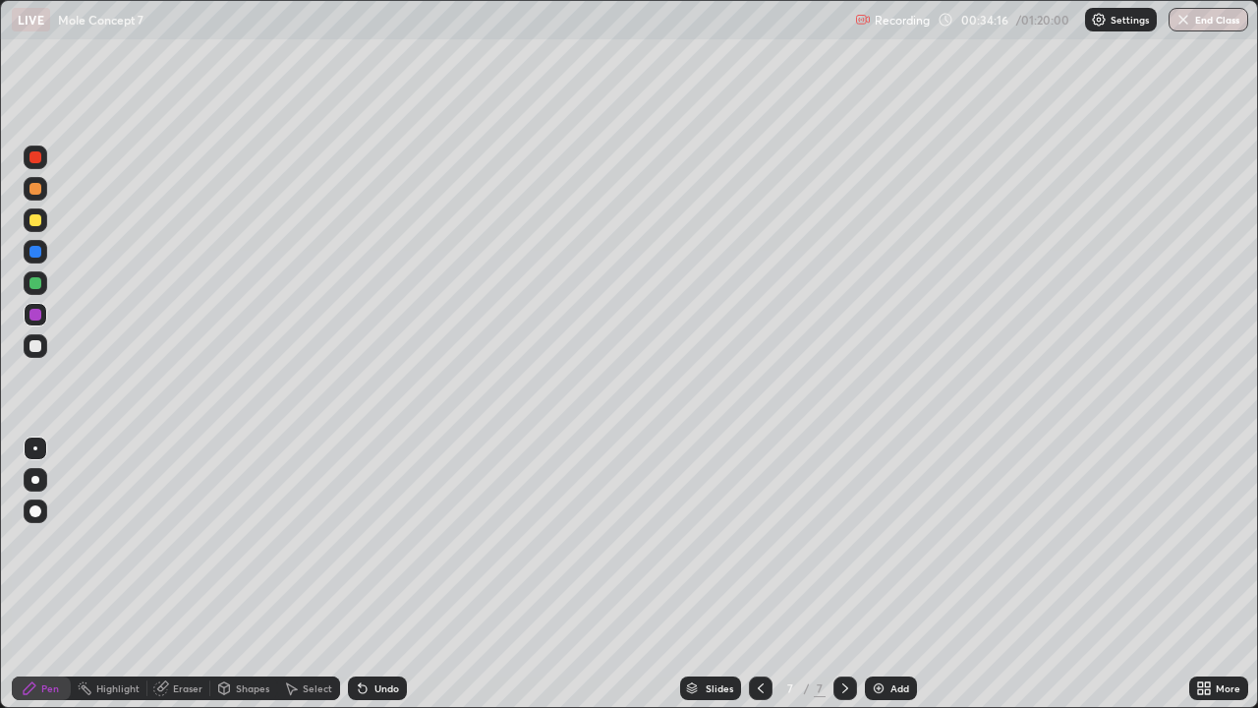
click at [36, 283] on div at bounding box center [35, 283] width 12 height 12
click at [251, 574] on div "Shapes" at bounding box center [252, 688] width 33 height 10
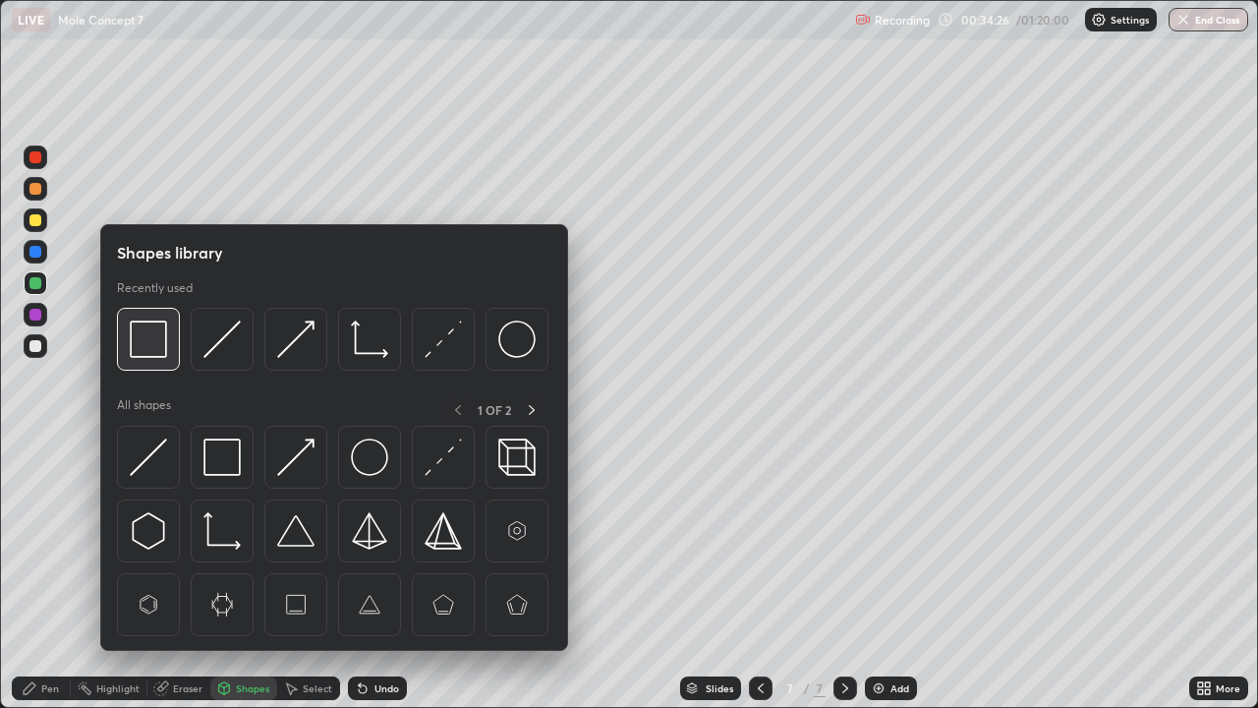
click at [152, 330] on img at bounding box center [148, 338] width 37 height 37
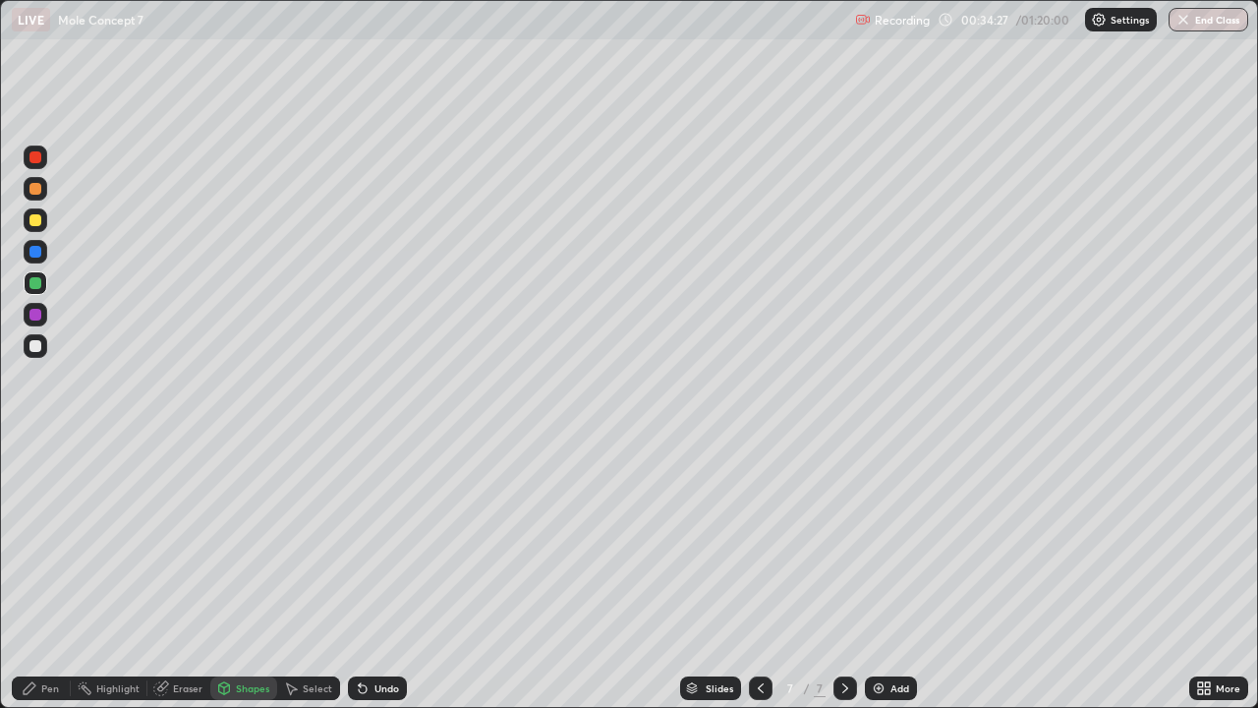
click at [49, 222] on div at bounding box center [35, 219] width 31 height 31
click at [46, 574] on div "Pen" at bounding box center [50, 688] width 18 height 10
click at [45, 188] on div at bounding box center [36, 189] width 24 height 24
click at [33, 157] on div at bounding box center [35, 157] width 12 height 12
click at [387, 574] on div "Undo" at bounding box center [377, 688] width 59 height 24
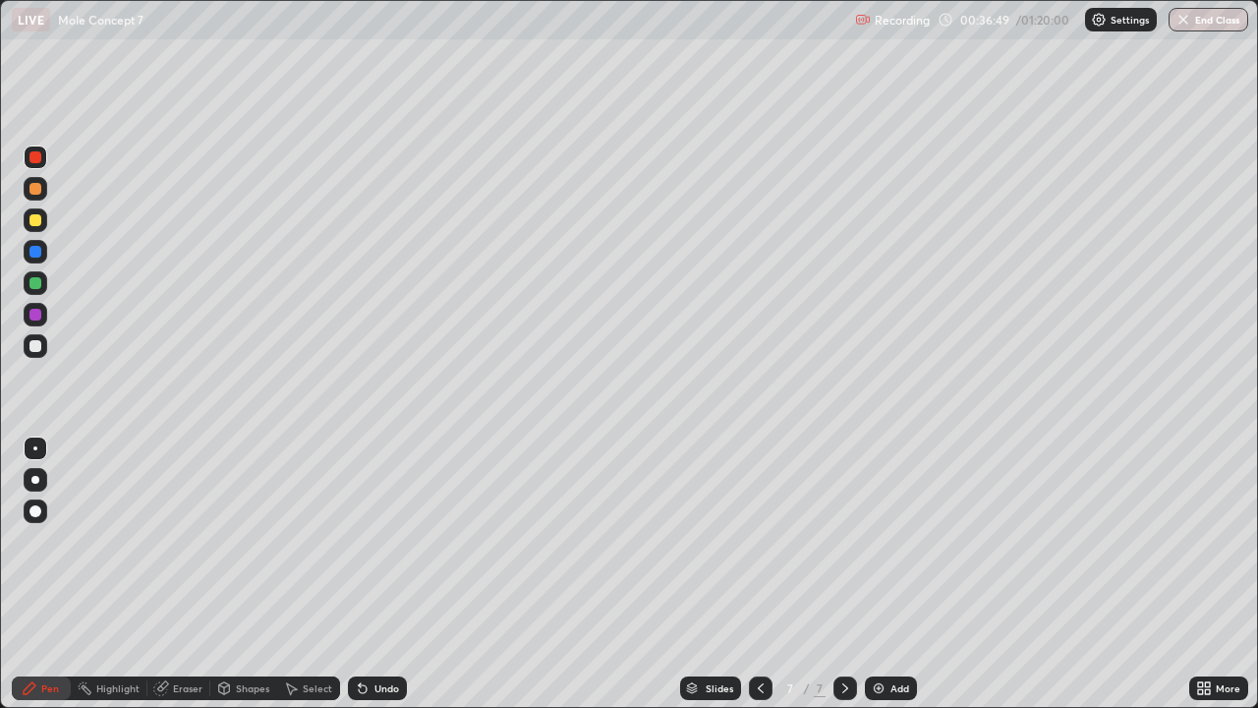
click at [883, 574] on img at bounding box center [879, 688] width 16 height 16
click at [43, 216] on div at bounding box center [36, 220] width 24 height 24
click at [376, 574] on div "Undo" at bounding box center [387, 688] width 25 height 10
click at [36, 283] on div at bounding box center [35, 283] width 12 height 12
click at [377, 574] on div "Undo" at bounding box center [387, 688] width 25 height 10
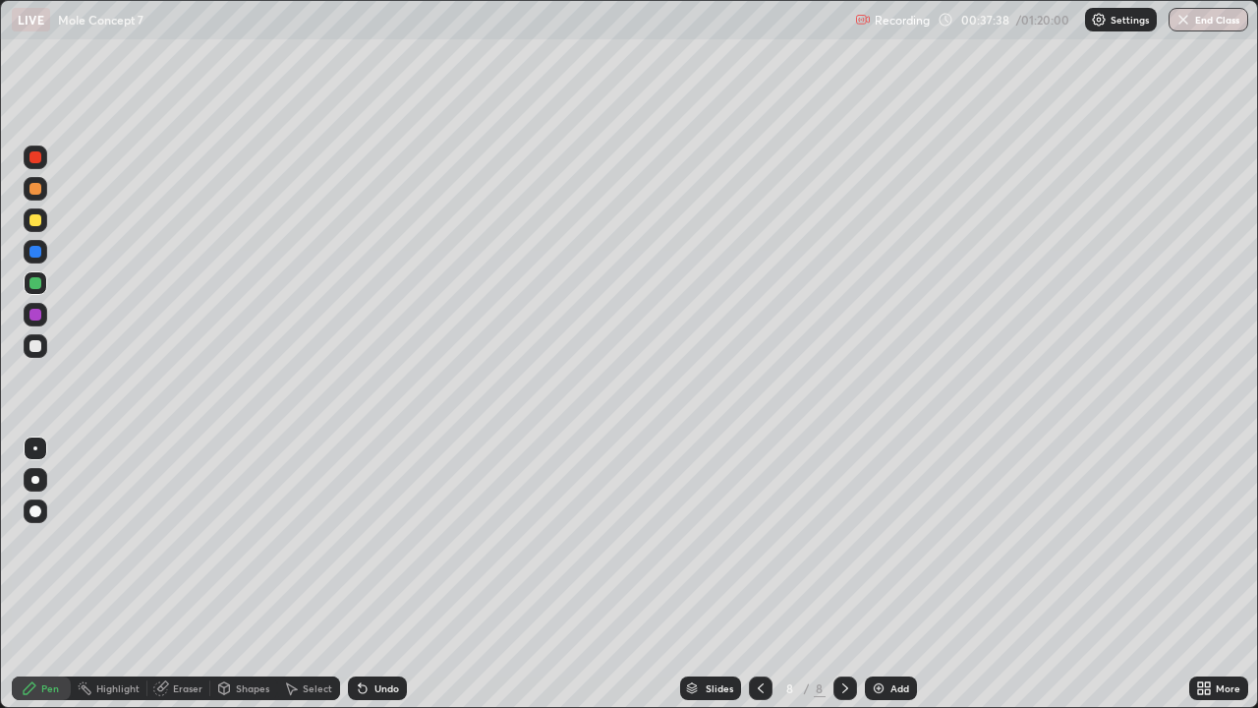
click at [377, 574] on div "Undo" at bounding box center [387, 688] width 25 height 10
click at [373, 574] on div "Undo" at bounding box center [377, 688] width 59 height 24
click at [42, 185] on div at bounding box center [36, 189] width 24 height 24
click at [43, 280] on div at bounding box center [36, 283] width 24 height 24
click at [37, 315] on div at bounding box center [35, 315] width 12 height 12
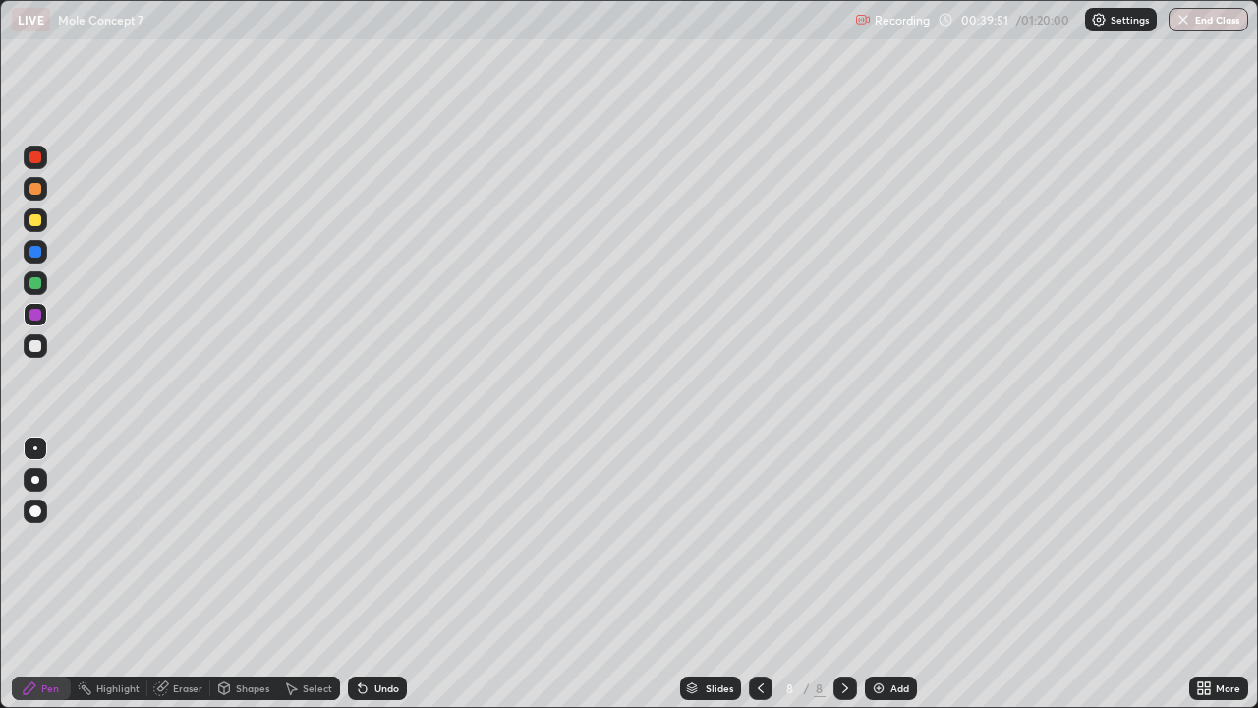
click at [42, 251] on div at bounding box center [36, 252] width 24 height 24
click at [42, 285] on div at bounding box center [36, 283] width 24 height 24
click at [239, 574] on div "Shapes" at bounding box center [252, 688] width 33 height 10
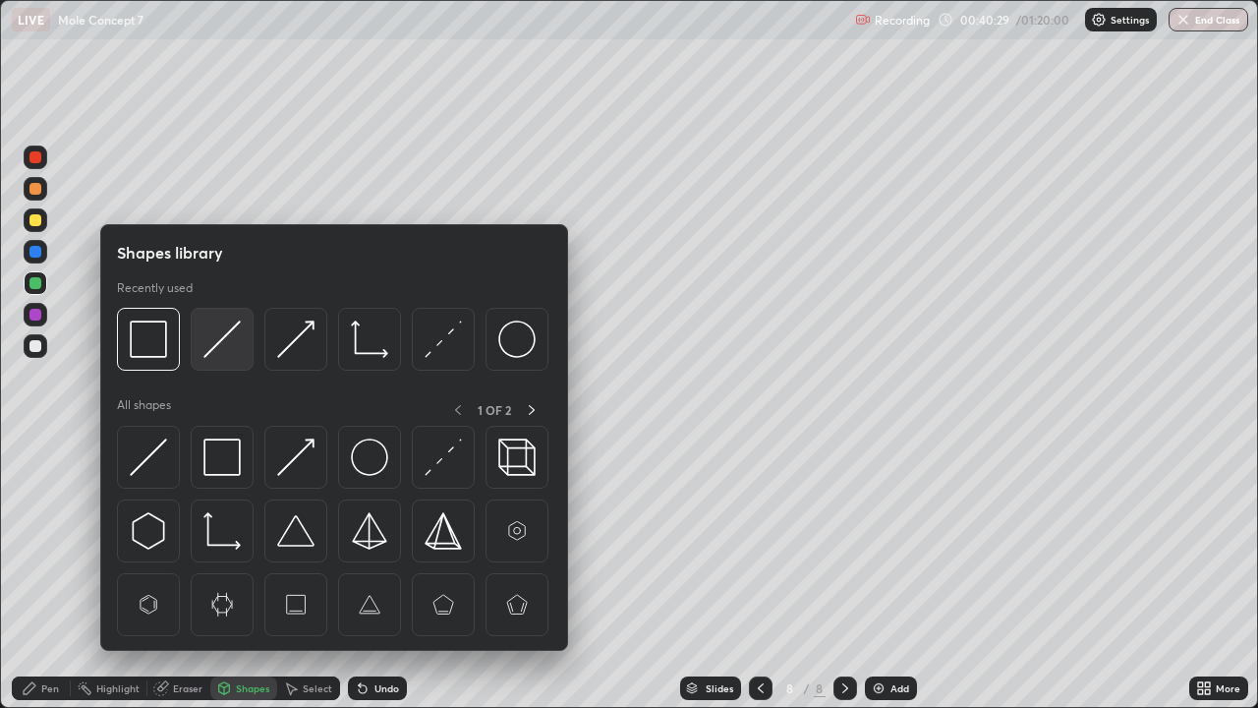
click at [230, 327] on img at bounding box center [222, 338] width 37 height 37
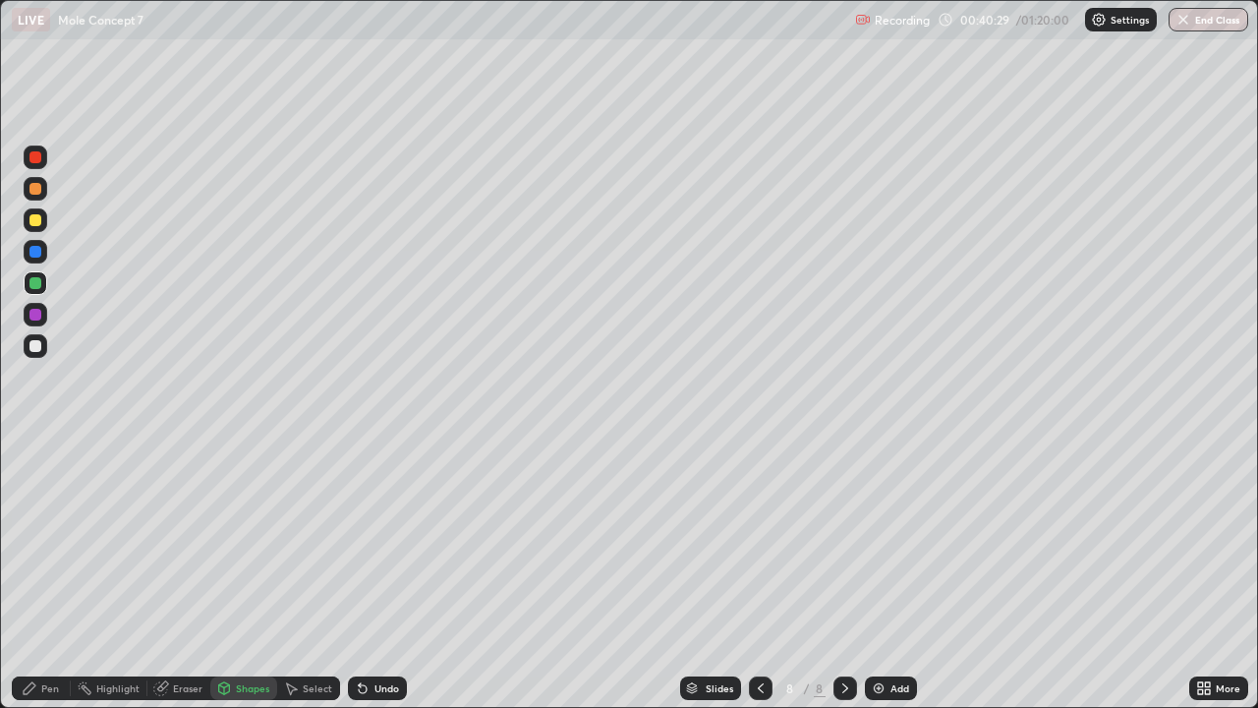
click at [45, 222] on div at bounding box center [36, 220] width 24 height 24
click at [50, 574] on div "Pen" at bounding box center [50, 688] width 18 height 10
click at [44, 281] on div at bounding box center [36, 283] width 24 height 24
click at [45, 188] on div at bounding box center [36, 189] width 24 height 24
click at [40, 283] on div at bounding box center [35, 283] width 12 height 12
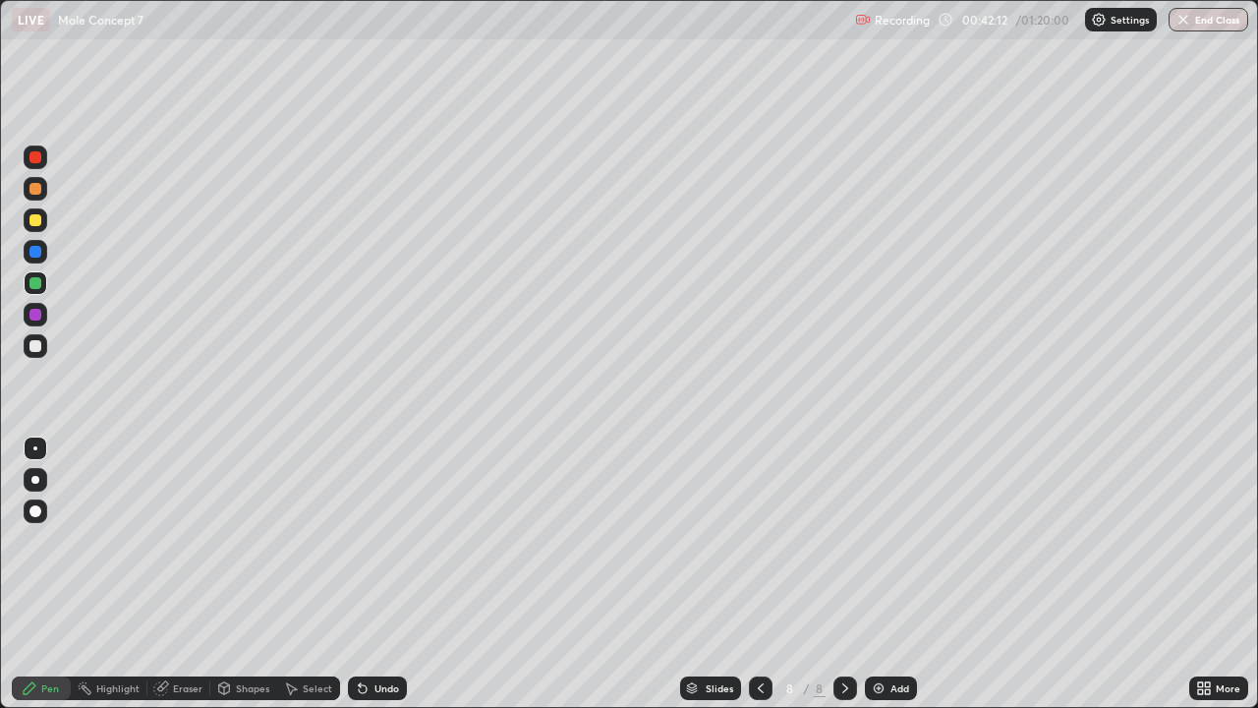
click at [43, 343] on div at bounding box center [36, 346] width 24 height 24
click at [378, 574] on div "Undo" at bounding box center [377, 688] width 59 height 24
click at [34, 318] on div at bounding box center [35, 315] width 12 height 12
click at [36, 283] on div at bounding box center [35, 283] width 12 height 12
click at [39, 345] on div at bounding box center [35, 346] width 12 height 12
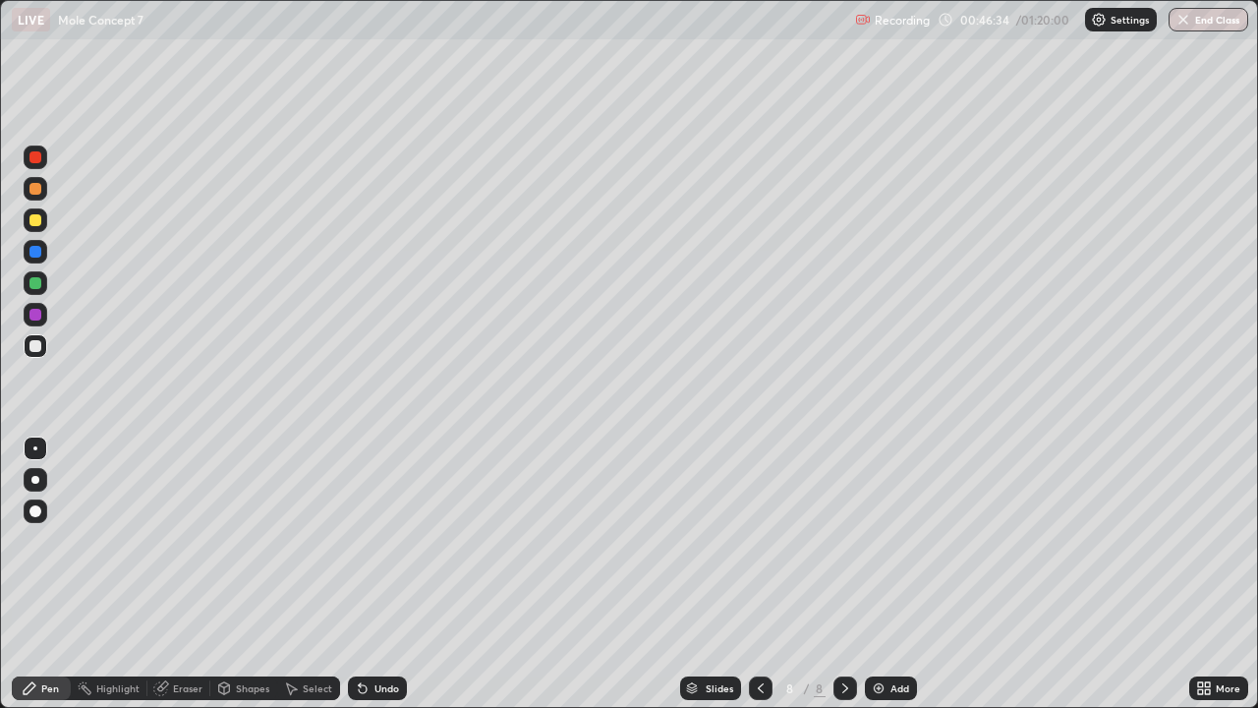
click at [885, 574] on img at bounding box center [879, 688] width 16 height 16
click at [45, 212] on div at bounding box center [36, 220] width 24 height 24
click at [186, 574] on div "Eraser" at bounding box center [187, 688] width 29 height 10
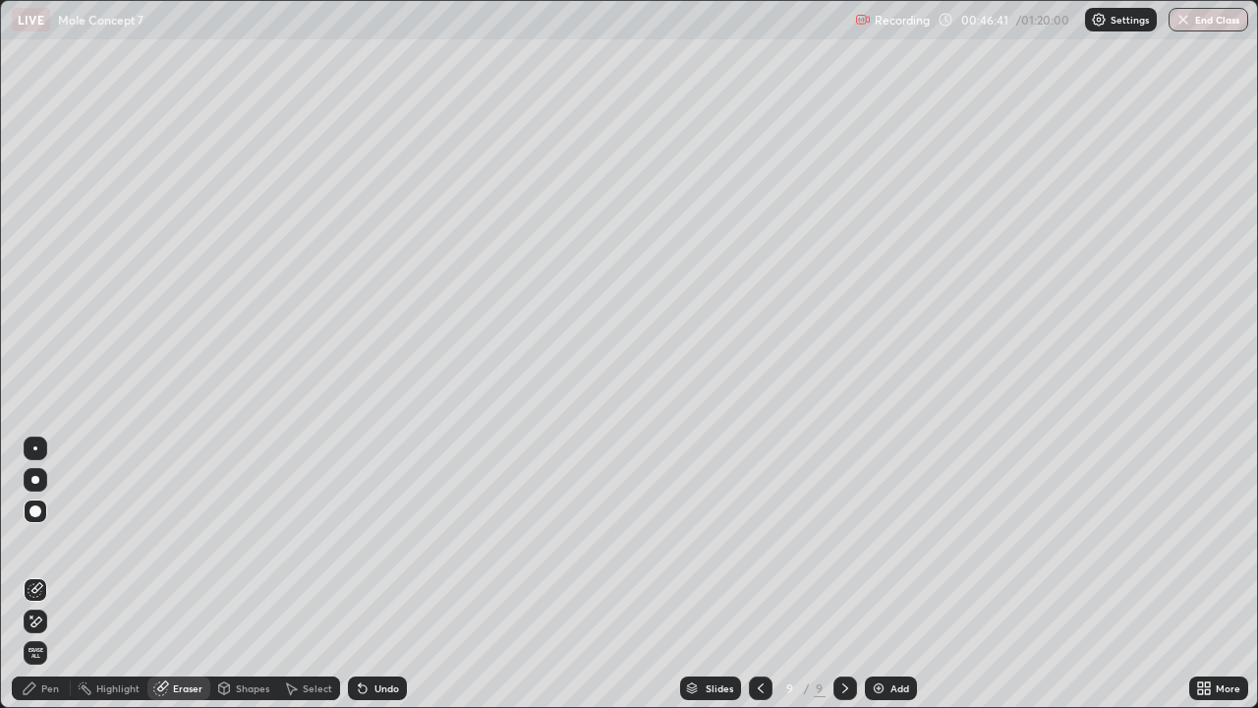
click at [45, 574] on div "Pen" at bounding box center [50, 688] width 18 height 10
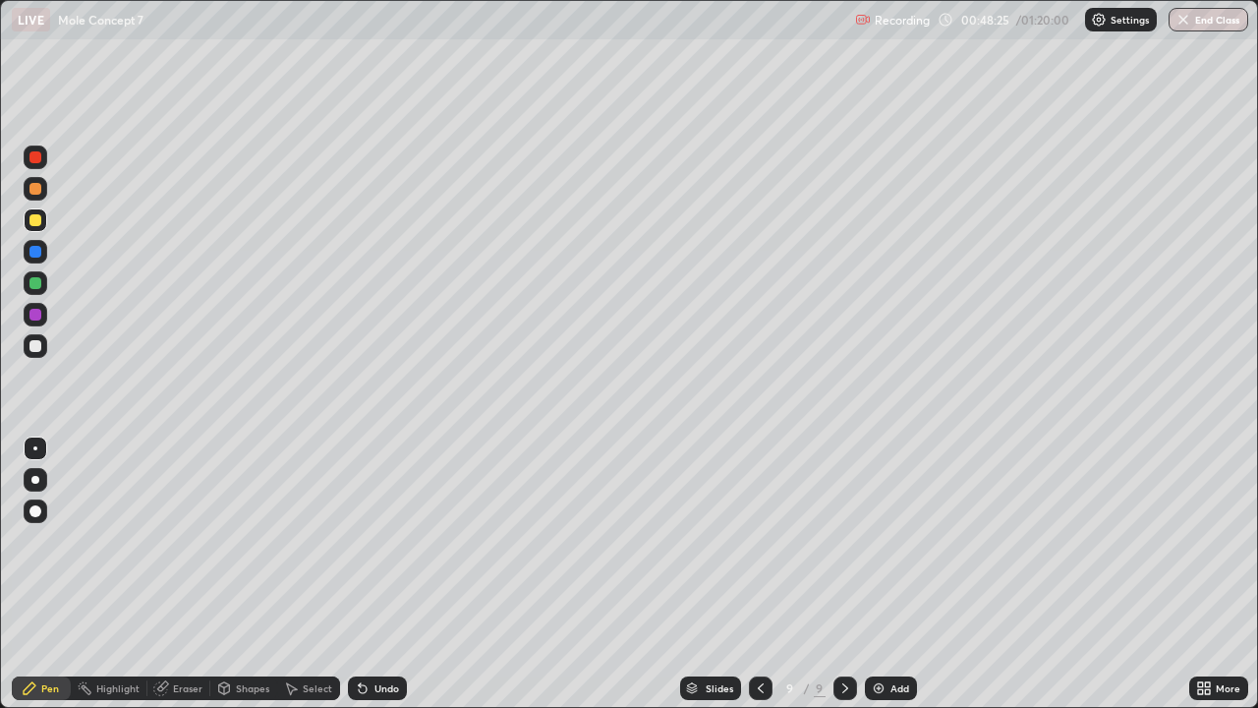
click at [178, 574] on div "Eraser" at bounding box center [187, 688] width 29 height 10
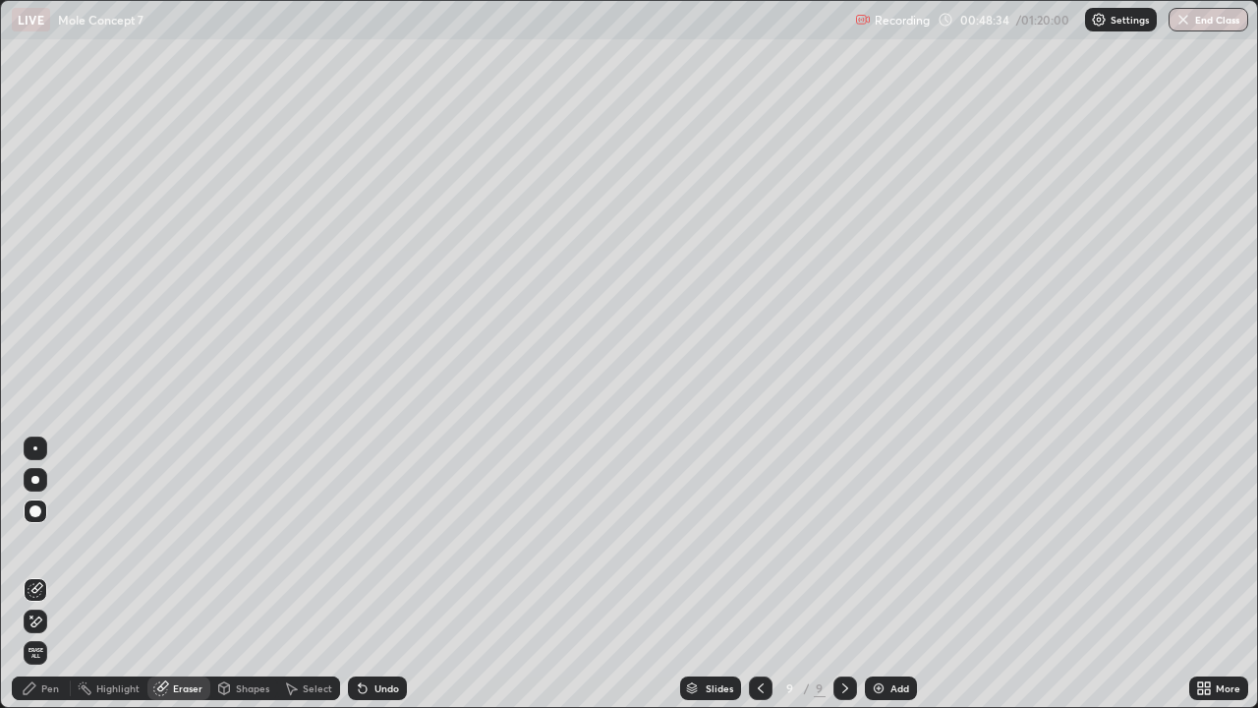
click at [43, 574] on div "Pen" at bounding box center [50, 688] width 18 height 10
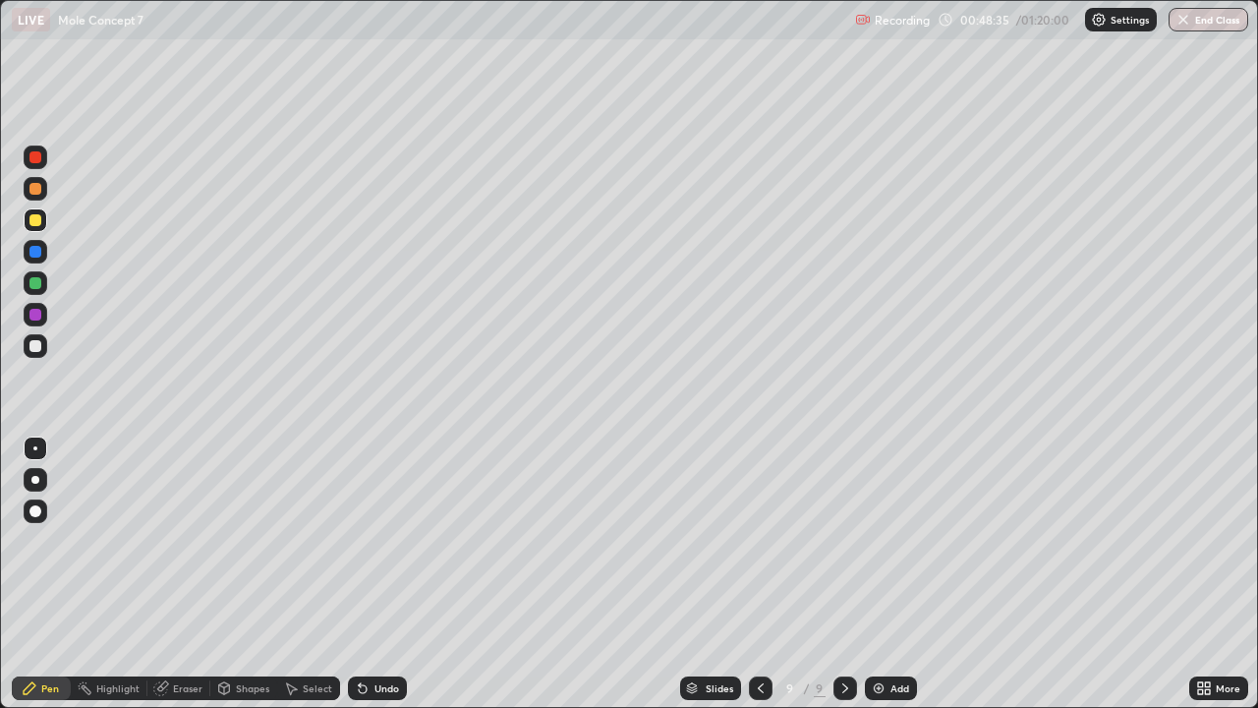
click at [42, 279] on div at bounding box center [36, 283] width 24 height 24
click at [176, 574] on div "Eraser" at bounding box center [178, 688] width 63 height 24
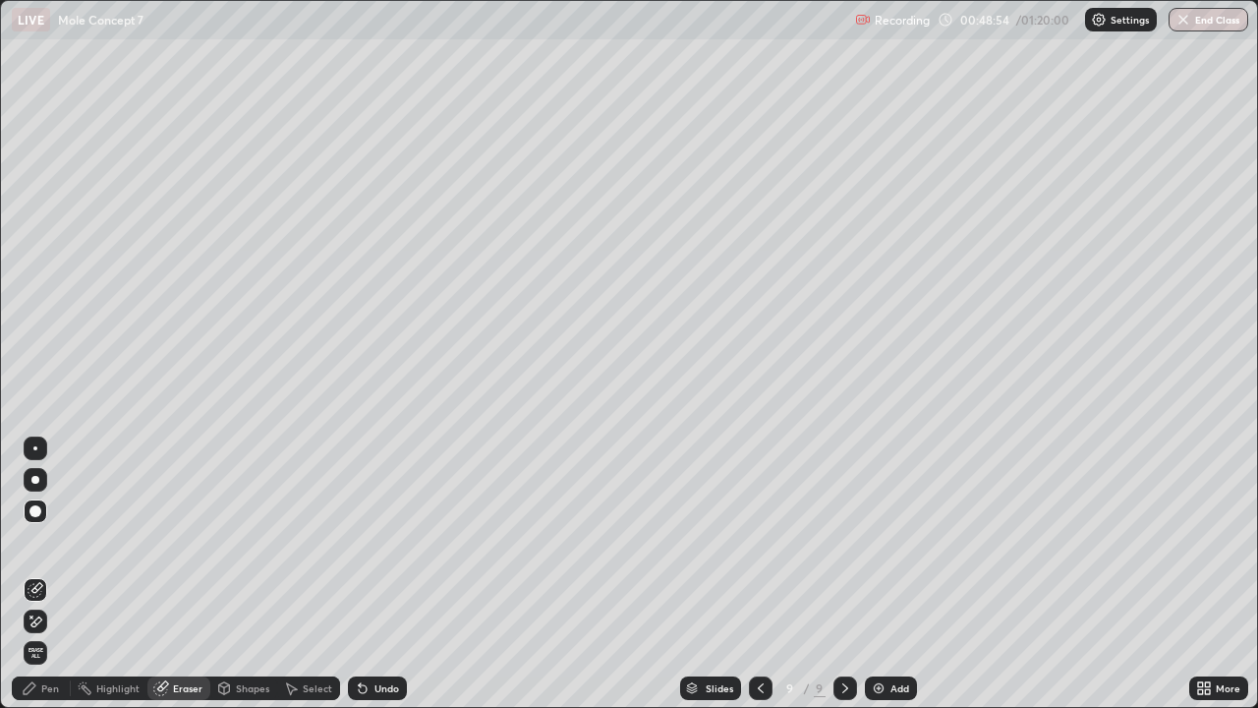
click at [40, 574] on div "Pen" at bounding box center [41, 688] width 59 height 24
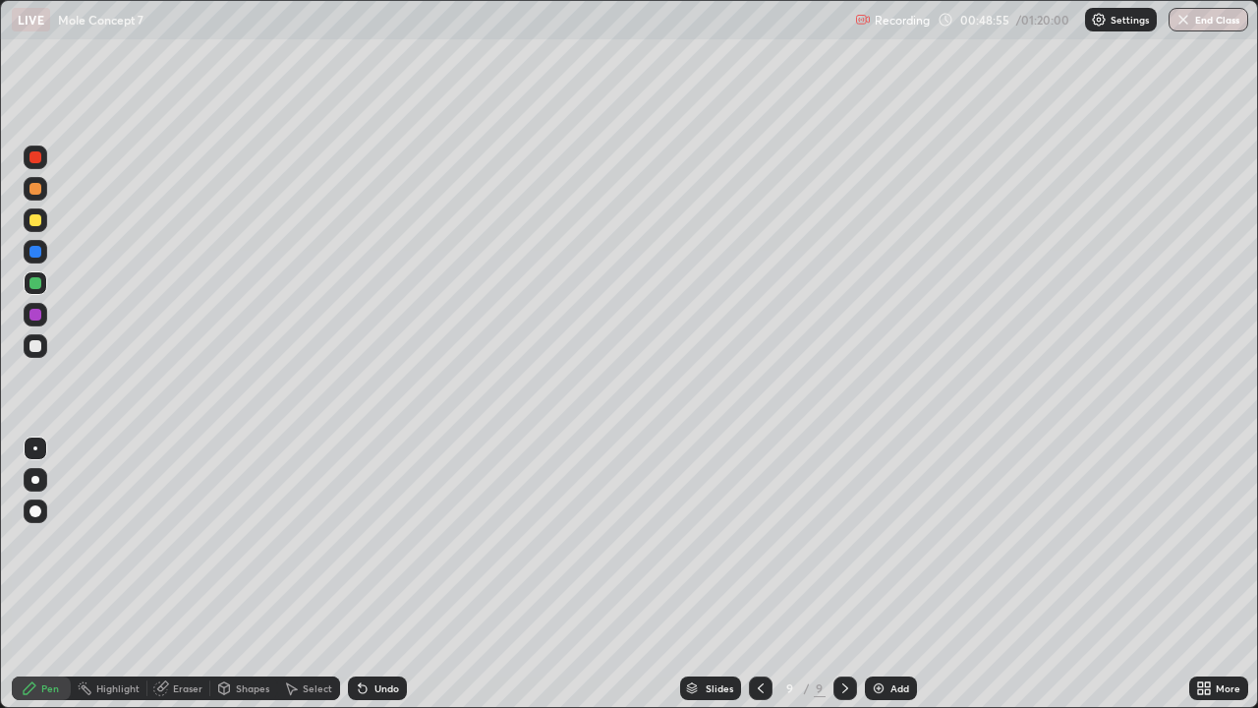
click at [40, 344] on div at bounding box center [35, 346] width 12 height 12
click at [44, 280] on div at bounding box center [36, 283] width 24 height 24
click at [45, 344] on div at bounding box center [36, 346] width 24 height 24
click at [37, 181] on div at bounding box center [36, 189] width 24 height 24
click at [44, 224] on div at bounding box center [36, 220] width 24 height 24
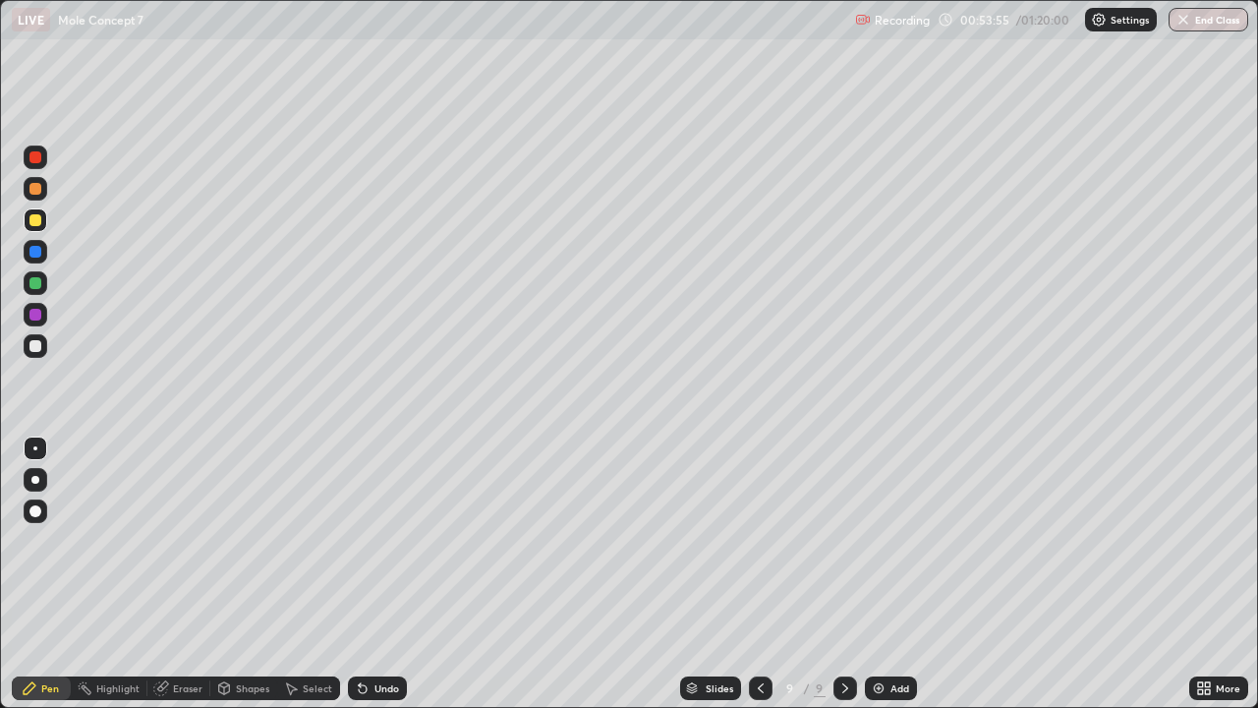
click at [238, 574] on div "Shapes" at bounding box center [252, 688] width 33 height 10
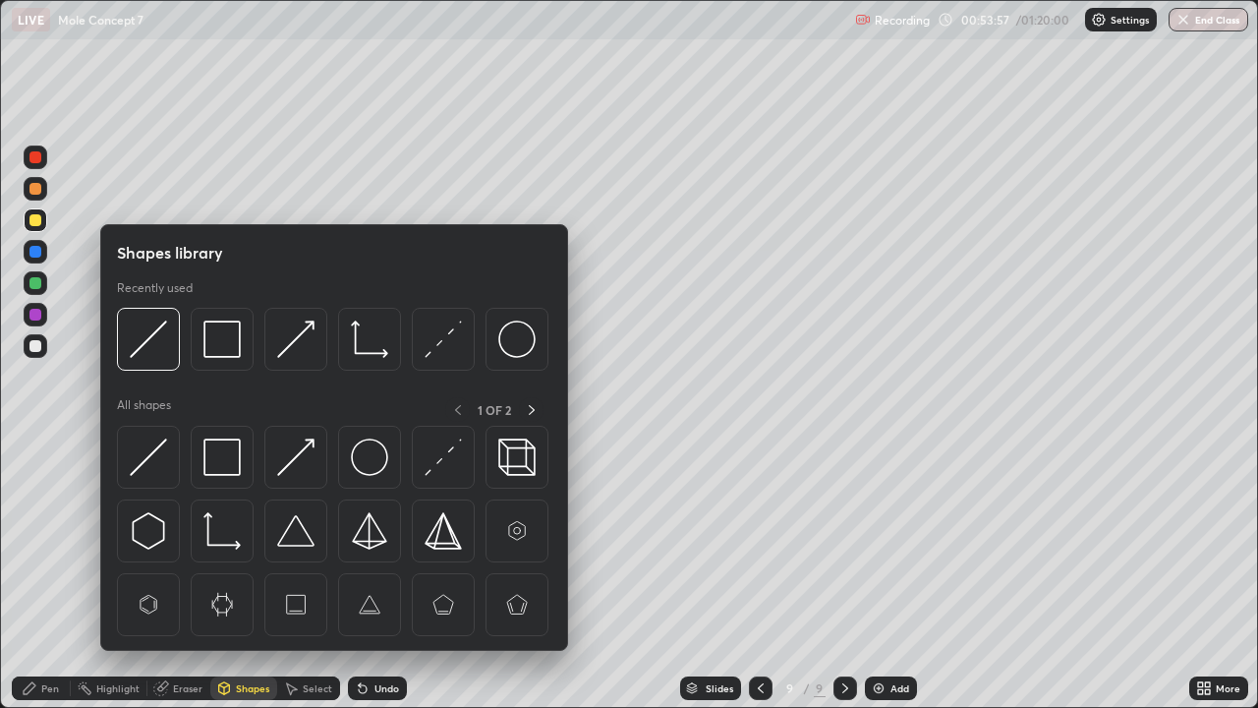
click at [185, 574] on div "Eraser" at bounding box center [187, 688] width 29 height 10
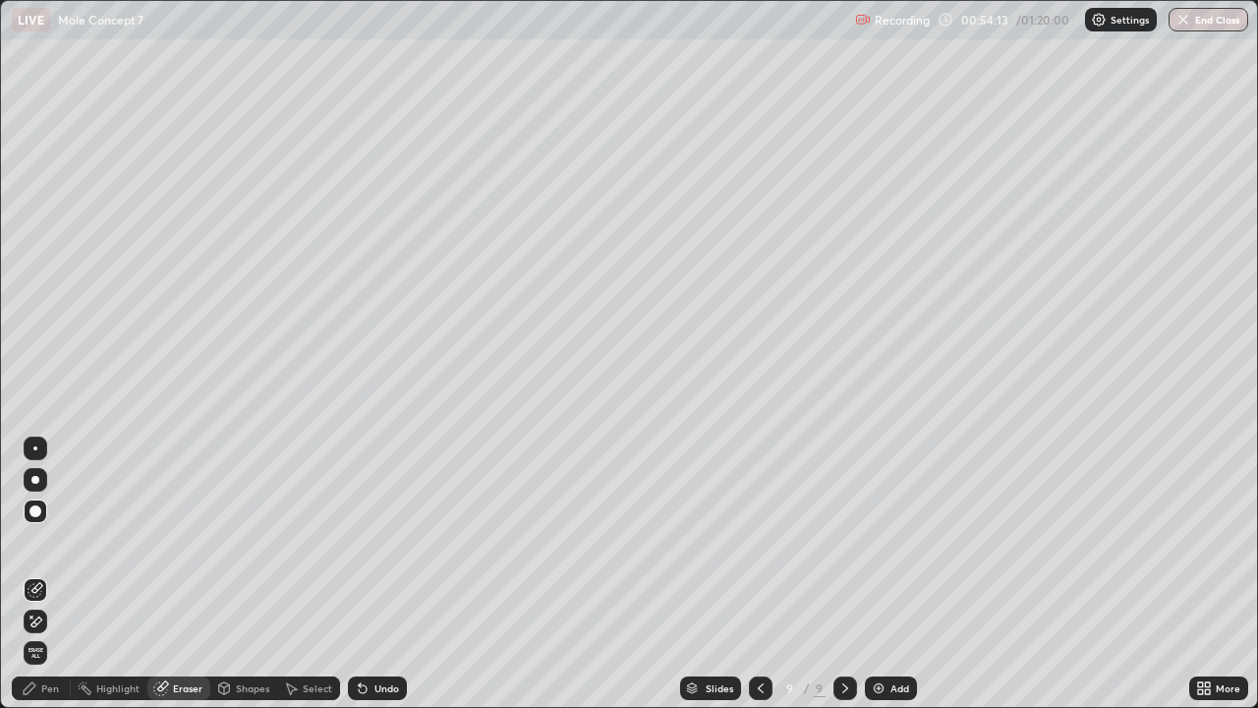
click at [47, 574] on div "Pen" at bounding box center [50, 688] width 18 height 10
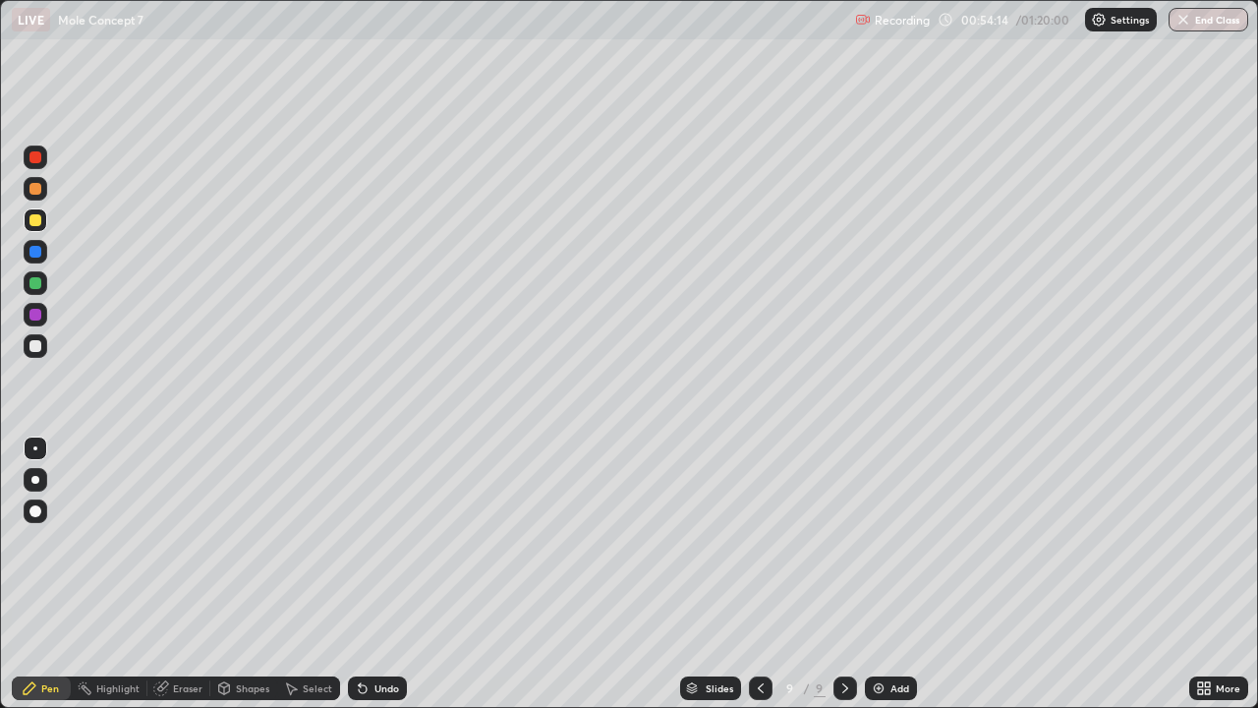
click at [39, 345] on div at bounding box center [35, 346] width 12 height 12
click at [30, 316] on div at bounding box center [35, 315] width 12 height 12
click at [29, 339] on div at bounding box center [36, 346] width 24 height 24
click at [43, 310] on div at bounding box center [36, 315] width 24 height 24
click at [767, 574] on div at bounding box center [761, 688] width 24 height 24
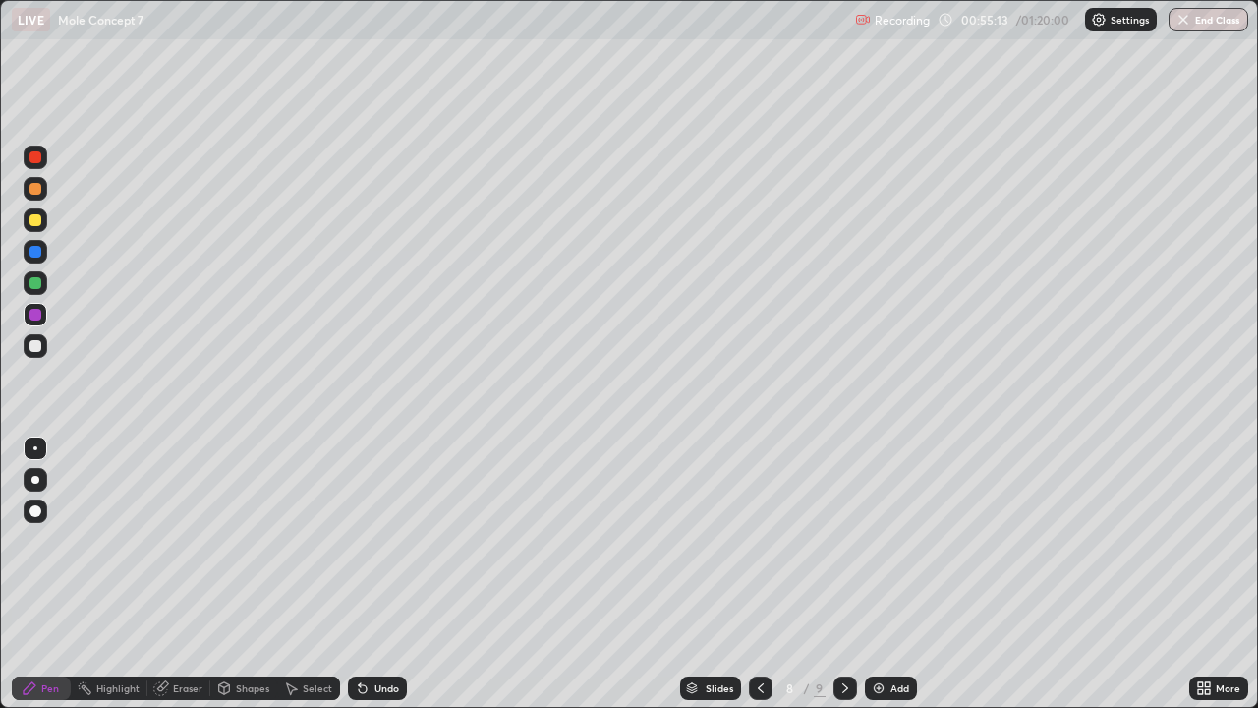
click at [844, 574] on icon at bounding box center [846, 688] width 16 height 16
click at [881, 574] on img at bounding box center [879, 688] width 16 height 16
click at [44, 216] on div at bounding box center [36, 220] width 24 height 24
click at [244, 574] on div "Shapes" at bounding box center [252, 688] width 33 height 10
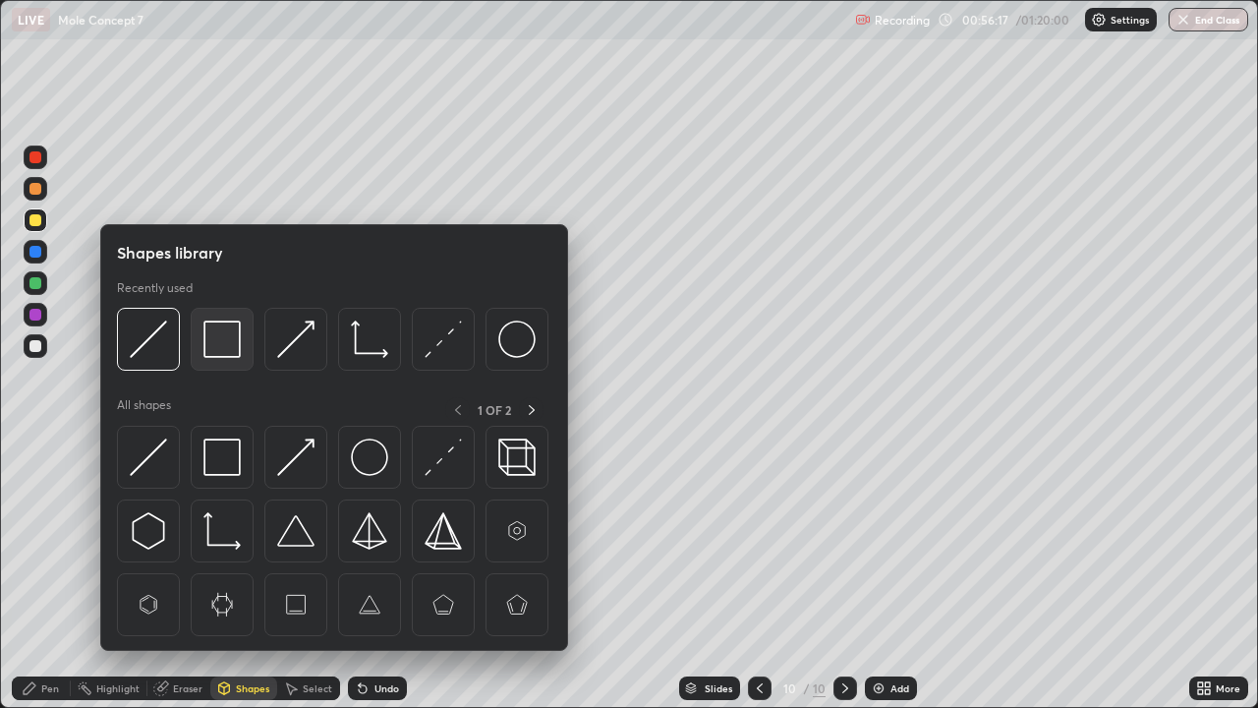
click at [233, 332] on img at bounding box center [222, 338] width 37 height 37
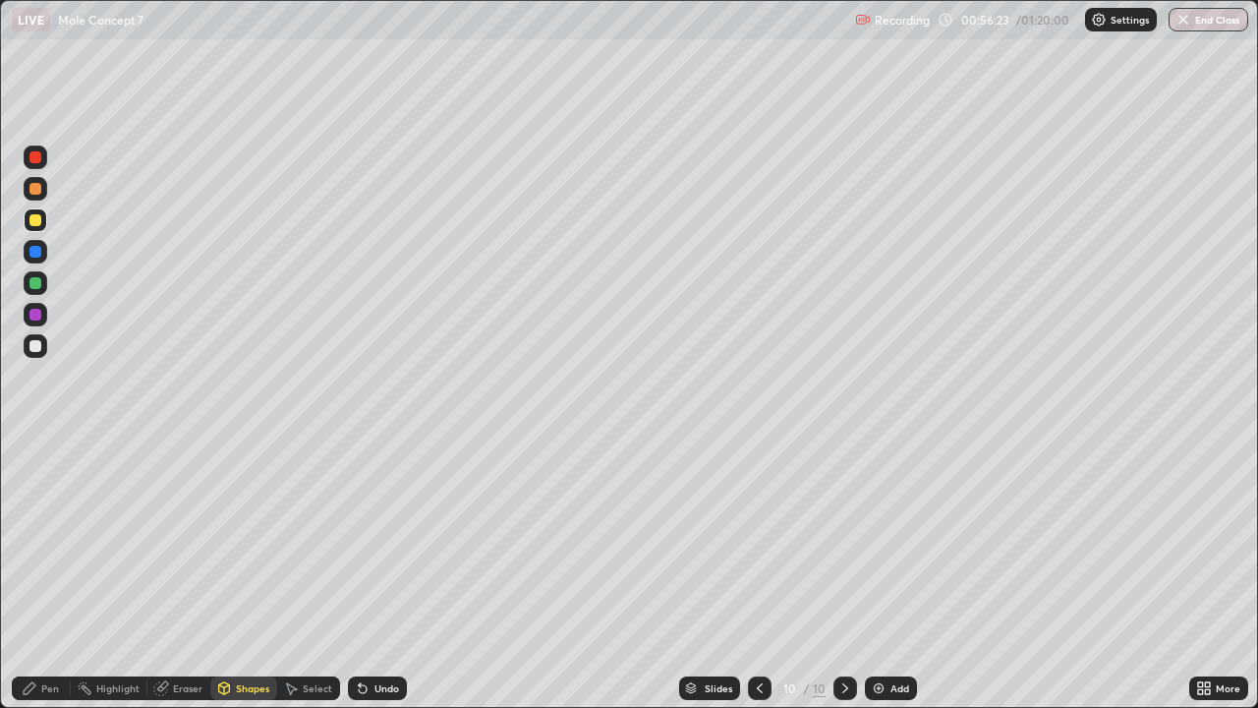
click at [173, 574] on div "Eraser" at bounding box center [187, 688] width 29 height 10
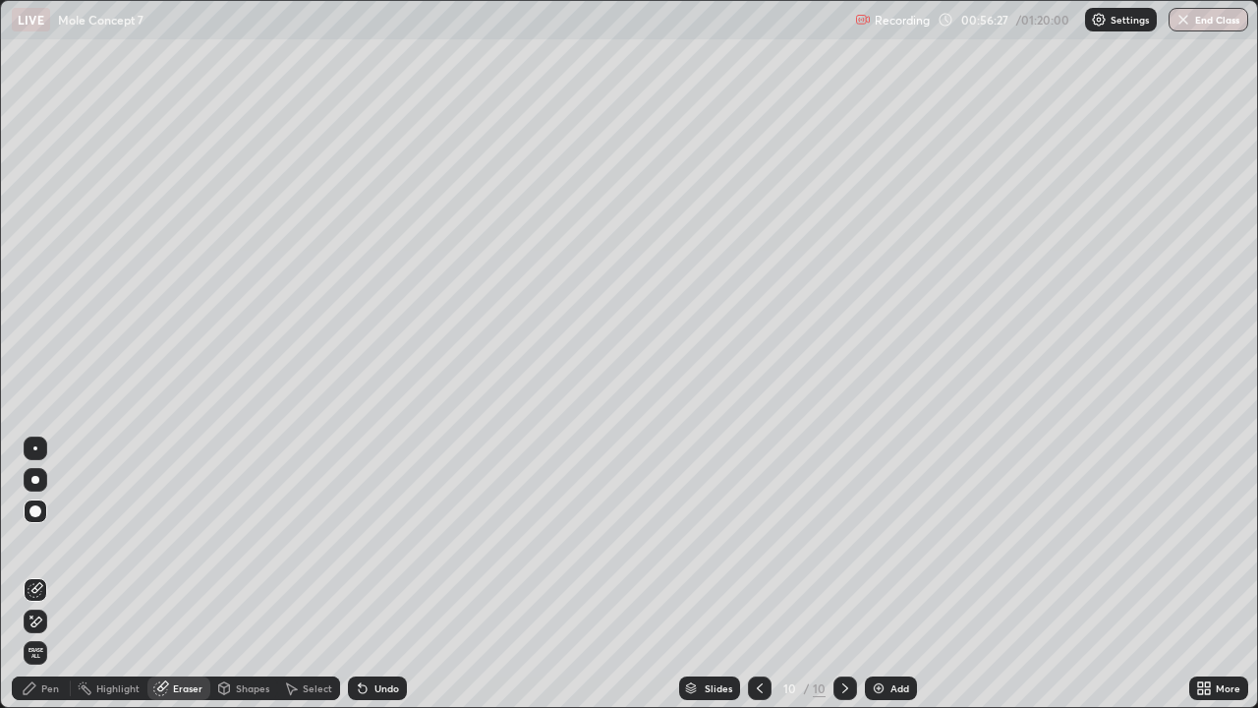
click at [241, 574] on div "Shapes" at bounding box center [252, 688] width 33 height 10
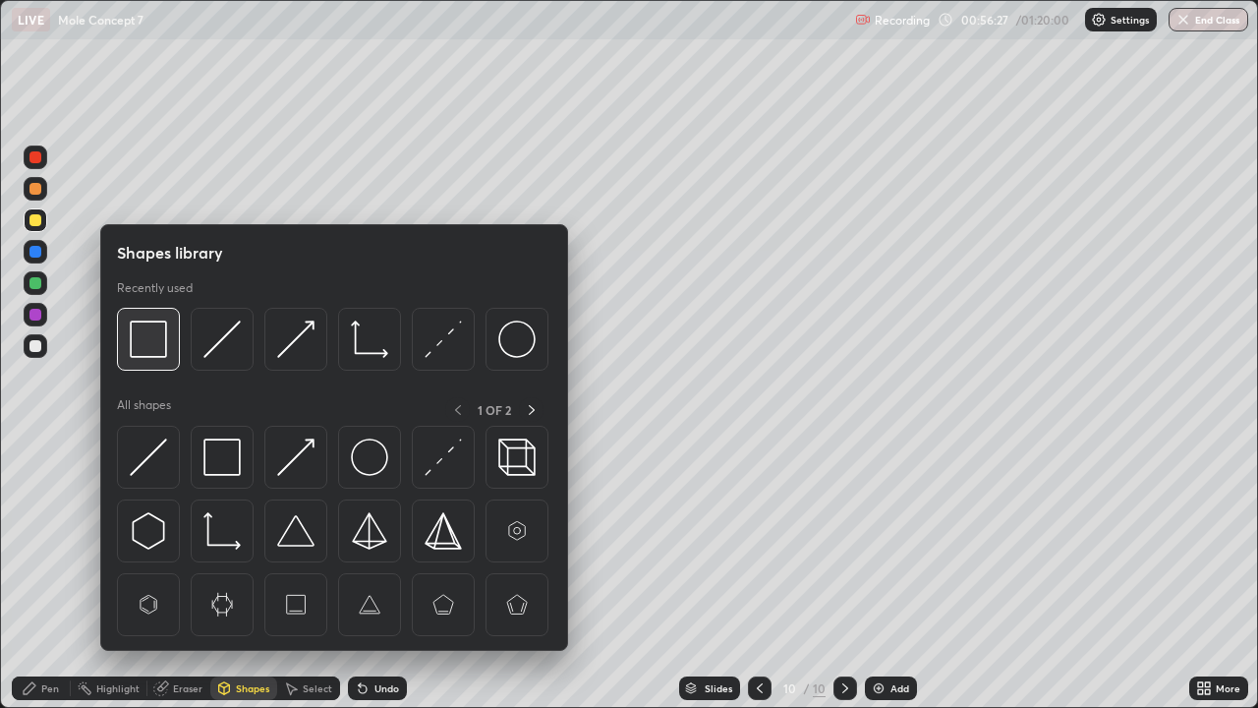
click at [156, 332] on img at bounding box center [148, 338] width 37 height 37
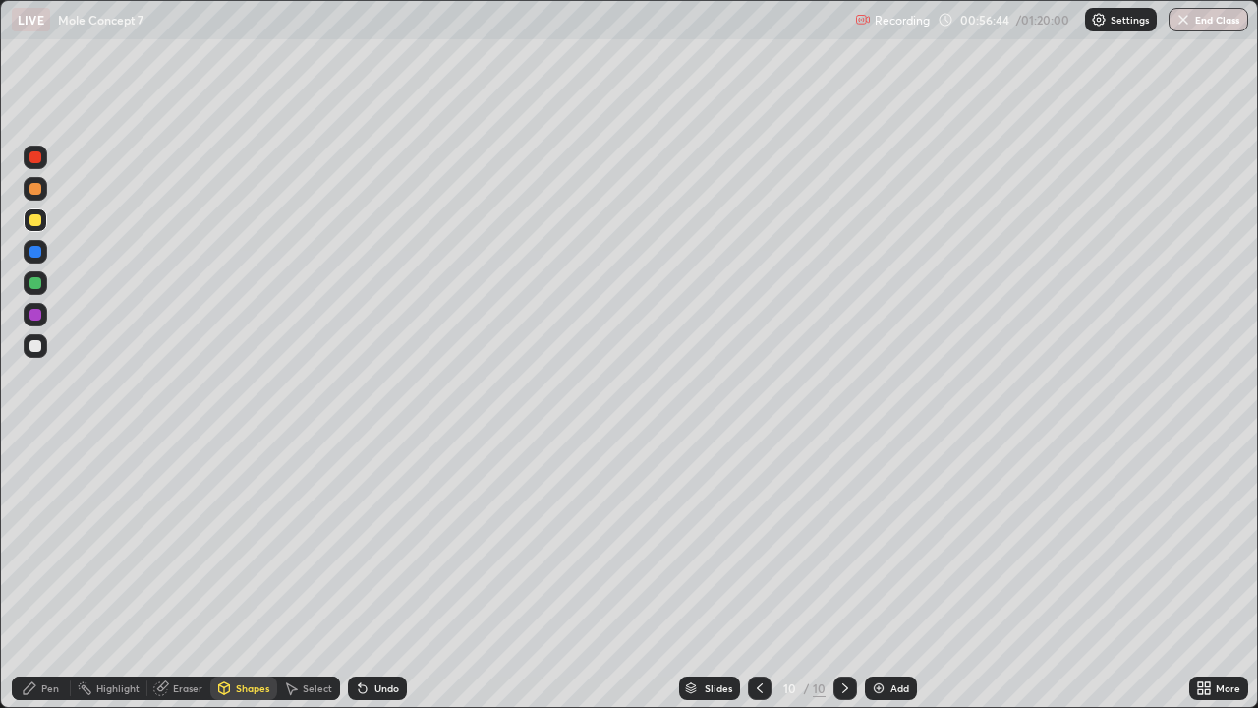
click at [46, 183] on div at bounding box center [36, 189] width 24 height 24
click at [42, 574] on div "Pen" at bounding box center [50, 688] width 18 height 10
click at [238, 574] on div "Shapes" at bounding box center [252, 688] width 33 height 10
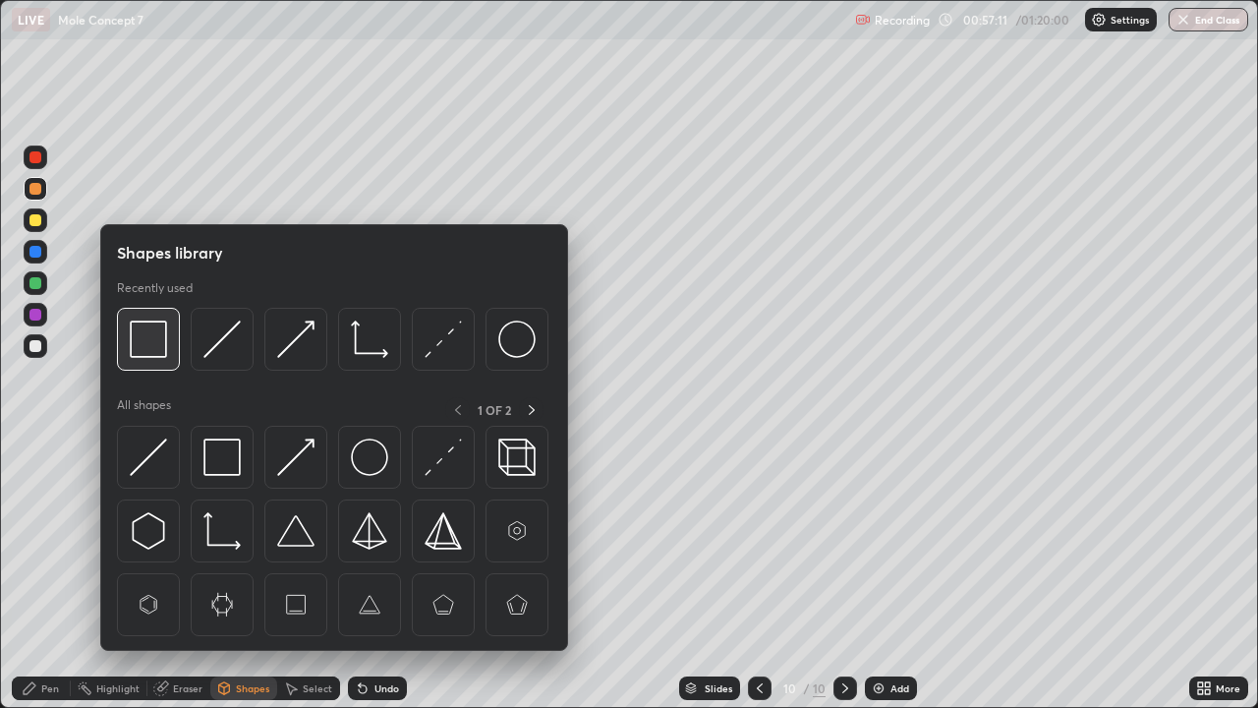
click at [157, 330] on img at bounding box center [148, 338] width 37 height 37
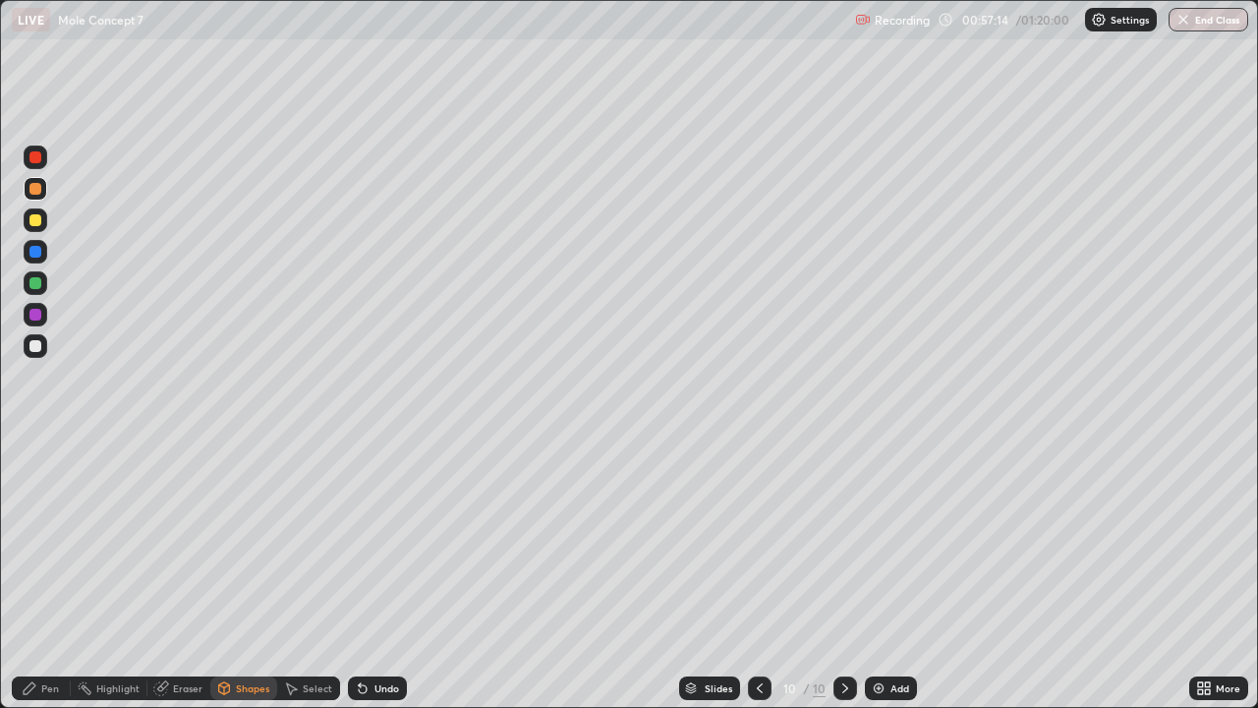
click at [49, 574] on div "Pen" at bounding box center [50, 688] width 18 height 10
click at [238, 574] on div "Shapes" at bounding box center [252, 688] width 33 height 10
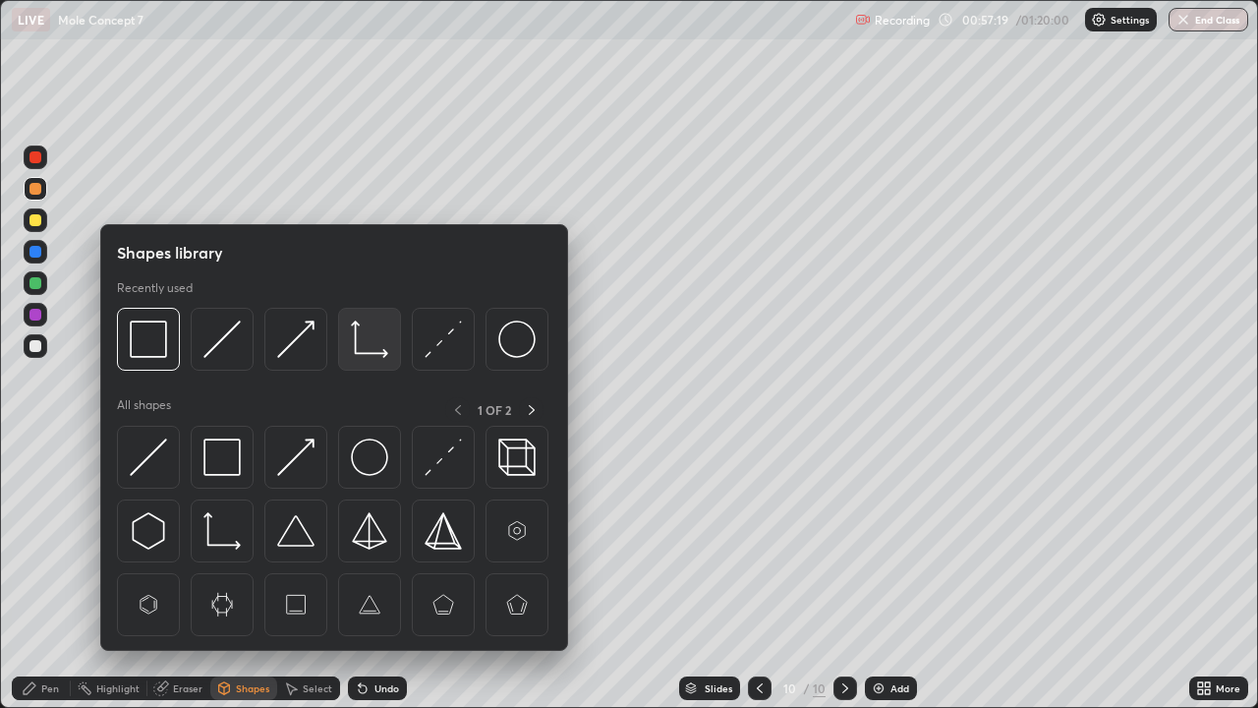
click at [363, 335] on img at bounding box center [369, 338] width 37 height 37
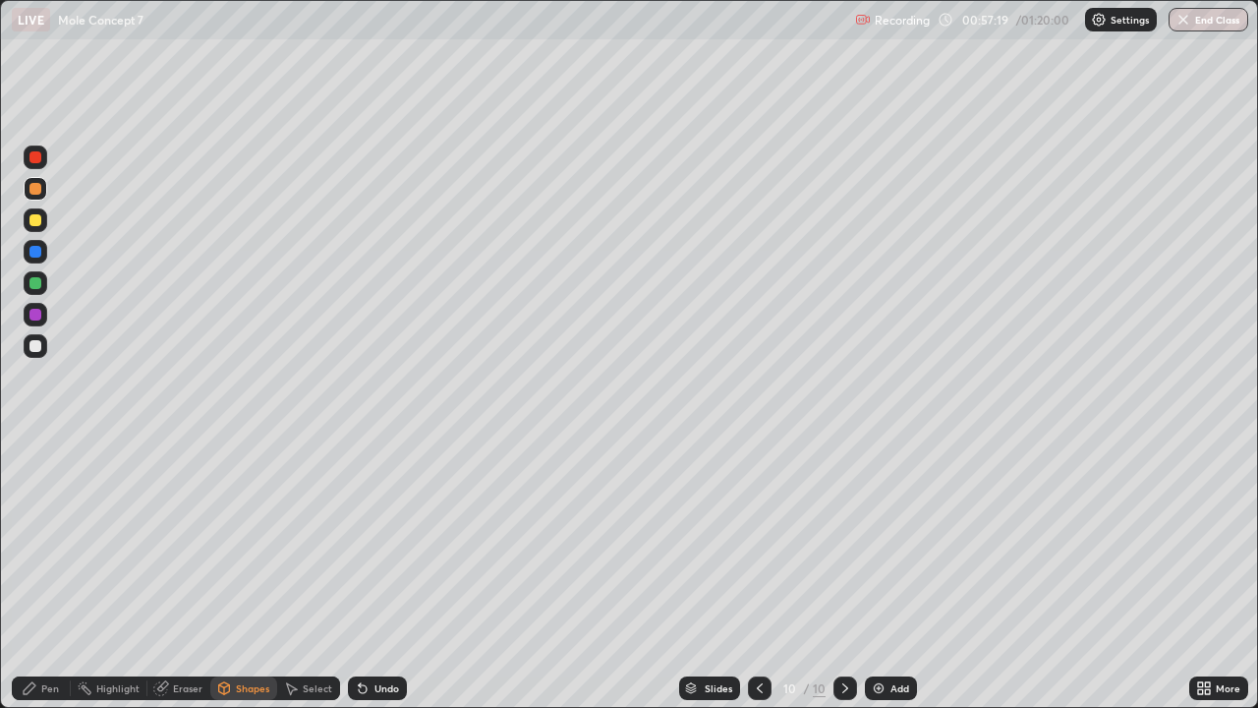
click at [46, 218] on div at bounding box center [36, 220] width 24 height 24
click at [369, 574] on div "Undo" at bounding box center [377, 688] width 59 height 24
click at [360, 574] on icon at bounding box center [363, 689] width 8 height 8
click at [42, 574] on div "Pen" at bounding box center [50, 688] width 18 height 10
click at [35, 337] on div at bounding box center [36, 346] width 24 height 24
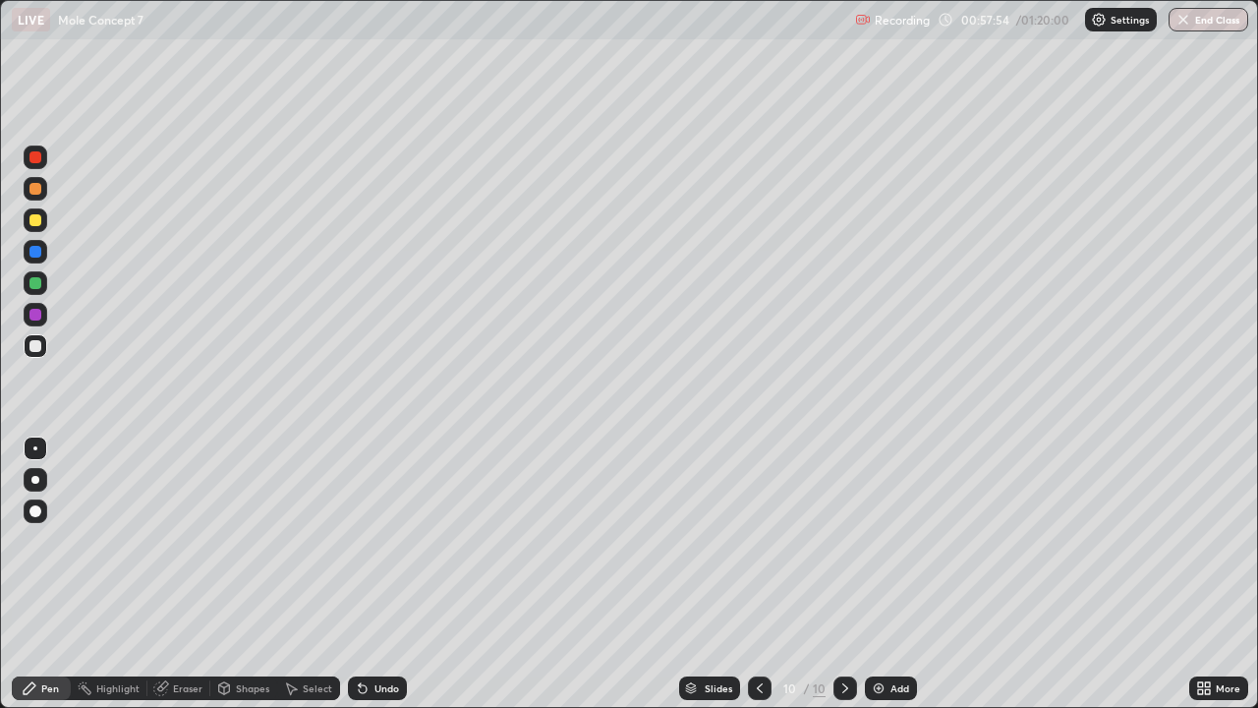
click at [36, 282] on div at bounding box center [35, 283] width 12 height 12
click at [43, 222] on div at bounding box center [36, 220] width 24 height 24
click at [375, 574] on div "Undo" at bounding box center [387, 688] width 25 height 10
click at [42, 290] on div at bounding box center [36, 283] width 24 height 24
click at [45, 150] on div at bounding box center [36, 158] width 24 height 24
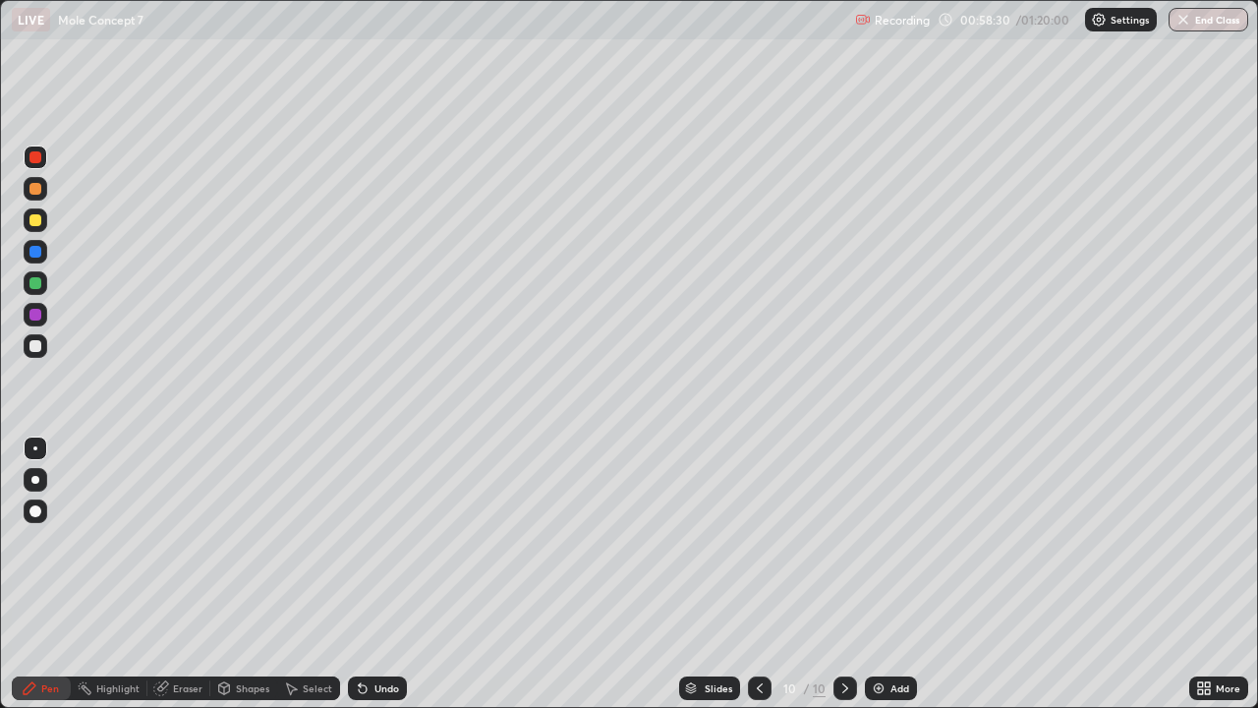
click at [36, 290] on div at bounding box center [36, 283] width 24 height 24
click at [375, 574] on div "Undo" at bounding box center [387, 688] width 25 height 10
click at [191, 574] on div "Eraser" at bounding box center [187, 688] width 29 height 10
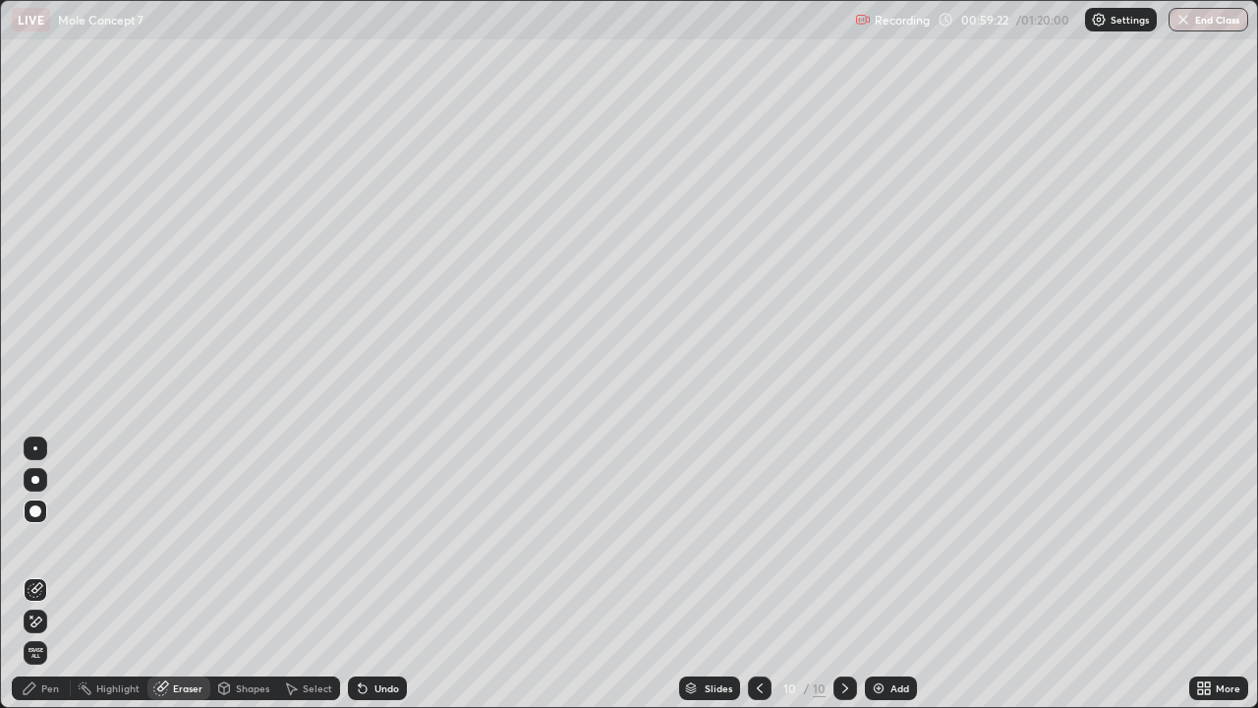
click at [243, 574] on div "Shapes" at bounding box center [252, 688] width 33 height 10
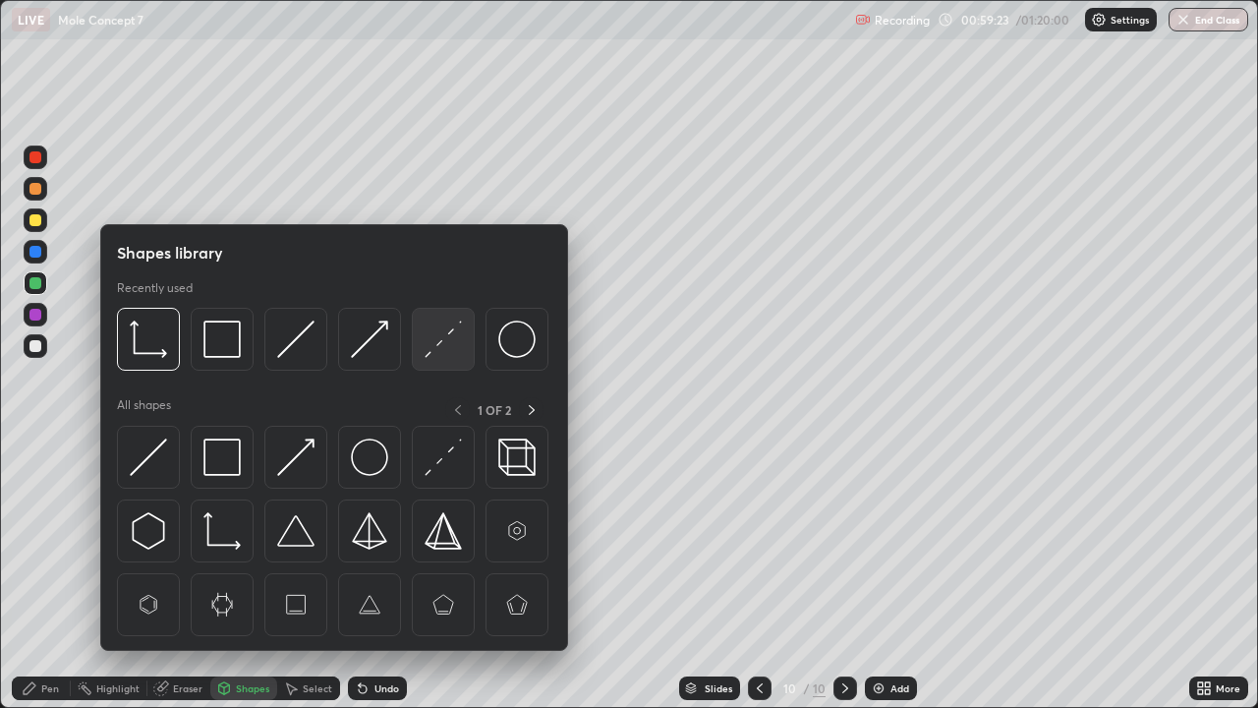
click at [435, 328] on img at bounding box center [443, 338] width 37 height 37
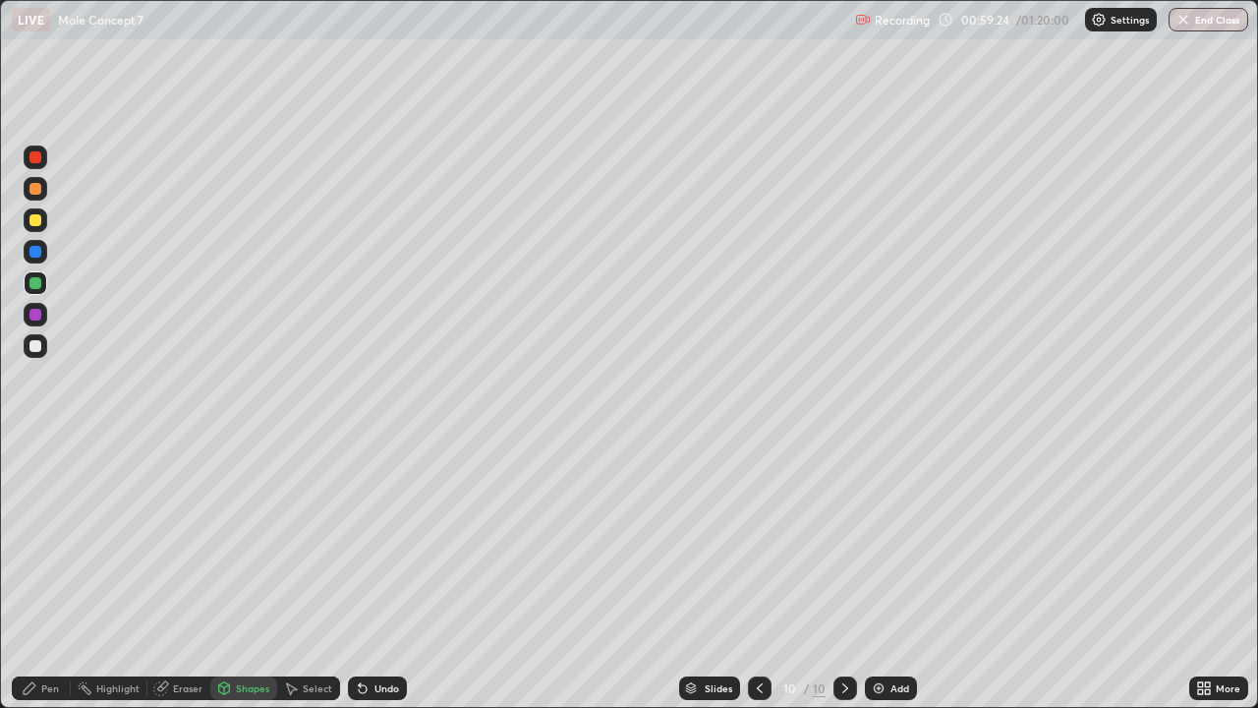
click at [46, 315] on div at bounding box center [36, 315] width 24 height 24
click at [47, 574] on div "Pen" at bounding box center [41, 688] width 59 height 24
click at [42, 188] on div at bounding box center [36, 189] width 24 height 24
click at [761, 574] on icon at bounding box center [760, 688] width 16 height 16
click at [843, 574] on icon at bounding box center [846, 688] width 16 height 16
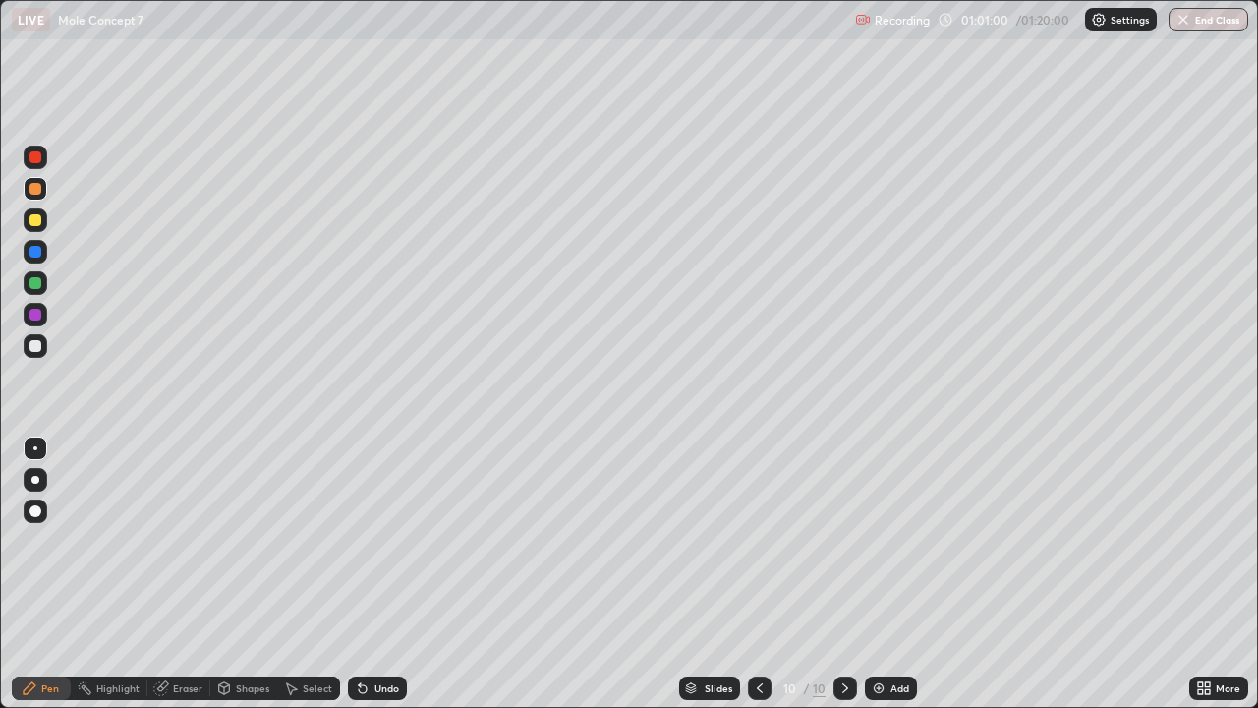
click at [44, 155] on div at bounding box center [36, 158] width 24 height 24
click at [40, 346] on div at bounding box center [35, 346] width 12 height 12
click at [35, 183] on div at bounding box center [35, 189] width 12 height 12
click at [368, 574] on div "Undo" at bounding box center [377, 688] width 59 height 24
click at [37, 337] on div at bounding box center [36, 346] width 24 height 24
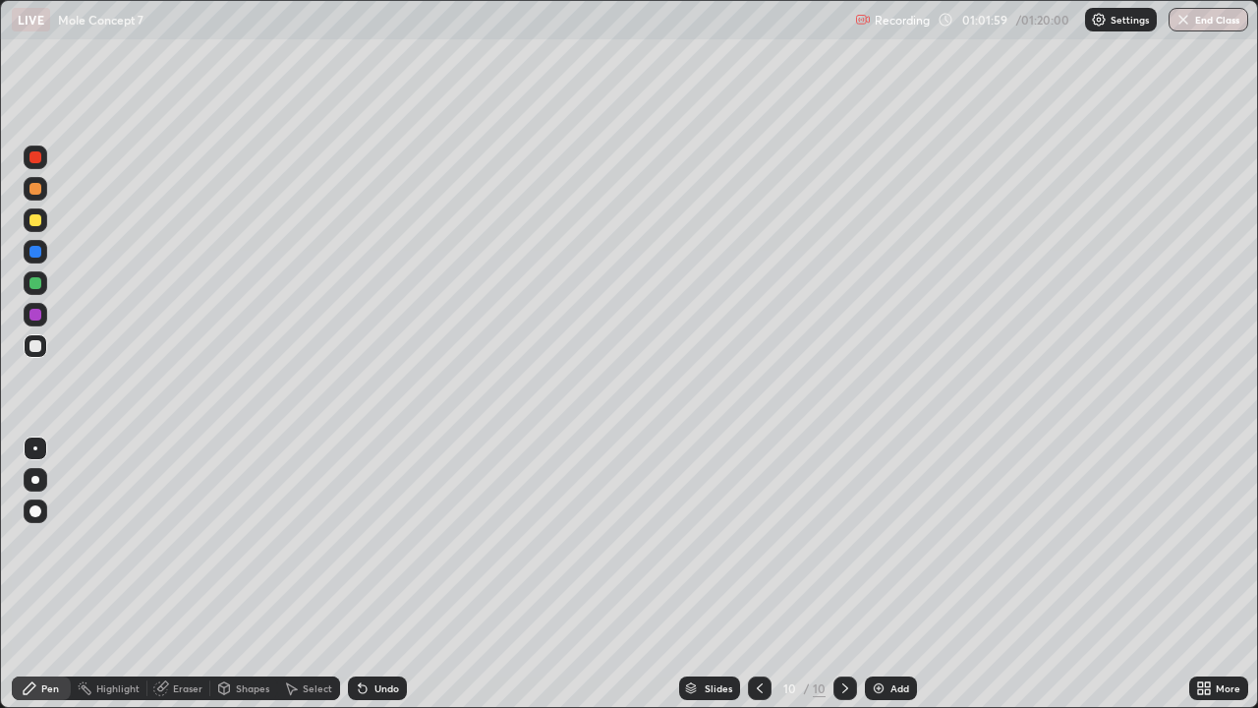
click at [369, 574] on div "Undo" at bounding box center [377, 688] width 59 height 24
click at [368, 574] on icon at bounding box center [363, 688] width 16 height 16
click at [39, 189] on div at bounding box center [35, 189] width 12 height 12
click at [241, 574] on div "Shapes" at bounding box center [252, 688] width 33 height 10
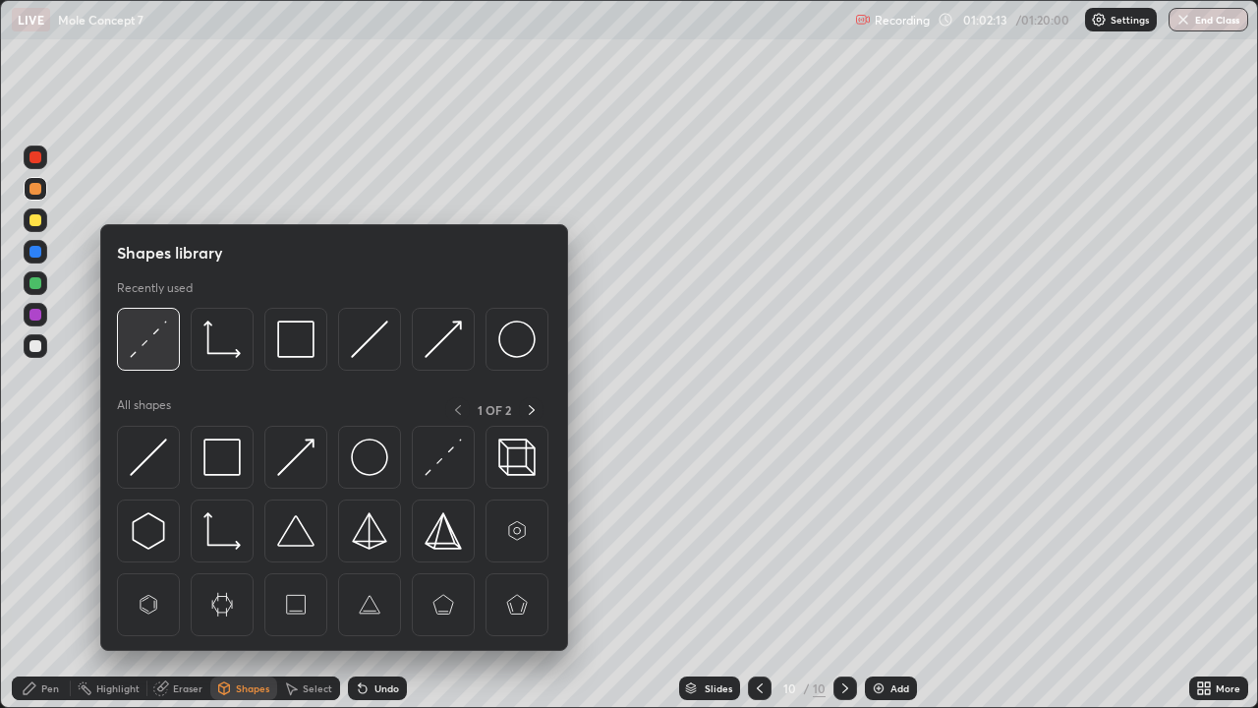
click at [152, 333] on img at bounding box center [148, 338] width 37 height 37
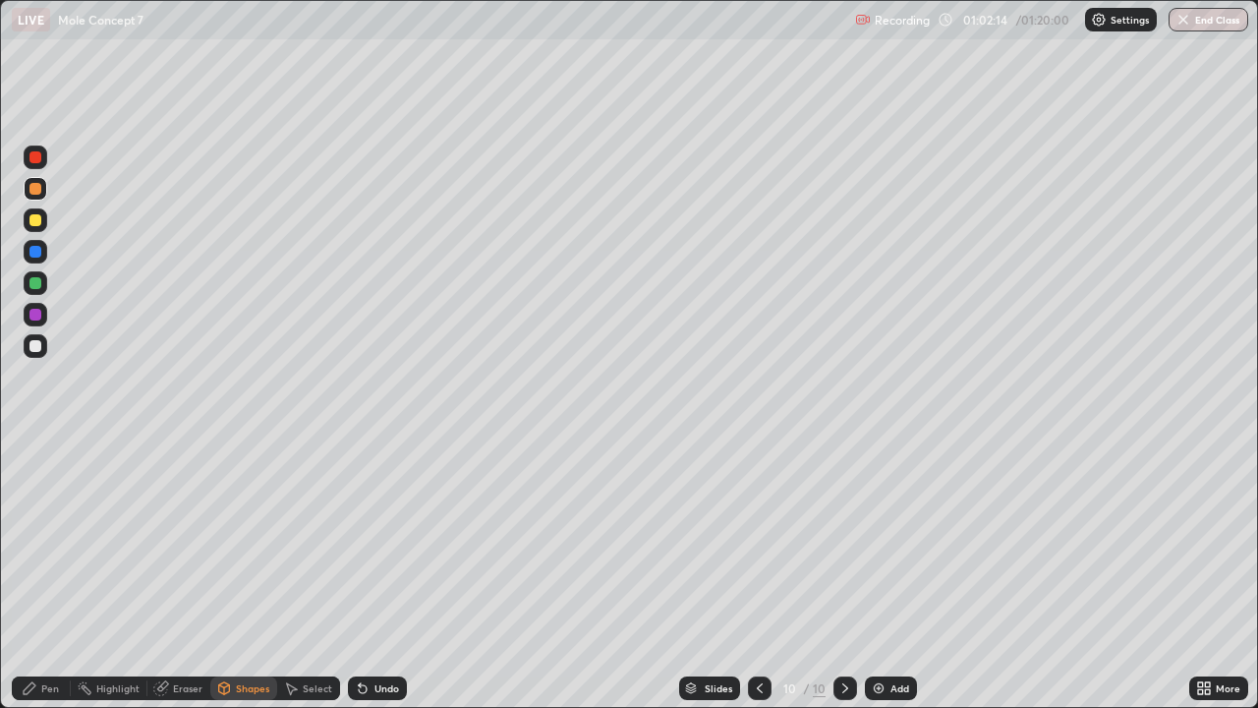
click at [36, 252] on div at bounding box center [35, 252] width 12 height 12
click at [43, 574] on div "Pen" at bounding box center [50, 688] width 18 height 10
click at [703, 574] on div "Slides" at bounding box center [709, 688] width 61 height 24
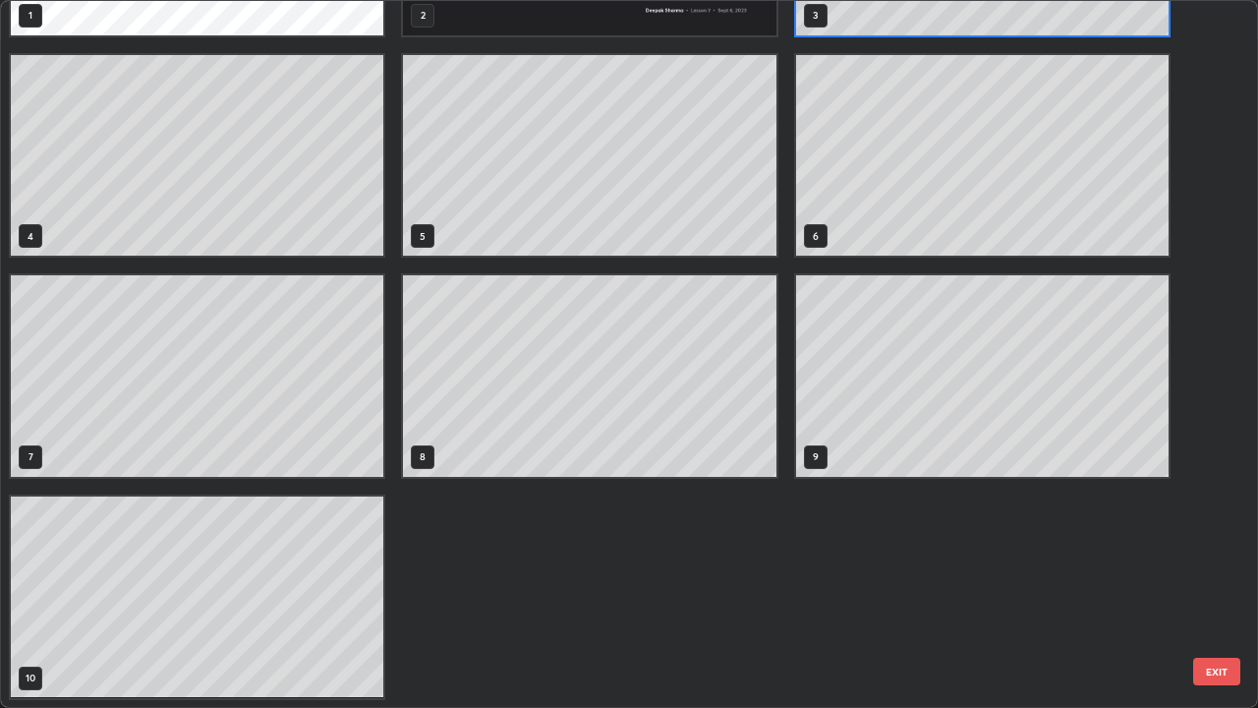
scroll to position [0, 0]
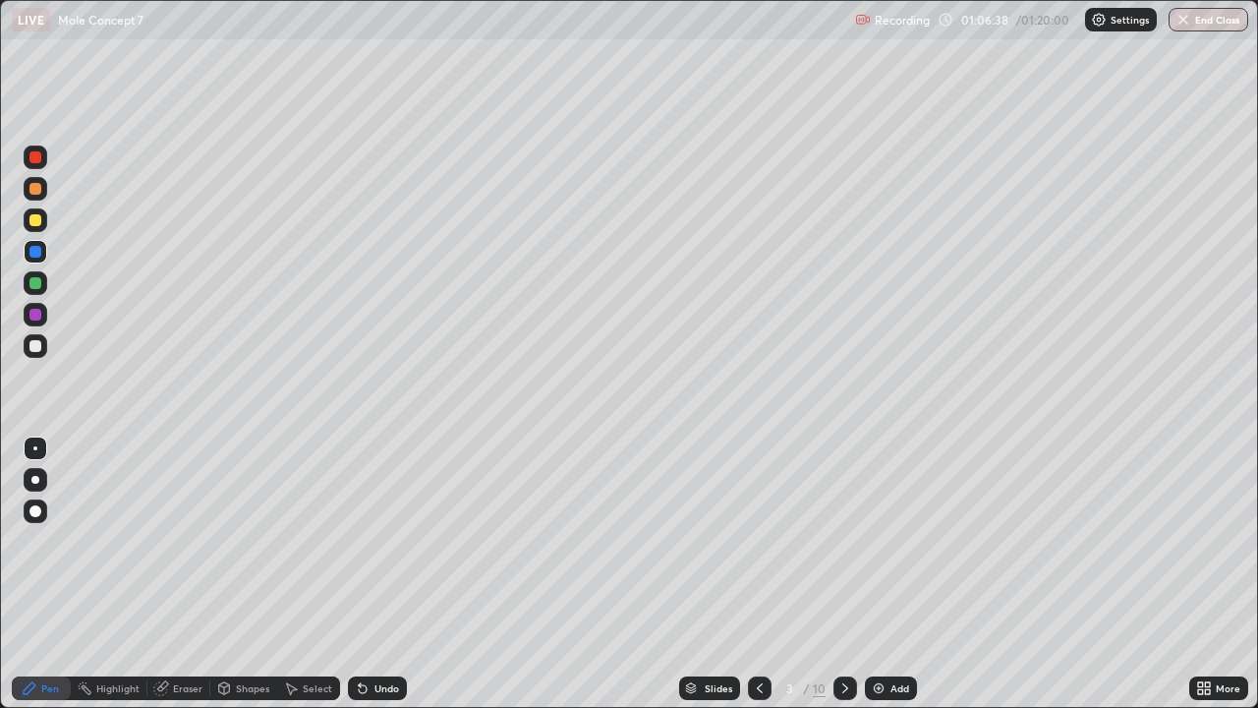
click at [845, 574] on icon at bounding box center [846, 688] width 16 height 16
click at [844, 574] on icon at bounding box center [846, 688] width 16 height 16
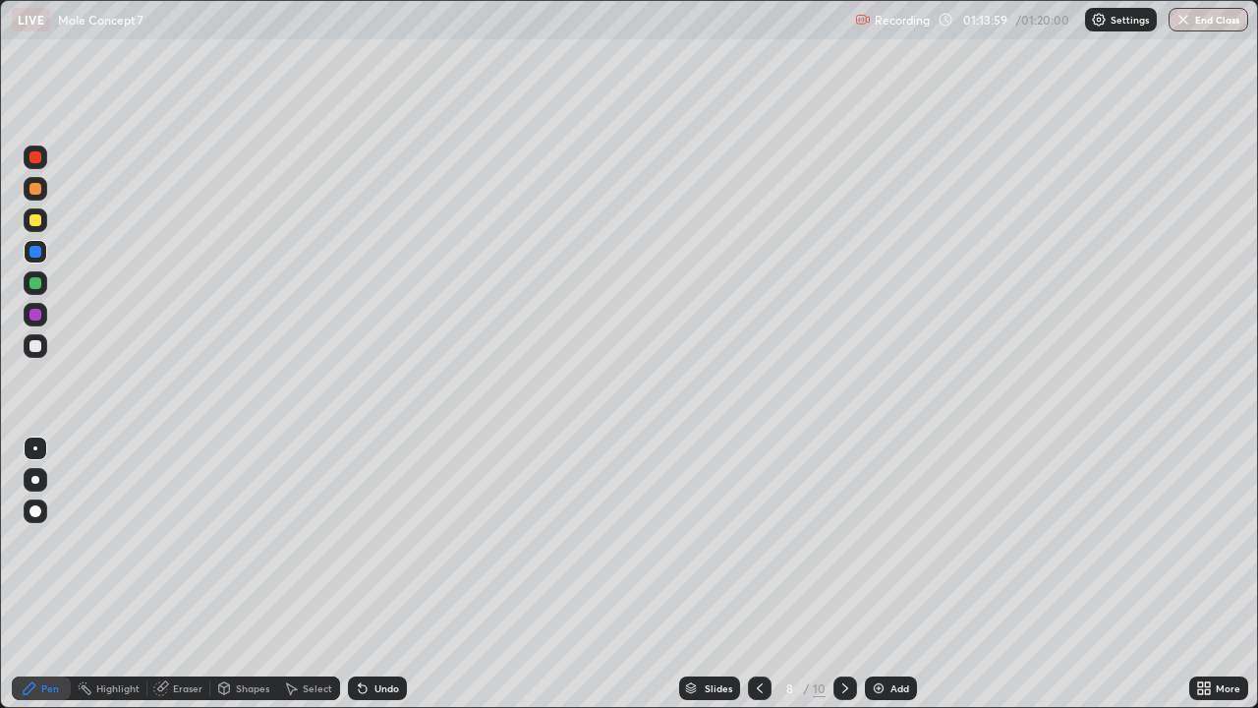
click at [844, 574] on icon at bounding box center [846, 688] width 16 height 16
click at [850, 574] on div at bounding box center [846, 688] width 24 height 24
click at [1220, 30] on button "End Class" at bounding box center [1209, 20] width 80 height 24
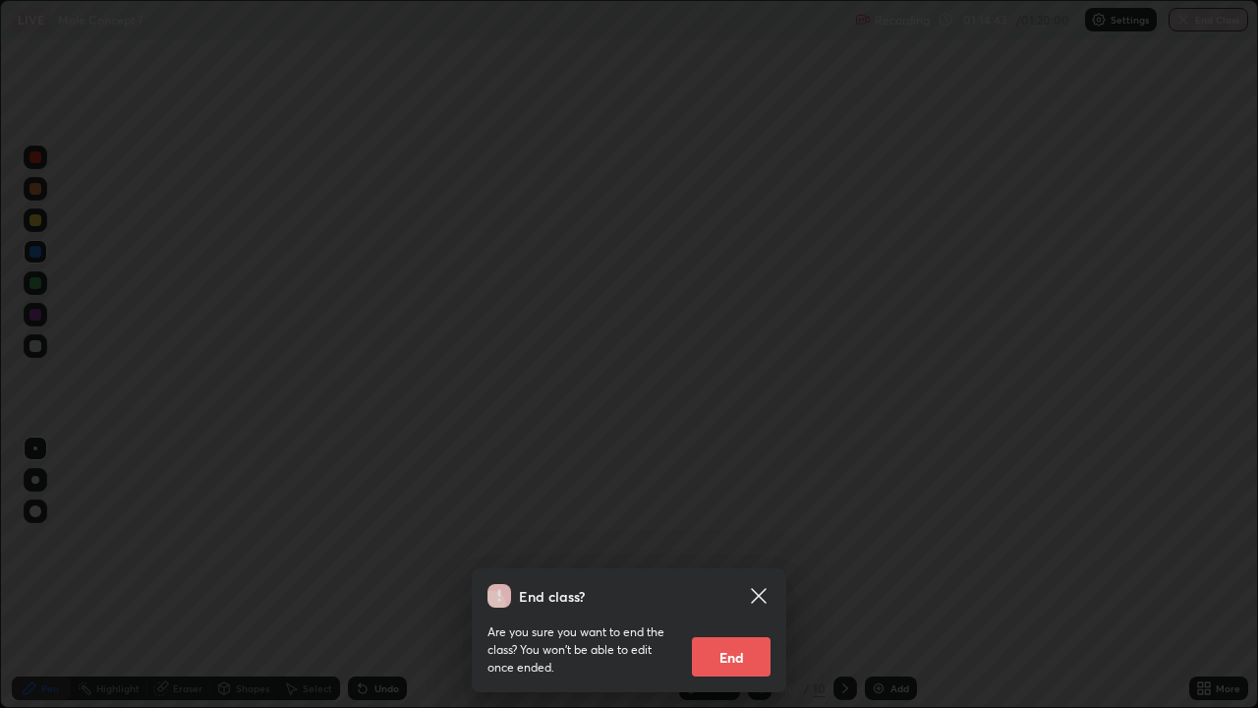
click at [1255, 105] on div "End class? Are you sure you want to end the class? You won’t be able to edit on…" at bounding box center [629, 354] width 1258 height 708
click at [1179, 317] on div at bounding box center [629, 354] width 1258 height 708
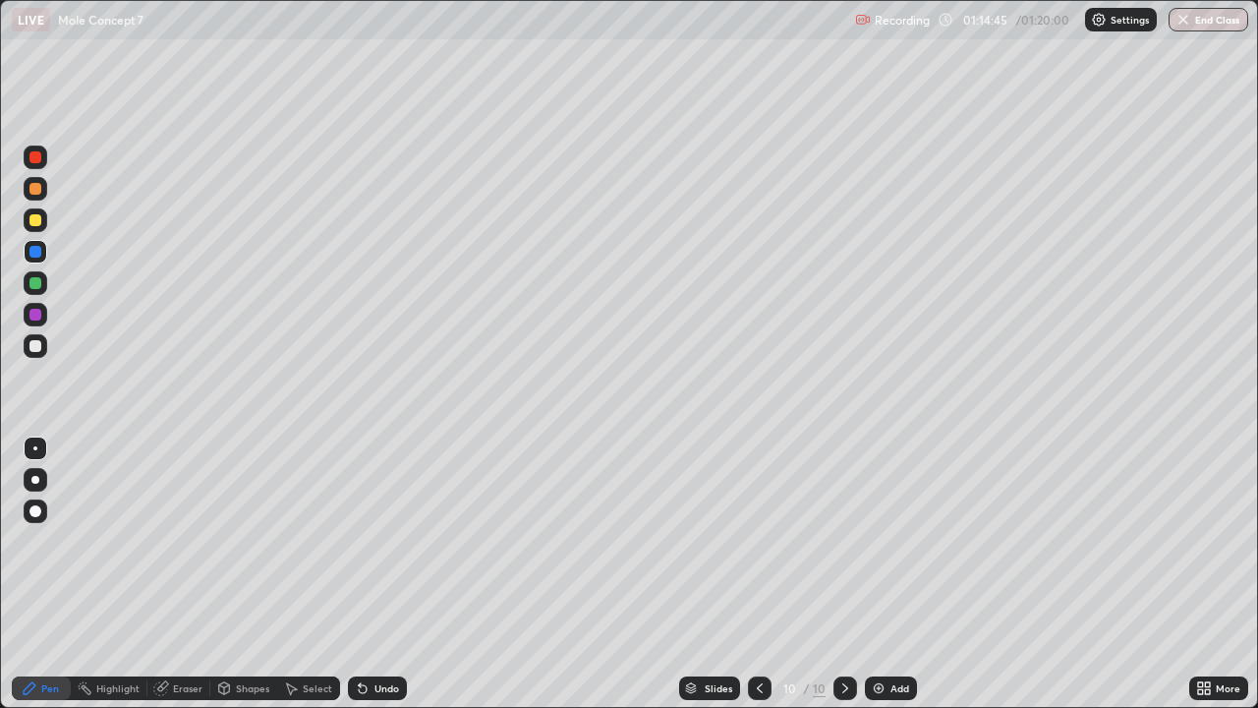
click at [1220, 15] on button "End Class" at bounding box center [1209, 20] width 80 height 24
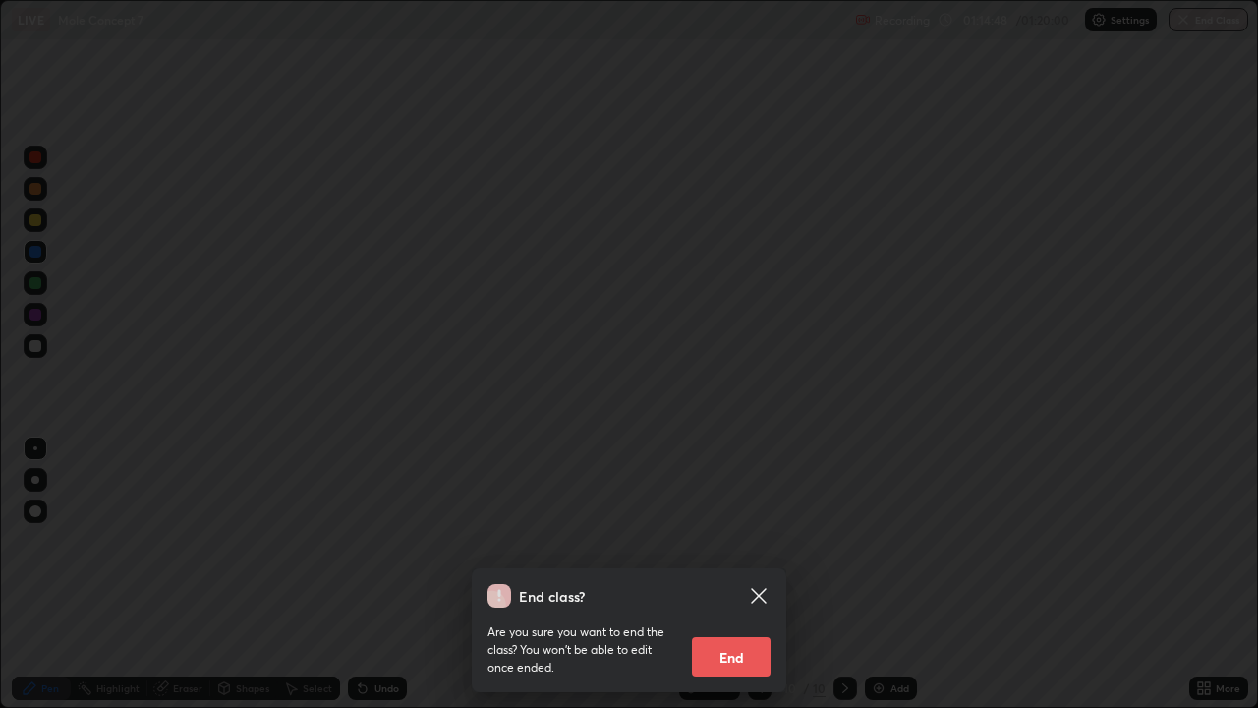
click at [704, 515] on div "End class? Are you sure you want to end the class? You won’t be able to edit on…" at bounding box center [629, 354] width 1258 height 708
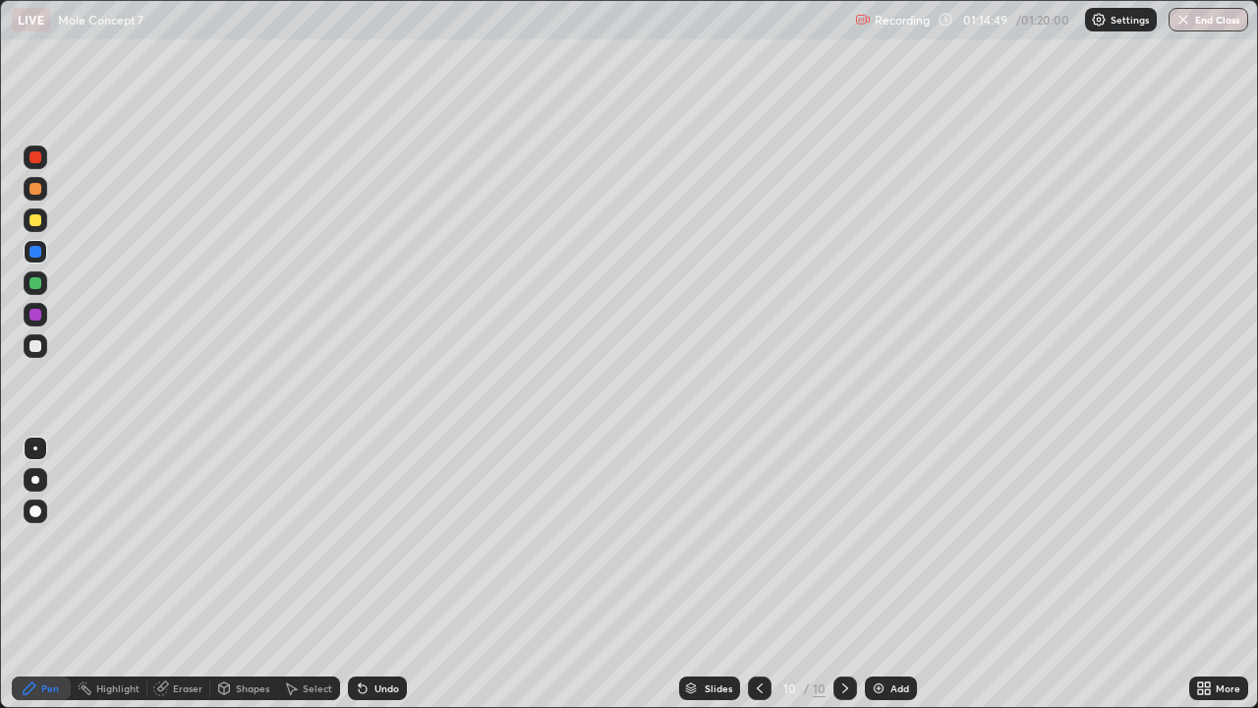
click at [1225, 26] on button "End Class" at bounding box center [1209, 20] width 80 height 24
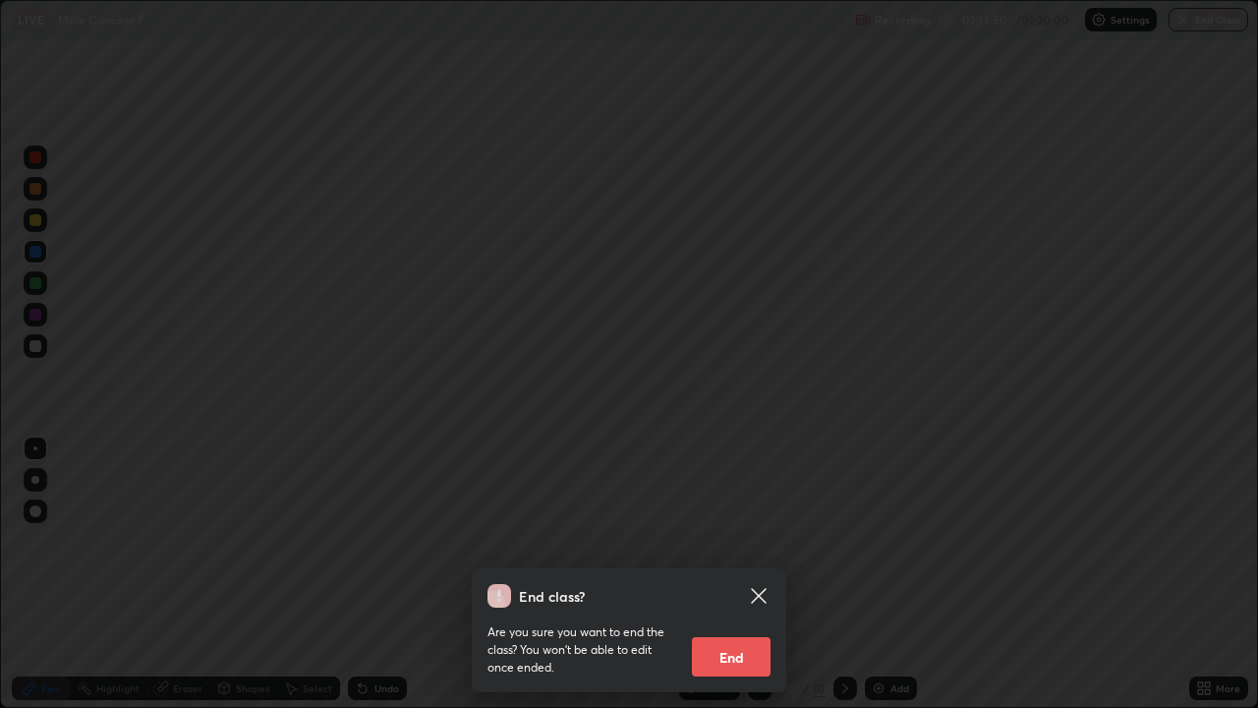
click at [754, 574] on button "End" at bounding box center [731, 656] width 79 height 39
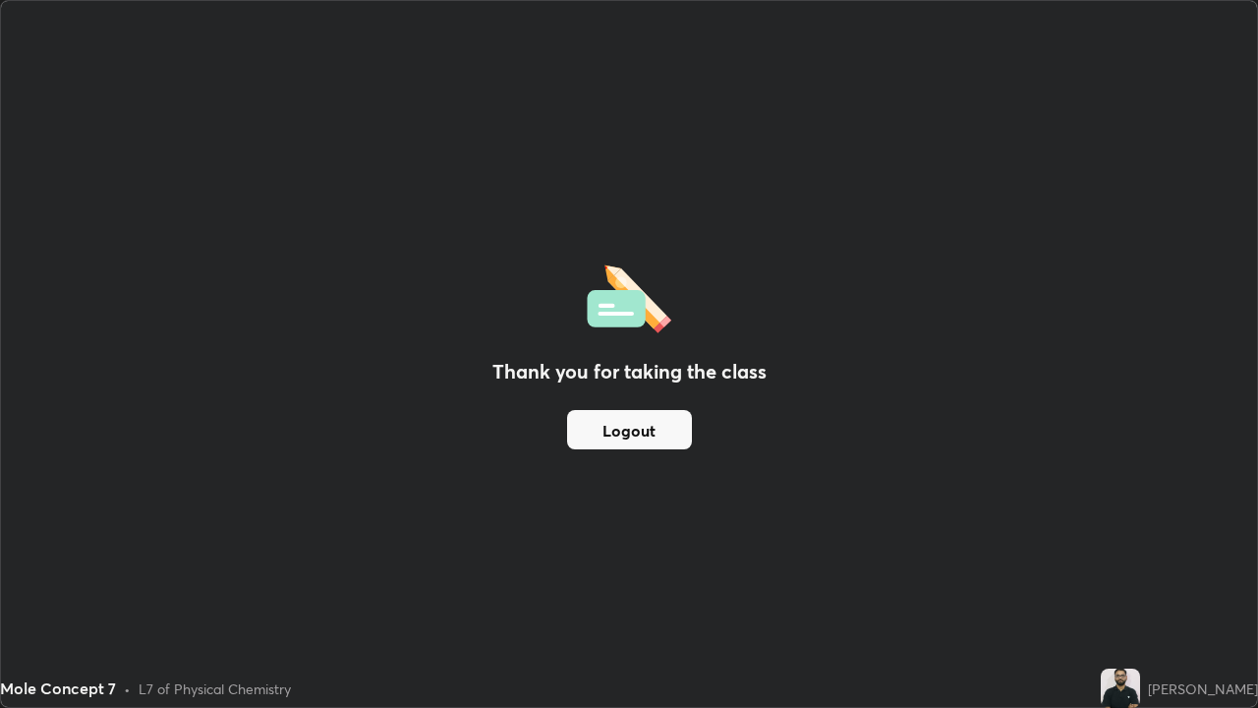
click at [619, 432] on button "Logout" at bounding box center [629, 429] width 125 height 39
